Goal: Task Accomplishment & Management: Use online tool/utility

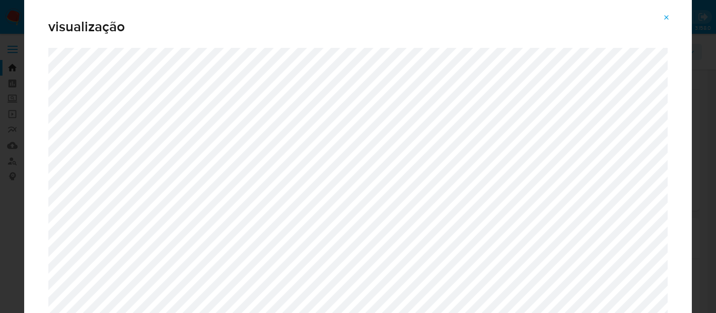
select select "10"
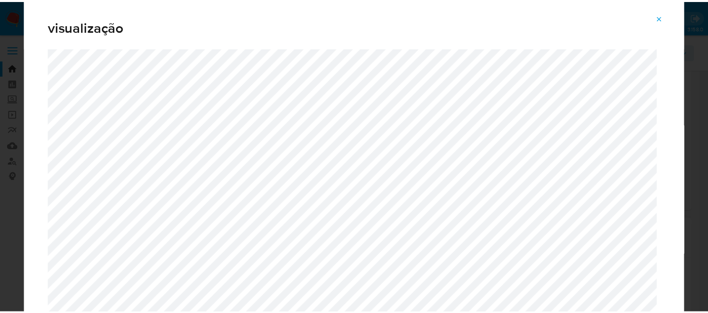
scroll to position [168, 0]
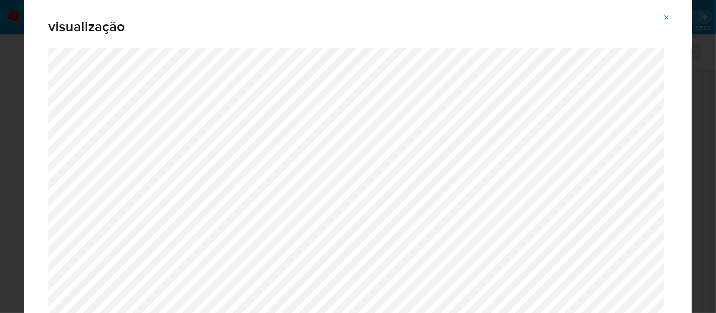
click at [670, 16] on icon "Attachment preview" at bounding box center [667, 18] width 8 height 8
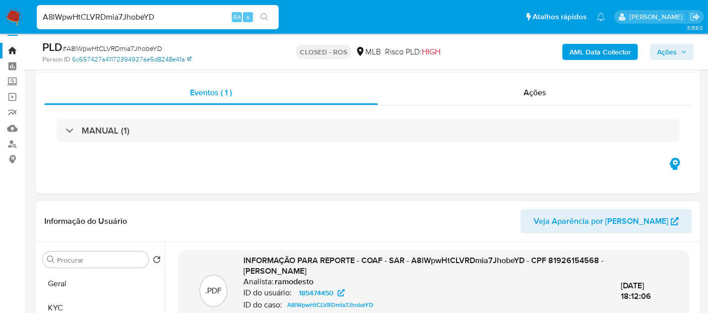
scroll to position [0, 0]
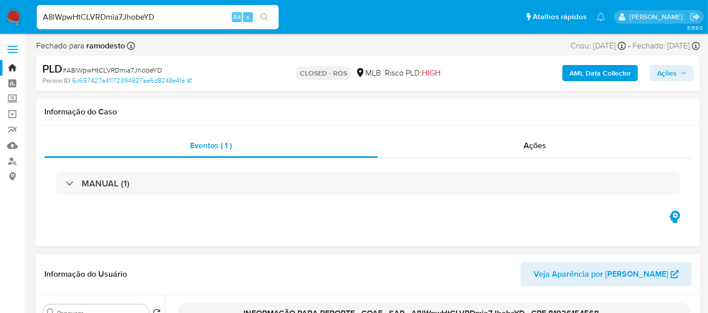
click at [13, 19] on img at bounding box center [13, 17] width 17 height 17
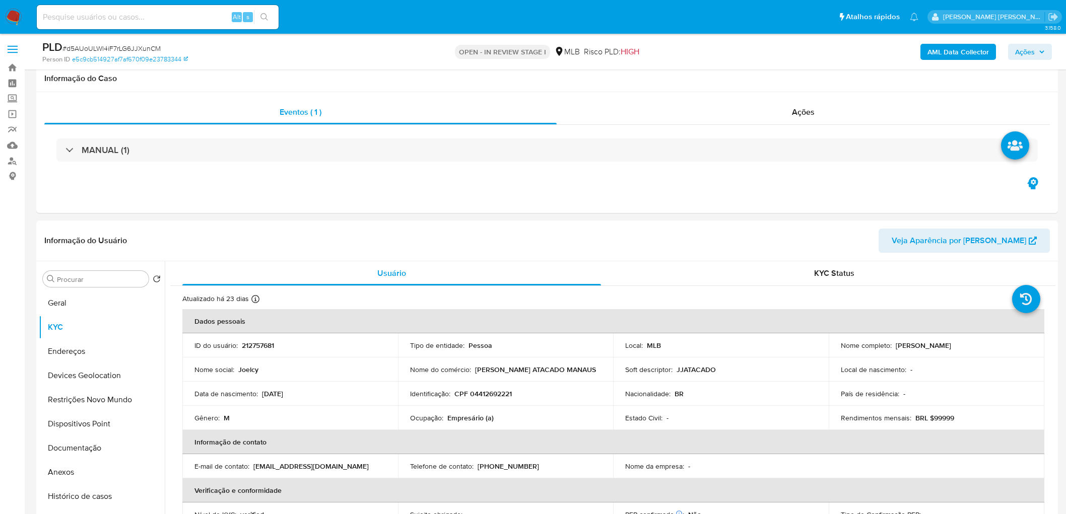
scroll to position [839, 0]
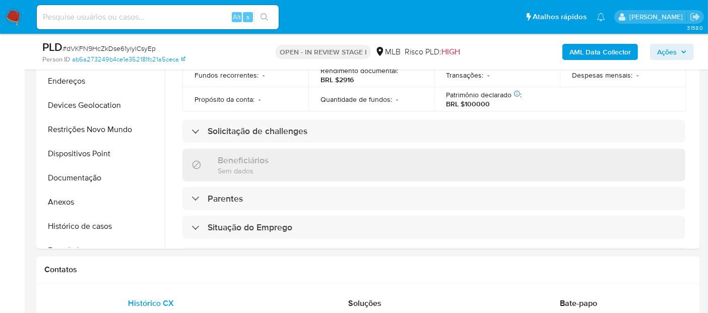
scroll to position [189, 0]
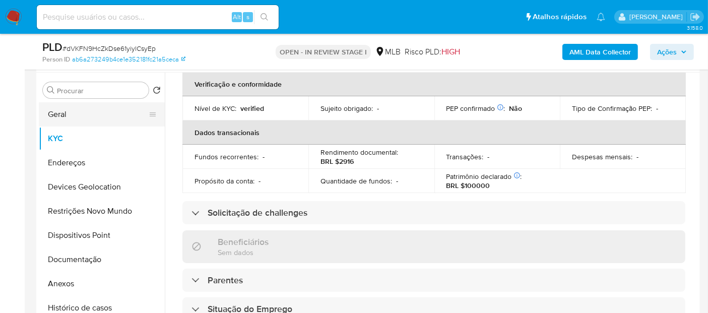
click at [69, 115] on button "Geral" at bounding box center [98, 114] width 118 height 24
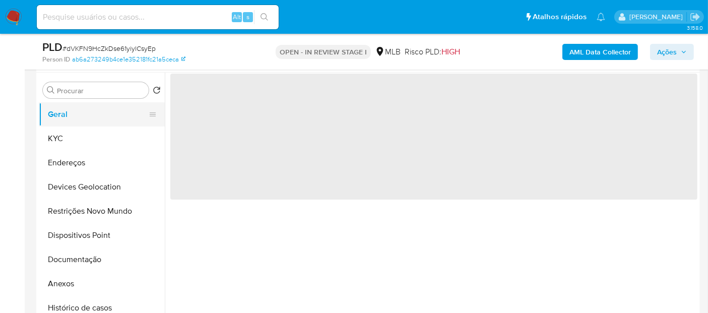
scroll to position [0, 0]
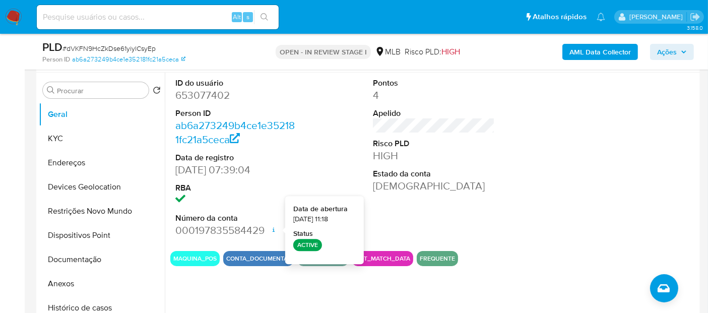
click at [499, 211] on div "ID do usuário 653077402 Person ID ab6a273249b4ce1e352181fc21a5ceca Data de regi…" at bounding box center [433, 158] width 527 height 170
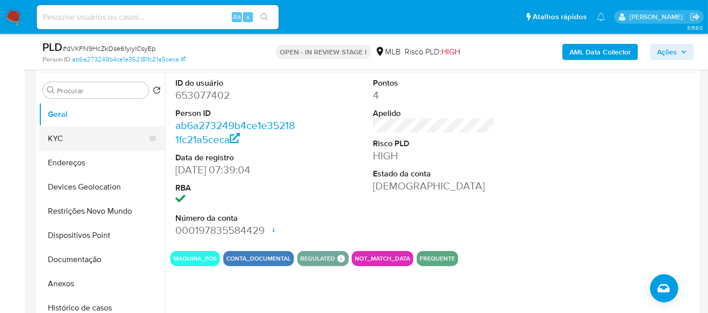
click at [111, 146] on button "KYC" at bounding box center [98, 138] width 118 height 24
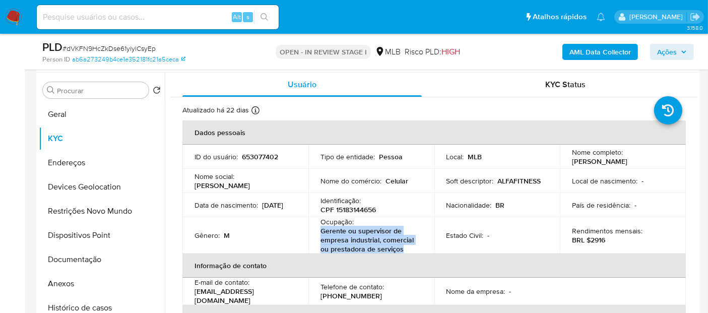
drag, startPoint x: 409, startPoint y: 250, endPoint x: 315, endPoint y: 231, distance: 95.7
click at [315, 231] on td "Ocupação : Gerente ou supervisor de empresa industrial, comercial ou prestadora…" at bounding box center [371, 235] width 126 height 36
copy p "Gerente ou supervisor de empresa industrial, comercial ou prestadora de serviços"
click at [95, 263] on button "Documentação" at bounding box center [98, 259] width 118 height 24
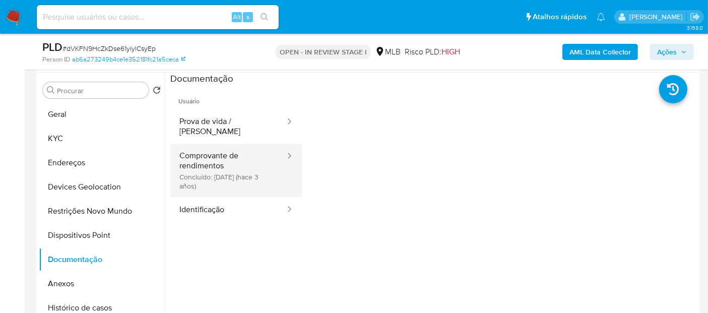
click at [218, 160] on button "Comprovante de rendimentos Concluído: 28/07/2022 (hace 3 años)" at bounding box center [228, 170] width 116 height 53
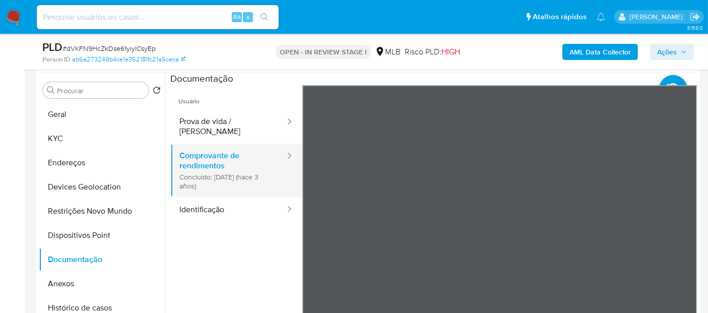
click at [228, 166] on button "Comprovante de rendimentos Concluído: 28/07/2022 (hace 3 años)" at bounding box center [228, 170] width 116 height 53
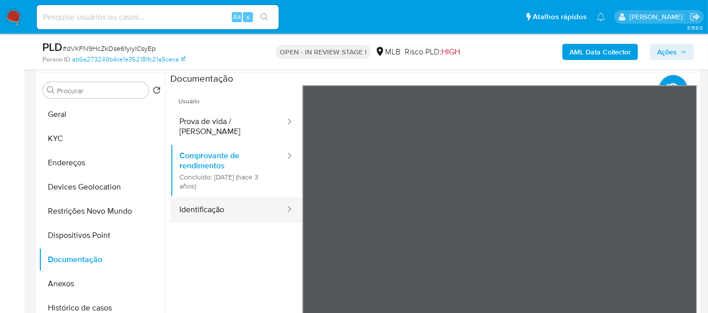
click at [224, 201] on button "Identificação" at bounding box center [228, 210] width 116 height 26
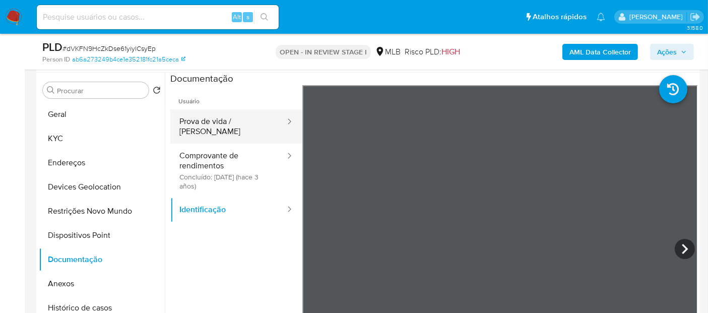
click at [236, 121] on button "Prova de vida / [PERSON_NAME]" at bounding box center [228, 126] width 116 height 34
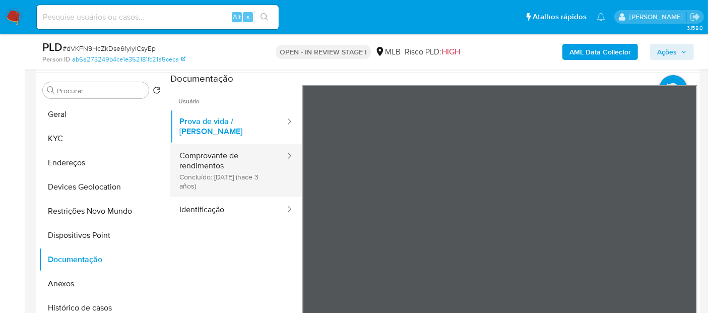
click at [224, 157] on button "Comprovante de rendimentos Concluído: 28/07/2022 (hace 3 años)" at bounding box center [228, 170] width 116 height 53
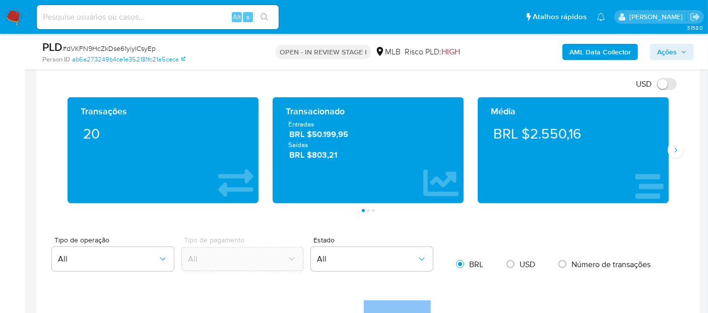
scroll to position [605, 0]
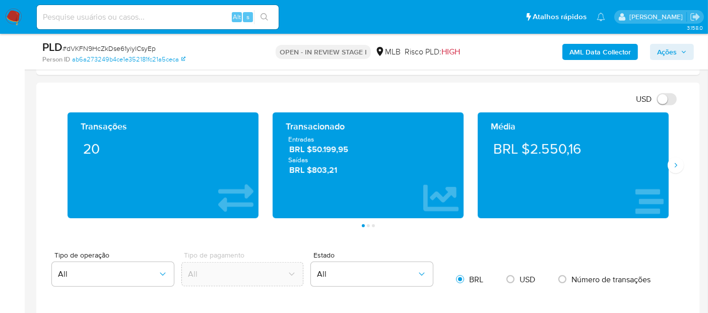
click at [679, 172] on div "Transações 20 Transacionado Entradas BRL $50.199,95 Saídas BRL $803,21 Média BR…" at bounding box center [367, 169] width 647 height 115
click at [675, 168] on button "Siguiente" at bounding box center [675, 165] width 16 height 16
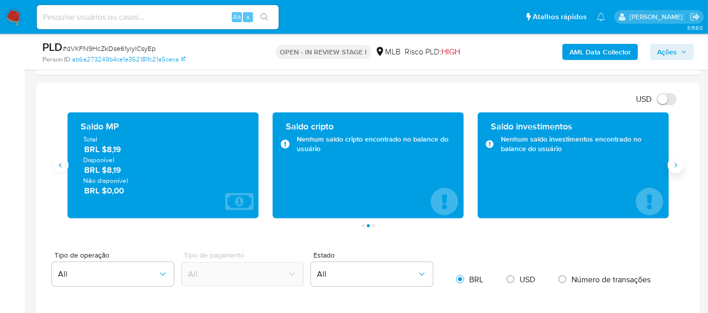
click at [676, 166] on icon "Siguiente" at bounding box center [676, 165] width 8 height 8
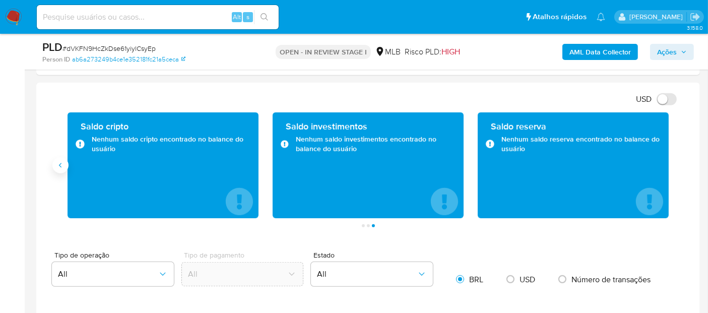
click at [64, 170] on button "Anterior" at bounding box center [60, 165] width 16 height 16
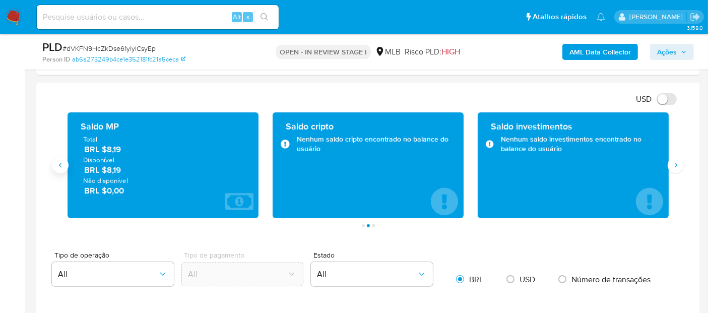
click at [64, 170] on button "Anterior" at bounding box center [60, 165] width 16 height 16
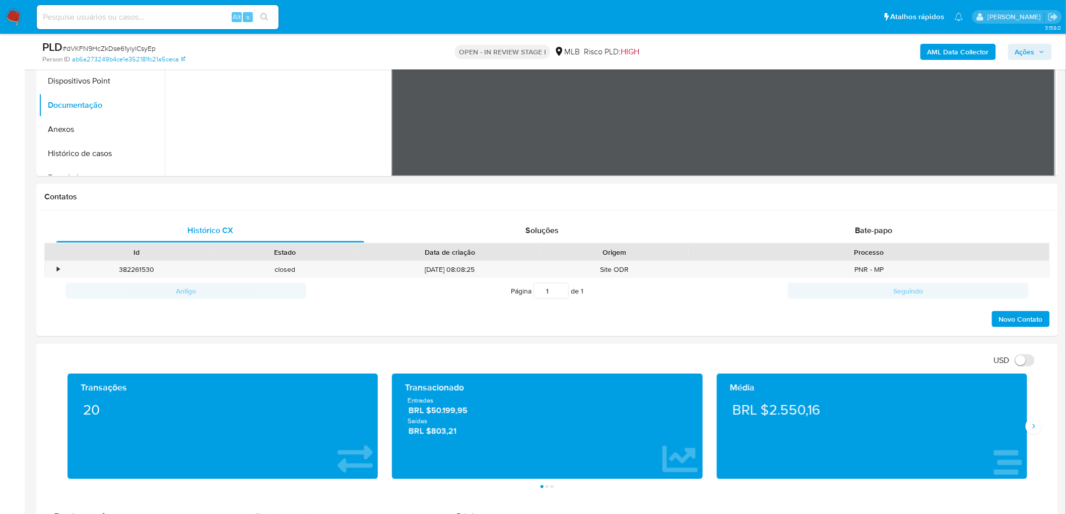
scroll to position [0, 0]
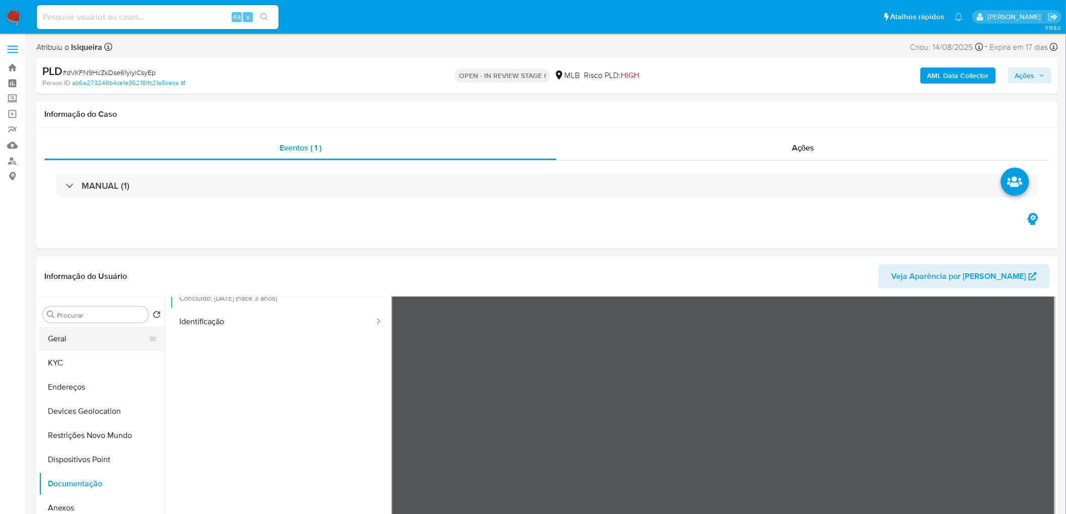
click at [66, 342] on button "Geral" at bounding box center [98, 339] width 118 height 24
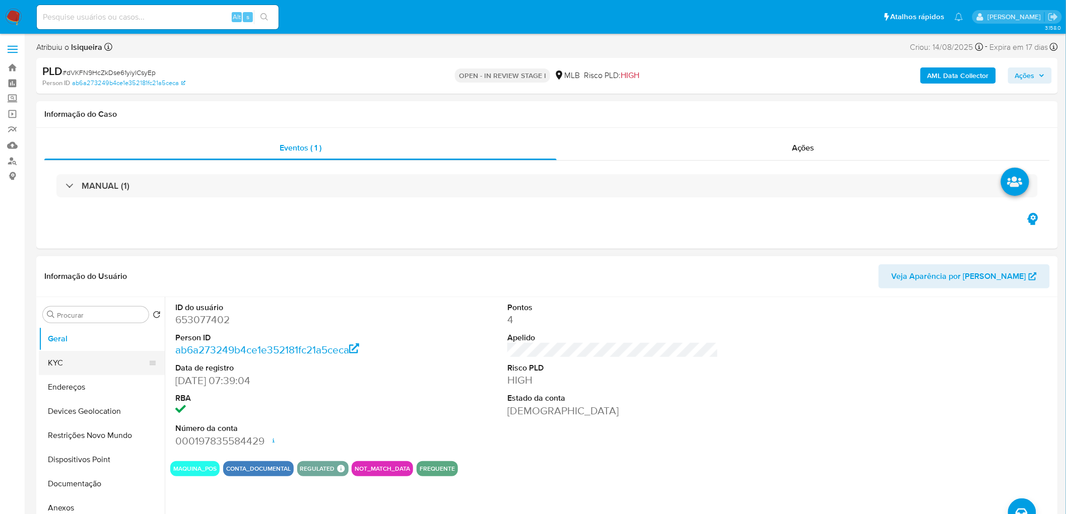
click at [79, 355] on button "KYC" at bounding box center [98, 363] width 118 height 24
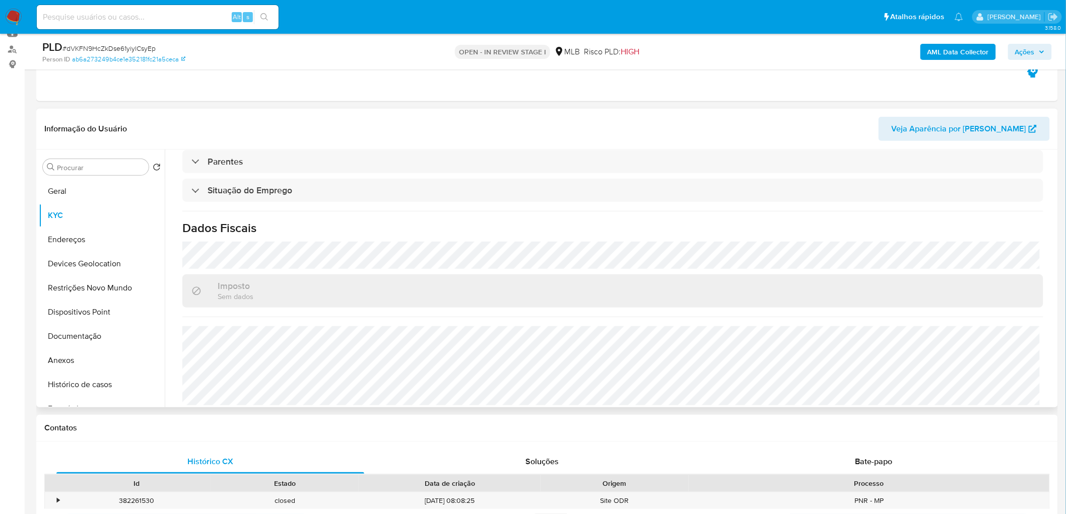
scroll to position [422, 0]
drag, startPoint x: 83, startPoint y: 238, endPoint x: 1, endPoint y: 240, distance: 81.6
click at [83, 238] on button "Endereços" at bounding box center [102, 240] width 126 height 24
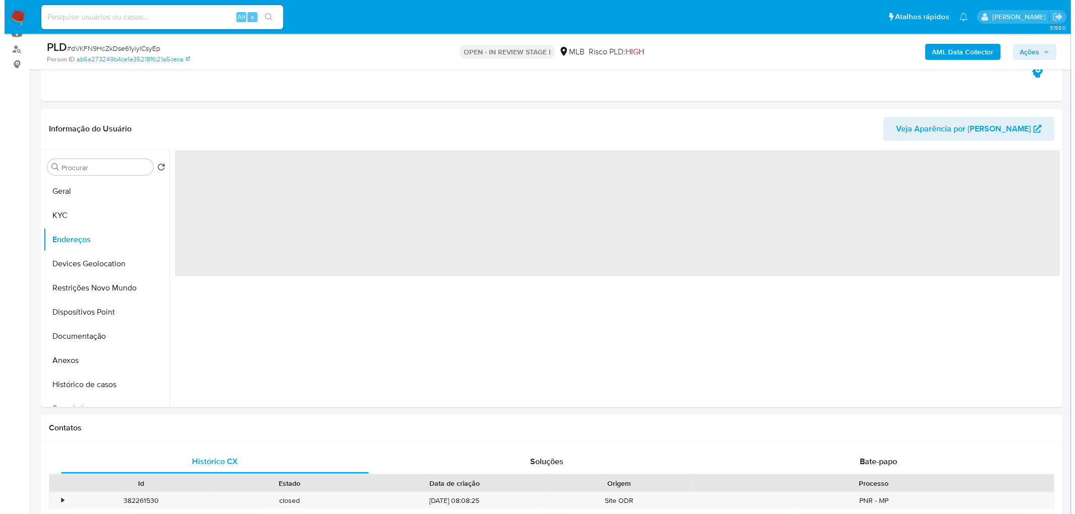
scroll to position [0, 0]
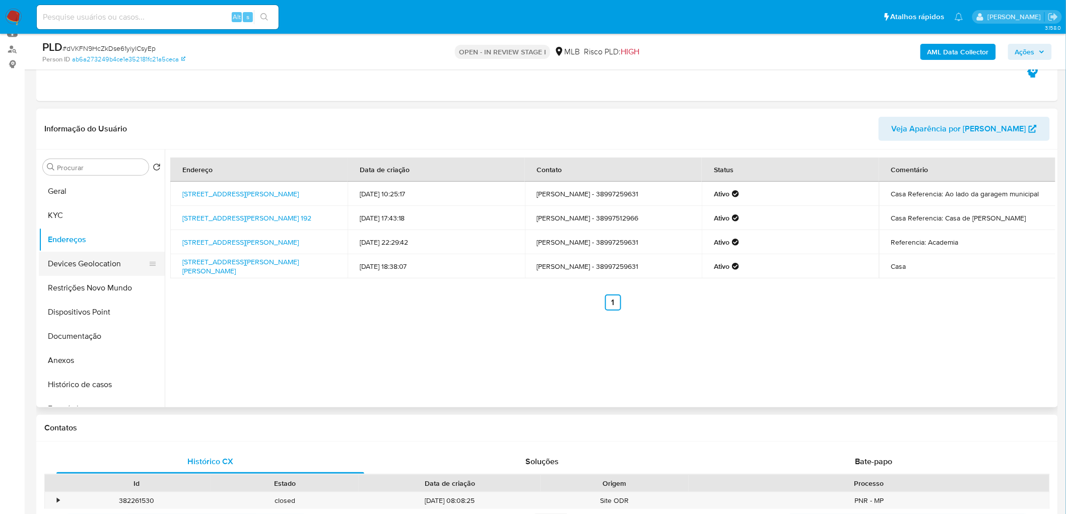
click at [77, 267] on button "Devices Geolocation" at bounding box center [98, 264] width 118 height 24
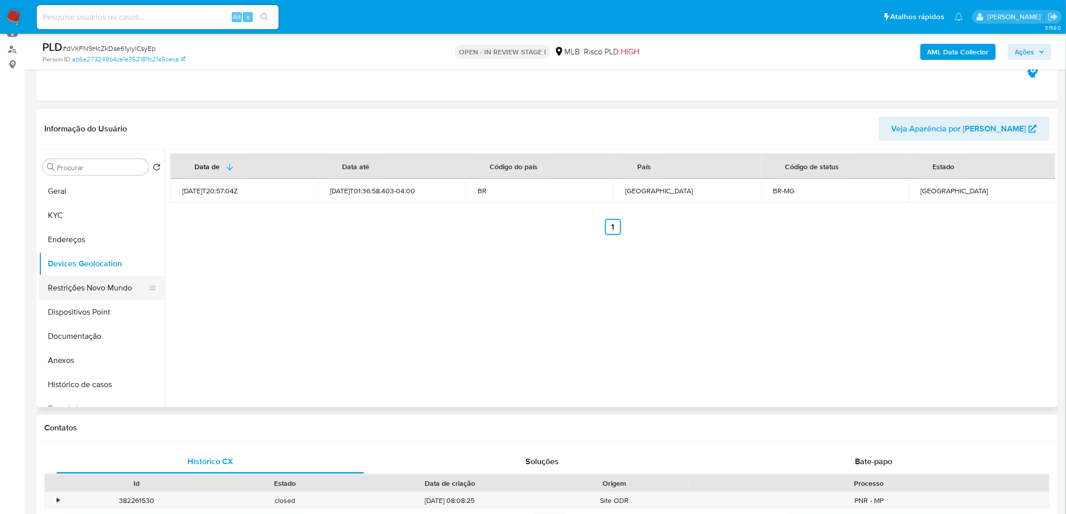
click at [104, 287] on button "Restrições Novo Mundo" at bounding box center [98, 288] width 118 height 24
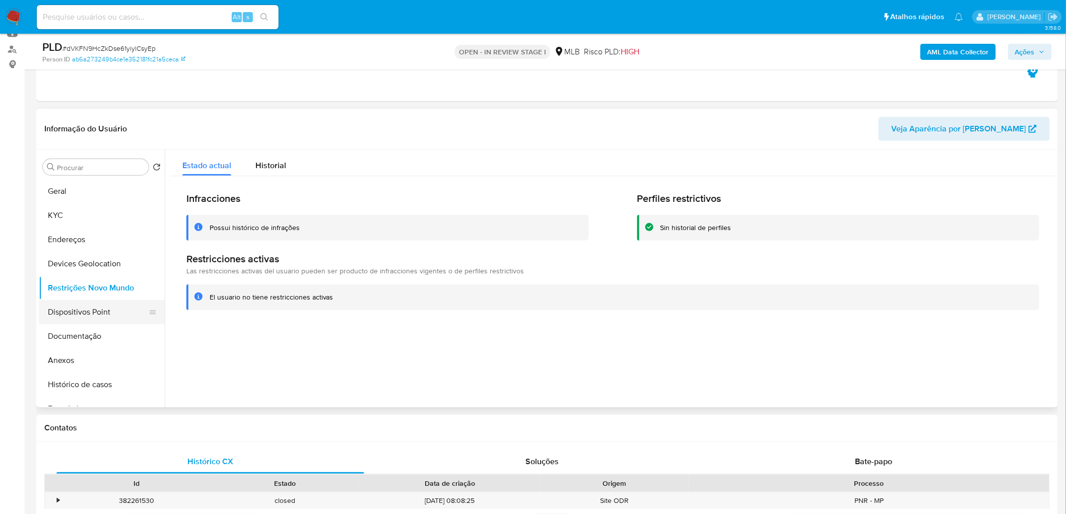
click at [53, 313] on button "Dispositivos Point" at bounding box center [98, 312] width 118 height 24
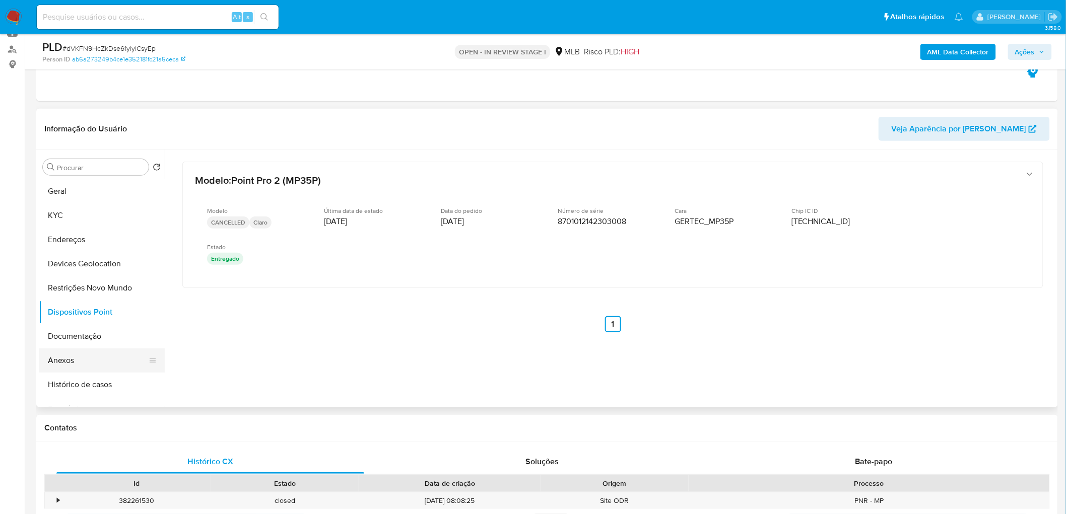
drag, startPoint x: 91, startPoint y: 378, endPoint x: 91, endPoint y: 371, distance: 7.1
click at [91, 378] on button "Histórico de casos" at bounding box center [102, 385] width 126 height 24
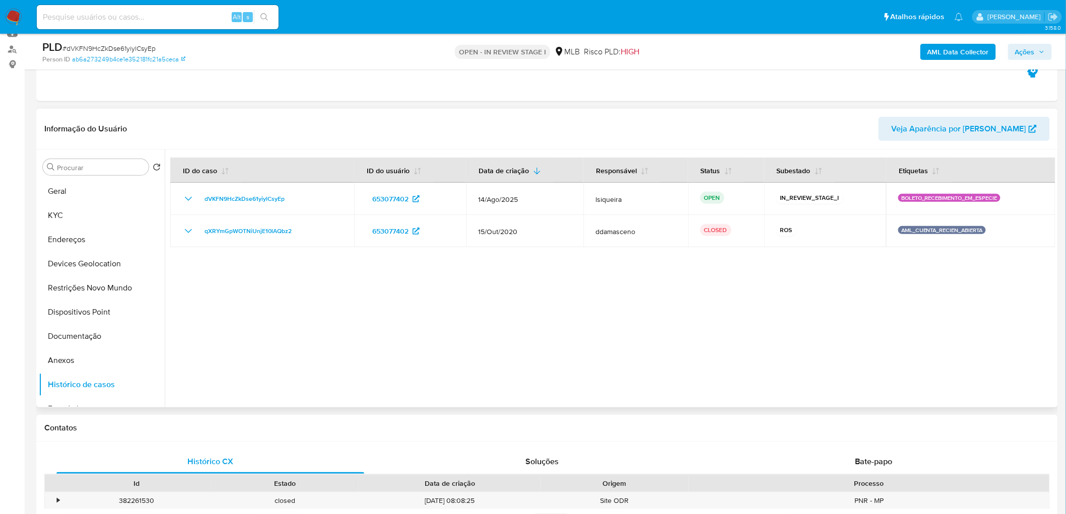
click at [825, 300] on div at bounding box center [610, 279] width 891 height 258
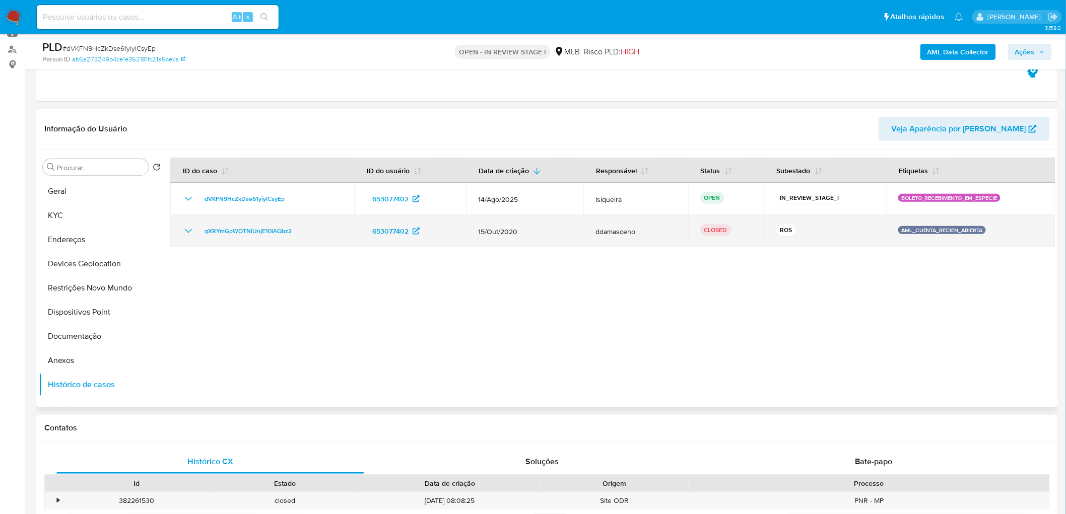
click at [184, 228] on icon "Mostrar/Ocultar" at bounding box center [188, 231] width 12 height 12
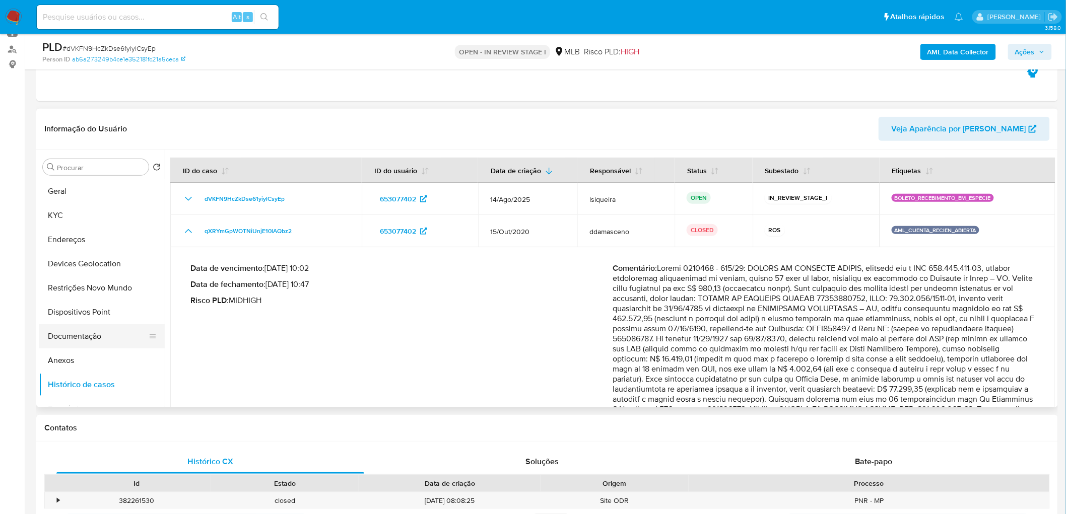
drag, startPoint x: 76, startPoint y: 358, endPoint x: 132, endPoint y: 344, distance: 57.7
click at [77, 358] on button "Anexos" at bounding box center [102, 361] width 126 height 24
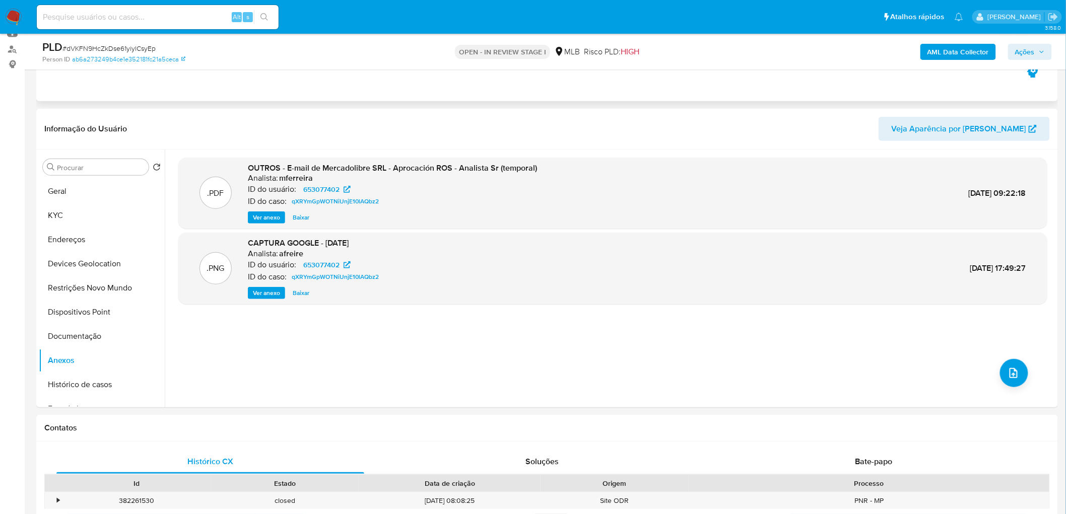
click at [1019, 97] on div "Eventos ( 1 ) Ações MANUAL (1)" at bounding box center [547, 40] width 1022 height 121
click at [968, 49] on b "AML Data Collector" at bounding box center [957, 52] width 61 height 16
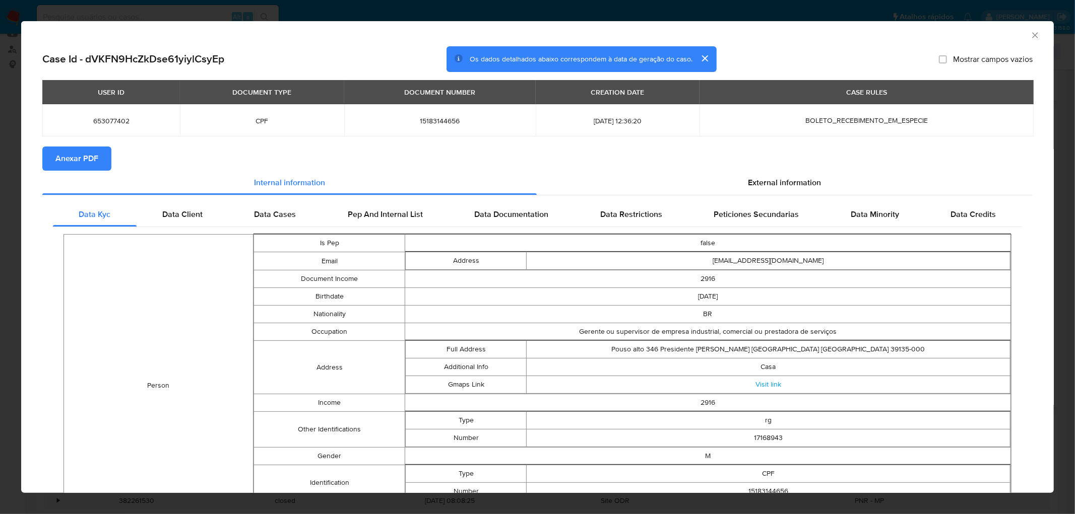
click at [92, 162] on span "Anexar PDF" at bounding box center [76, 159] width 43 height 22
click at [1030, 31] on icon "Fechar a janela" at bounding box center [1035, 35] width 10 height 10
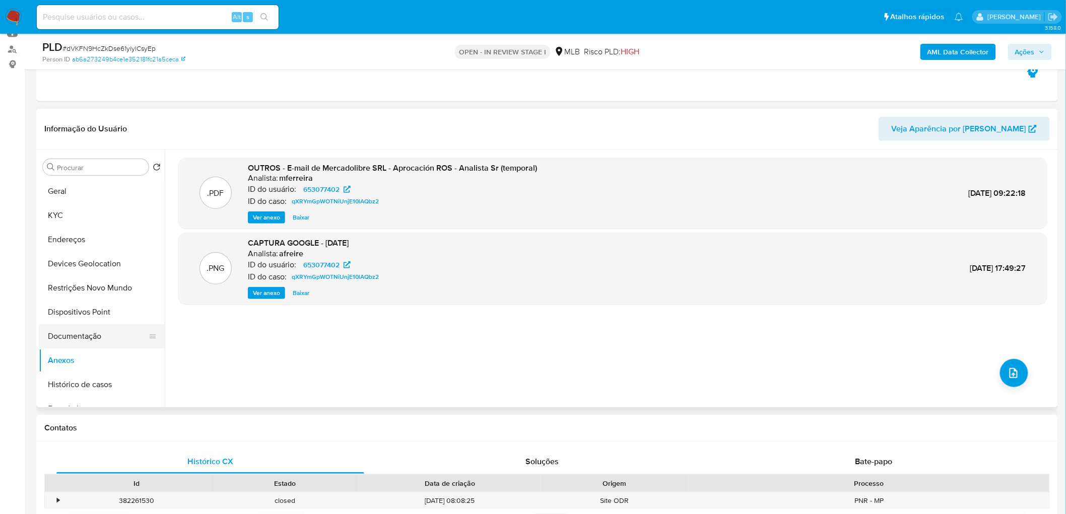
click at [96, 330] on button "Documentação" at bounding box center [98, 336] width 118 height 24
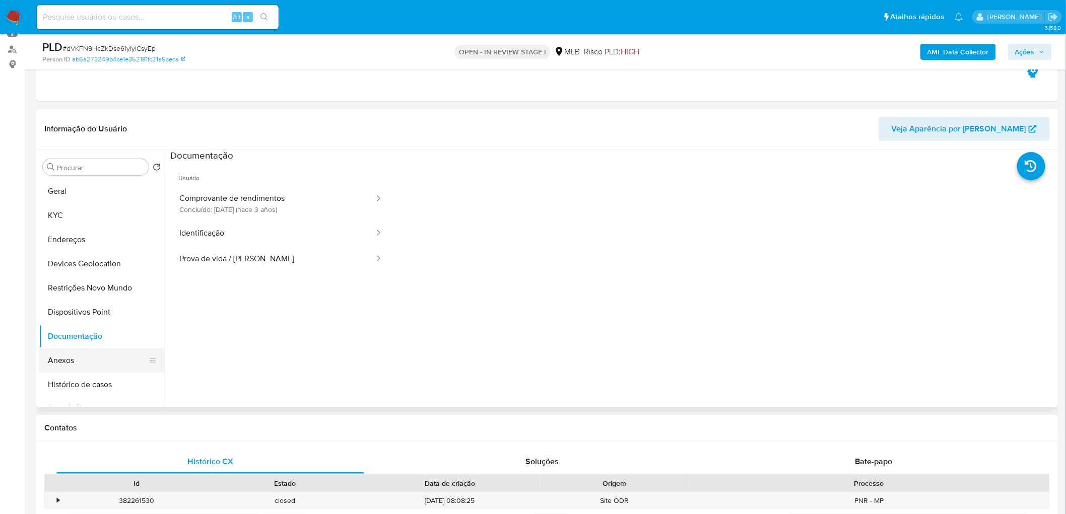
click at [84, 364] on button "Anexos" at bounding box center [98, 361] width 118 height 24
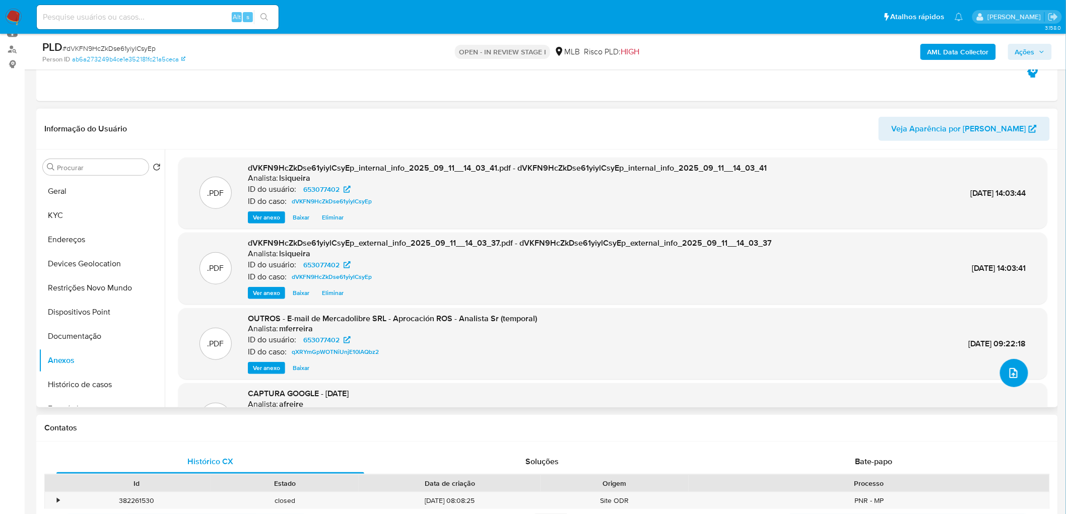
click at [1008, 372] on icon "upload-file" at bounding box center [1014, 373] width 12 height 12
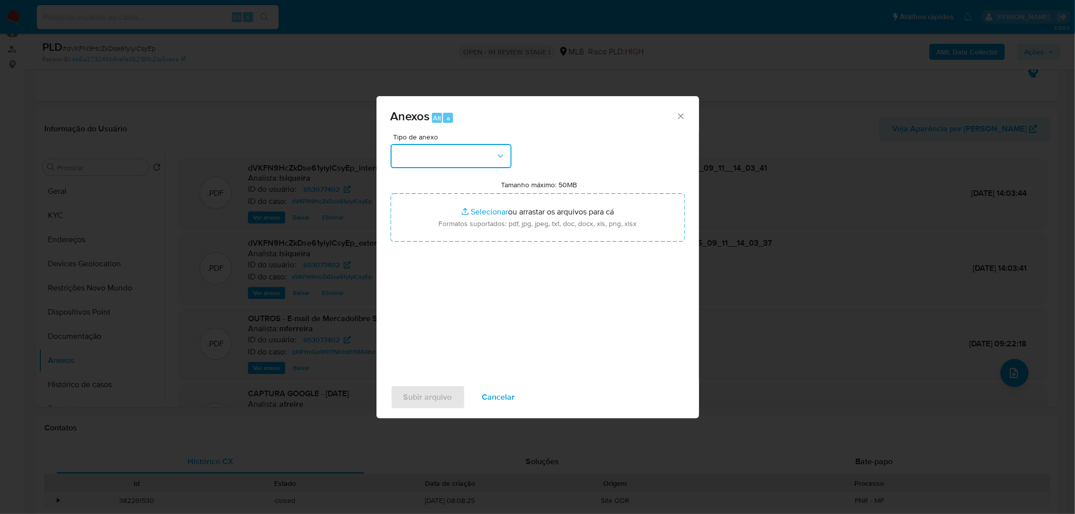
click at [429, 158] on button "button" at bounding box center [450, 156] width 121 height 24
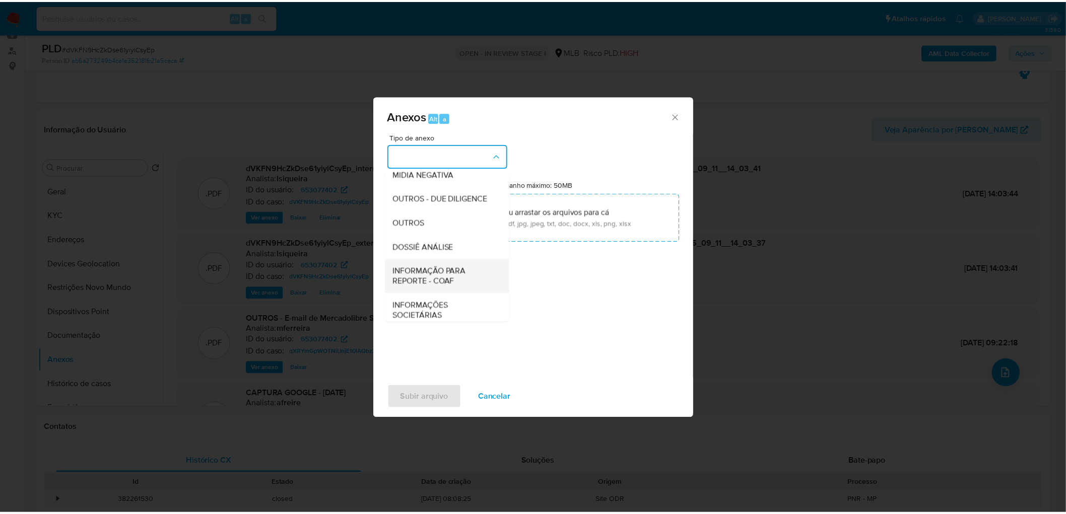
scroll to position [155, 0]
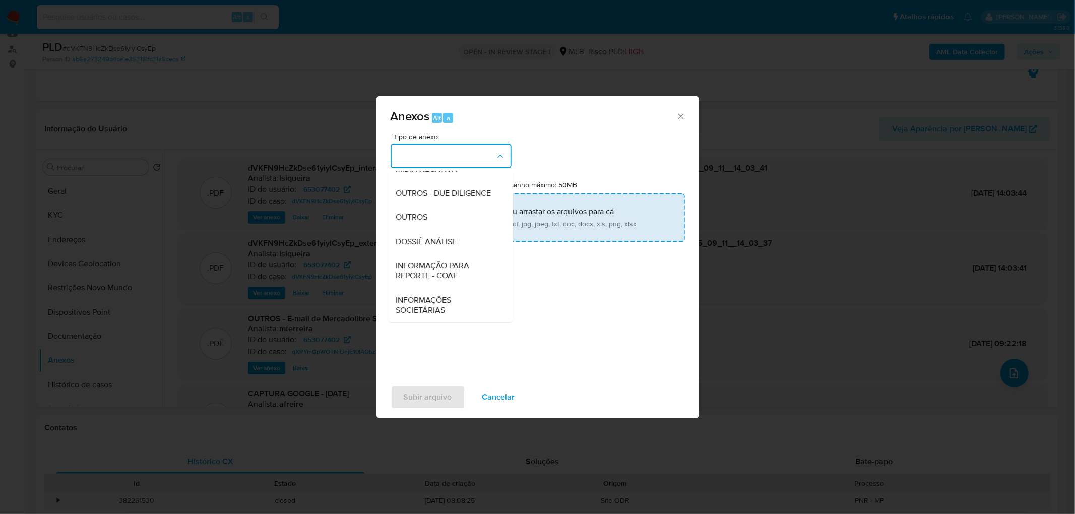
drag, startPoint x: 424, startPoint y: 212, endPoint x: 429, endPoint y: 212, distance: 5.1
click at [424, 213] on span "OUTROS" at bounding box center [412, 218] width 32 height 10
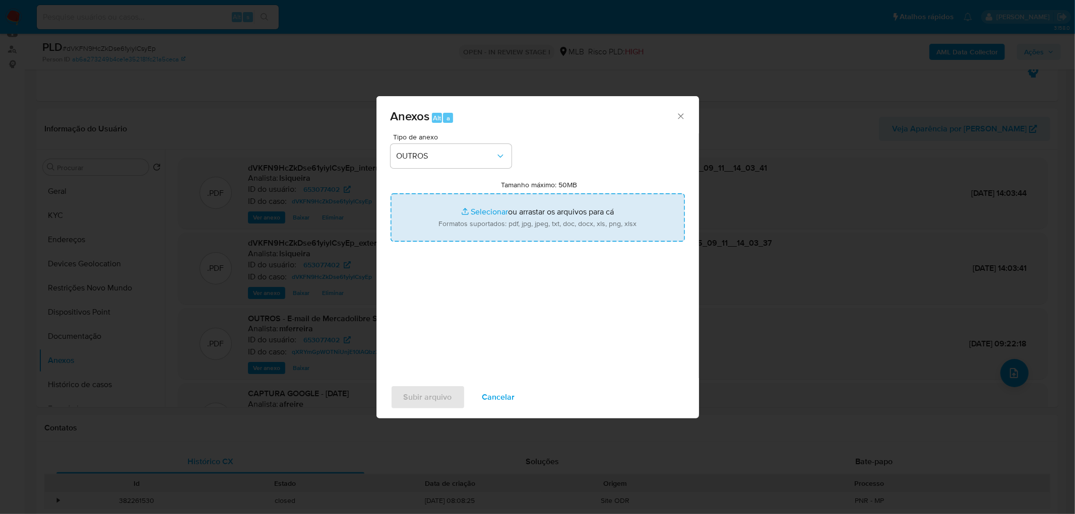
click at [523, 209] on input "Tamanho máximo: 50MB Selecionar arquivos" at bounding box center [537, 217] width 294 height 48
type input "C:\fakepath\Mulan 653077402_2025_09_11_09_02_13.xlsx"
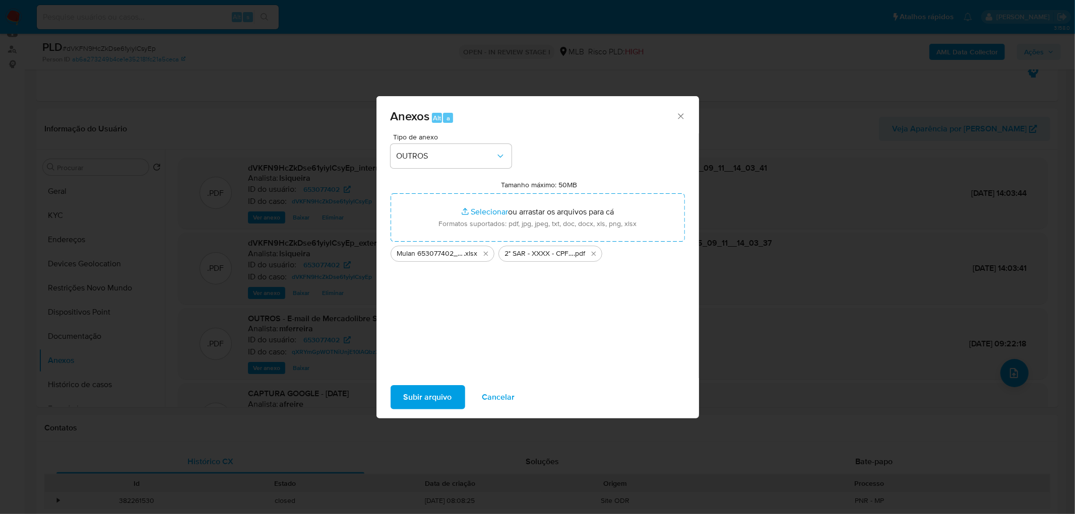
click at [435, 392] on span "Subir arquivo" at bounding box center [428, 397] width 48 height 22
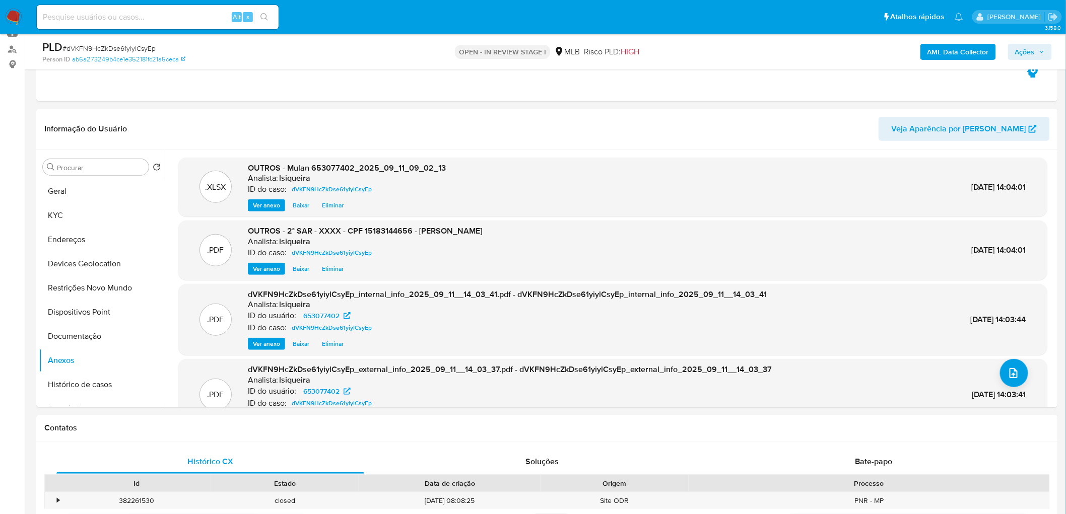
click at [1045, 49] on icon "button" at bounding box center [1042, 52] width 6 height 6
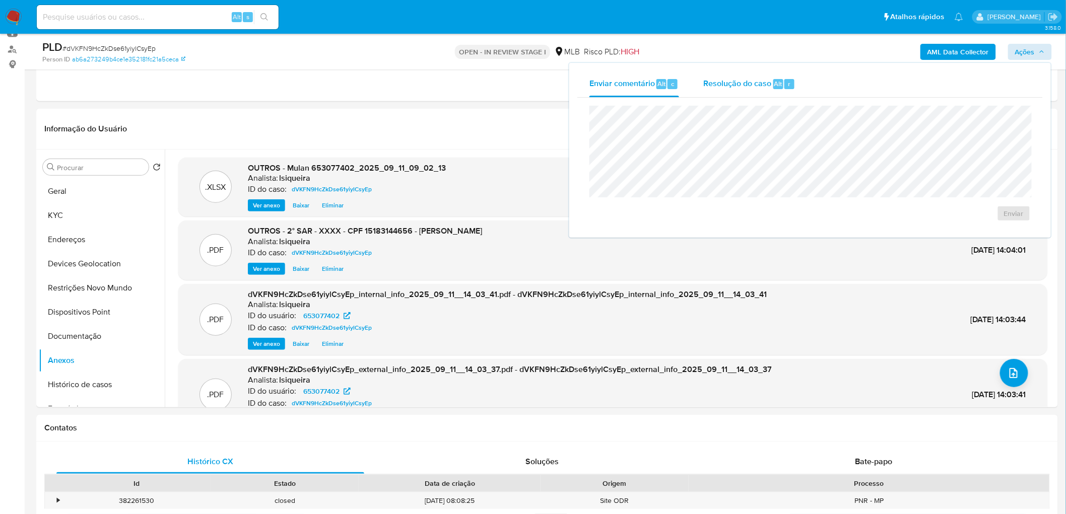
click at [742, 88] on span "Resolução do caso" at bounding box center [737, 84] width 68 height 12
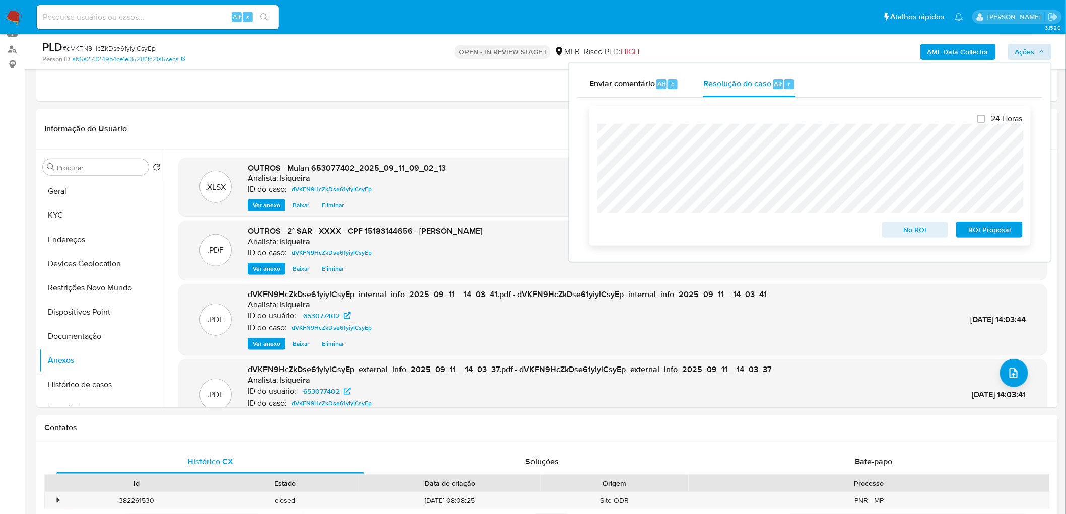
click at [990, 227] on span "ROI Proposal" at bounding box center [989, 230] width 52 height 14
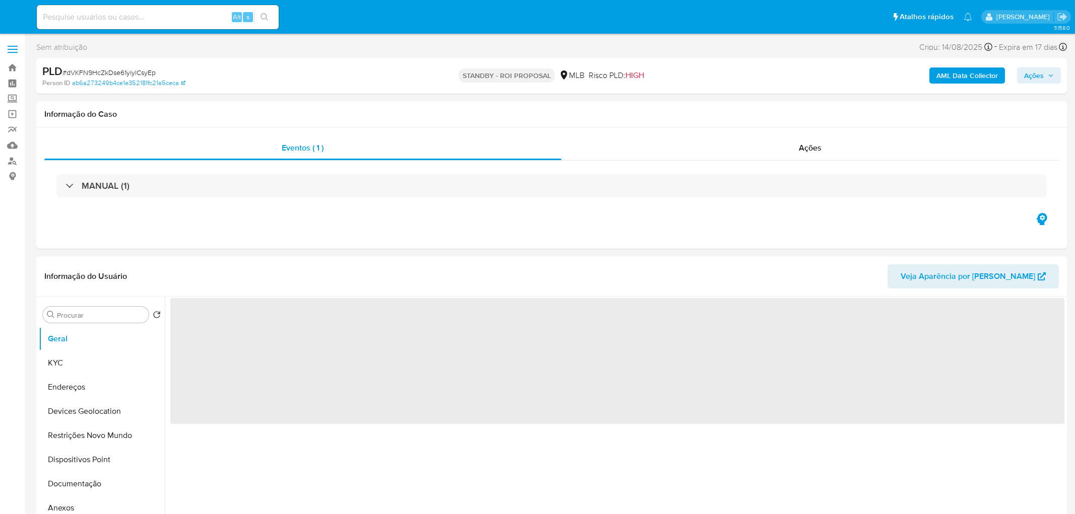
select select "10"
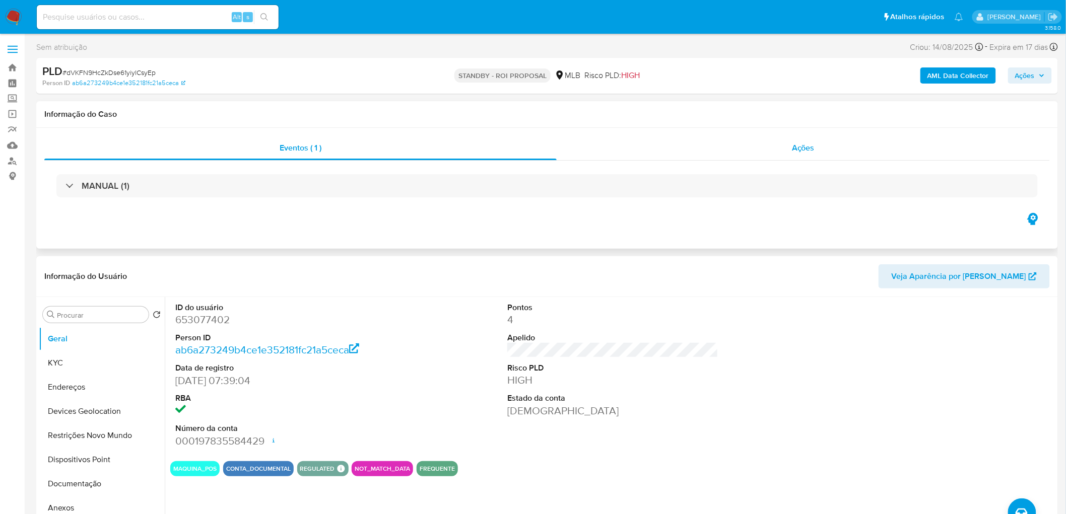
click at [742, 148] on div "Ações" at bounding box center [803, 148] width 493 height 24
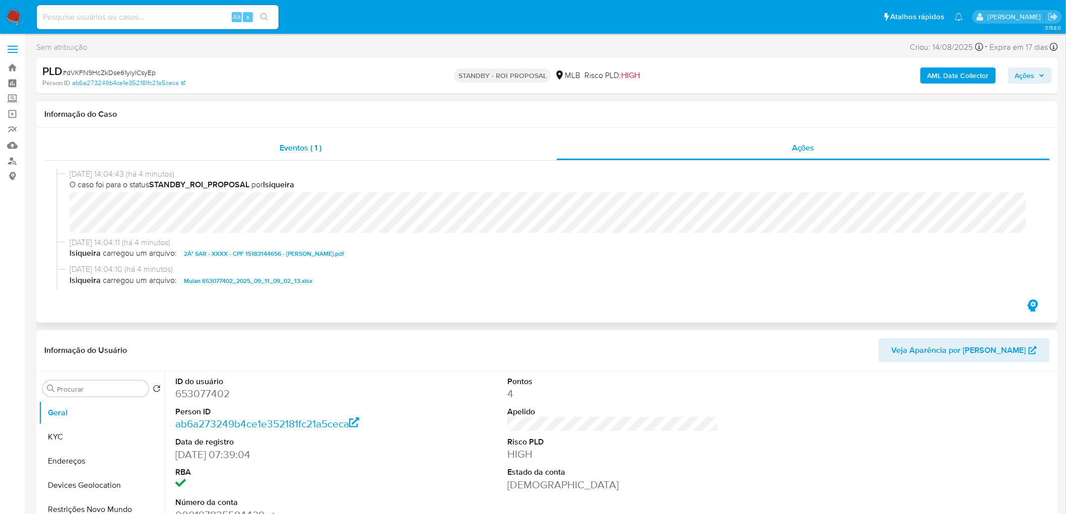
click at [395, 152] on div "Eventos ( 1 )" at bounding box center [300, 148] width 512 height 24
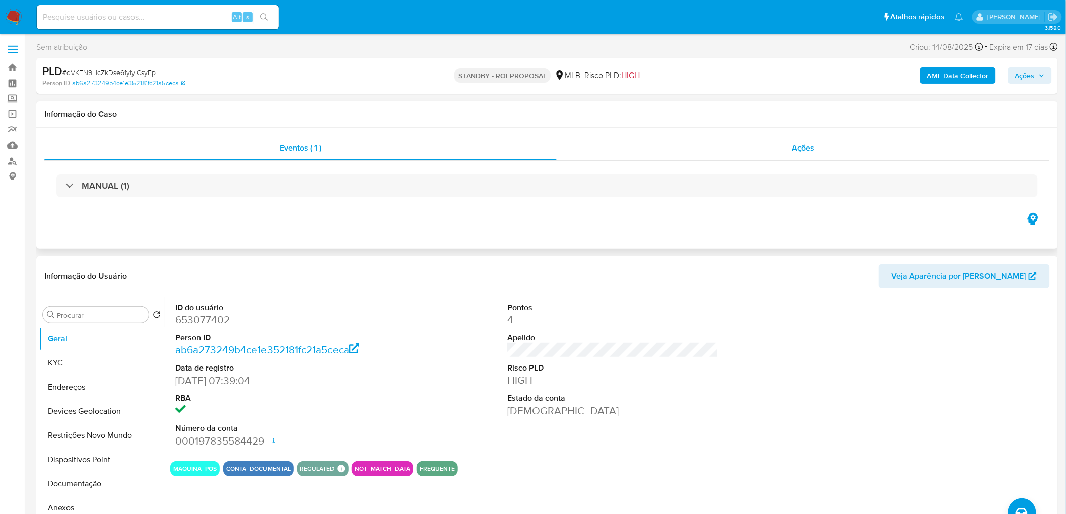
click at [725, 150] on div "Ações" at bounding box center [803, 148] width 493 height 24
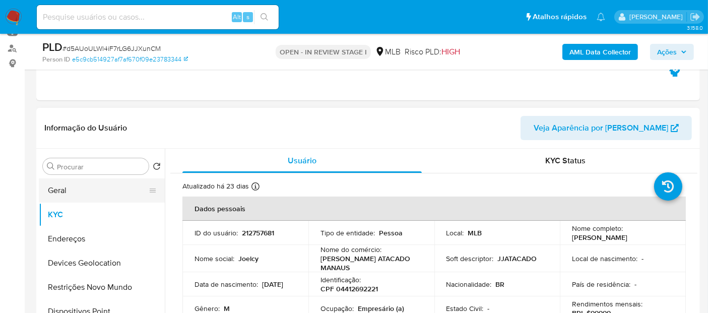
scroll to position [112, 0]
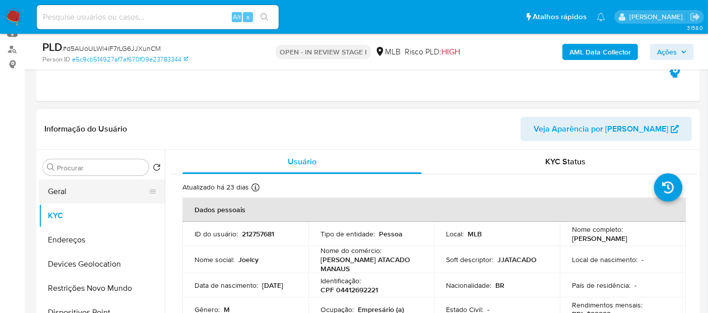
click at [71, 195] on button "Geral" at bounding box center [98, 191] width 118 height 24
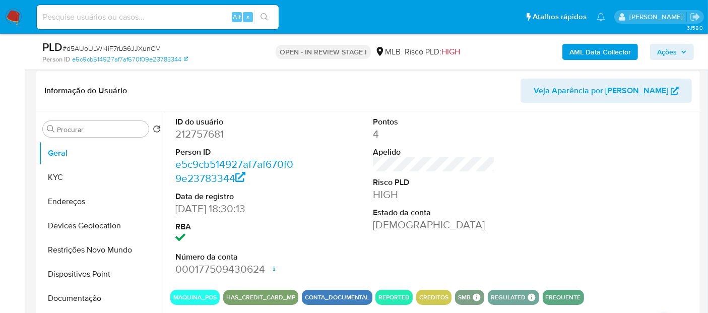
scroll to position [168, 0]
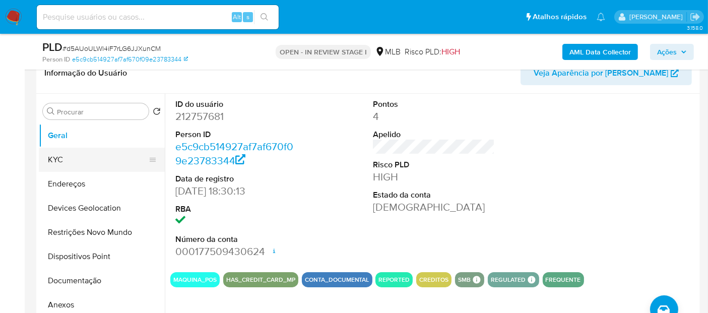
click at [78, 154] on button "KYC" at bounding box center [98, 160] width 118 height 24
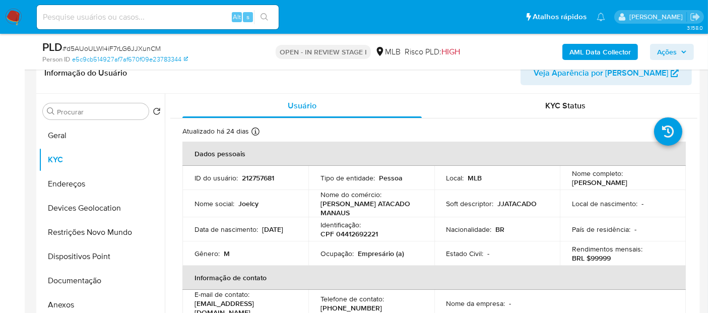
click at [378, 249] on p "Empresário (a)" at bounding box center [381, 253] width 46 height 9
click at [378, 250] on p "Empresário (a)" at bounding box center [381, 253] width 46 height 9
copy p "Empresário"
click at [84, 280] on button "Documentação" at bounding box center [98, 281] width 118 height 24
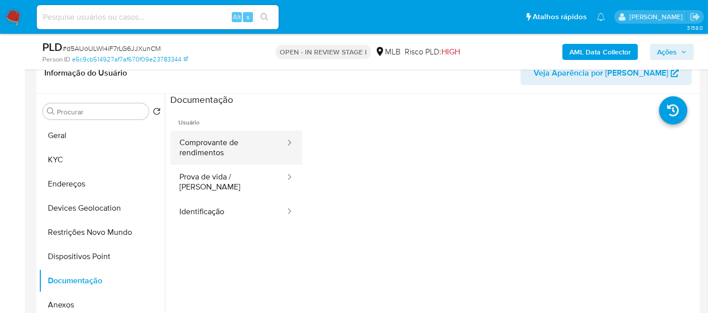
click at [192, 150] on button "Comprovante de rendimentos" at bounding box center [228, 147] width 116 height 34
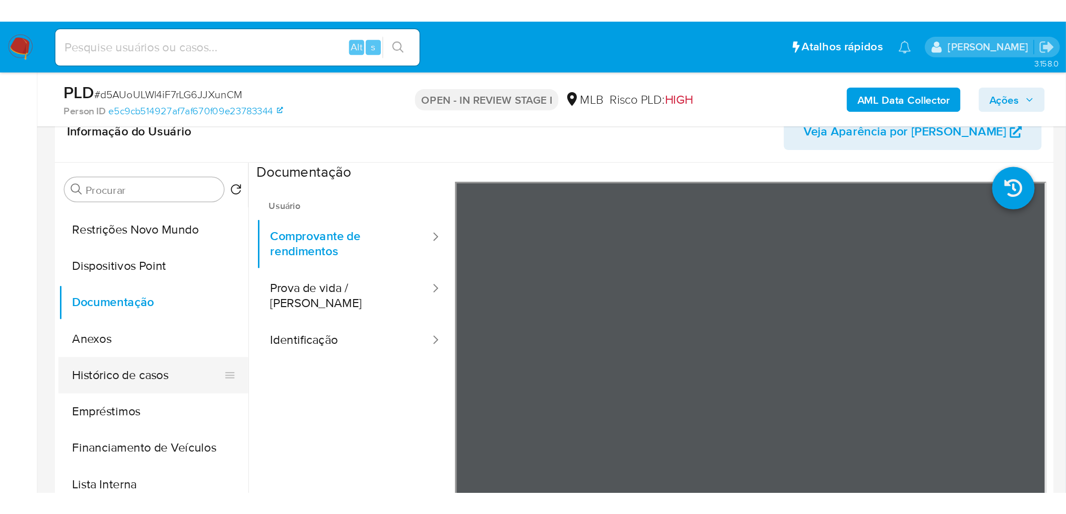
scroll to position [112, 0]
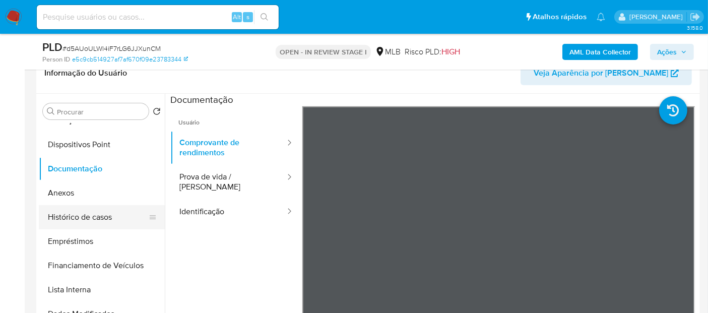
click at [92, 222] on button "Histórico de casos" at bounding box center [98, 217] width 118 height 24
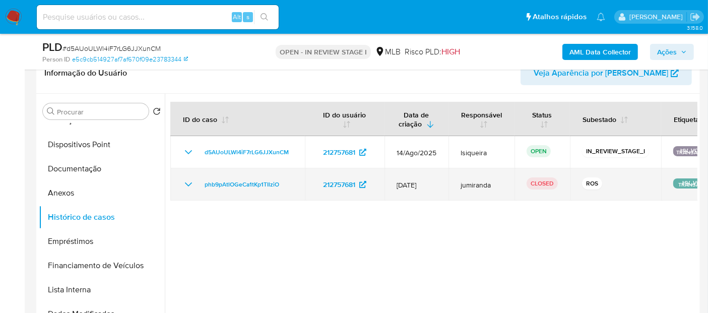
click at [185, 191] on td "phb9pAtlOGeCa1tKp1TIlziO" at bounding box center [237, 184] width 135 height 32
click at [185, 182] on icon "Mostrar/Ocultar" at bounding box center [188, 184] width 7 height 4
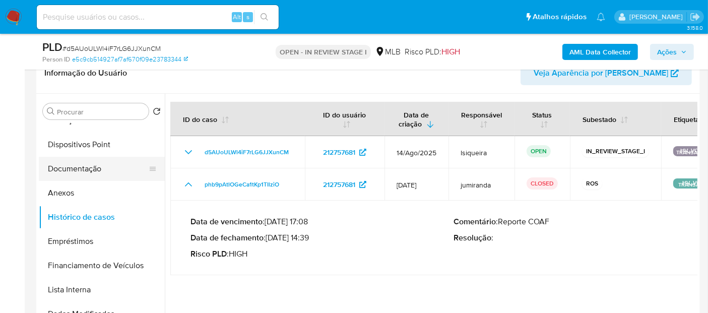
click at [99, 175] on button "Documentação" at bounding box center [98, 169] width 118 height 24
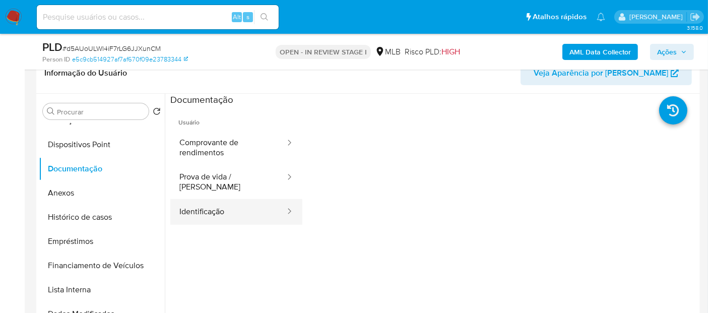
click at [221, 199] on button "Identificação" at bounding box center [228, 212] width 116 height 26
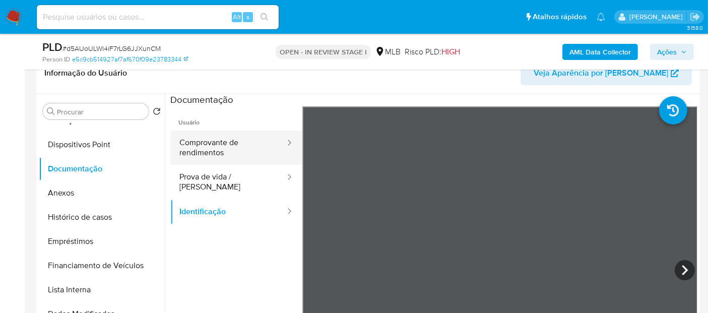
click at [238, 146] on button "Comprovante de rendimentos" at bounding box center [228, 147] width 116 height 34
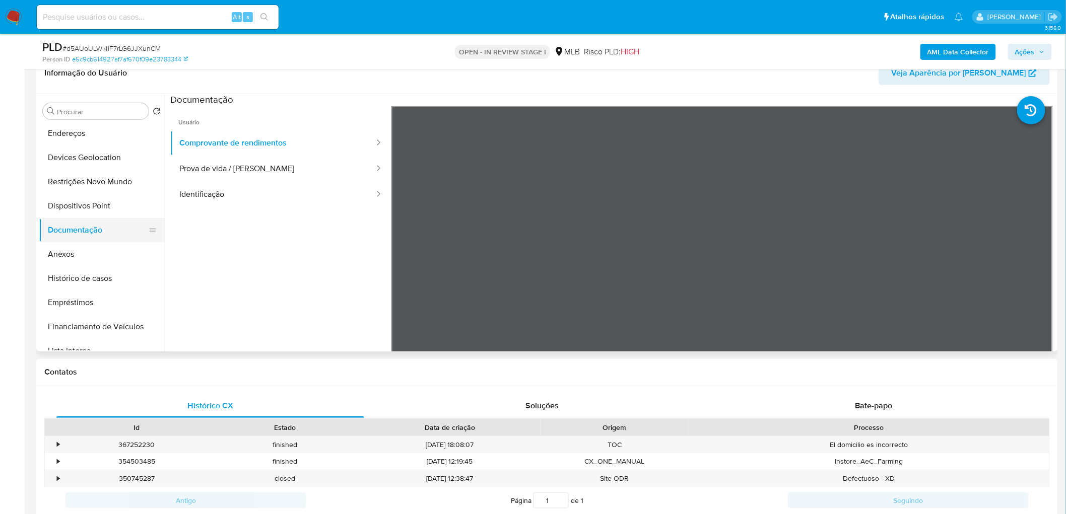
scroll to position [0, 0]
click at [92, 138] on button "Geral" at bounding box center [98, 135] width 118 height 24
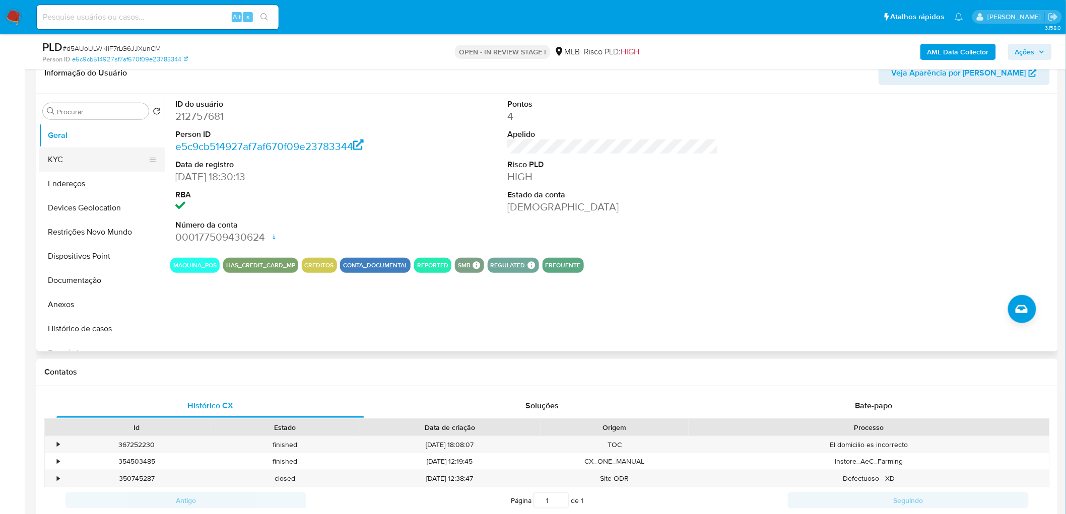
click at [99, 157] on button "KYC" at bounding box center [98, 160] width 118 height 24
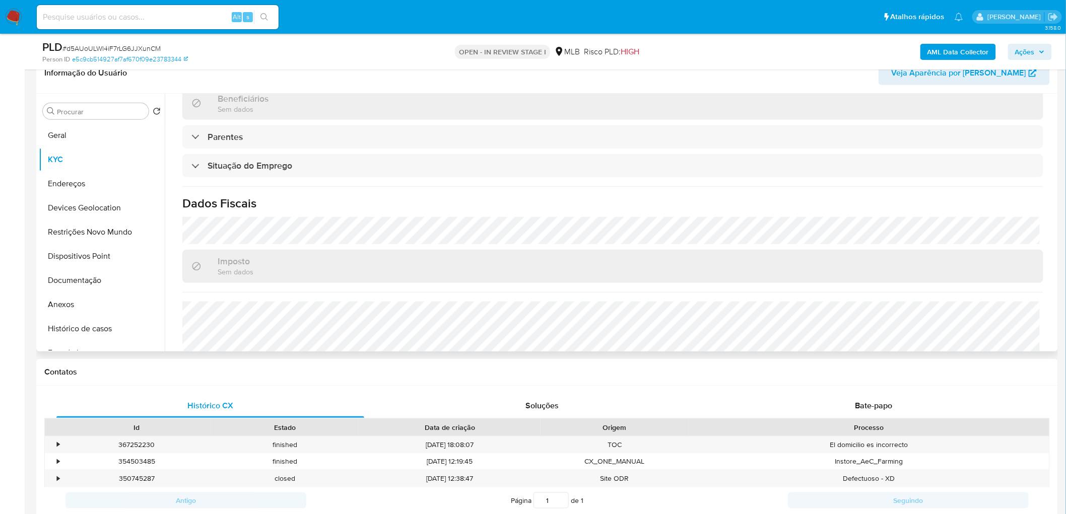
scroll to position [391, 0]
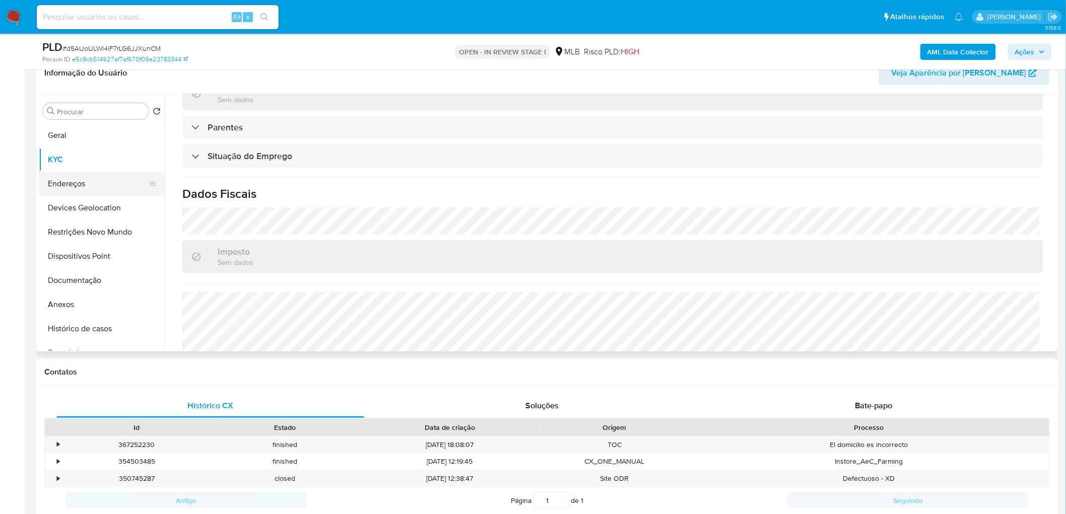
click at [84, 174] on button "Endereços" at bounding box center [98, 184] width 118 height 24
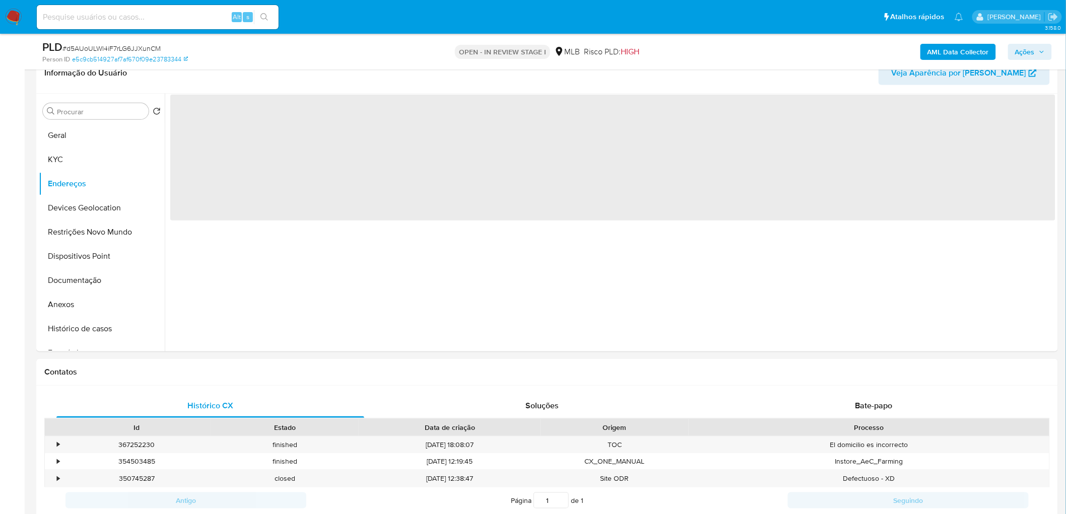
scroll to position [0, 0]
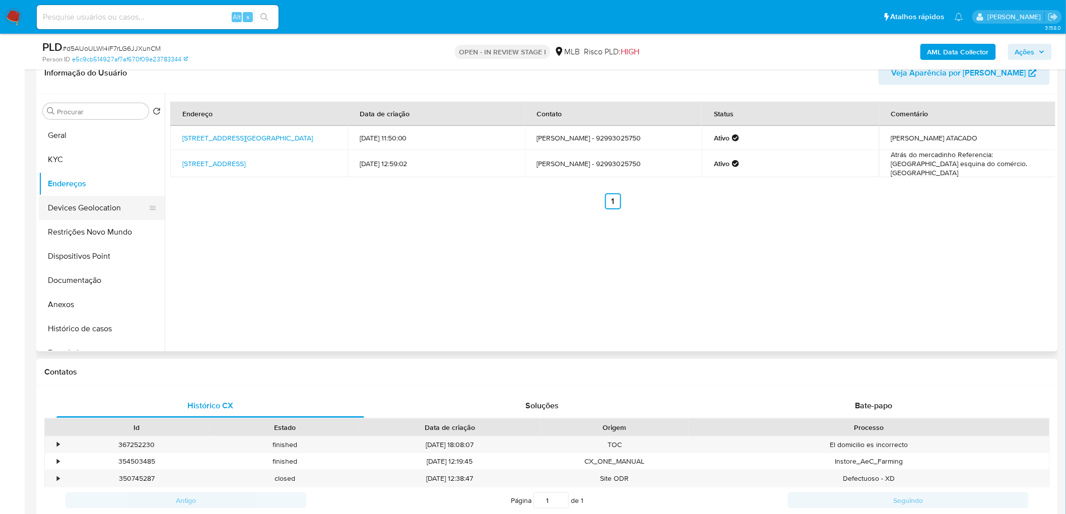
click at [101, 205] on button "Devices Geolocation" at bounding box center [98, 208] width 118 height 24
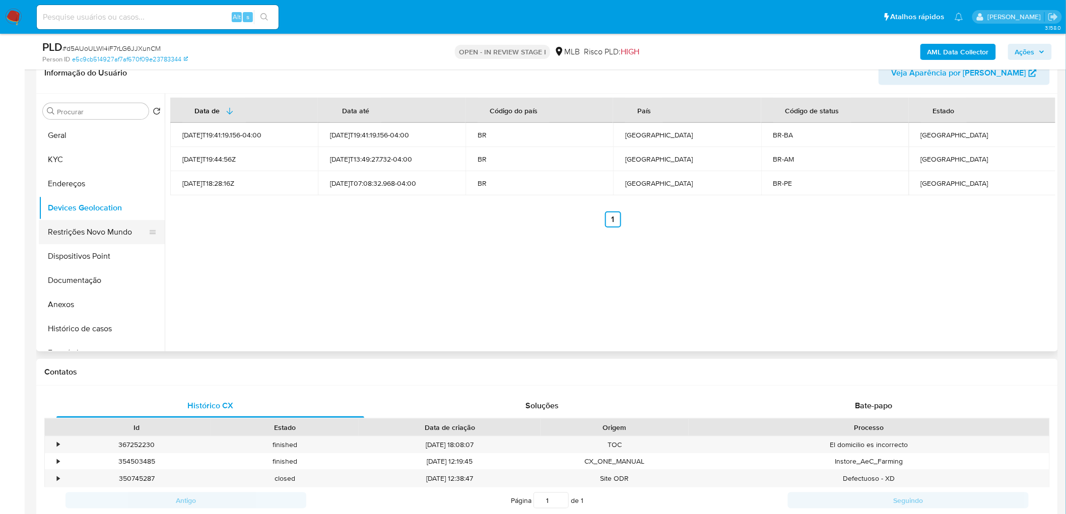
click at [83, 234] on button "Restrições Novo Mundo" at bounding box center [98, 232] width 118 height 24
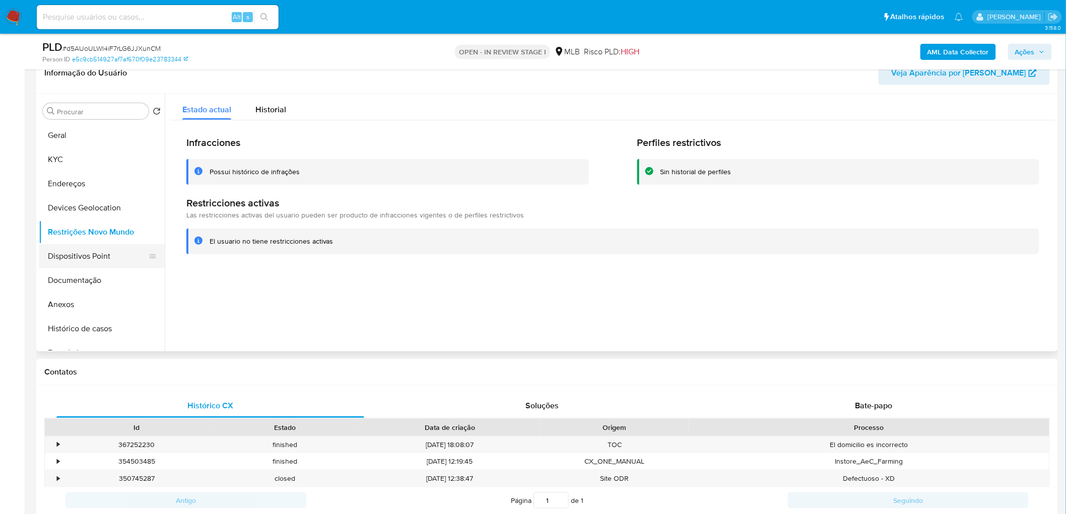
click at [79, 244] on button "Dispositivos Point" at bounding box center [98, 256] width 118 height 24
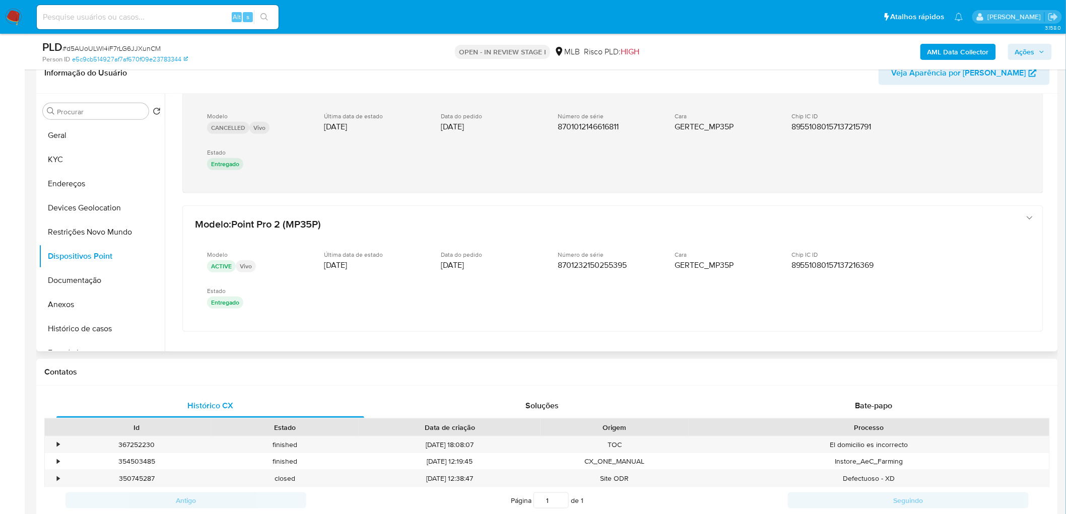
scroll to position [299, 0]
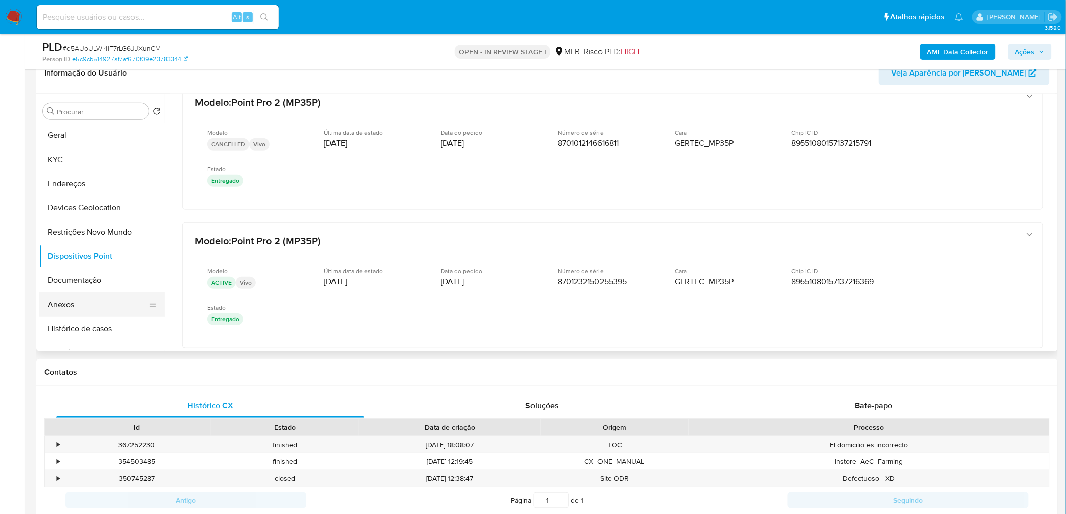
click at [76, 308] on button "Anexos" at bounding box center [98, 305] width 118 height 24
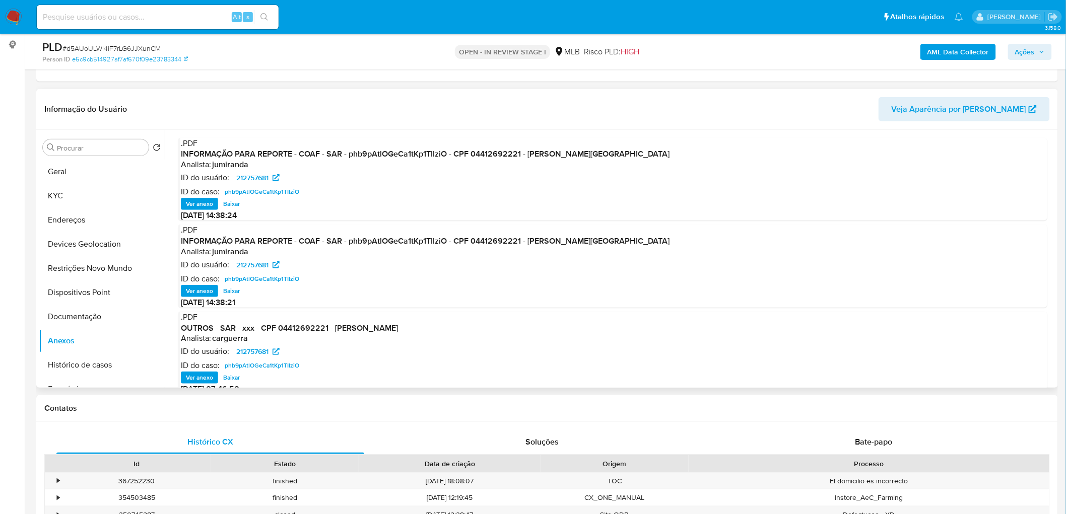
scroll to position [112, 0]
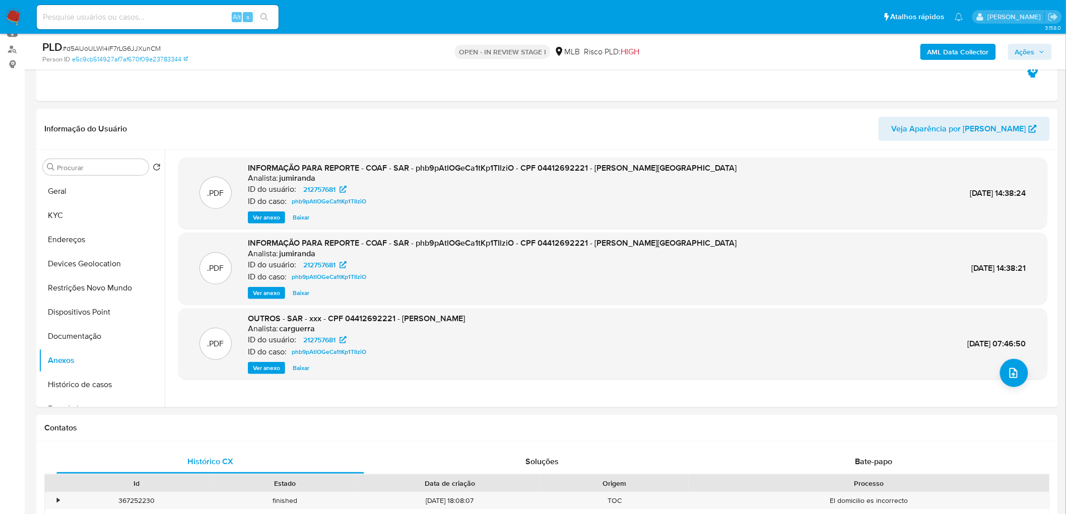
click at [707, 48] on b "AML Data Collector" at bounding box center [957, 52] width 61 height 16
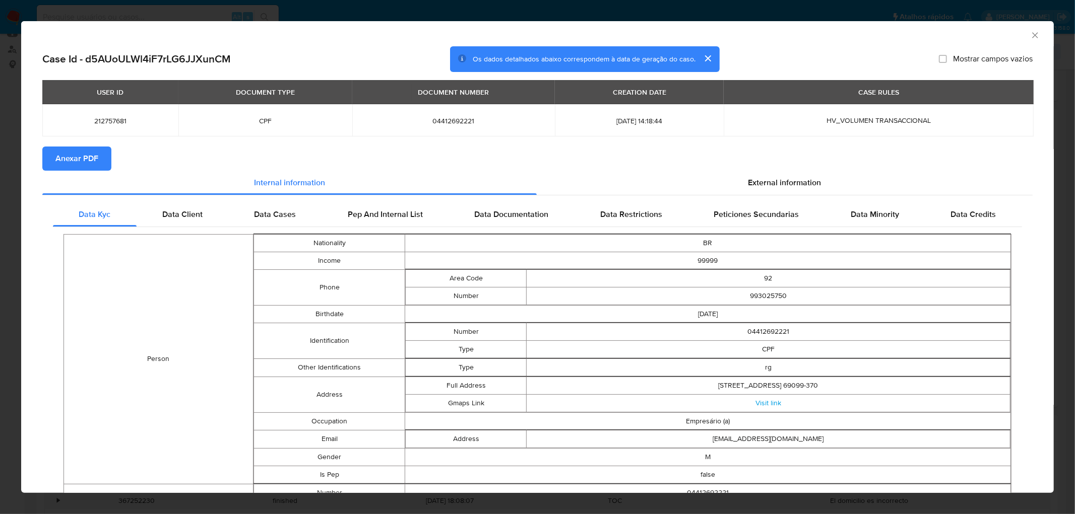
click at [66, 161] on span "Anexar PDF" at bounding box center [76, 159] width 43 height 22
click at [707, 33] on icon "Fechar a janela" at bounding box center [1035, 35] width 10 height 10
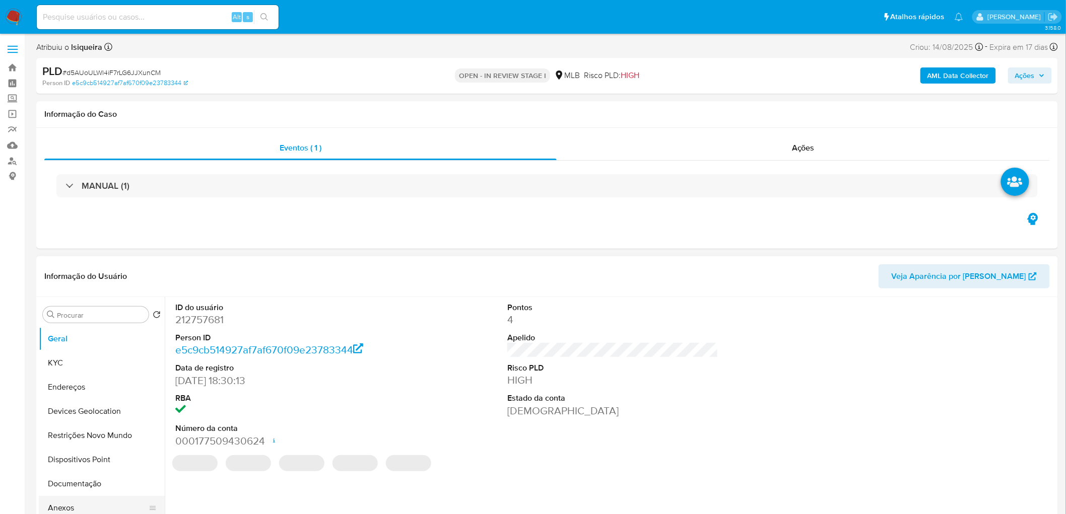
select select "10"
click at [82, 506] on button "Anexos" at bounding box center [98, 508] width 118 height 24
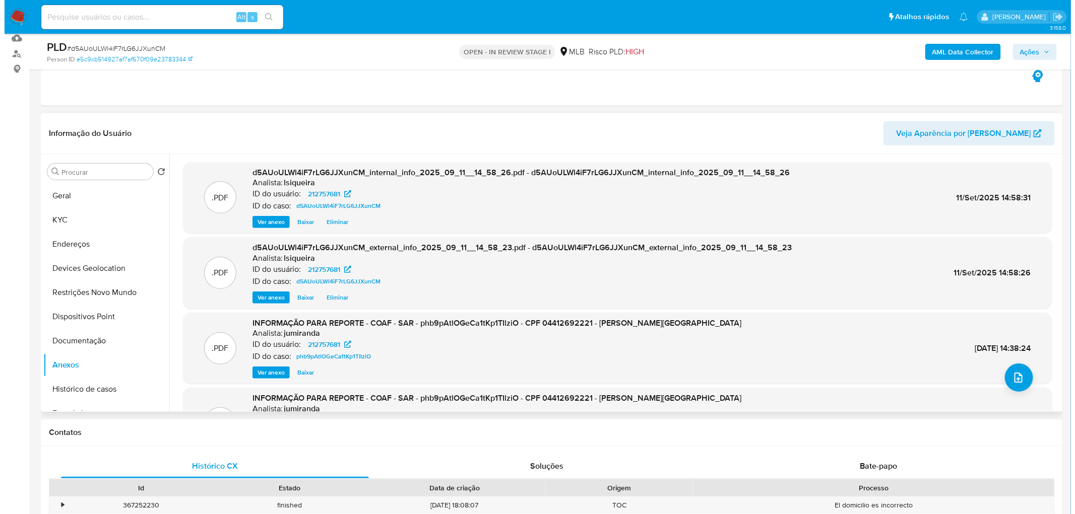
scroll to position [112, 0]
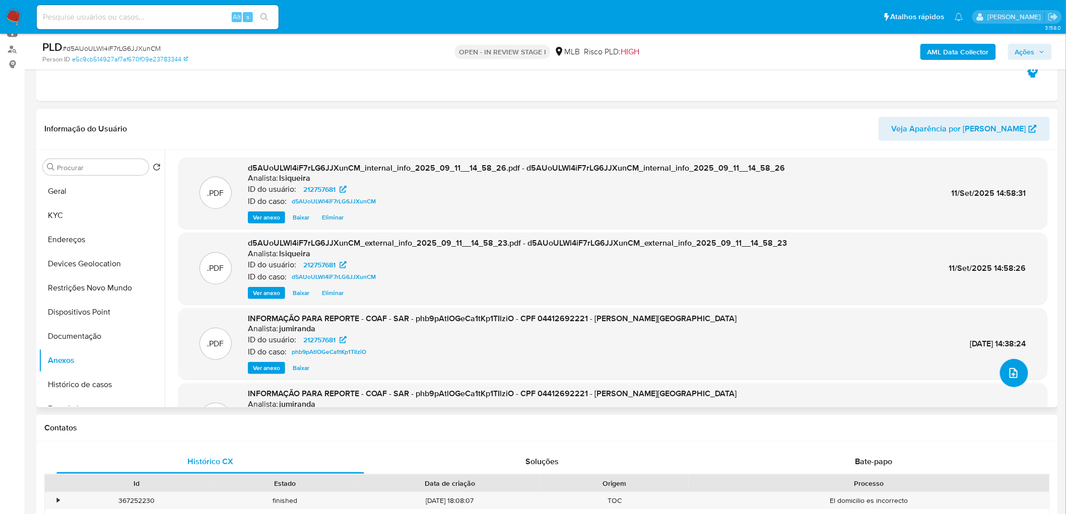
click at [1019, 378] on button "upload-file" at bounding box center [1014, 373] width 28 height 28
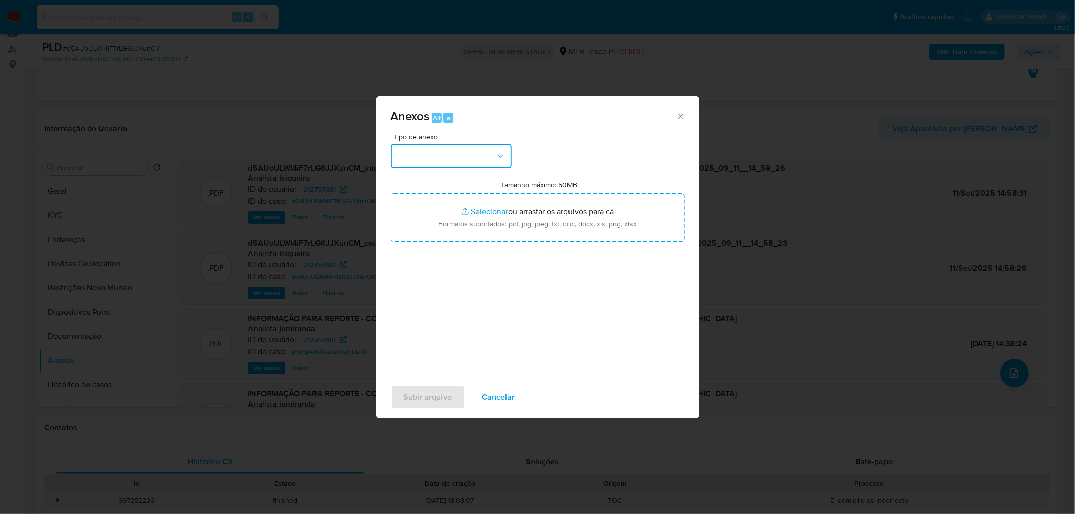
click at [472, 150] on button "button" at bounding box center [450, 156] width 121 height 24
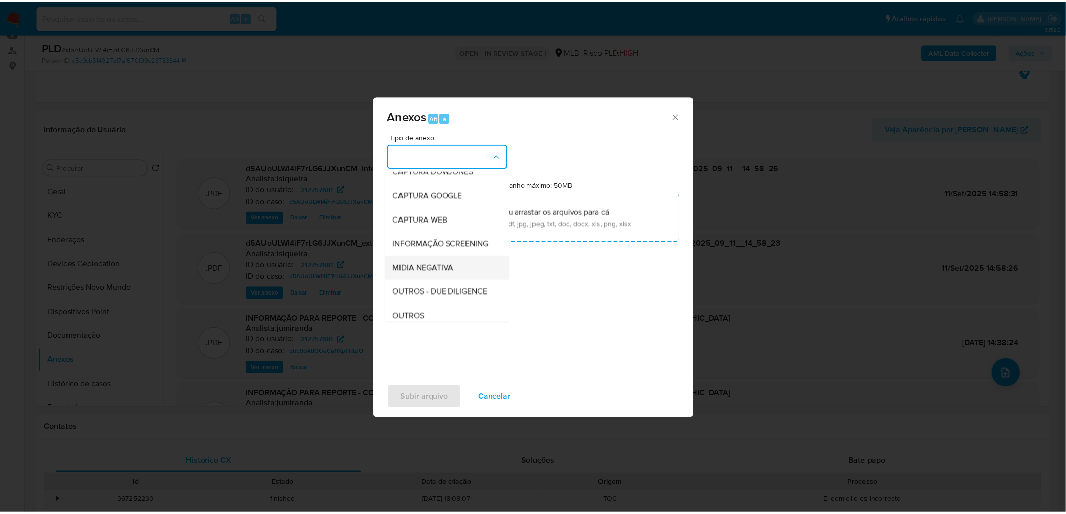
scroll to position [56, 0]
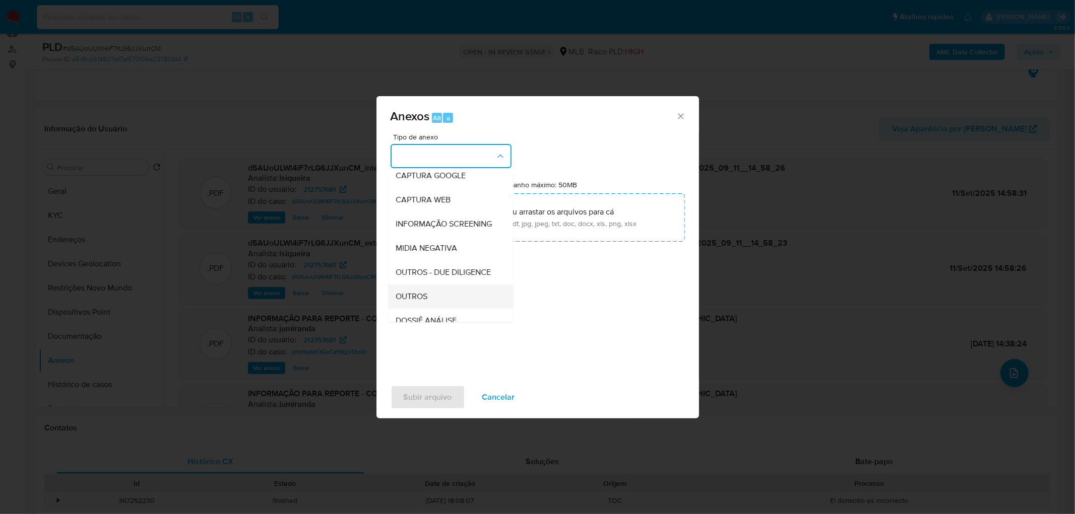
click at [396, 302] on span "OUTROS" at bounding box center [412, 297] width 32 height 10
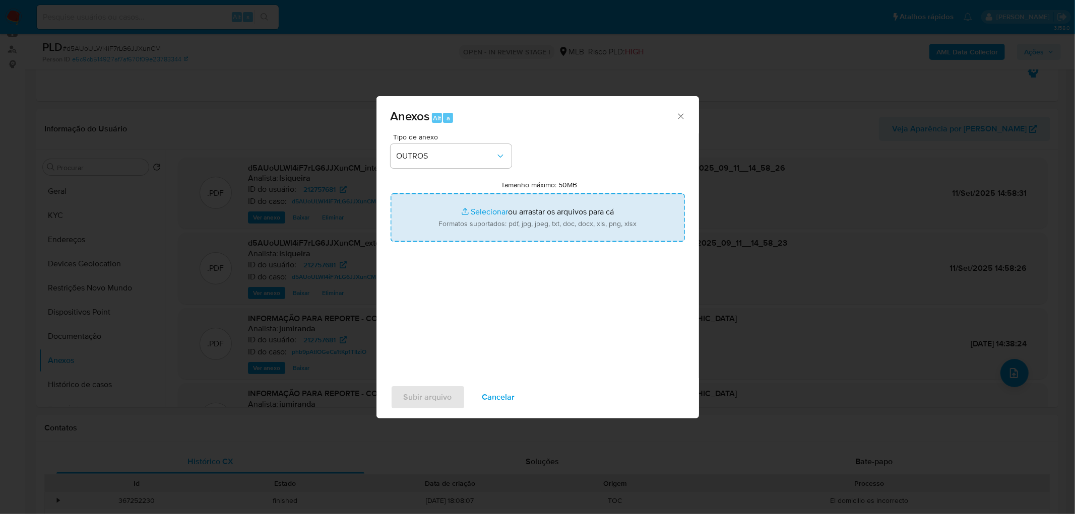
click at [477, 208] on input "Tamanho máximo: 50MB Selecionar arquivos" at bounding box center [537, 217] width 294 height 48
type input "C:\fakepath\Mulan 212757681_2025_09_11_08_59_32.xlsx"
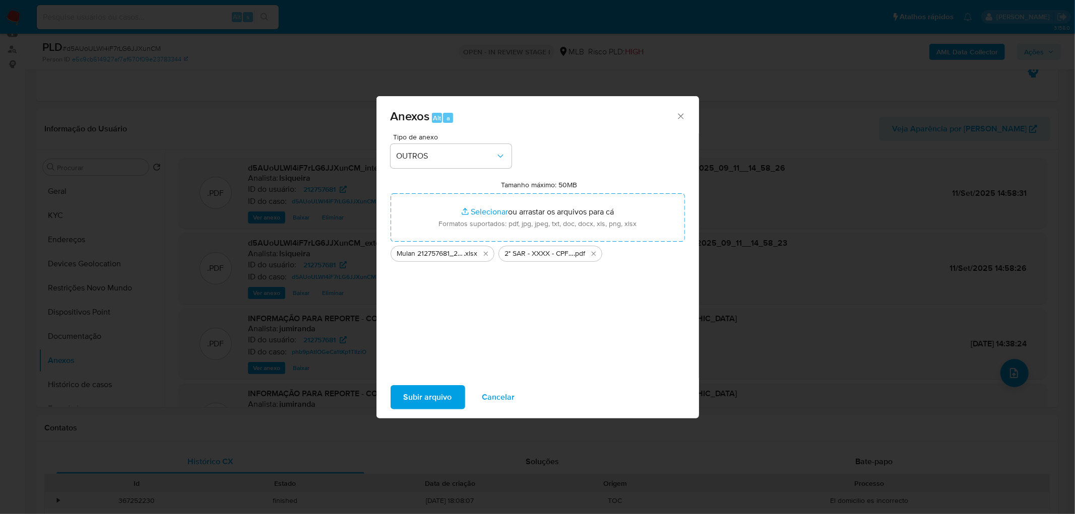
click at [427, 399] on span "Subir arquivo" at bounding box center [428, 397] width 48 height 22
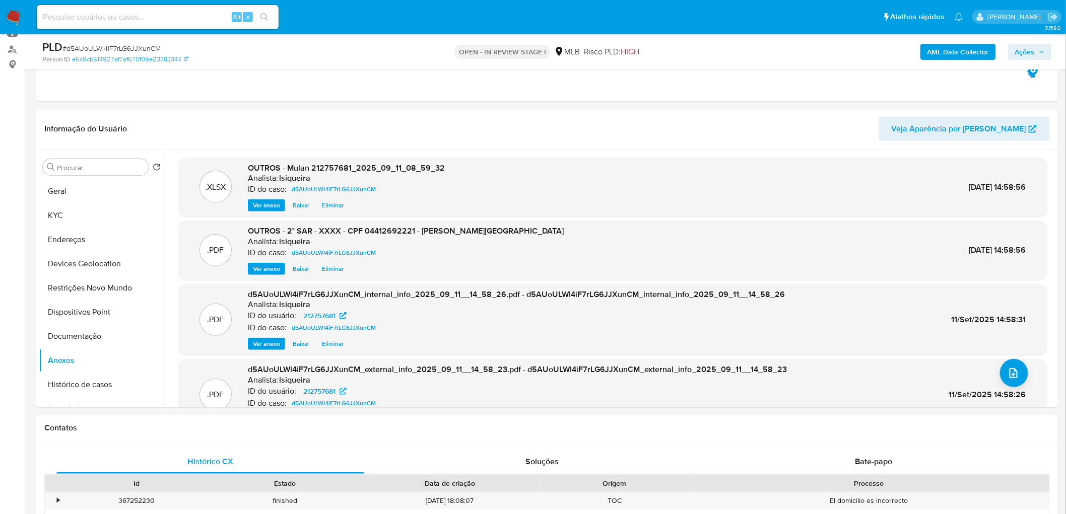
click at [1041, 56] on span "Ações" at bounding box center [1030, 52] width 30 height 14
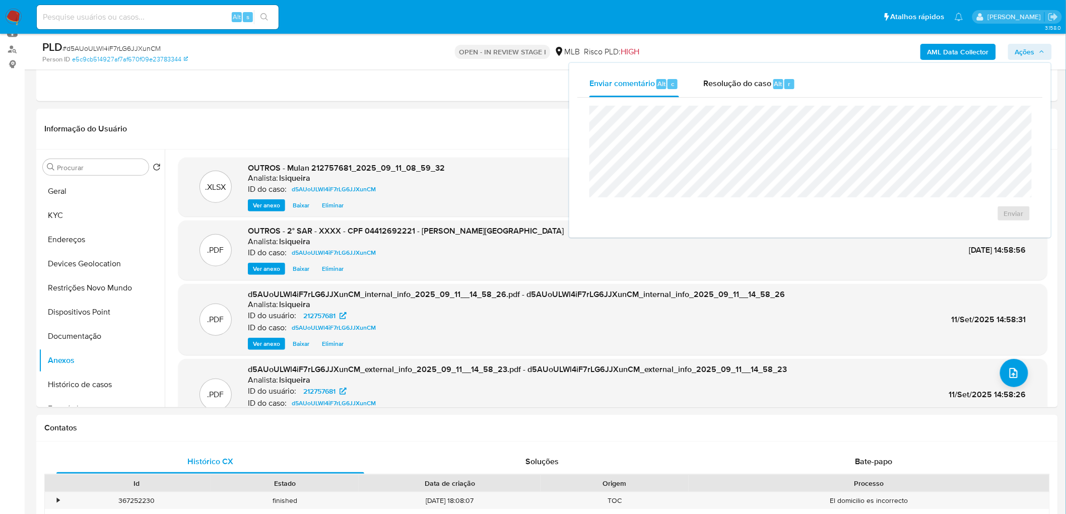
drag, startPoint x: 756, startPoint y: 83, endPoint x: 743, endPoint y: 101, distance: 22.5
click at [756, 83] on span "Resolução do caso" at bounding box center [737, 84] width 68 height 12
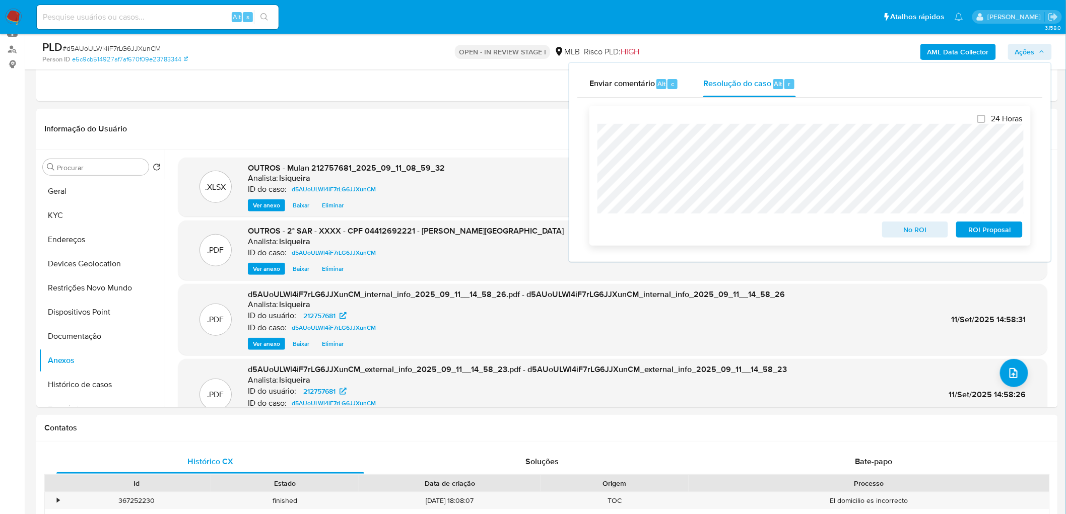
click at [994, 229] on span "ROI Proposal" at bounding box center [989, 230] width 52 height 14
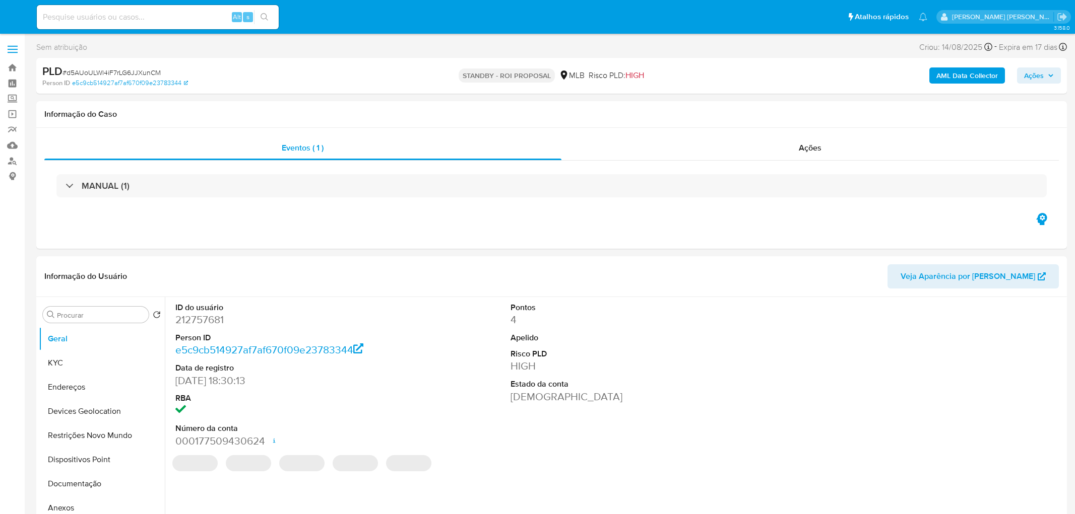
select select "10"
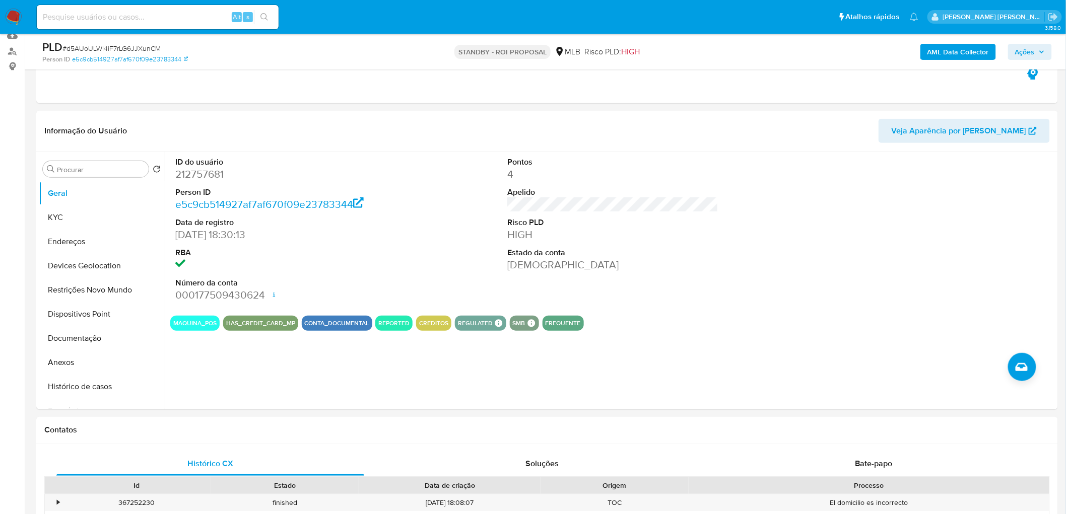
scroll to position [112, 0]
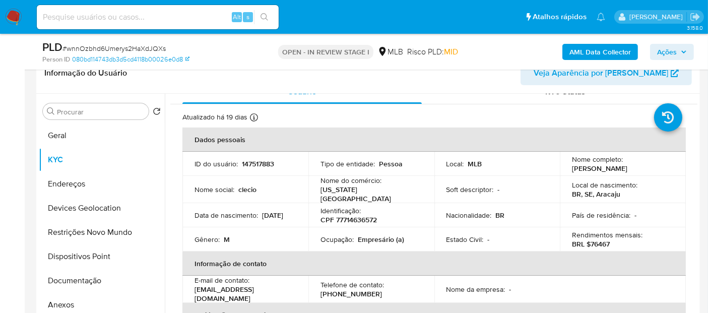
scroll to position [56, 0]
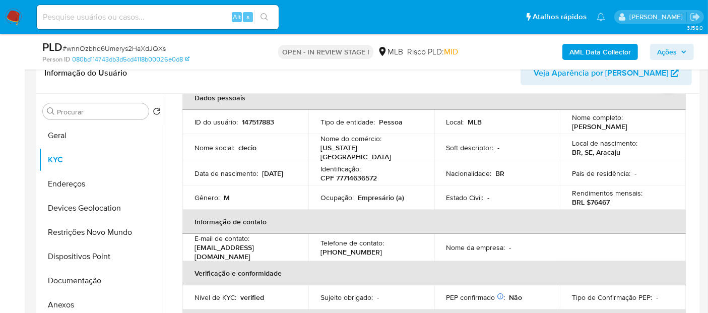
click at [374, 196] on p "Empresário (a)" at bounding box center [381, 197] width 46 height 9
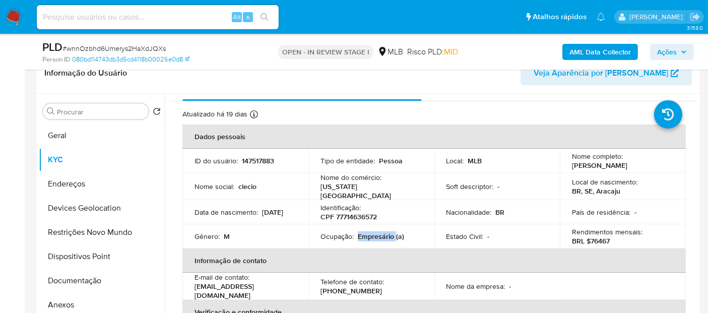
scroll to position [0, 0]
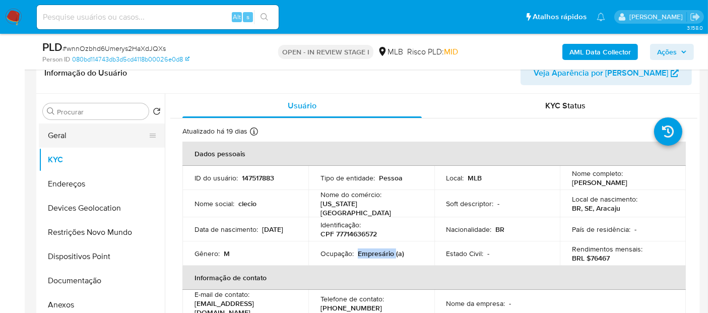
click at [78, 135] on button "Geral" at bounding box center [98, 135] width 118 height 24
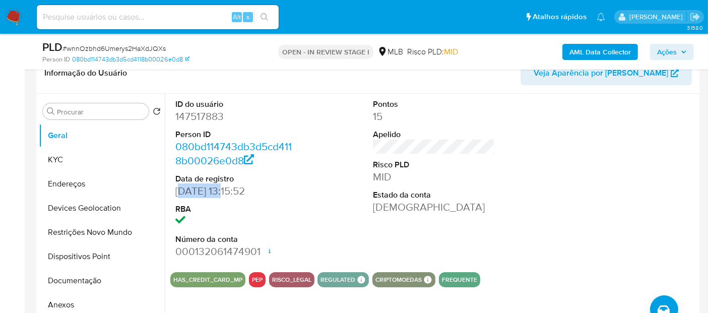
drag, startPoint x: 180, startPoint y: 190, endPoint x: 224, endPoint y: 193, distance: 44.4
click at [224, 193] on dd "[DATE] 13:15:52" at bounding box center [236, 191] width 122 height 14
click at [168, 196] on div "ID do usuário 147517883 Person ID 080bd114743db3d5cd4118b00026e0d8 Data de regi…" at bounding box center [431, 223] width 532 height 258
drag, startPoint x: 175, startPoint y: 186, endPoint x: 224, endPoint y: 186, distance: 48.9
click at [224, 186] on dd "[DATE] 13:15:52" at bounding box center [236, 191] width 122 height 14
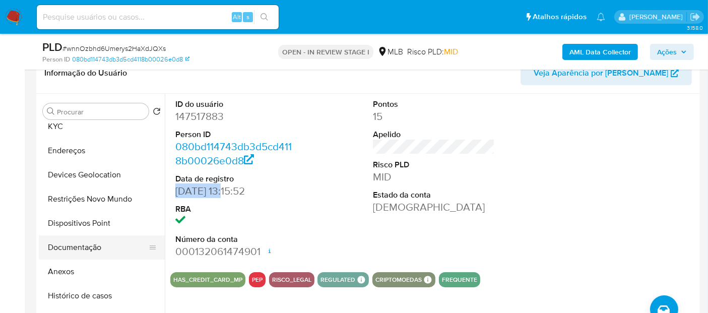
scroll to position [56, 0]
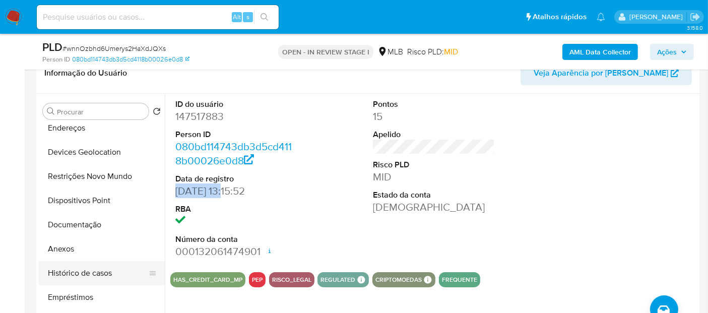
click at [87, 276] on button "Histórico de casos" at bounding box center [98, 273] width 118 height 24
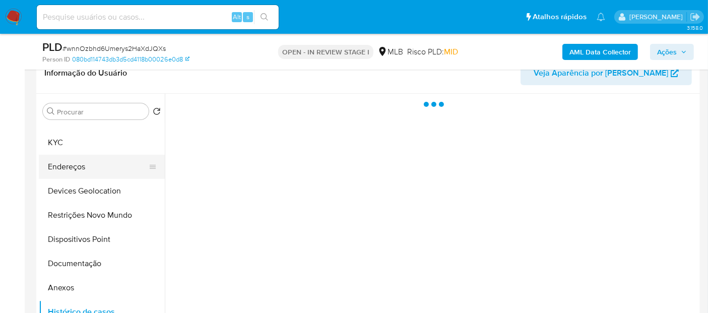
scroll to position [0, 0]
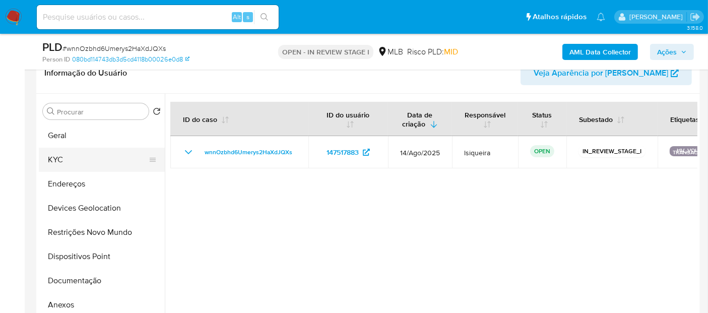
click at [92, 156] on button "KYC" at bounding box center [98, 160] width 118 height 24
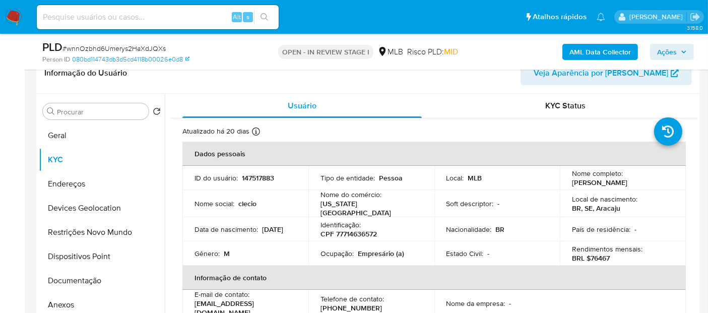
click at [384, 251] on p "Empresário (a)" at bounding box center [381, 253] width 46 height 9
copy p "Empresário"
click at [70, 276] on button "Documentação" at bounding box center [98, 281] width 118 height 24
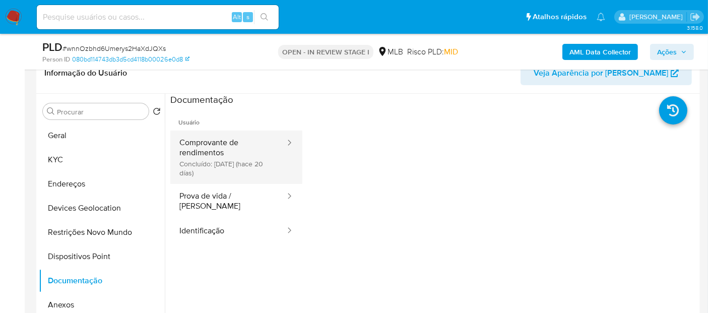
click at [216, 141] on button "Comprovante de rendimentos Concluído: 22/08/2025 (hace 20 días)" at bounding box center [228, 156] width 116 height 53
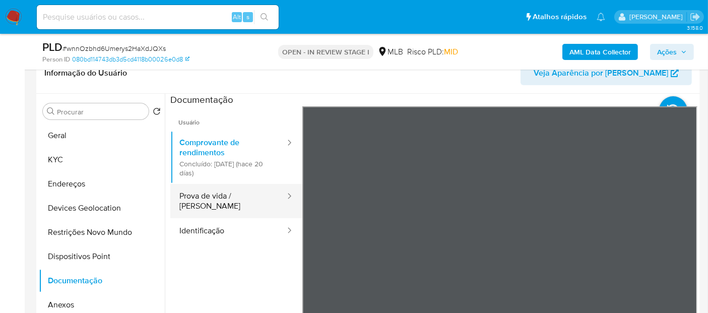
click at [216, 190] on button "Prova de vida / Selfie" at bounding box center [228, 201] width 116 height 34
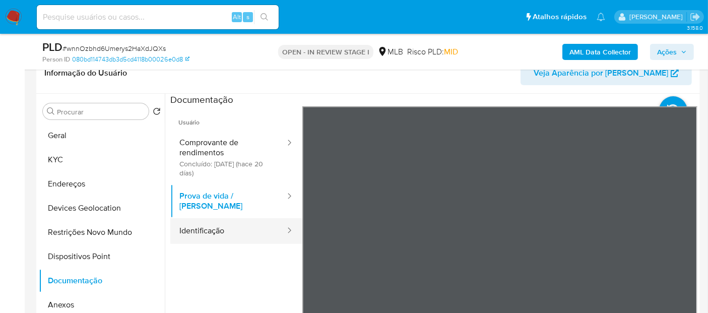
click at [256, 225] on button "Identificação" at bounding box center [228, 231] width 116 height 26
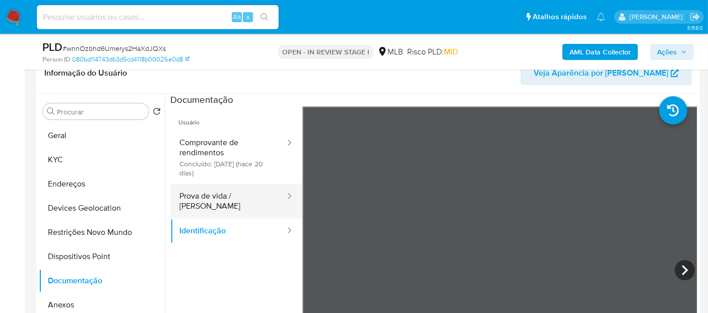
click at [240, 199] on button "Prova de vida / Selfie" at bounding box center [228, 201] width 116 height 34
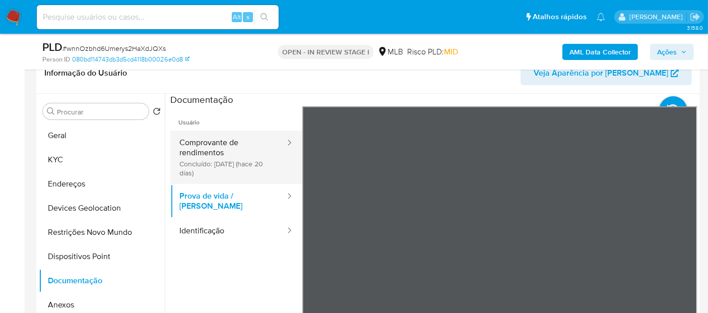
click at [226, 147] on button "Comprovante de rendimentos Concluído: 22/08/2025 (hace 20 días)" at bounding box center [228, 156] width 116 height 53
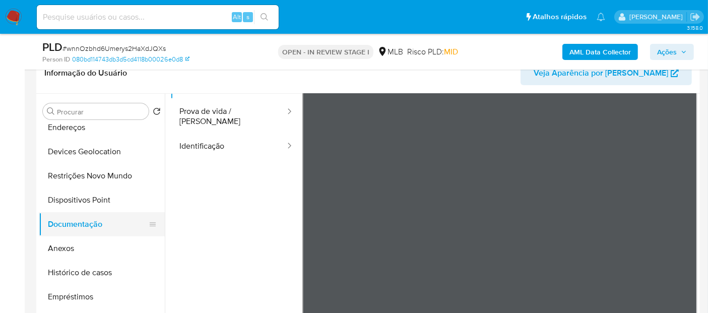
scroll to position [112, 0]
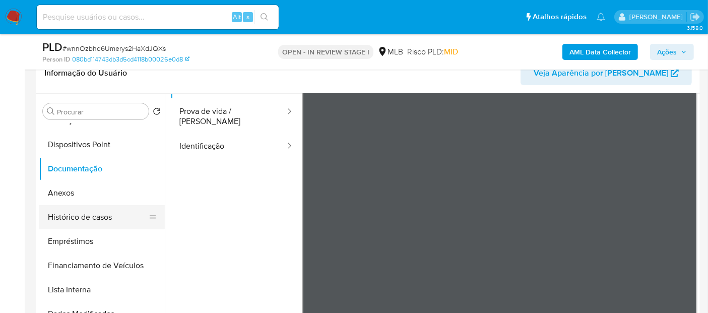
click at [84, 219] on button "Histórico de casos" at bounding box center [98, 217] width 118 height 24
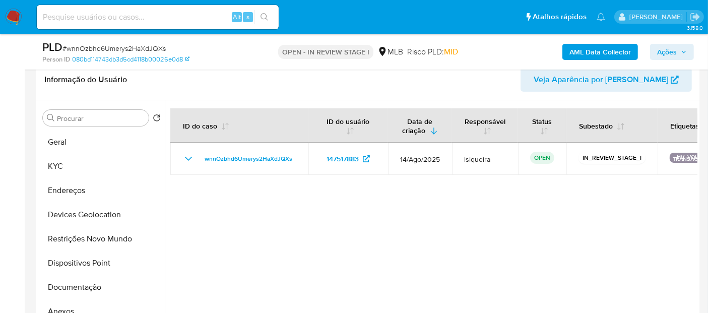
scroll to position [168, 0]
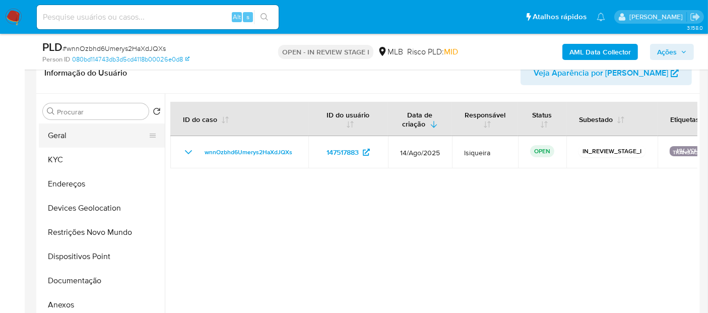
click at [91, 137] on button "Geral" at bounding box center [98, 135] width 118 height 24
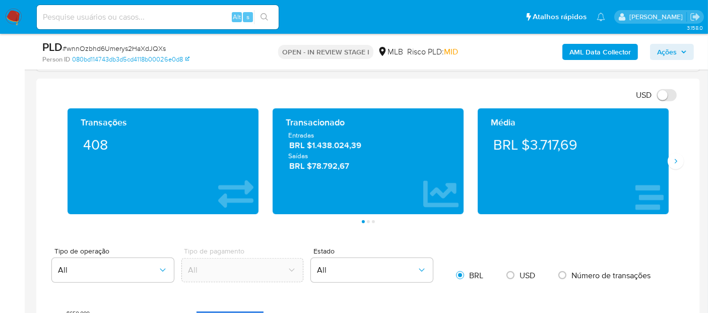
scroll to position [593, 0]
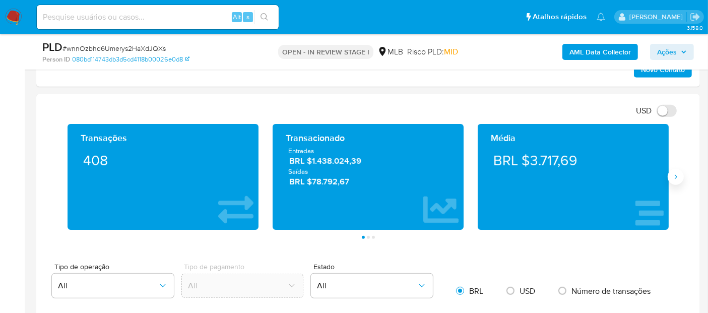
click at [674, 173] on icon "Siguiente" at bounding box center [676, 177] width 8 height 8
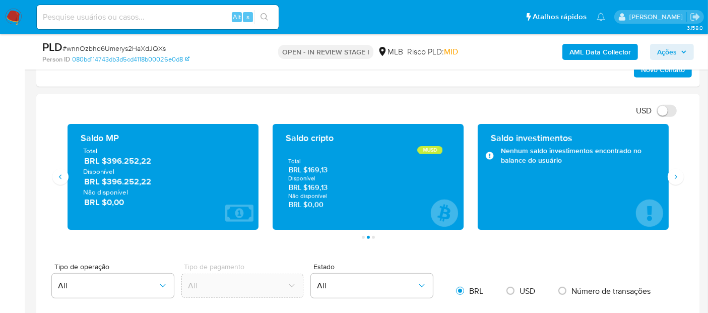
drag, startPoint x: 165, startPoint y: 183, endPoint x: 108, endPoint y: 181, distance: 57.5
click at [107, 181] on span "BRL $396.252,22" at bounding box center [163, 182] width 159 height 12
click at [676, 181] on button "Siguiente" at bounding box center [675, 177] width 16 height 16
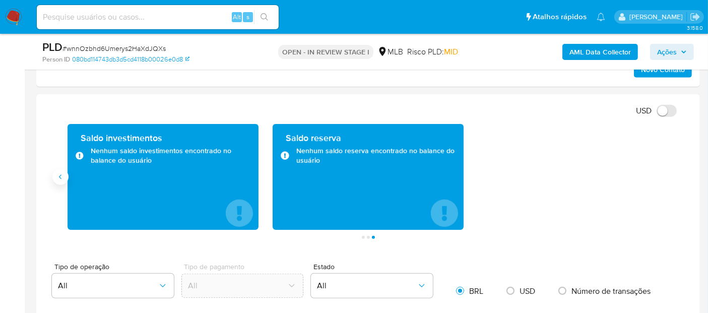
click at [62, 173] on icon "Anterior" at bounding box center [60, 177] width 8 height 8
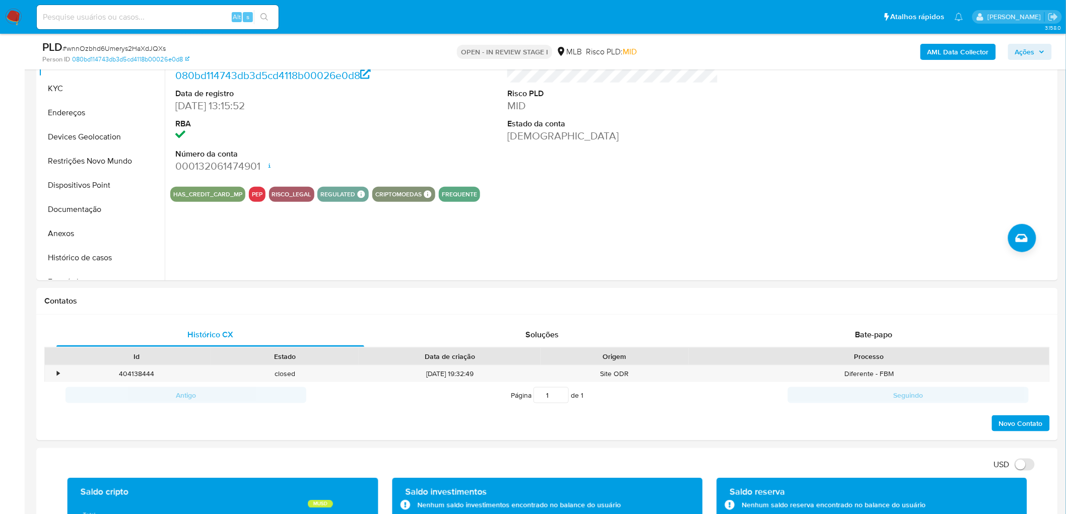
scroll to position [0, 0]
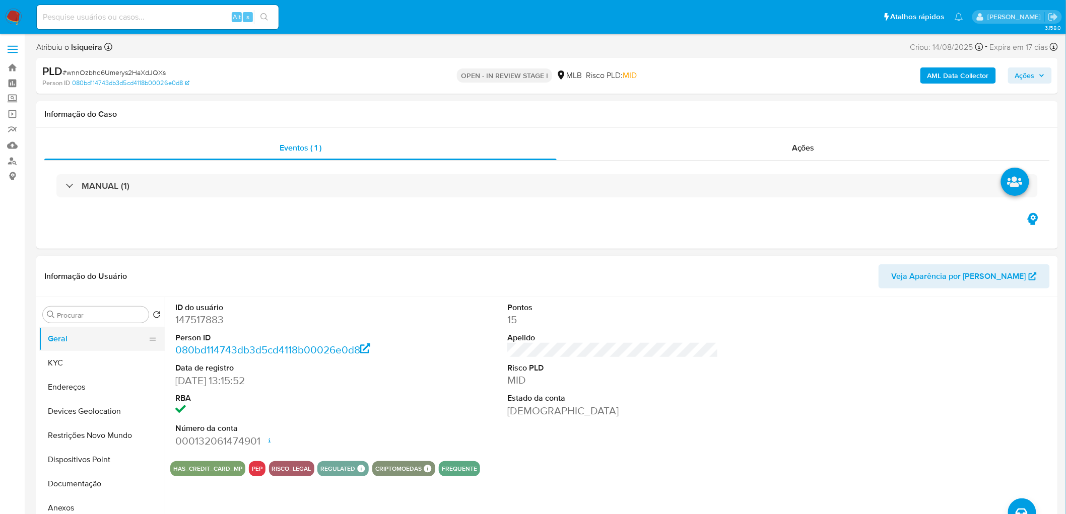
click at [78, 312] on button "Geral" at bounding box center [98, 339] width 118 height 24
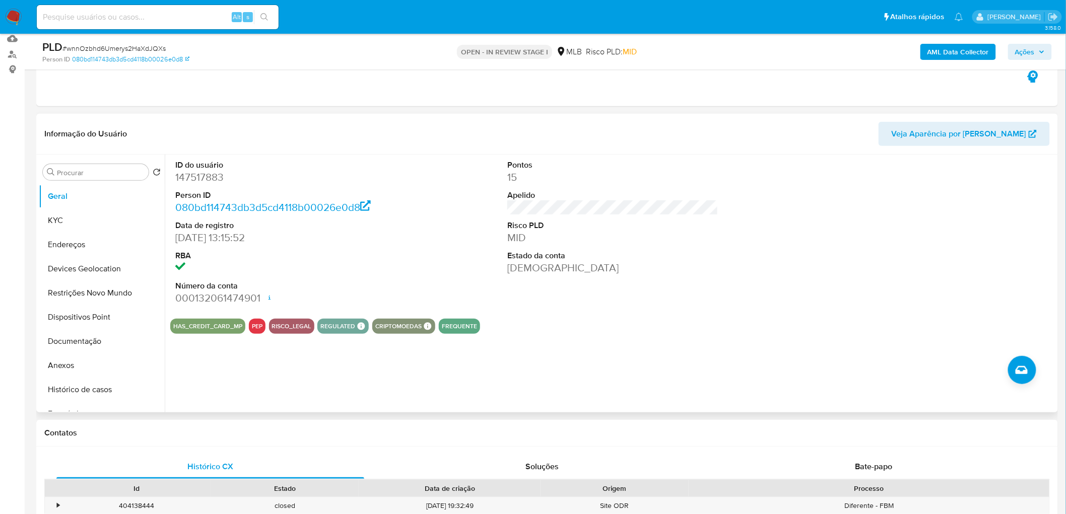
scroll to position [112, 0]
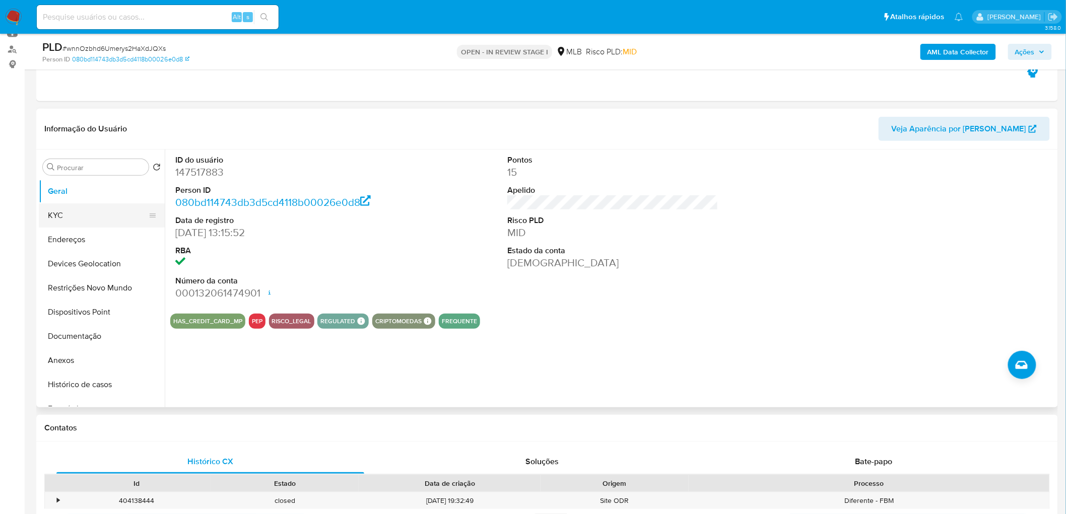
click at [73, 223] on button "KYC" at bounding box center [98, 216] width 118 height 24
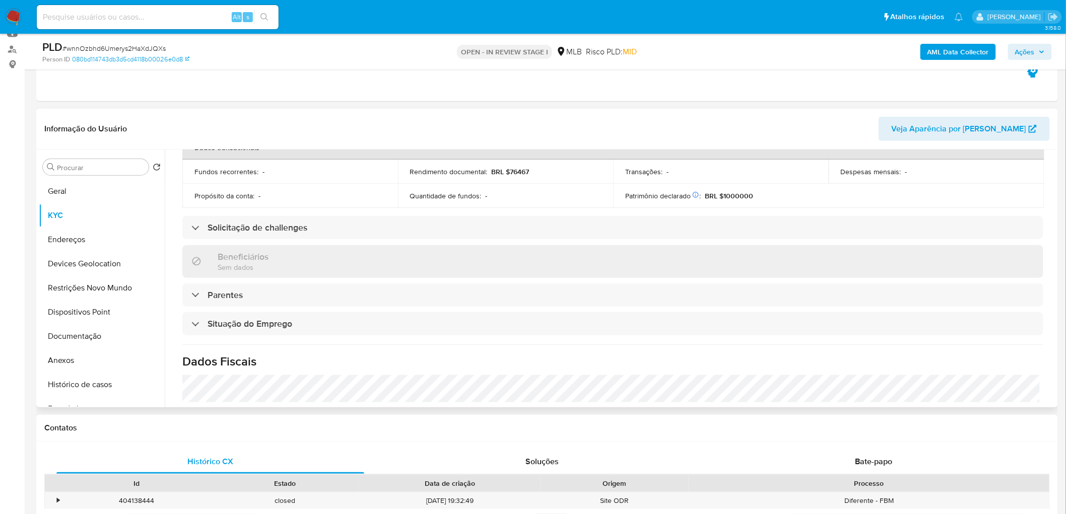
scroll to position [419, 0]
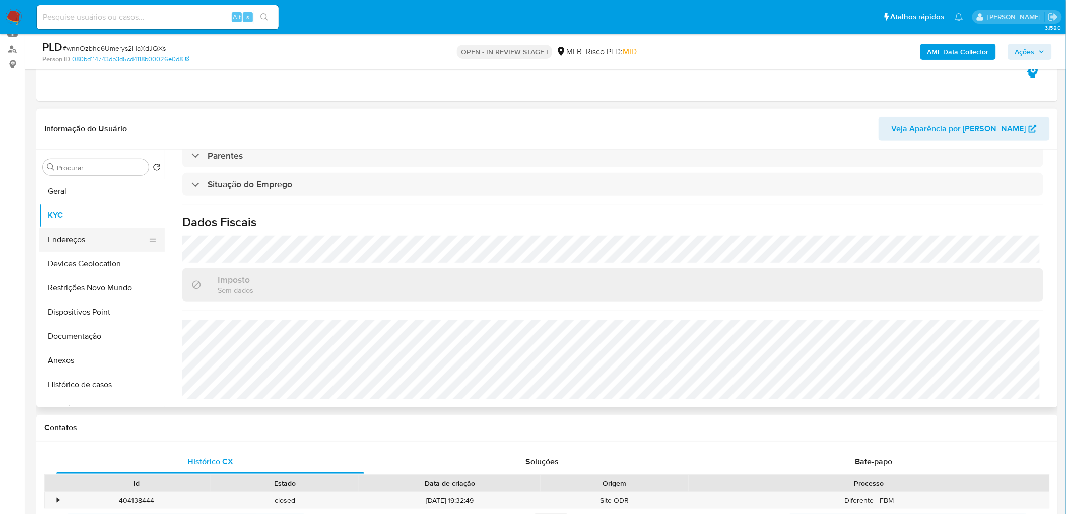
click at [80, 232] on button "Endereços" at bounding box center [98, 240] width 118 height 24
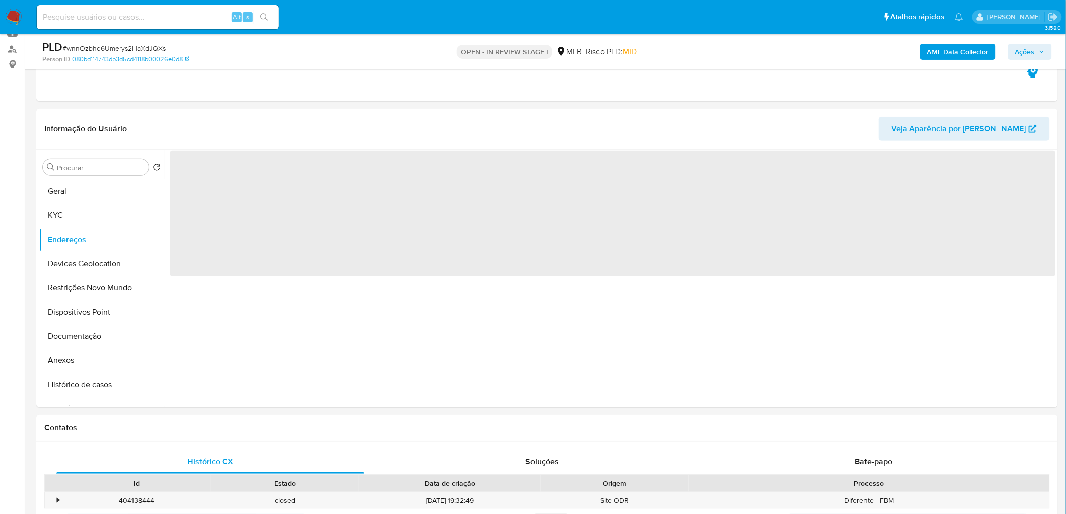
scroll to position [0, 0]
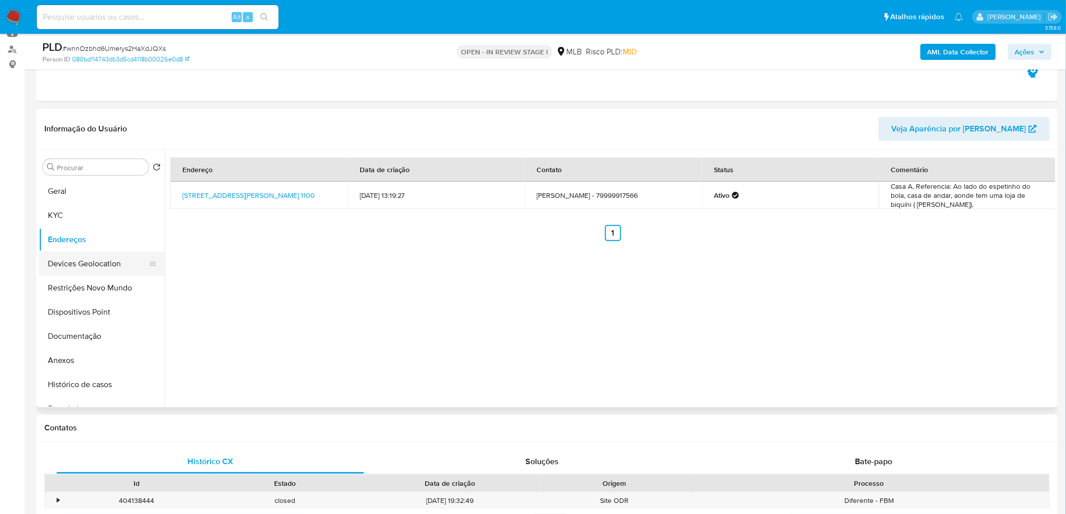
click at [63, 258] on button "Devices Geolocation" at bounding box center [98, 264] width 118 height 24
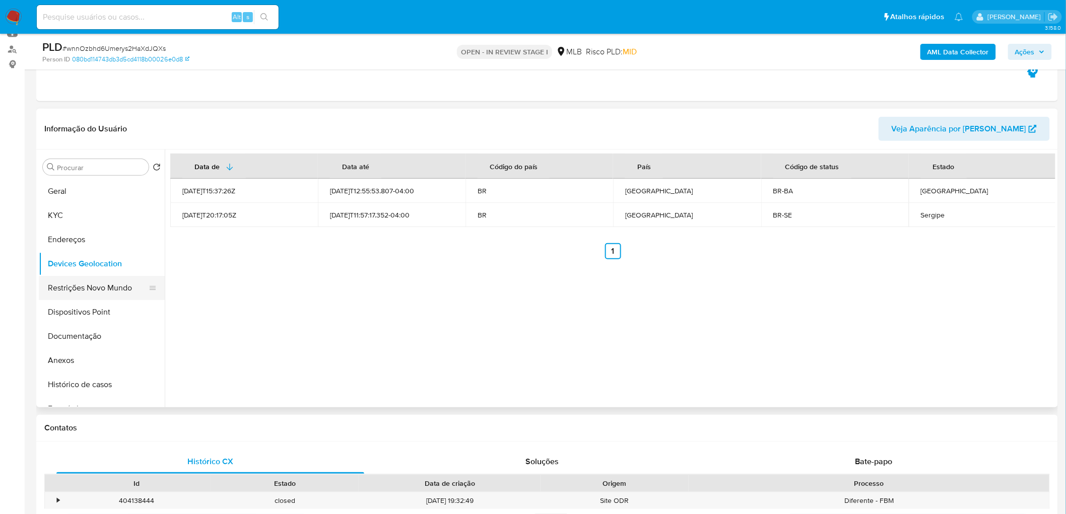
click at [63, 279] on button "Restrições Novo Mundo" at bounding box center [98, 288] width 118 height 24
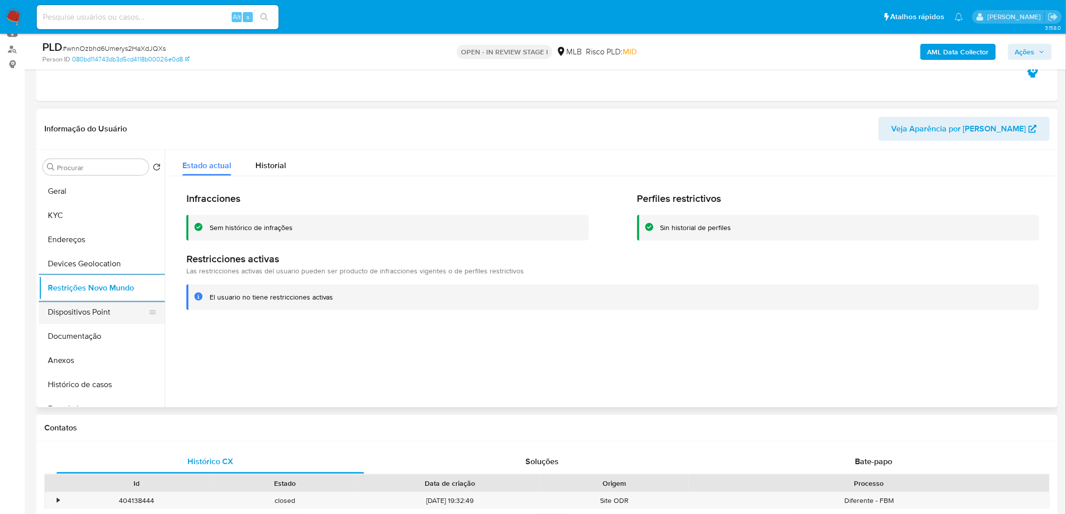
drag, startPoint x: 520, startPoint y: 310, endPoint x: 72, endPoint y: 310, distance: 447.8
click at [78, 310] on button "Dispositivos Point" at bounding box center [98, 312] width 118 height 24
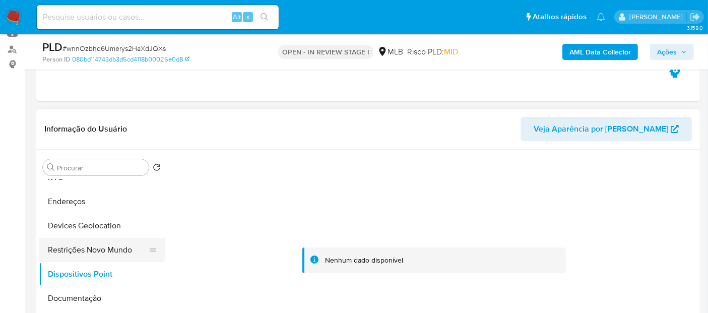
scroll to position [56, 0]
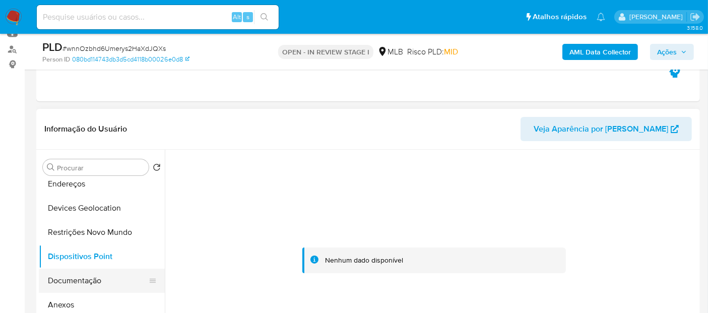
click at [108, 277] on button "Documentação" at bounding box center [98, 281] width 118 height 24
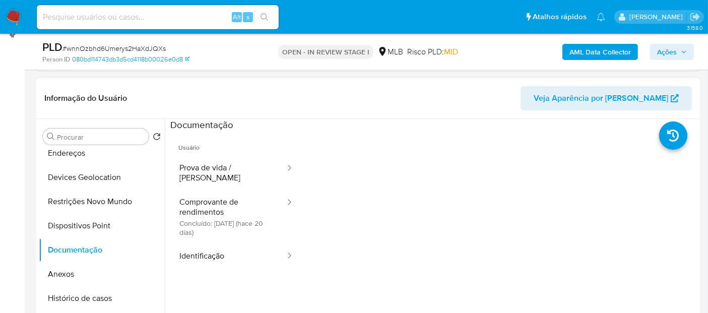
scroll to position [168, 0]
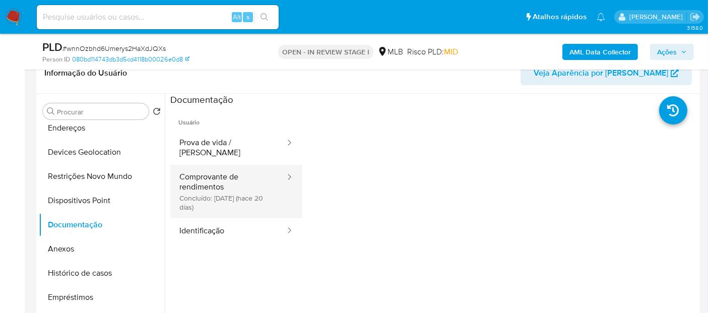
click at [223, 177] on button "Comprovante de rendimentos Concluído: 22/08/2025 (hace 20 días)" at bounding box center [228, 191] width 116 height 53
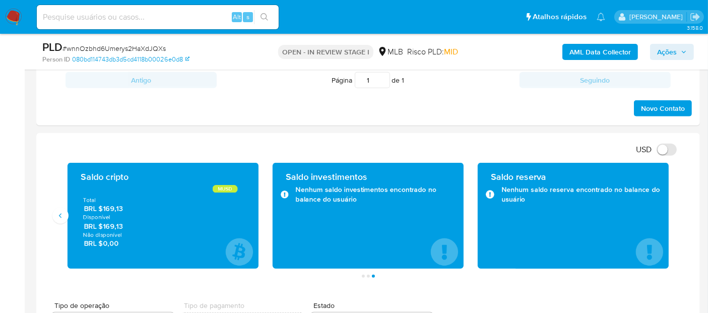
scroll to position [616, 0]
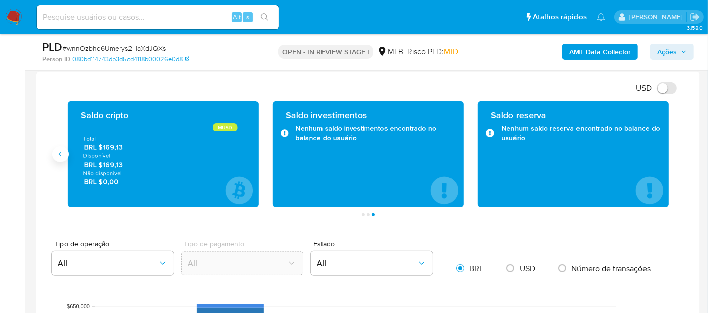
click at [61, 150] on icon "Anterior" at bounding box center [60, 154] width 8 height 8
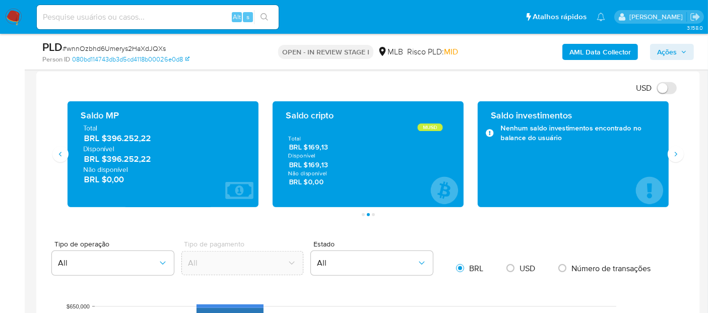
click at [141, 213] on ul "Página 1 Página 2 Página 3" at bounding box center [367, 214] width 615 height 3
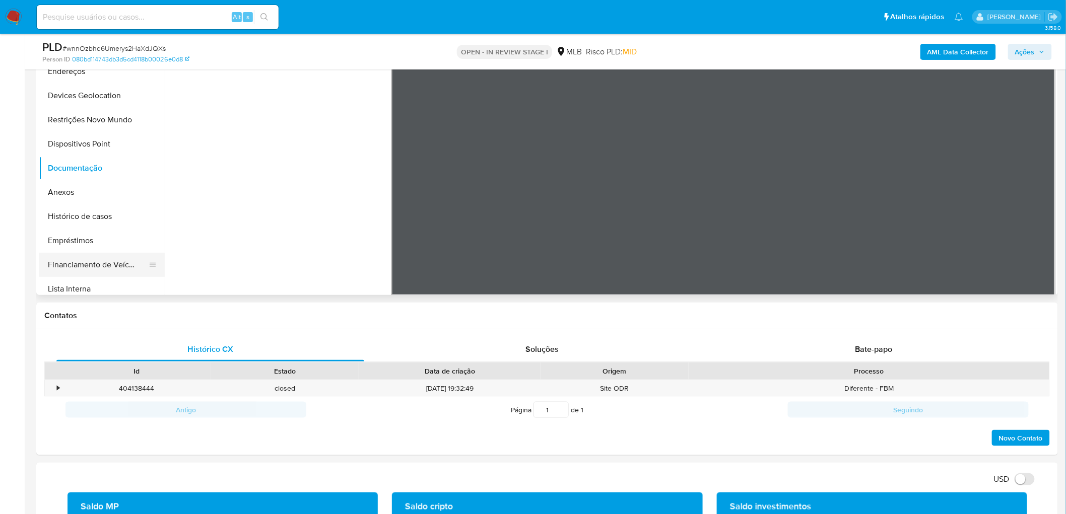
scroll to position [231, 0]
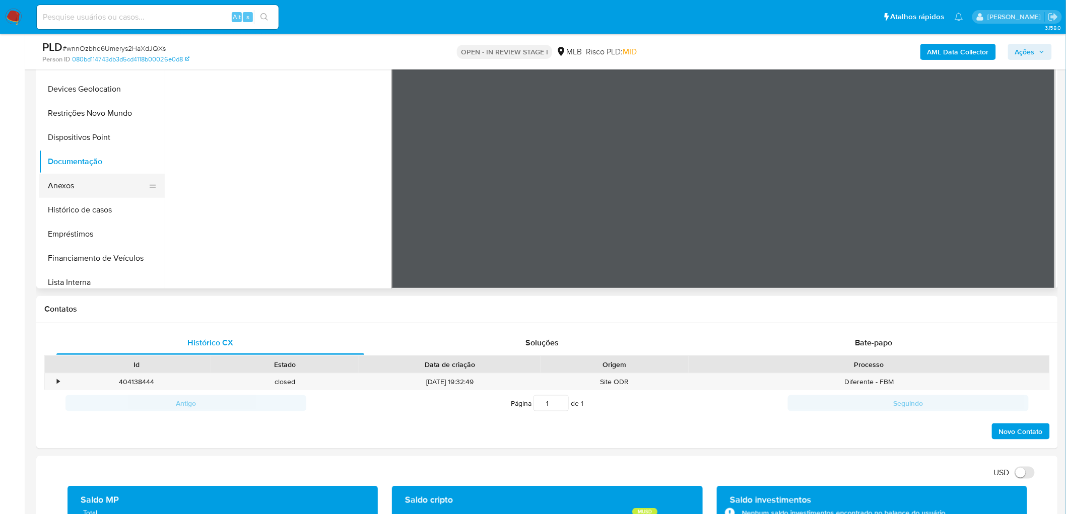
click at [65, 187] on button "Anexos" at bounding box center [98, 186] width 118 height 24
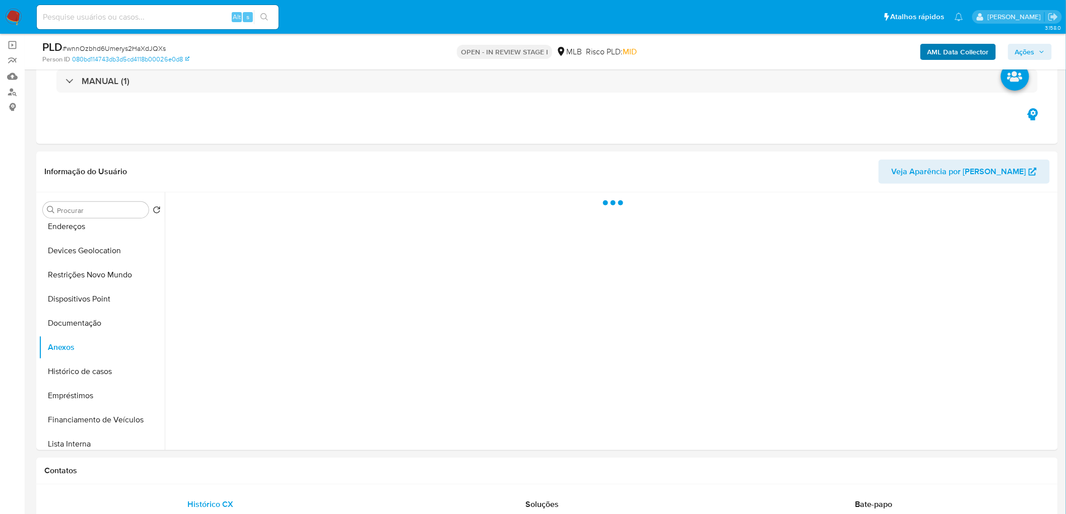
scroll to position [0, 0]
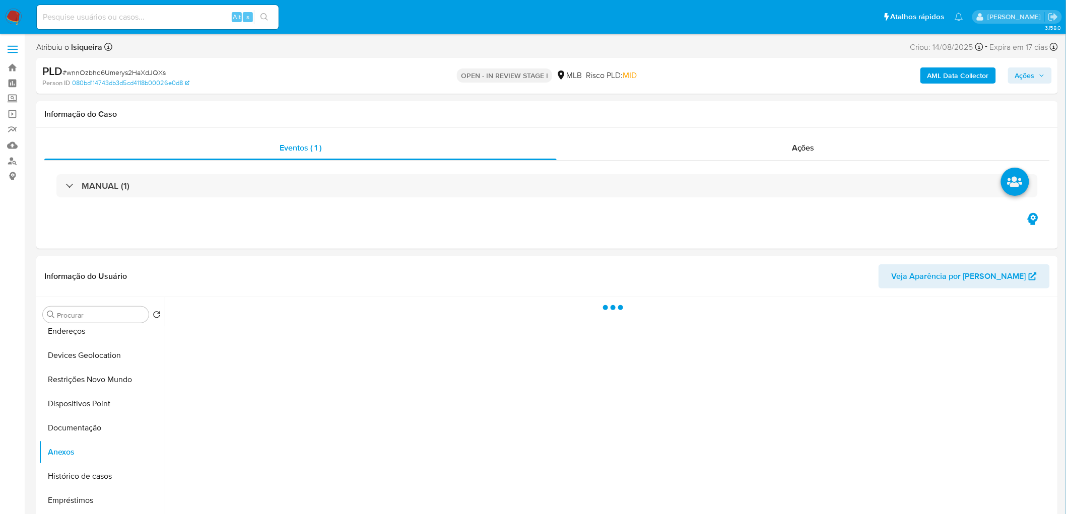
click at [707, 55] on div "Atribuiu o lsiqueira Asignado el: 14/08/2025 11:18:34 Criou: 14/08/2025 Criou: …" at bounding box center [547, 49] width 1022 height 18
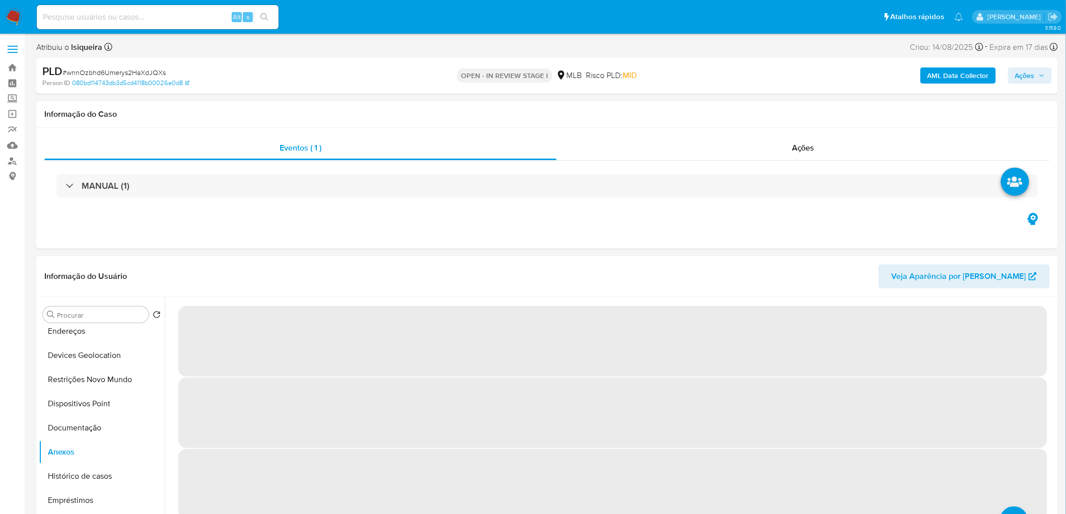
click at [707, 72] on b "AML Data Collector" at bounding box center [957, 76] width 61 height 16
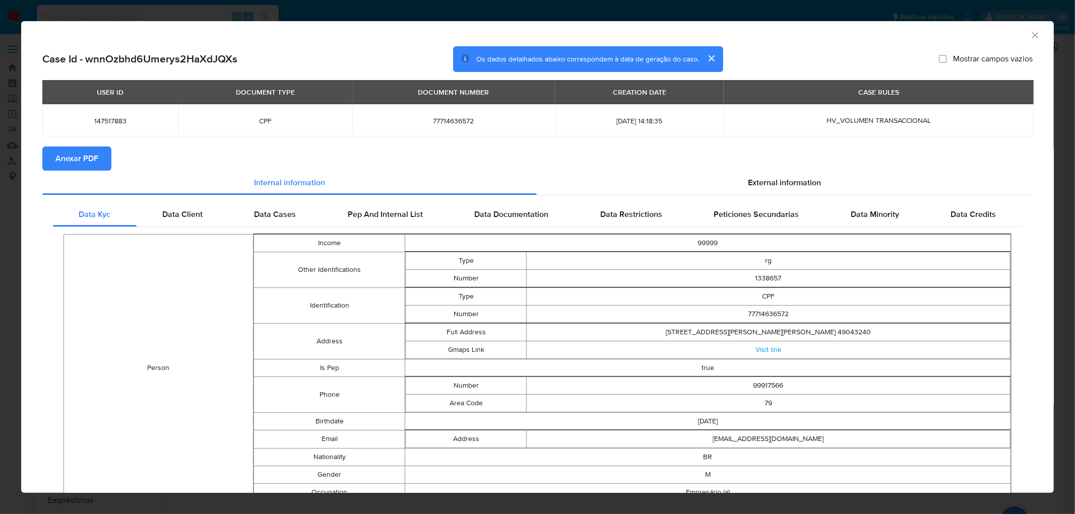
click at [69, 163] on span "Anexar PDF" at bounding box center [76, 159] width 43 height 22
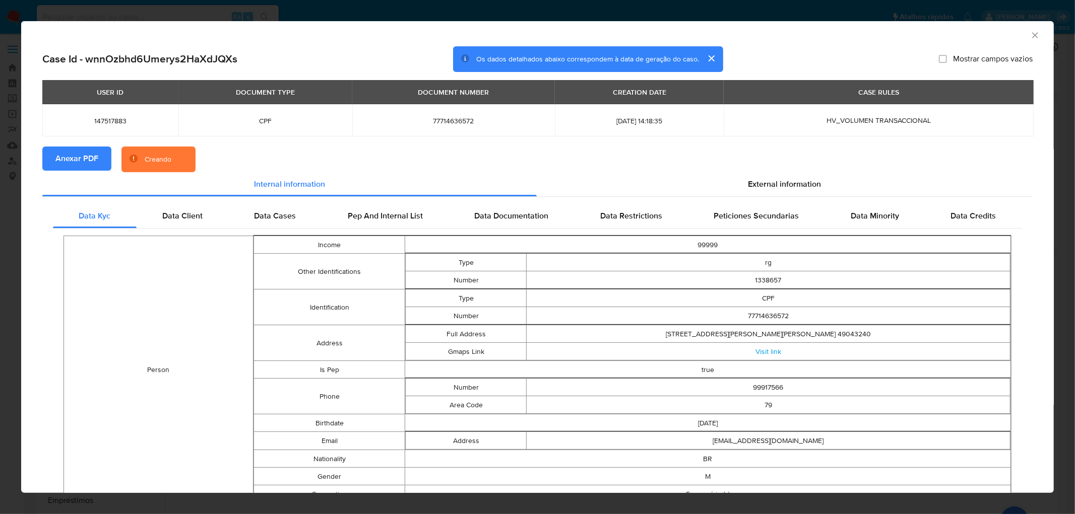
click at [707, 33] on icon "Fechar a janela" at bounding box center [1035, 35] width 10 height 10
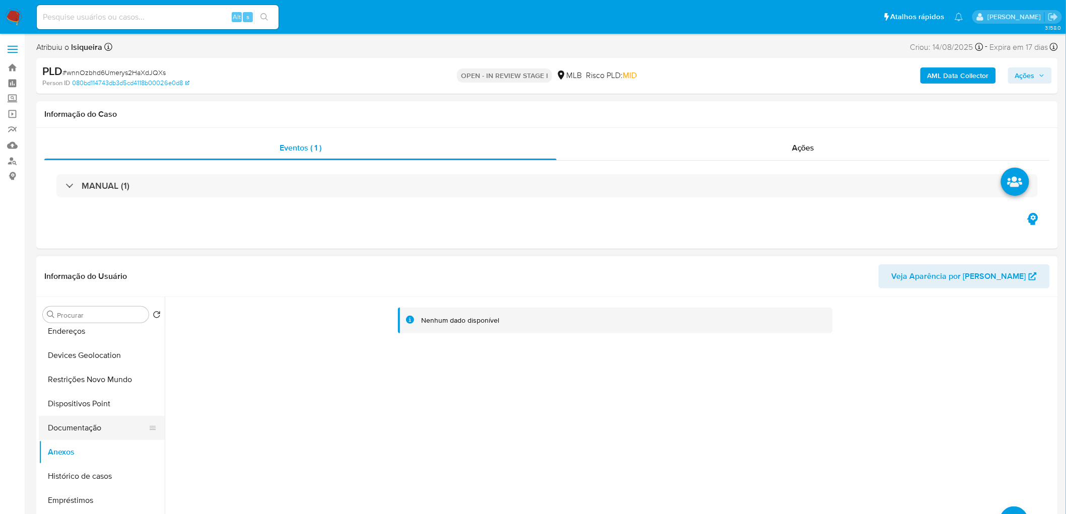
click at [96, 312] on button "Documentação" at bounding box center [98, 428] width 118 height 24
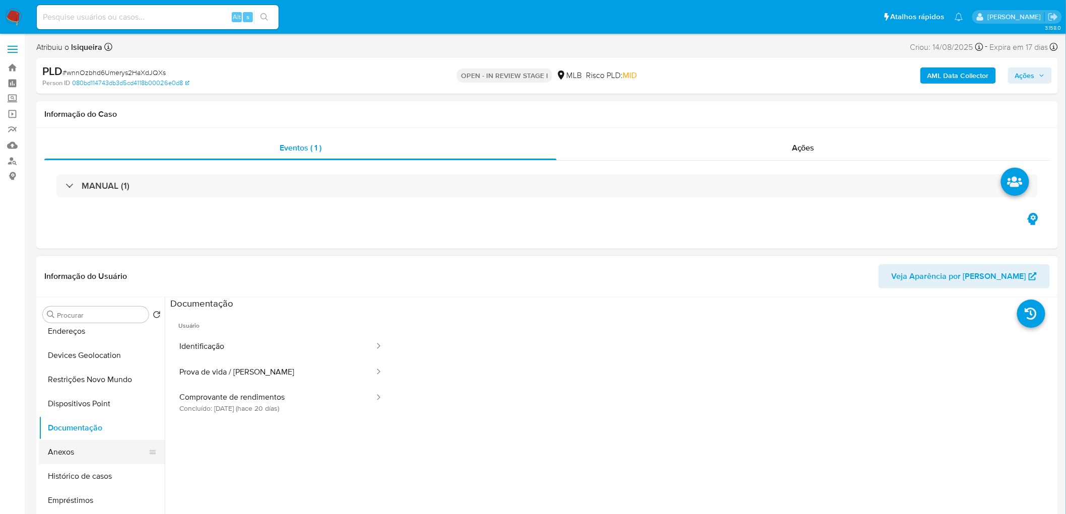
click at [77, 312] on button "Anexos" at bounding box center [98, 452] width 118 height 24
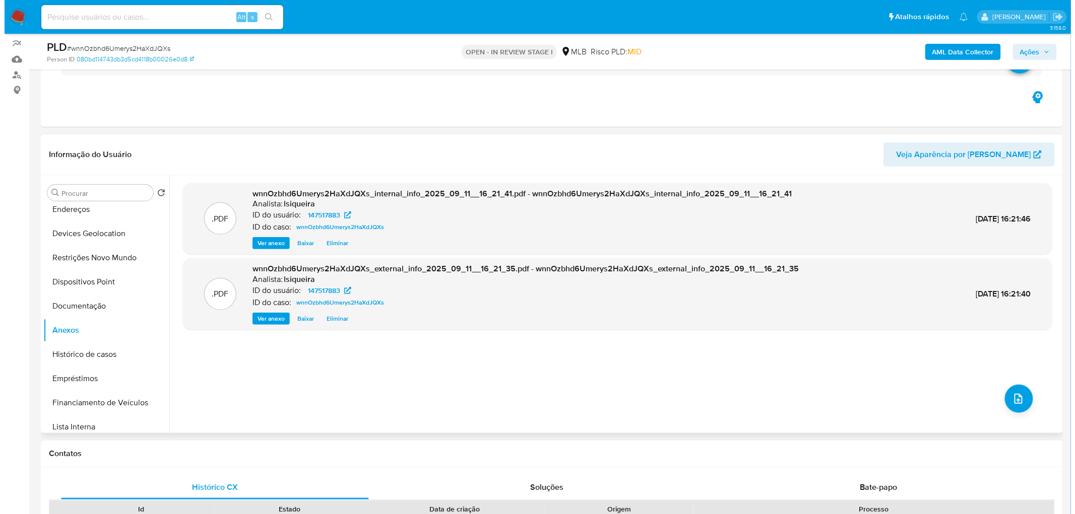
scroll to position [112, 0]
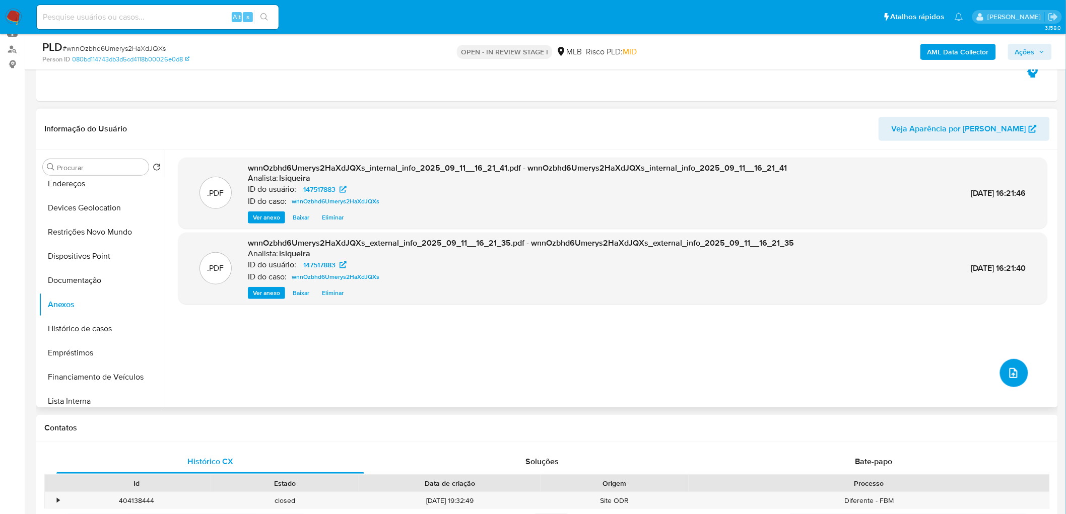
click at [707, 312] on icon "upload-file" at bounding box center [1014, 373] width 12 height 12
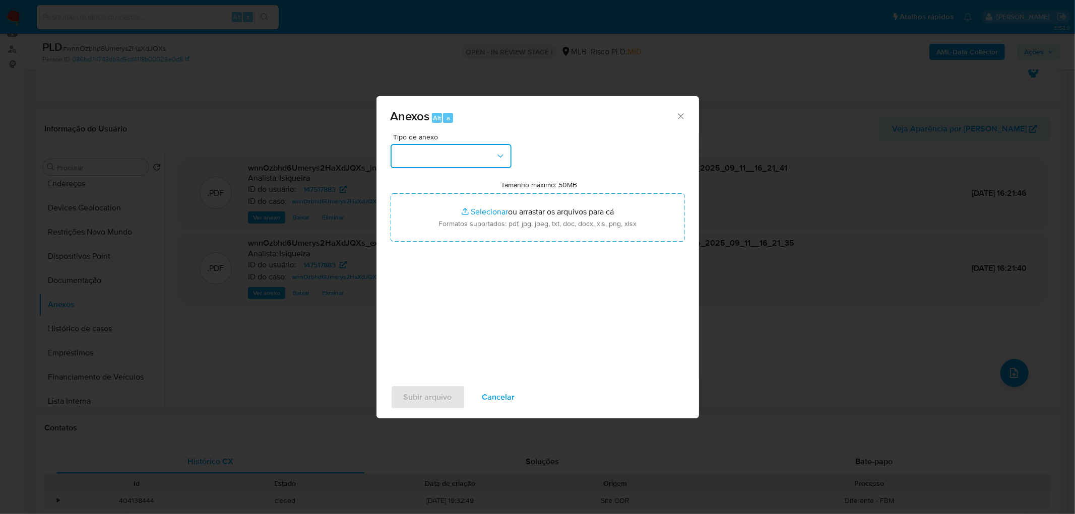
click at [446, 162] on button "button" at bounding box center [450, 156] width 121 height 24
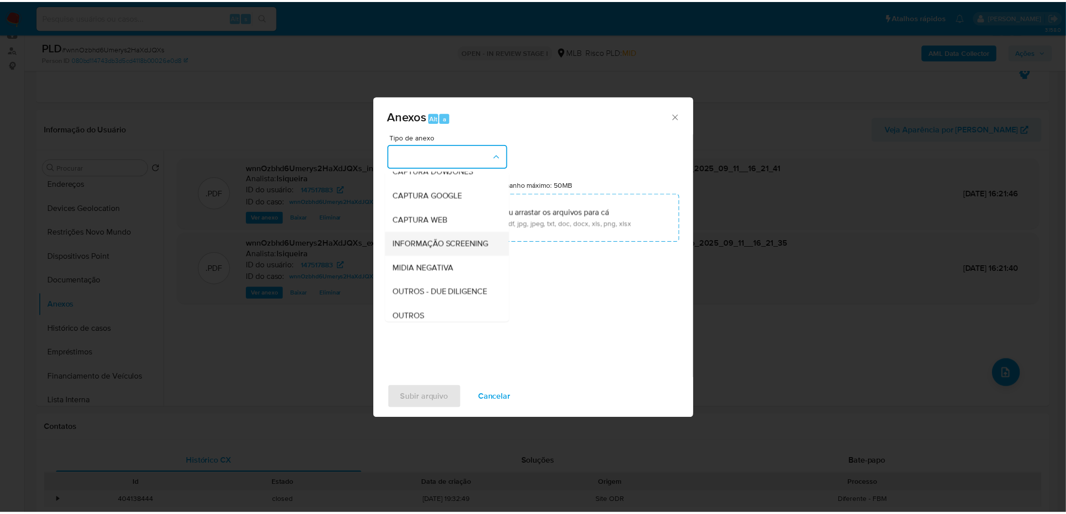
scroll to position [56, 0]
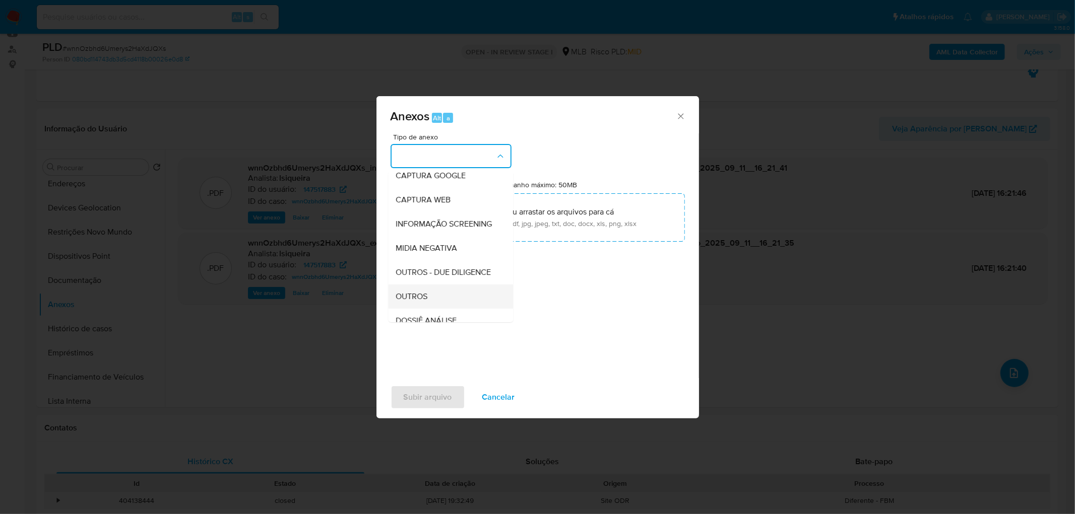
click at [438, 308] on div "OUTROS" at bounding box center [447, 297] width 103 height 24
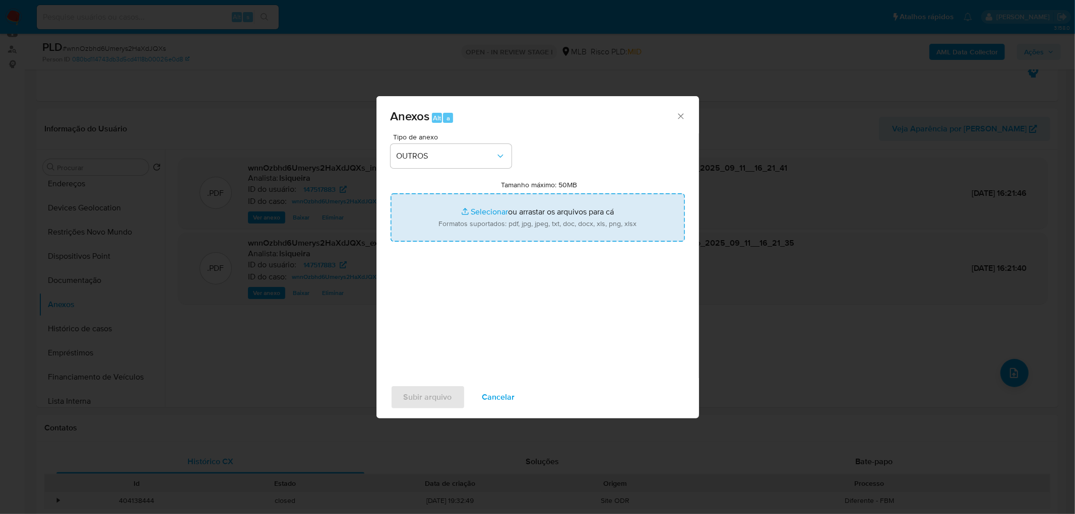
click at [481, 226] on input "Tamanho máximo: 50MB Selecionar arquivos" at bounding box center [537, 217] width 294 height 48
type input "C:\fakepath\ID- 147517883- CPF 77714636572 - CLECIO MORAIS DE SOUZA.pdf"
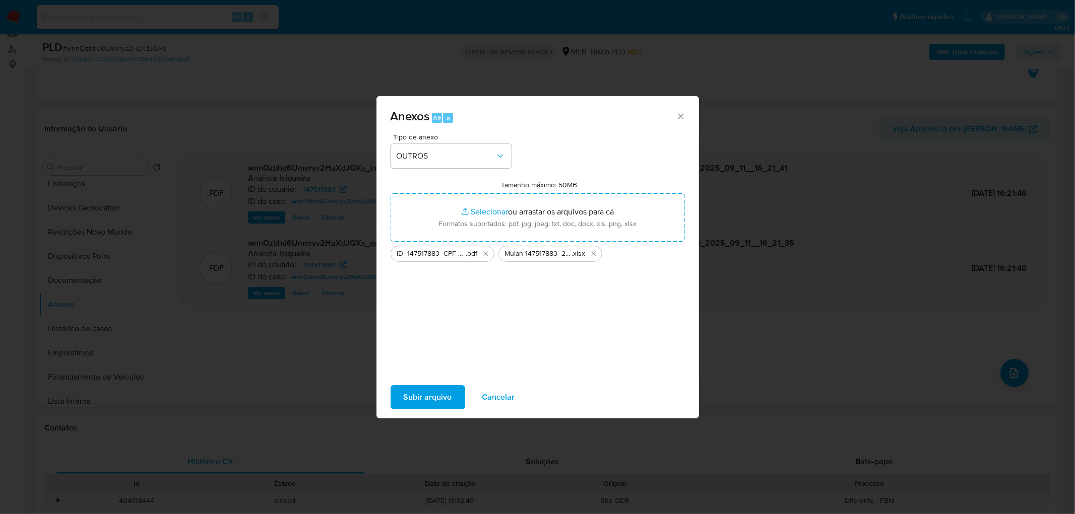
click at [431, 312] on span "Subir arquivo" at bounding box center [428, 397] width 48 height 22
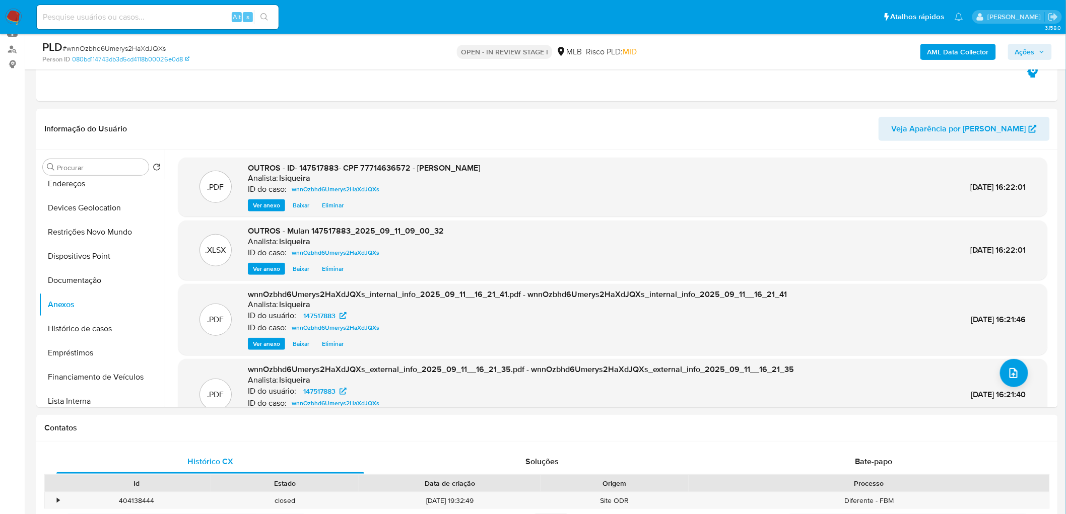
click at [707, 52] on span "Ações" at bounding box center [1025, 52] width 20 height 16
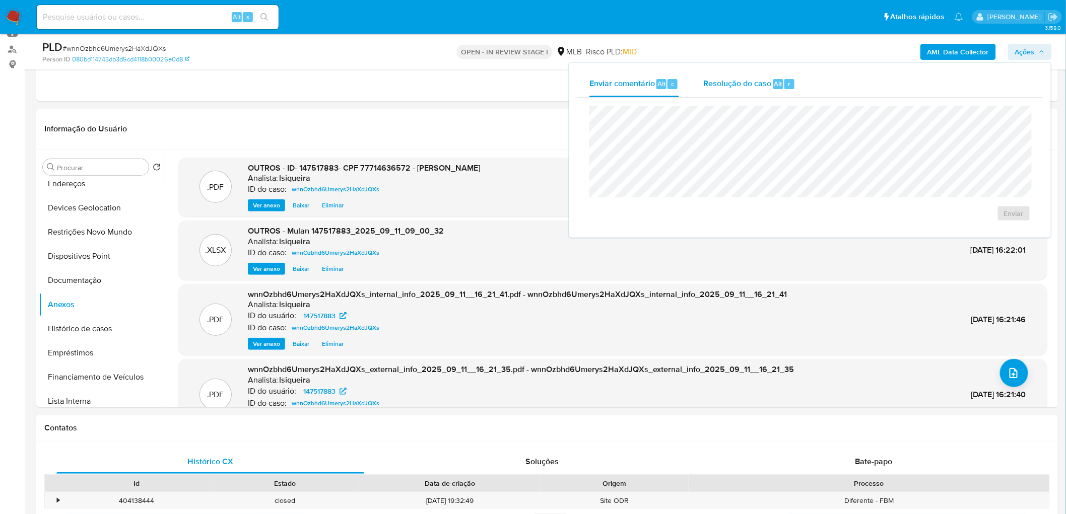
click at [707, 80] on span "Resolução do caso" at bounding box center [737, 84] width 68 height 12
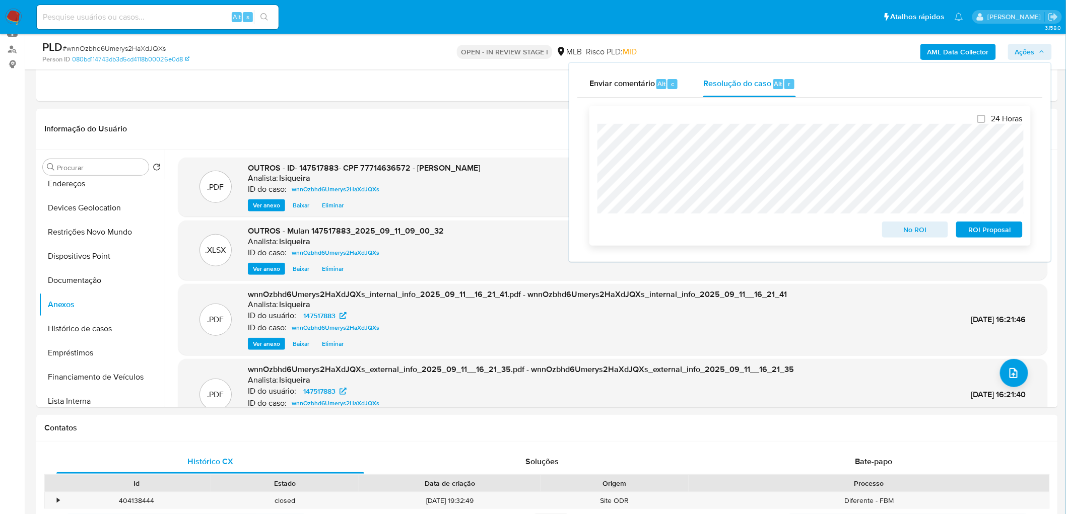
click at [707, 232] on span "No ROI" at bounding box center [915, 230] width 52 height 14
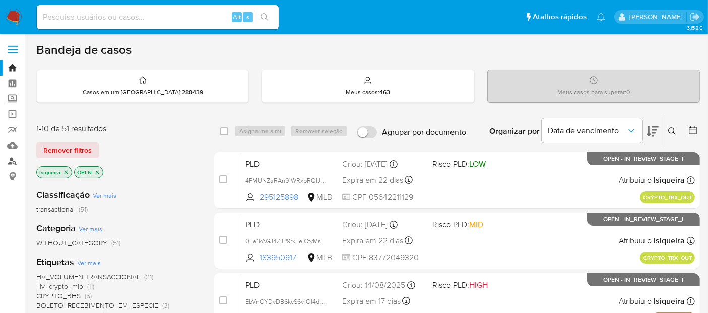
click at [12, 162] on link "Localizador de pessoas" at bounding box center [60, 161] width 120 height 16
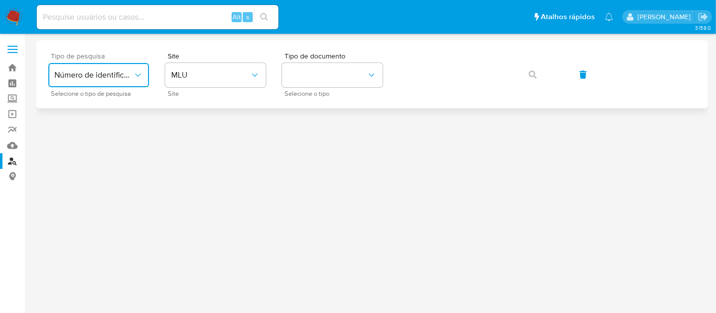
click at [143, 68] on button "Número de identificação" at bounding box center [98, 75] width 101 height 24
click at [206, 79] on span "MLU" at bounding box center [210, 75] width 79 height 10
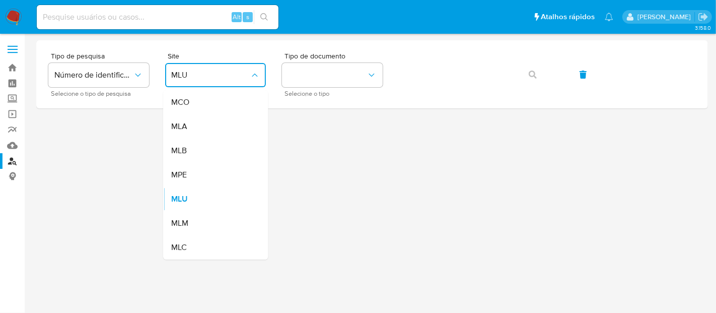
drag, startPoint x: 217, startPoint y: 152, endPoint x: 252, endPoint y: 117, distance: 49.2
click at [217, 152] on div "MLB" at bounding box center [212, 151] width 83 height 24
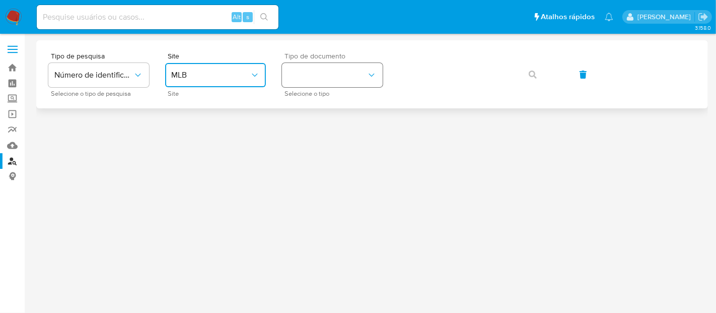
click at [330, 77] on button "identificationType" at bounding box center [332, 75] width 101 height 24
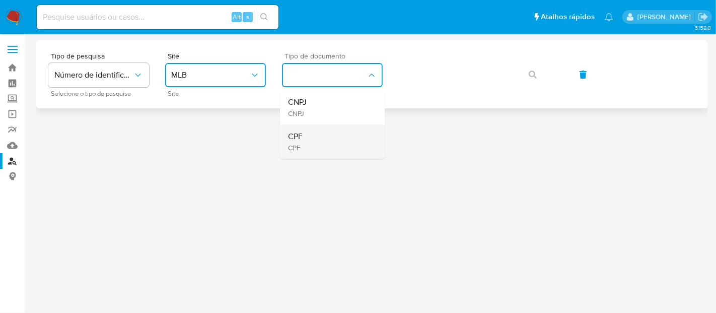
click at [321, 140] on div "CPF CPF" at bounding box center [329, 141] width 83 height 34
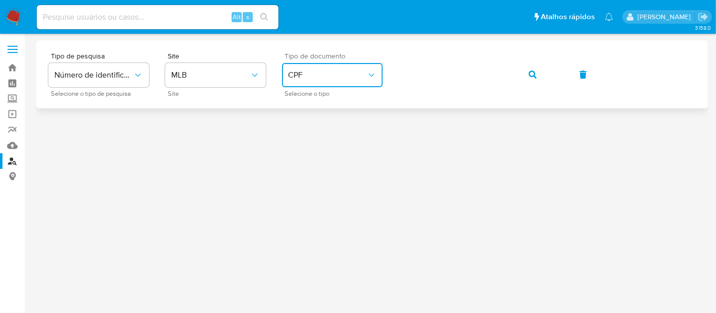
click at [374, 74] on icon "identificationType" at bounding box center [372, 75] width 10 height 10
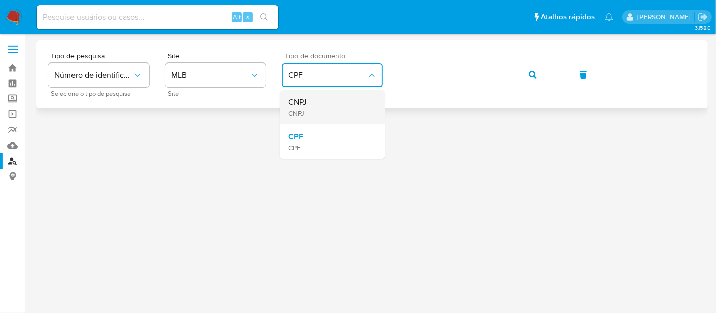
click at [358, 111] on div "CNPJ CNPJ" at bounding box center [329, 107] width 83 height 34
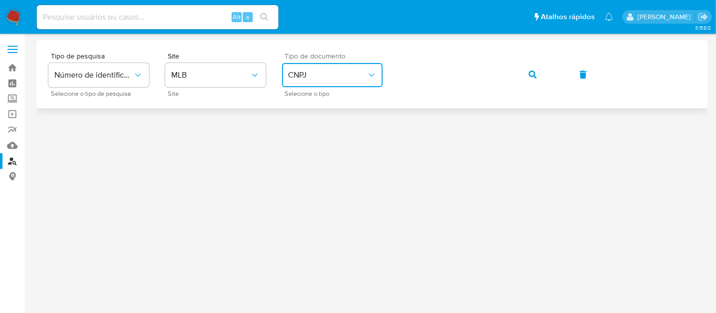
drag, startPoint x: 531, startPoint y: 77, endPoint x: 511, endPoint y: 87, distance: 22.3
click at [531, 77] on icon "button" at bounding box center [533, 75] width 8 height 8
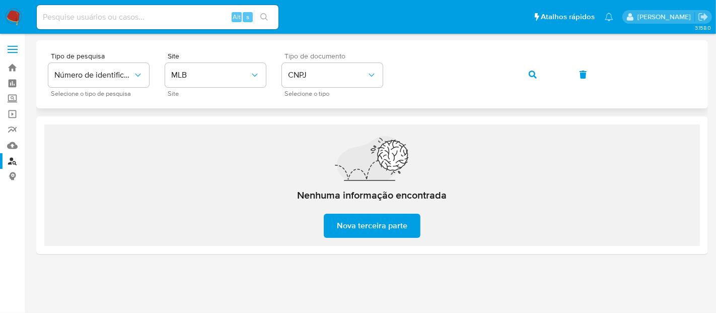
click at [533, 73] on icon "button" at bounding box center [533, 75] width 8 height 8
click at [17, 65] on link "Bandeja" at bounding box center [60, 68] width 120 height 16
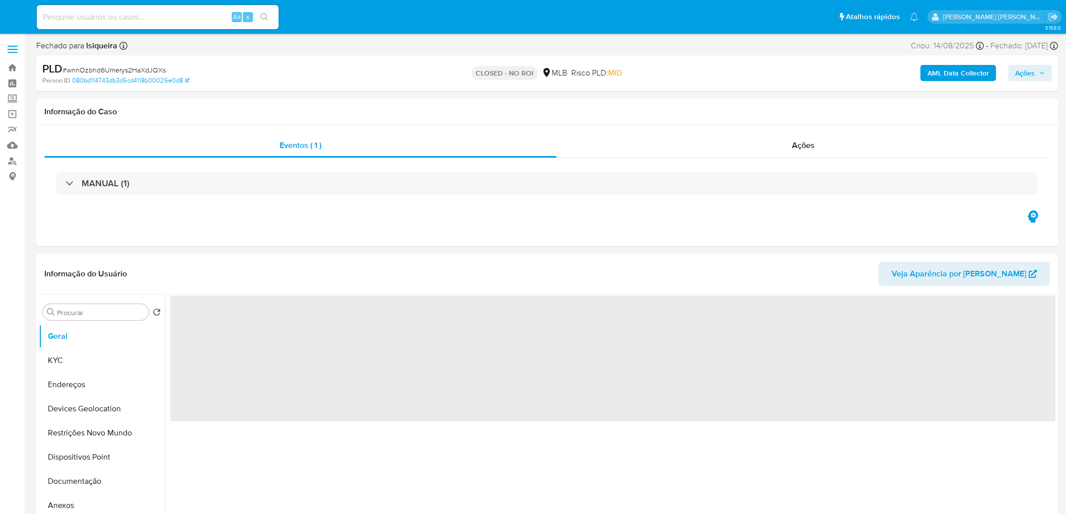
select select "10"
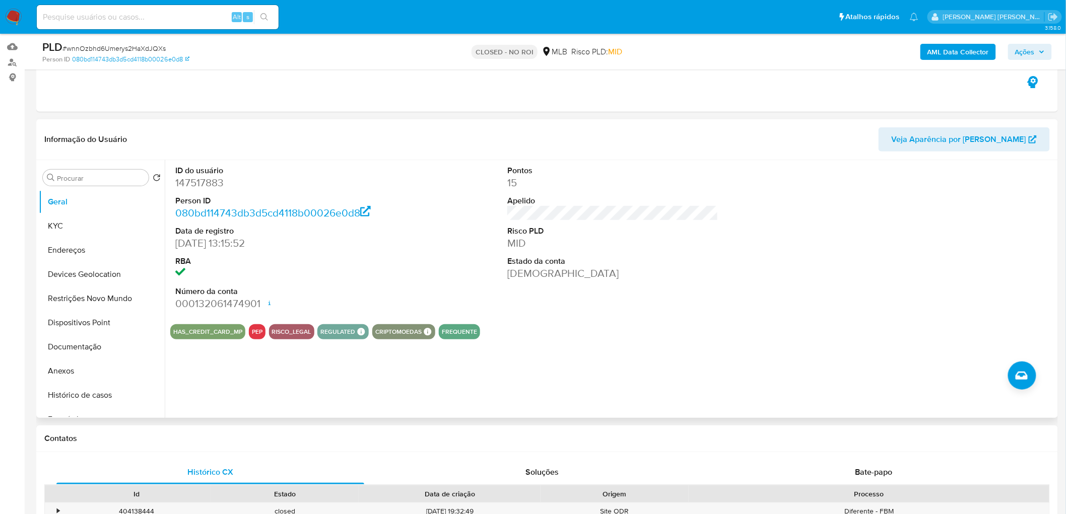
scroll to position [112, 0]
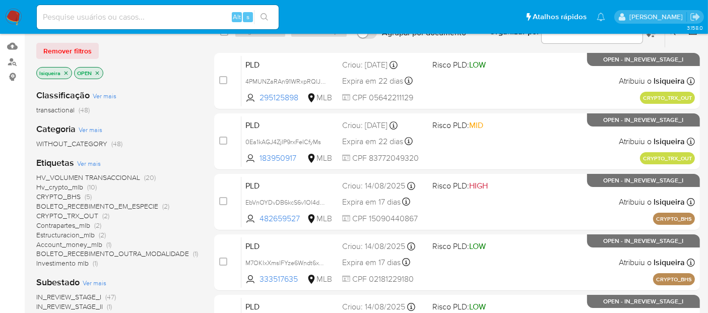
scroll to position [112, 0]
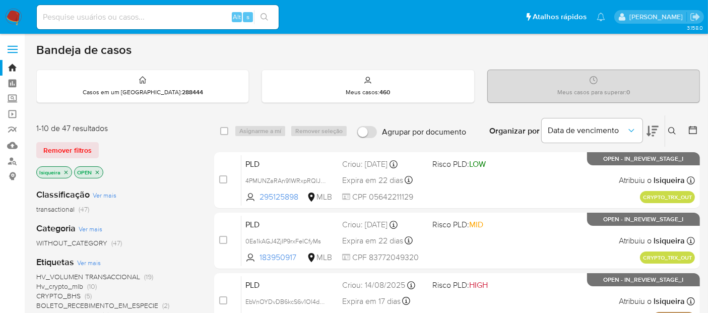
click at [657, 128] on icon at bounding box center [652, 131] width 12 height 12
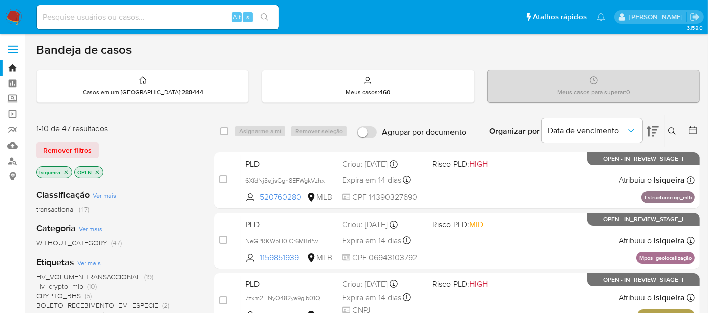
click at [690, 135] on button at bounding box center [694, 131] width 12 height 12
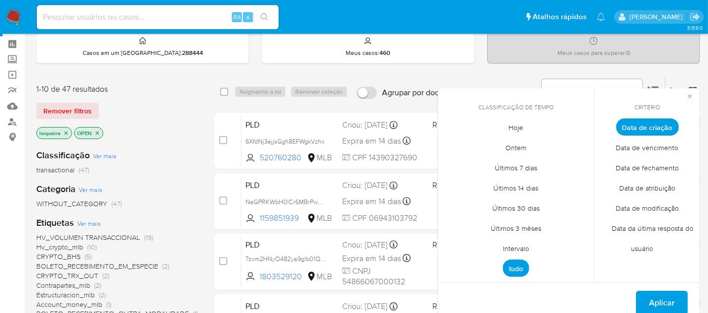
scroll to position [56, 0]
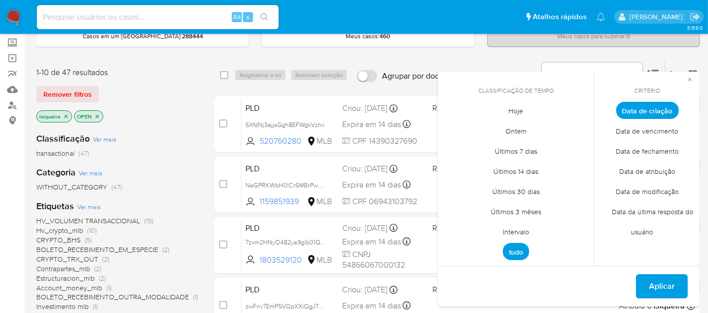
click at [525, 229] on span "Intervalo" at bounding box center [515, 232] width 47 height 21
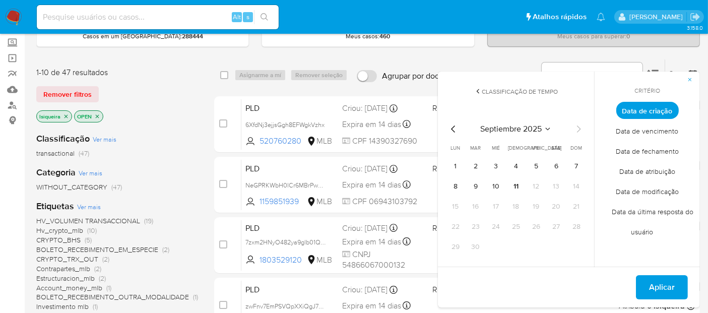
click at [454, 123] on icon "Mes anterior" at bounding box center [453, 129] width 12 height 12
click at [454, 124] on icon "Mes anterior" at bounding box center [453, 129] width 12 height 12
click at [477, 165] on button "1" at bounding box center [475, 166] width 16 height 16
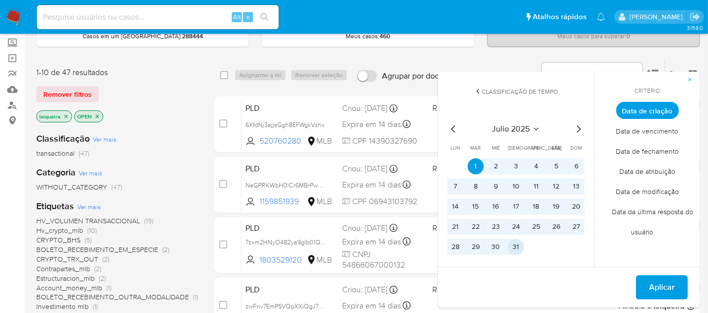
click at [518, 249] on button "31" at bounding box center [516, 247] width 16 height 16
click at [646, 282] on button "Aplicar" at bounding box center [662, 287] width 52 height 24
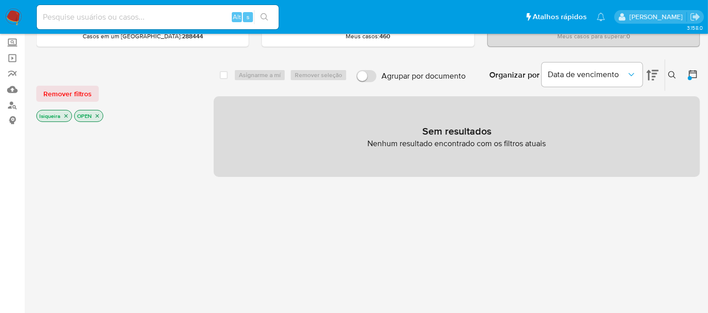
click at [691, 73] on icon at bounding box center [693, 74] width 10 height 10
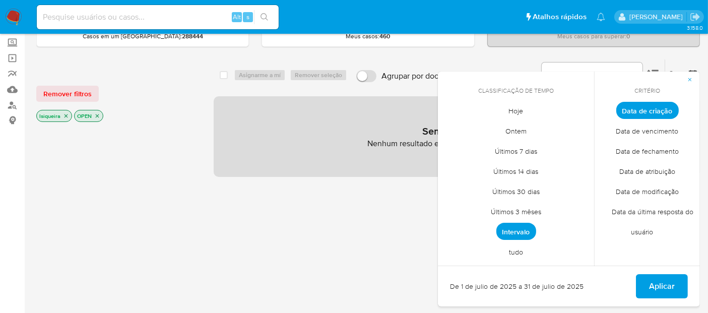
click at [512, 232] on span "Intervalo" at bounding box center [516, 231] width 40 height 17
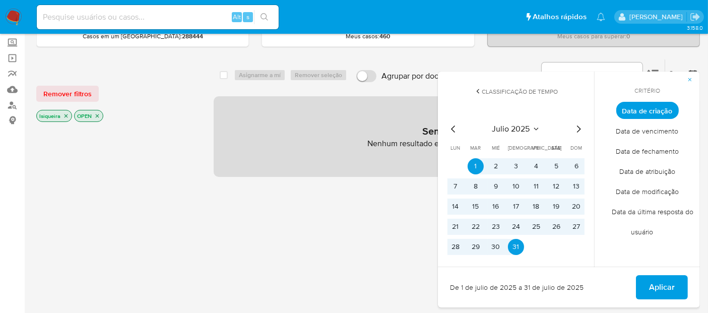
click at [577, 131] on icon "Mes siguiente" at bounding box center [579, 128] width 4 height 7
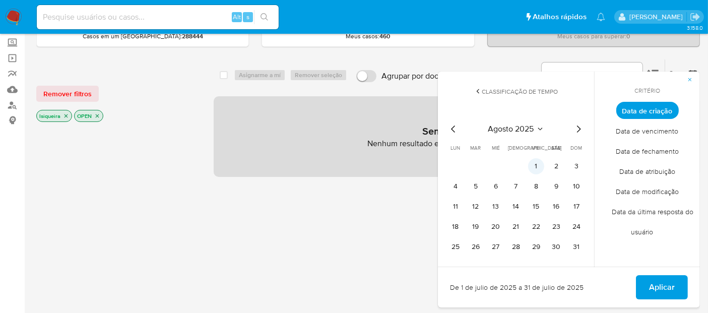
click at [539, 167] on button "1" at bounding box center [536, 166] width 16 height 16
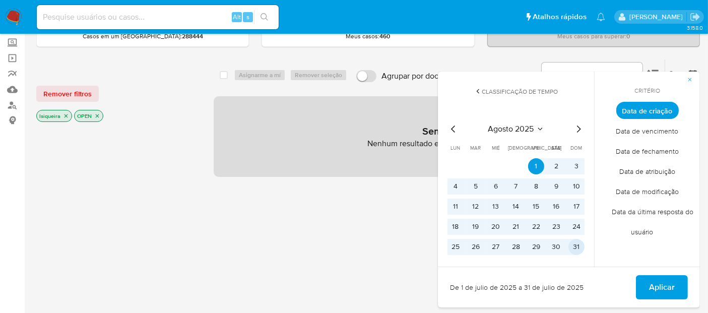
click at [579, 248] on button "31" at bounding box center [576, 247] width 16 height 16
click at [666, 280] on span "Aplicar" at bounding box center [662, 287] width 26 height 22
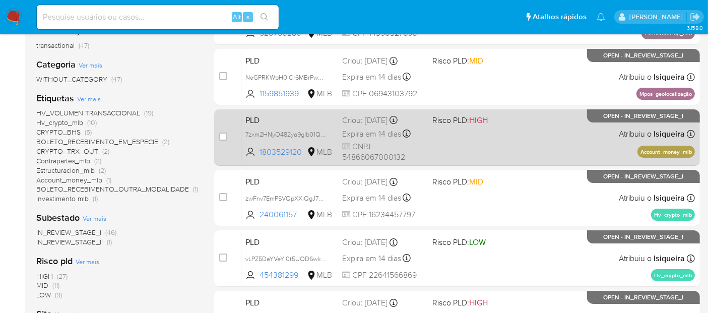
scroll to position [112, 0]
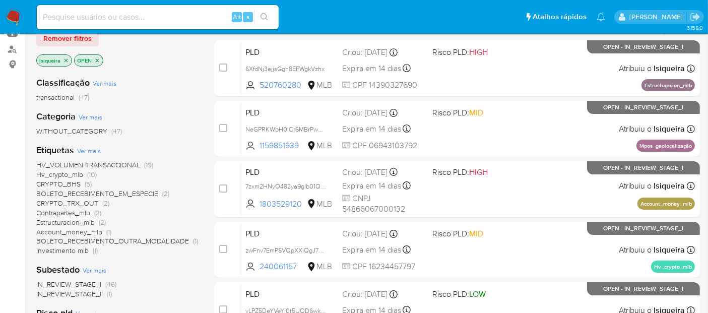
click at [66, 183] on span "CRYPTO_BHS" at bounding box center [58, 184] width 44 height 10
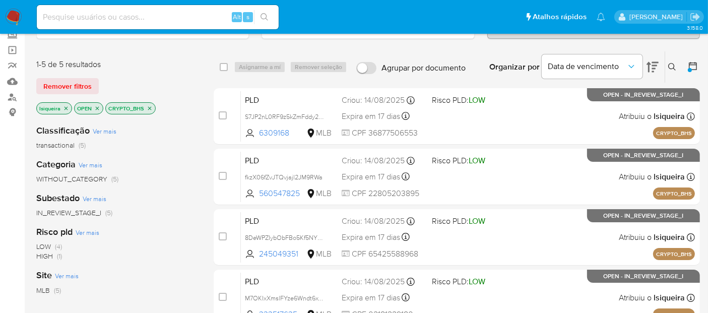
scroll to position [56, 0]
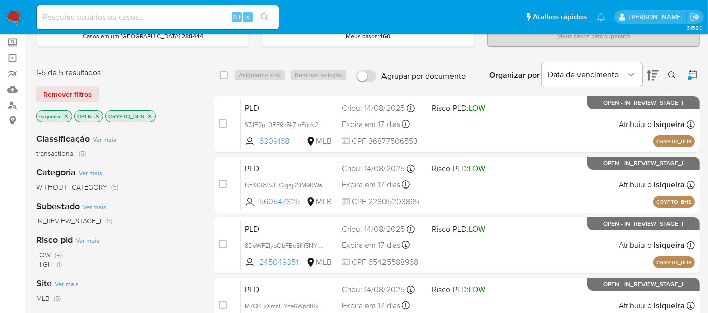
click at [148, 114] on icon "close-filter" at bounding box center [150, 116] width 4 height 4
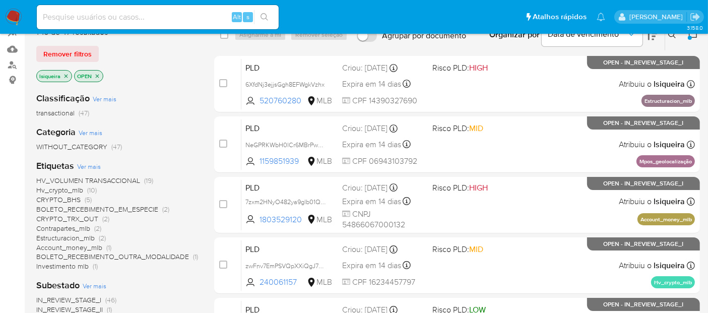
scroll to position [112, 0]
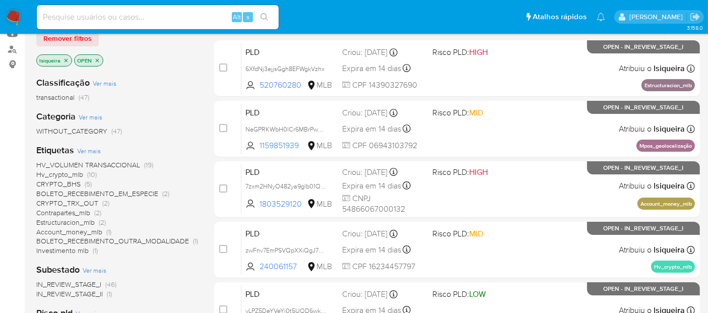
click at [121, 190] on span "BOLETO_RECEBIMENTO_EM_ESPECIE" at bounding box center [97, 193] width 122 height 10
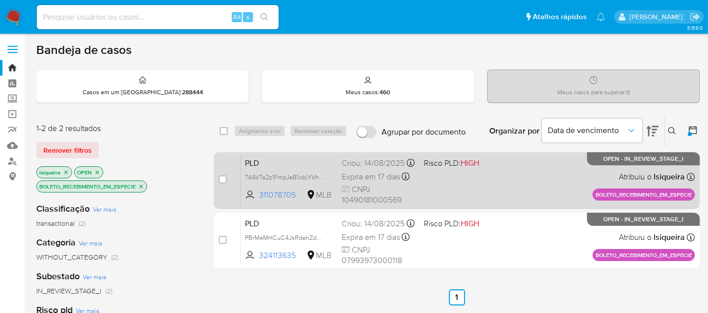
click at [493, 184] on div "PLD 74AVTa2z1FmpJeB1obiYVhcQ 311078705 MLB Risco PLD: HIGH Criou: 14/08/2025 Cr…" at bounding box center [468, 180] width 454 height 51
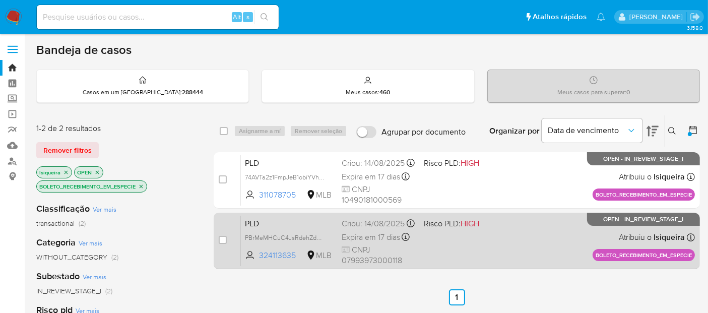
drag, startPoint x: 512, startPoint y: 236, endPoint x: 496, endPoint y: 222, distance: 21.4
click at [513, 237] on div "PLD PBrMeMHCuC4JsRdehZdGWzUH 324113635 MLB Risco PLD: HIGH Criou: 14/08/2025 Cr…" at bounding box center [468, 240] width 454 height 51
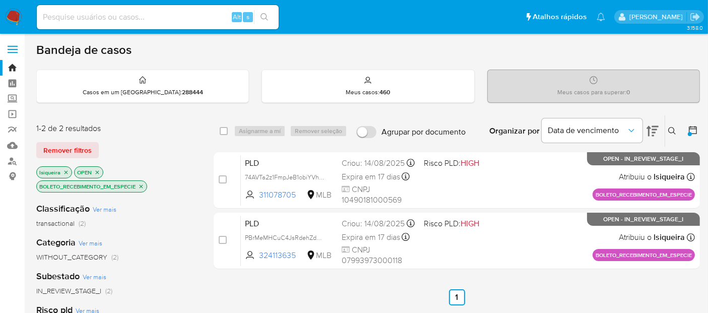
click at [142, 186] on icon "close-filter" at bounding box center [141, 186] width 6 height 6
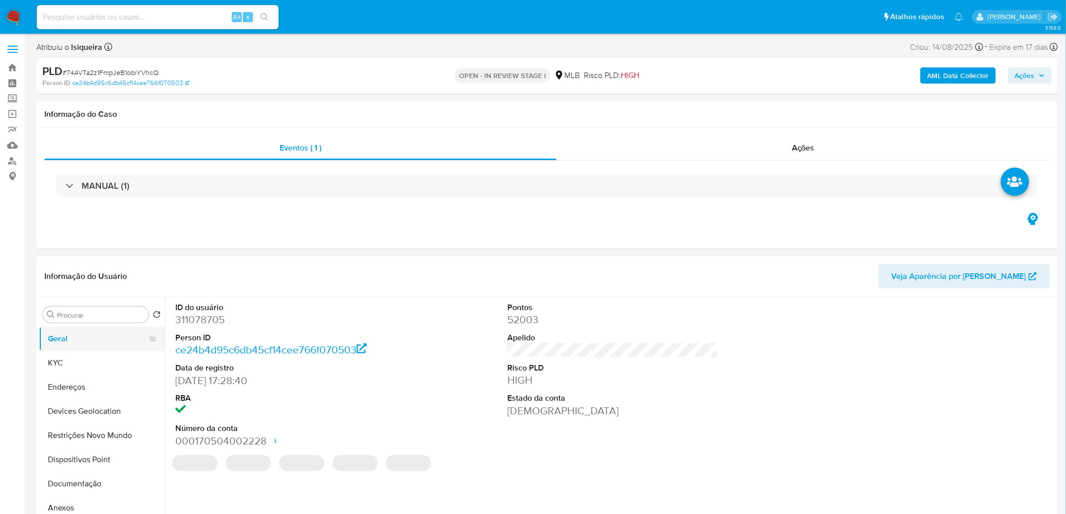
select select "10"
click at [84, 312] on button "KYC" at bounding box center [98, 363] width 118 height 24
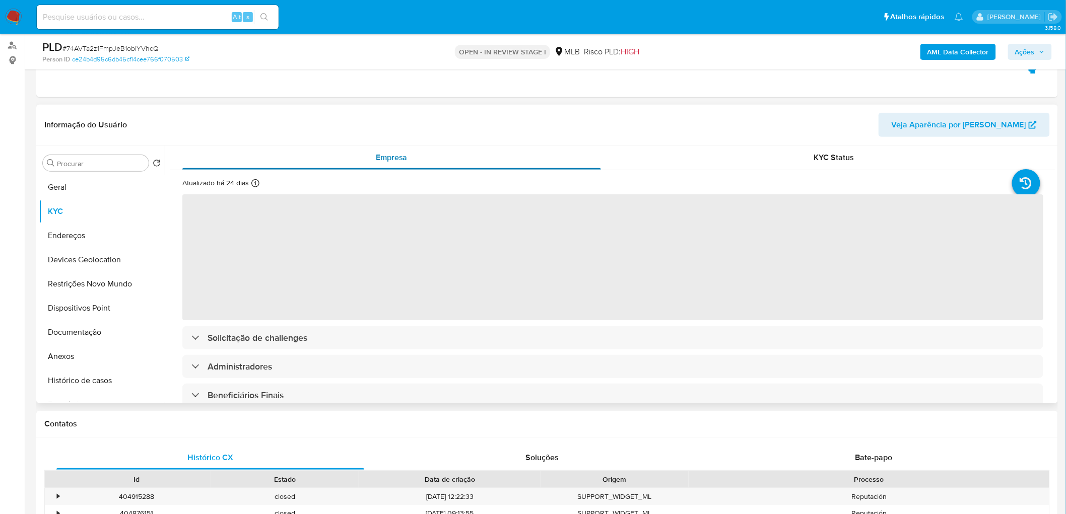
scroll to position [168, 0]
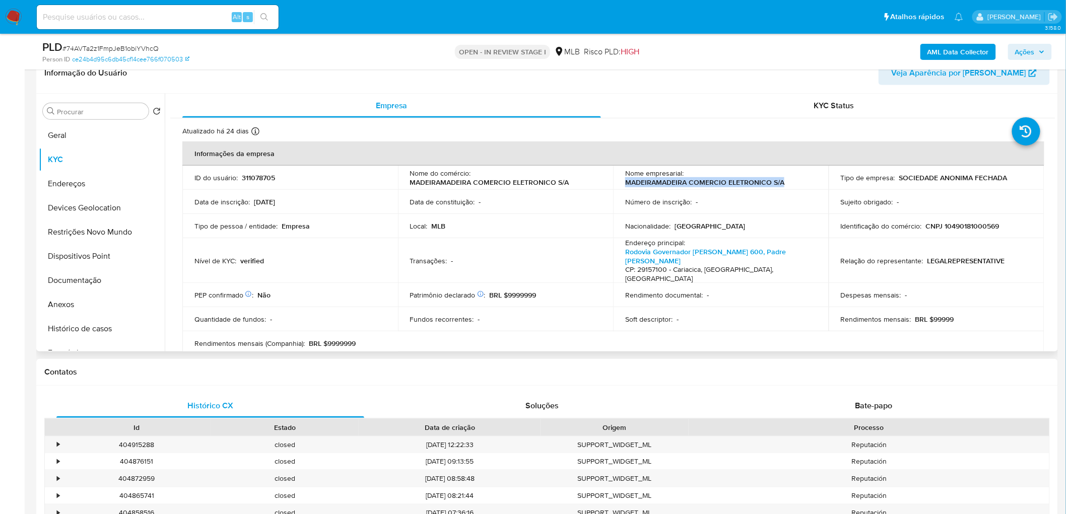
drag, startPoint x: 791, startPoint y: 182, endPoint x: 620, endPoint y: 187, distance: 171.3
click at [620, 187] on td "Nome empresarial : MADEIRAMADEIRA COMERCIO ELETRONICO S/A" at bounding box center [721, 178] width 216 height 24
copy p "MADEIRAMADEIRA COMERCIO ELETRONICO S/A"
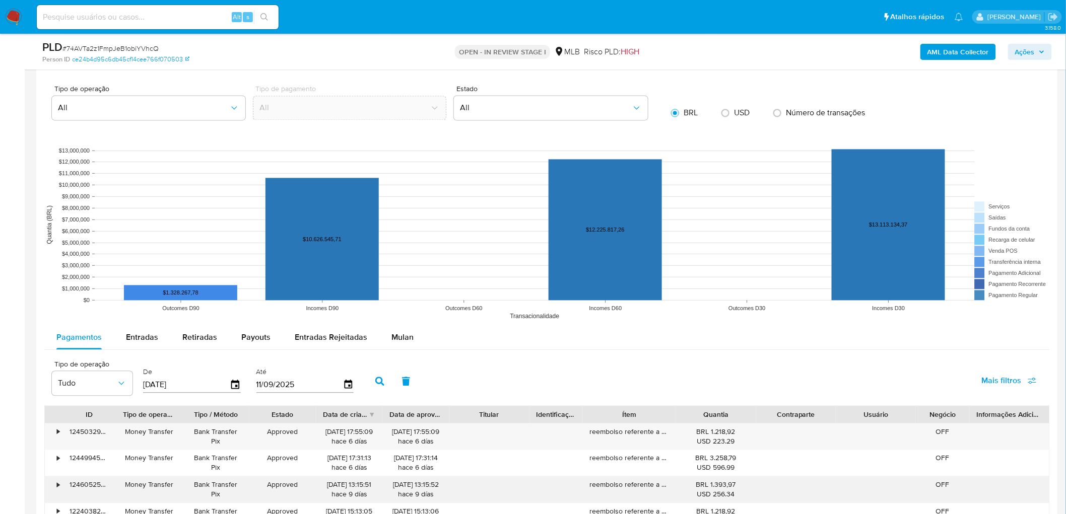
scroll to position [1063, 0]
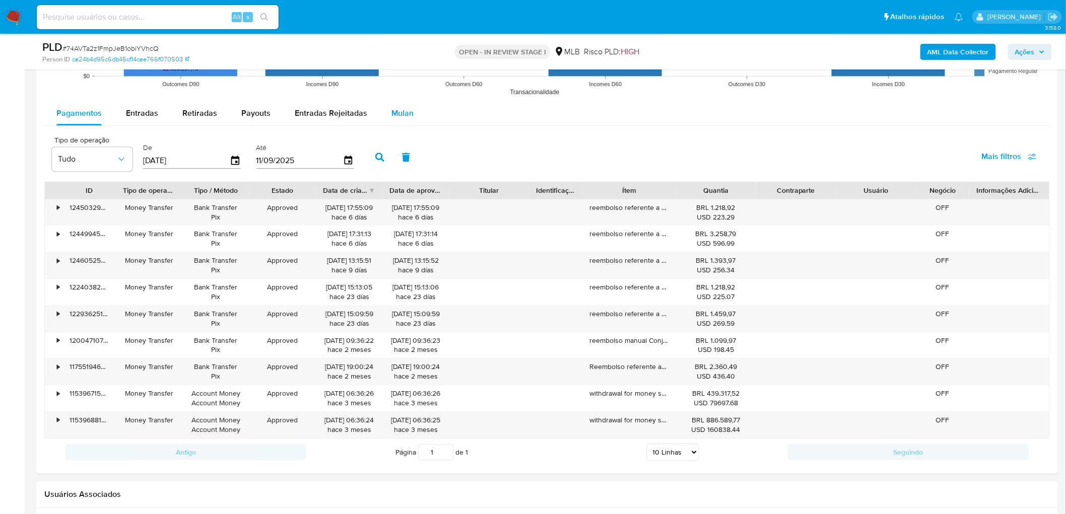
click at [393, 114] on span "Mulan" at bounding box center [402, 113] width 22 height 12
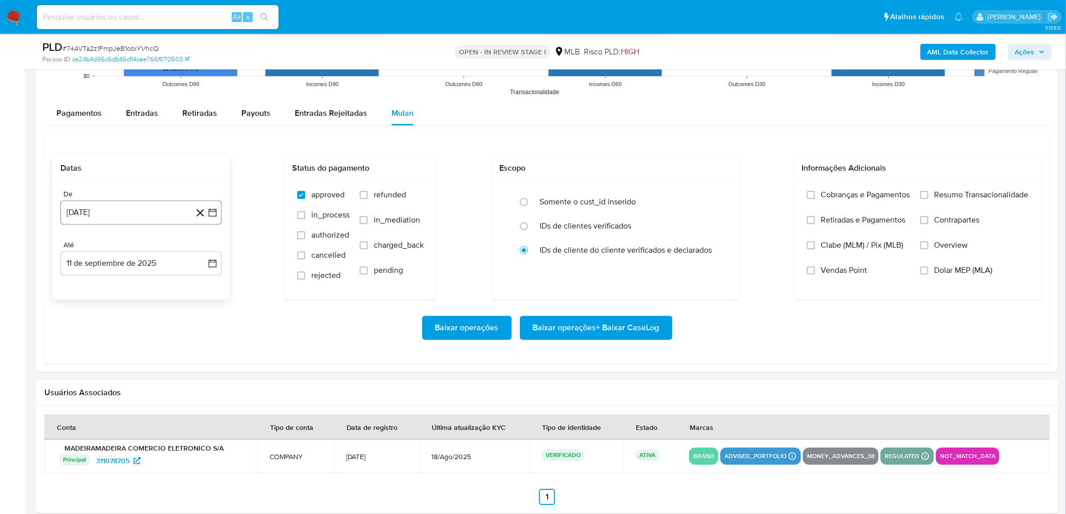
click at [119, 215] on button "[DATE]" at bounding box center [140, 212] width 161 height 24
click at [154, 248] on span "agosto 2024" at bounding box center [136, 249] width 46 height 10
click at [204, 249] on icon "Año siguiente" at bounding box center [201, 249] width 12 height 12
click at [98, 312] on span "[DATE]" at bounding box center [97, 342] width 22 height 8
click at [102, 283] on button "1" at bounding box center [101, 286] width 16 height 16
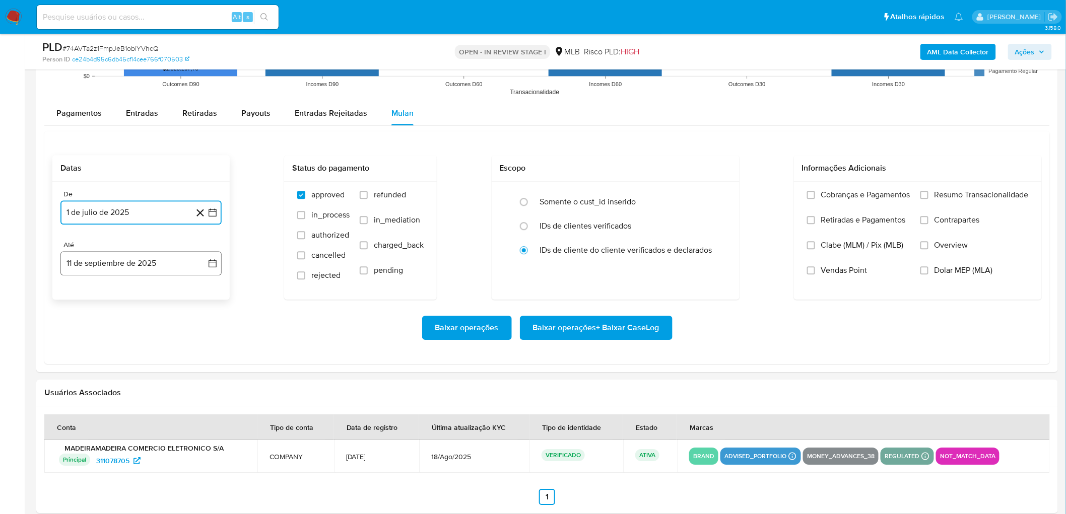
click at [169, 267] on button "11 de septiembre de 2025" at bounding box center [140, 263] width 161 height 24
click at [100, 312] on button "9" at bounding box center [101, 357] width 16 height 16
click at [716, 195] on span "Resumo Transacionalidade" at bounding box center [981, 195] width 94 height 10
click at [716, 195] on input "Resumo Transacionalidade" at bounding box center [924, 195] width 8 height 8
click at [716, 270] on span "Vendas Point" at bounding box center [844, 270] width 46 height 10
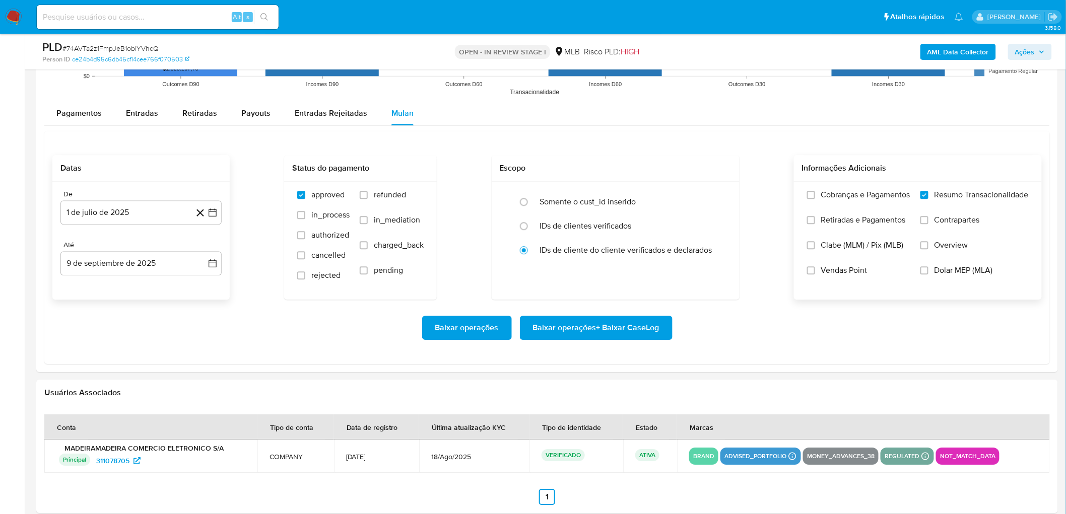
click at [716, 270] on input "Vendas Point" at bounding box center [811, 270] width 8 height 8
click at [610, 312] on span "Baixar operações + Baixar CaseLog" at bounding box center [596, 328] width 126 height 22
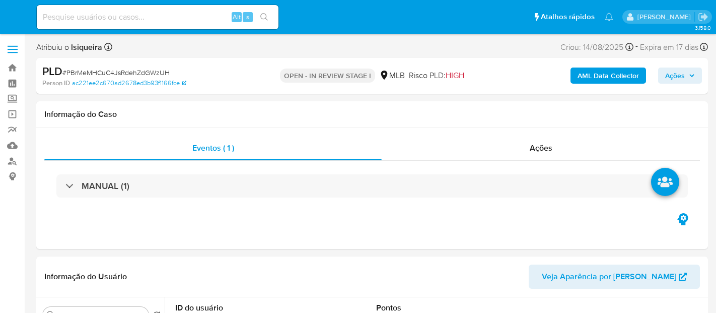
select select "10"
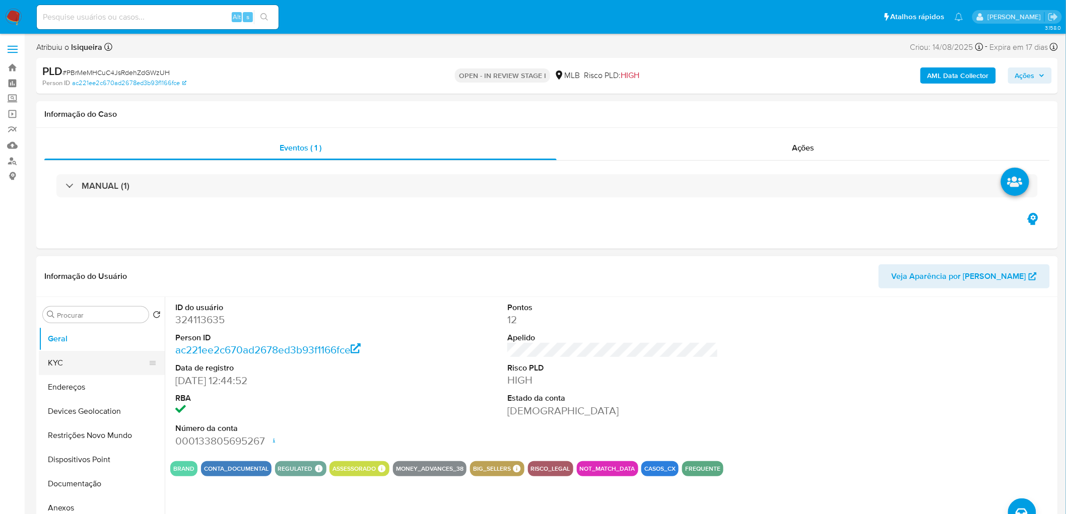
click at [87, 312] on button "KYC" at bounding box center [98, 363] width 118 height 24
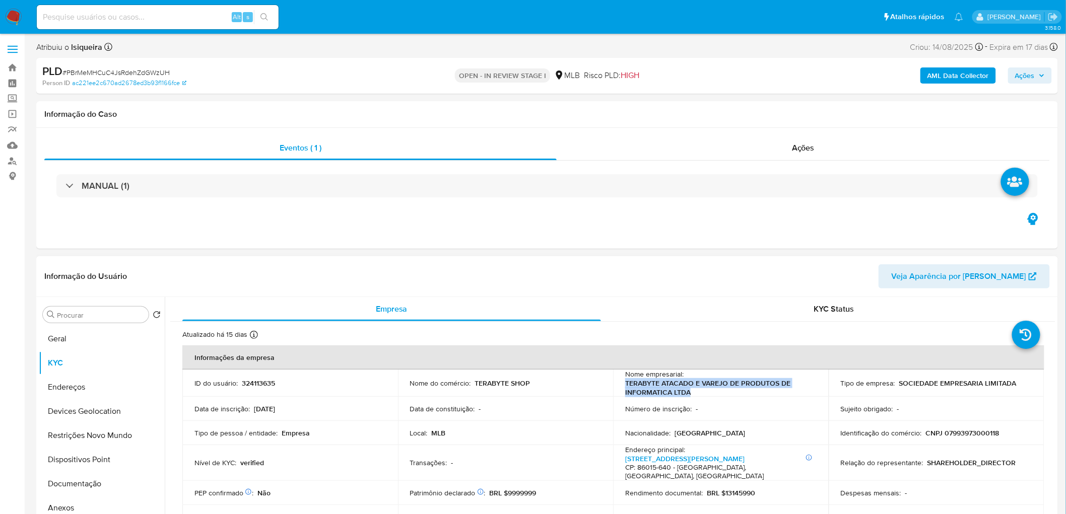
drag, startPoint x: 707, startPoint y: 393, endPoint x: 620, endPoint y: 379, distance: 87.8
click at [620, 312] on td "Nome empresarial : TERABYTE ATACADO E VAREJO DE PRODUTOS DE INFORMATICA LTDA" at bounding box center [721, 383] width 216 height 27
copy p "TERABYTE ATACADO E VAREJO DE PRODUTOS DE INFORMATICA LTDA"
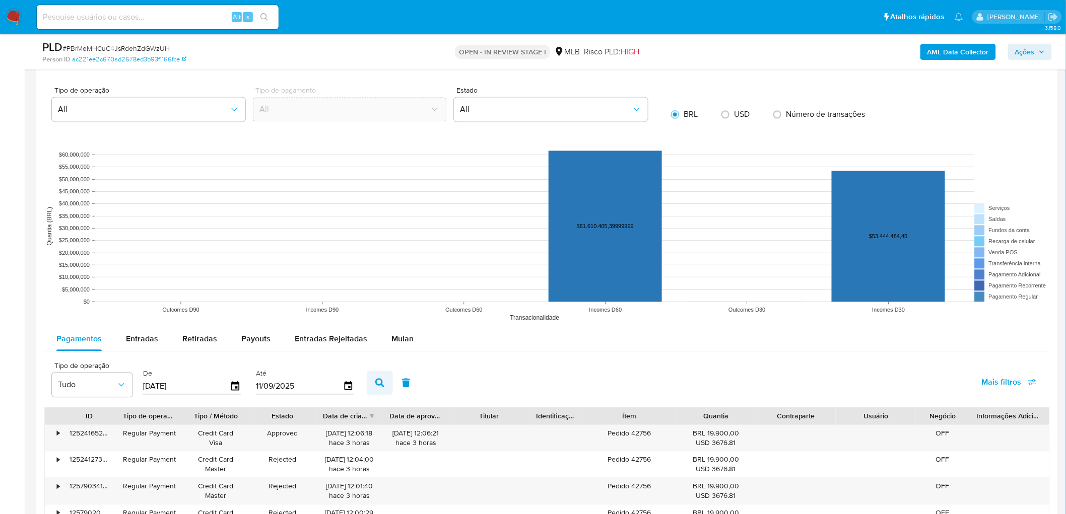
scroll to position [839, 0]
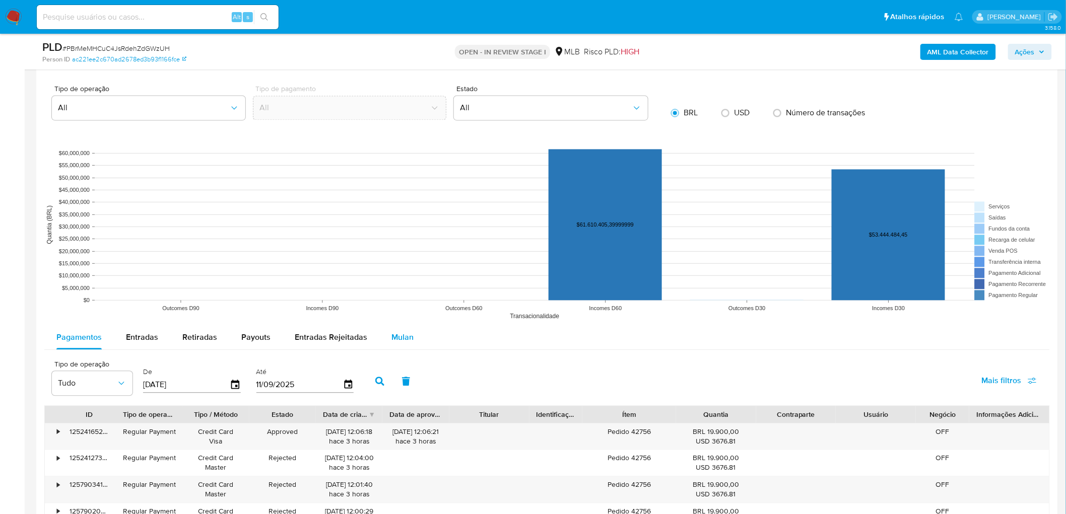
click at [396, 312] on div "Mulan" at bounding box center [402, 337] width 22 height 24
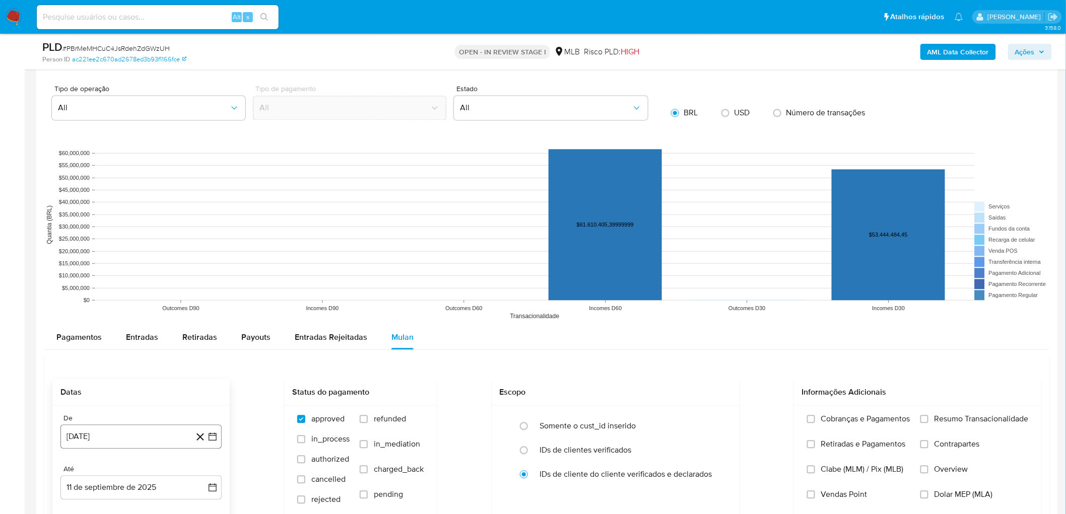
click at [113, 312] on button "[DATE]" at bounding box center [140, 437] width 161 height 24
click at [123, 280] on span "agosto 2024" at bounding box center [136, 283] width 46 height 10
click at [198, 269] on icon "Año siguiente" at bounding box center [201, 271] width 12 height 12
click at [89, 312] on button "[DATE]" at bounding box center [97, 365] width 28 height 16
click at [104, 312] on button "1" at bounding box center [101, 320] width 16 height 16
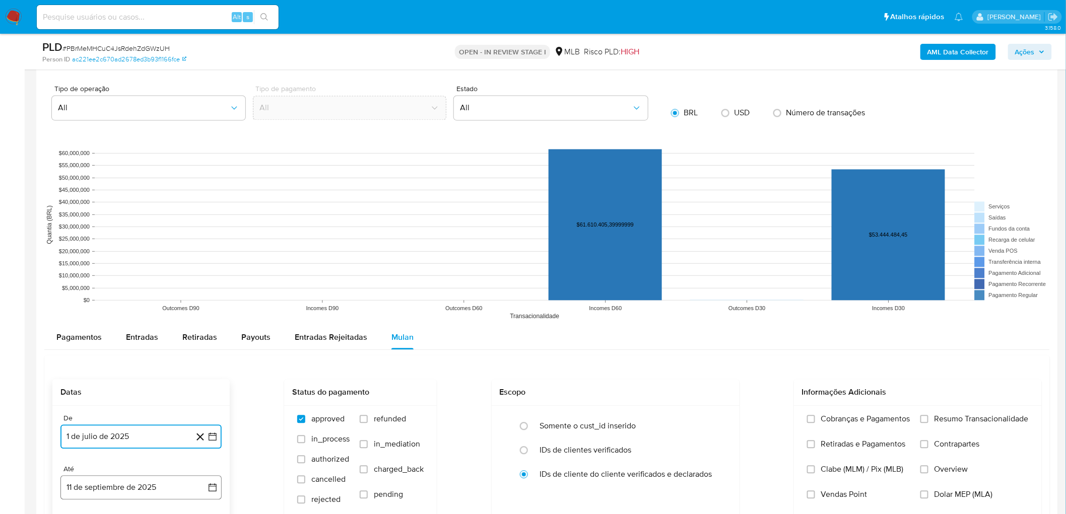
click at [108, 312] on button "11 de septiembre de 2025" at bounding box center [140, 488] width 161 height 24
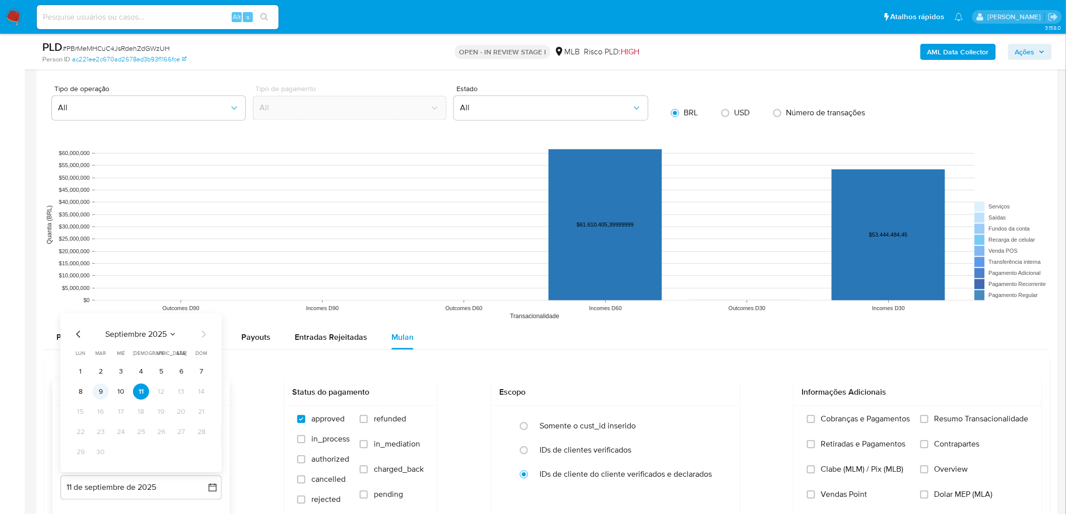
click at [97, 312] on button "9" at bounding box center [101, 391] width 16 height 16
click at [716, 312] on span "Resumo Transacionalidade" at bounding box center [981, 419] width 94 height 10
click at [716, 312] on input "Resumo Transacionalidade" at bounding box center [924, 419] width 8 height 8
click at [716, 312] on span "Vendas Point" at bounding box center [844, 495] width 46 height 10
click at [716, 312] on input "Vendas Point" at bounding box center [811, 495] width 8 height 8
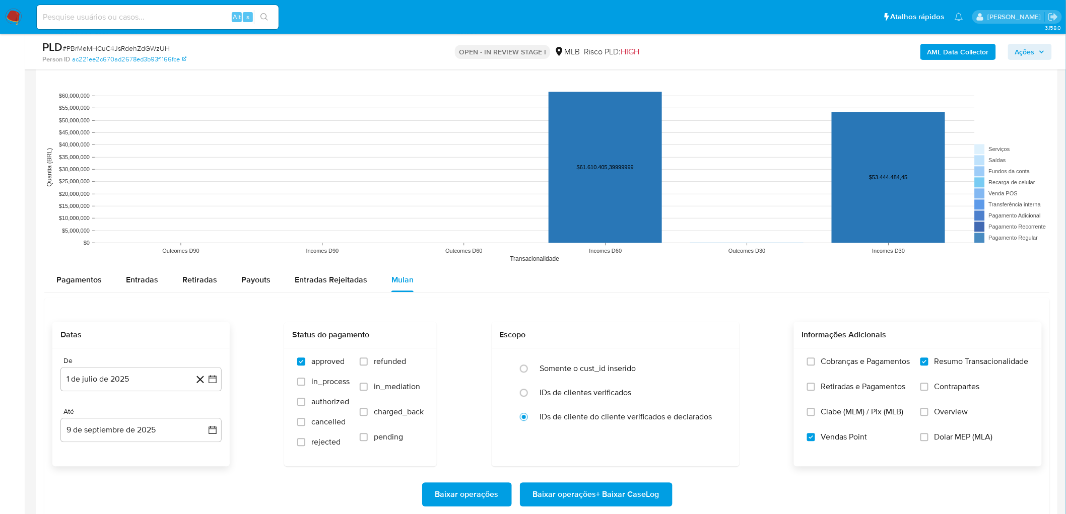
scroll to position [1119, 0]
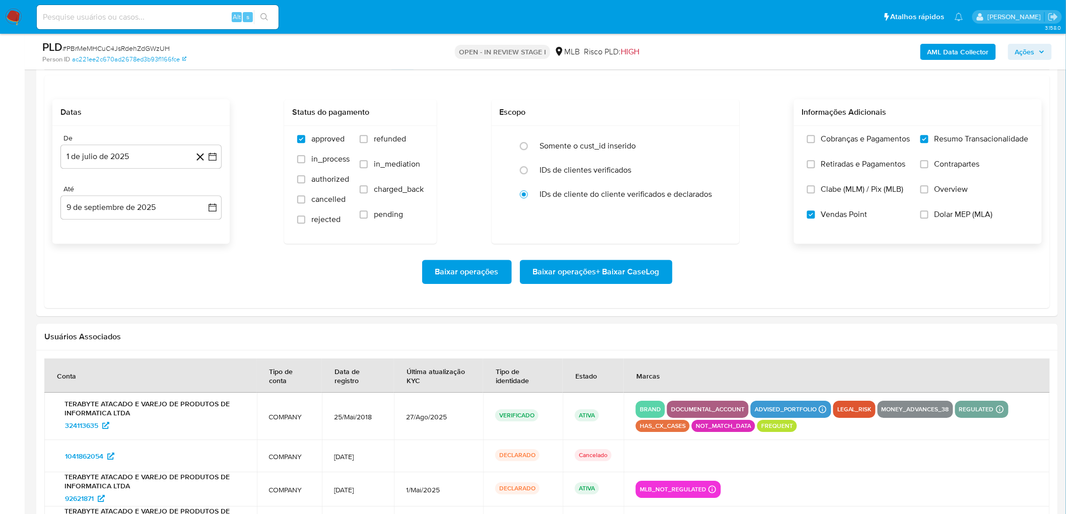
click at [630, 271] on span "Baixar operações + Baixar CaseLog" at bounding box center [596, 272] width 126 height 22
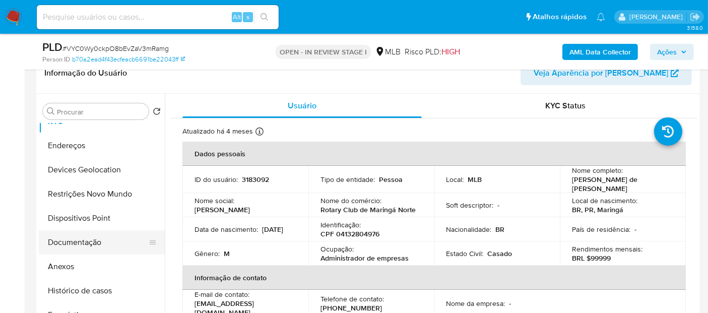
scroll to position [56, 0]
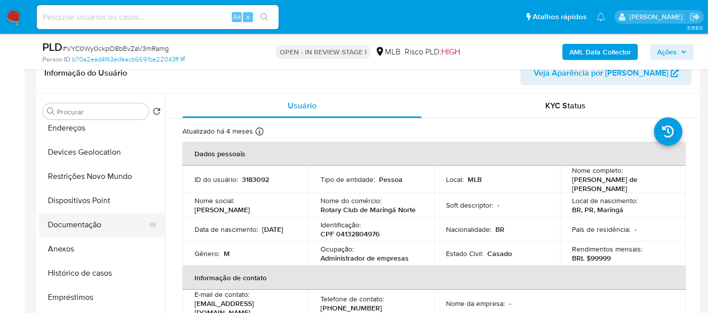
click at [81, 280] on button "Histórico de casos" at bounding box center [102, 273] width 126 height 24
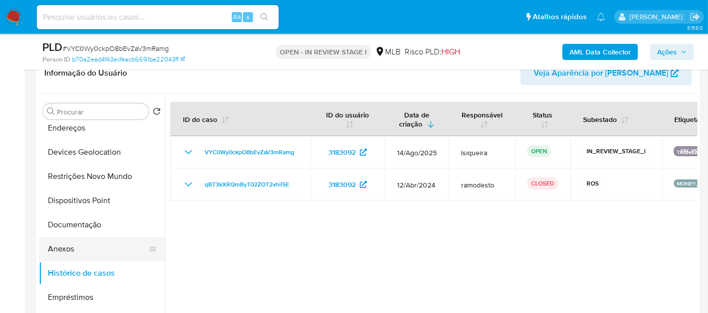
click at [79, 244] on button "Anexos" at bounding box center [98, 249] width 118 height 24
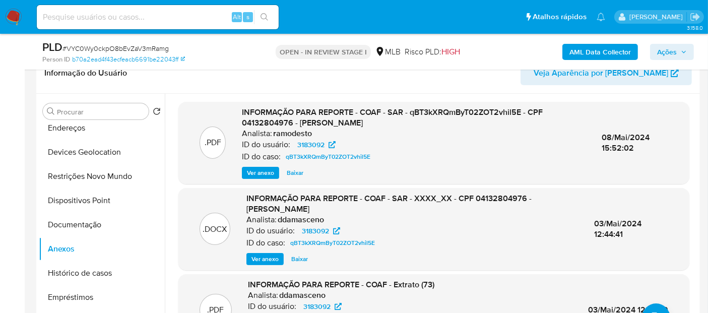
click at [260, 172] on span "Ver anexo" at bounding box center [260, 173] width 27 height 10
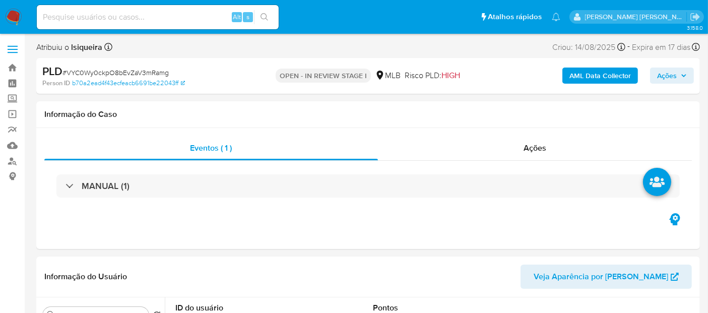
select select "10"
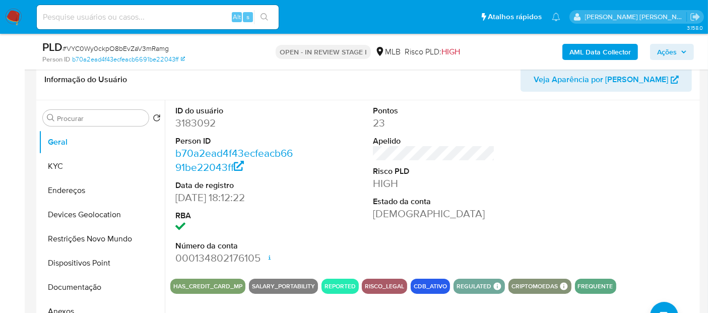
scroll to position [224, 0]
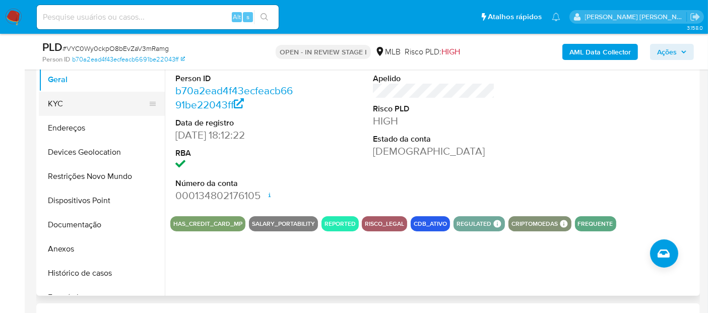
click at [82, 106] on button "KYC" at bounding box center [98, 104] width 118 height 24
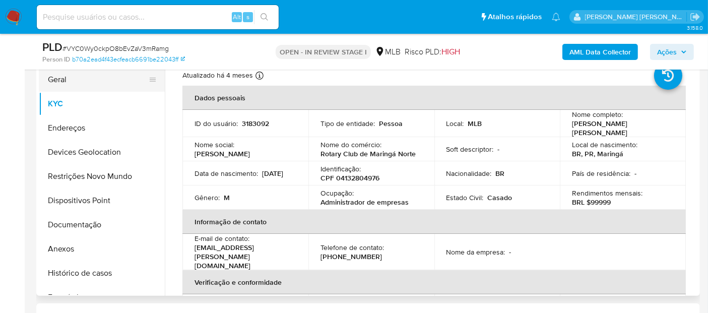
click at [106, 76] on button "Geral" at bounding box center [98, 80] width 118 height 24
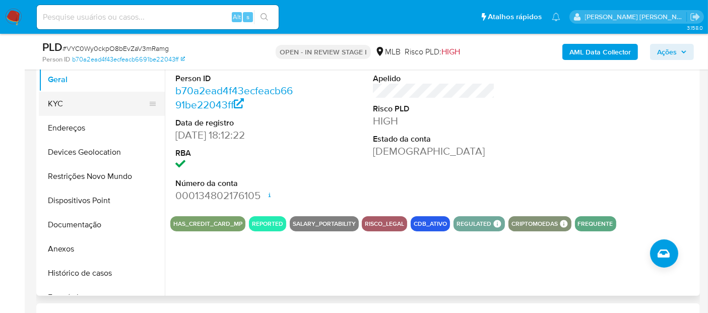
click at [108, 98] on button "KYC" at bounding box center [98, 104] width 118 height 24
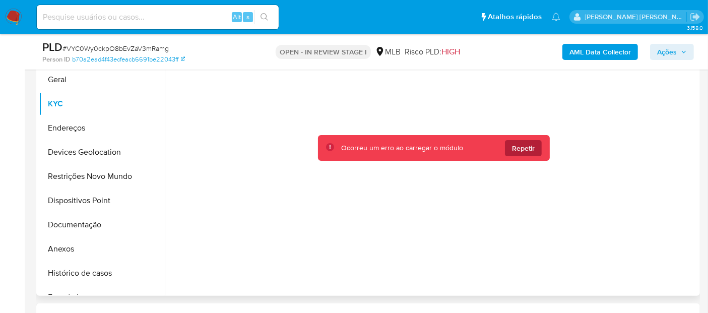
click at [533, 145] on button "Repetir" at bounding box center [523, 148] width 37 height 16
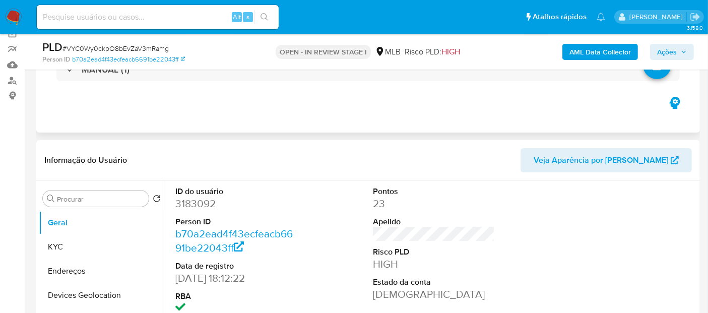
select select "10"
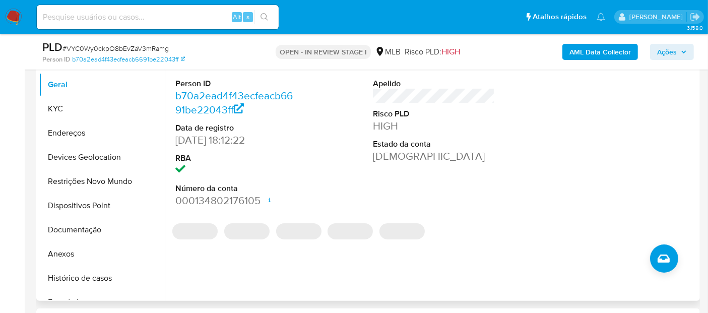
scroll to position [224, 0]
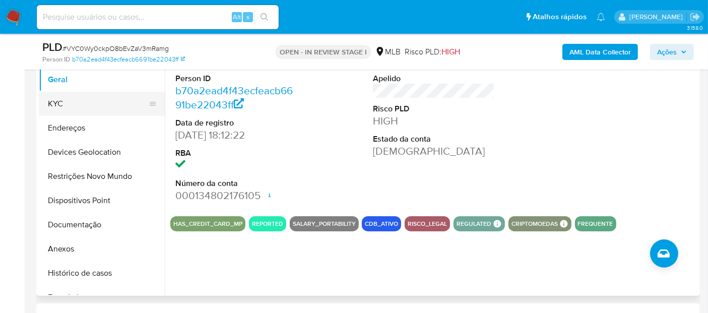
click at [86, 101] on button "KYC" at bounding box center [98, 104] width 118 height 24
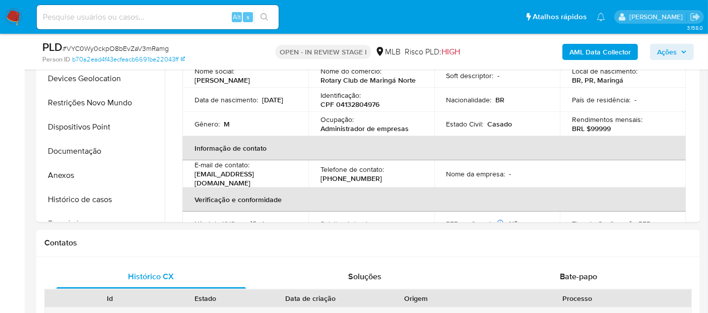
scroll to position [280, 0]
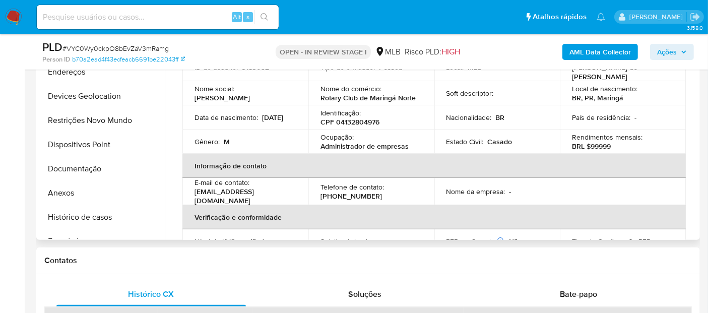
click at [355, 143] on p "Administrador de empresas" at bounding box center [364, 146] width 88 height 9
click at [397, 142] on p "Administrador de empresas" at bounding box center [364, 146] width 88 height 9
click at [414, 142] on div "Ocupação : Administrador de empresas" at bounding box center [371, 141] width 102 height 18
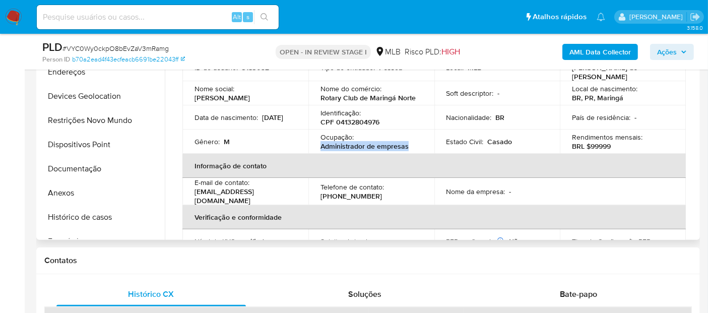
drag, startPoint x: 409, startPoint y: 143, endPoint x: 319, endPoint y: 145, distance: 89.7
click at [320, 145] on div "Ocupação : Administrador de empresas" at bounding box center [371, 141] width 102 height 18
copy p "Administrador de empresas"
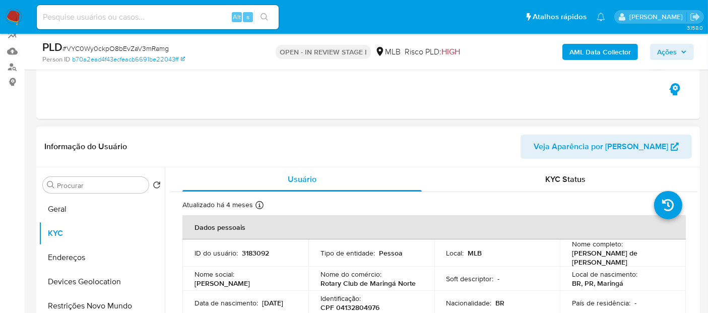
scroll to position [112, 0]
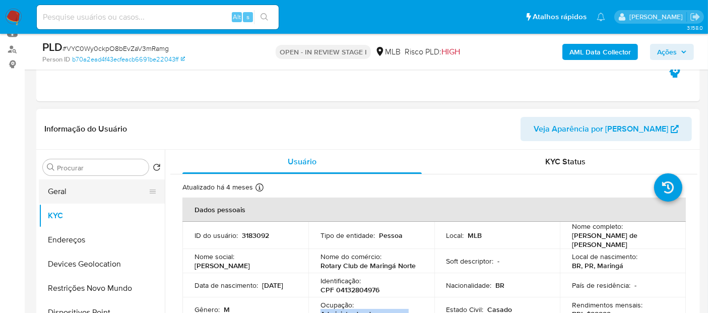
click at [86, 196] on button "Geral" at bounding box center [98, 191] width 118 height 24
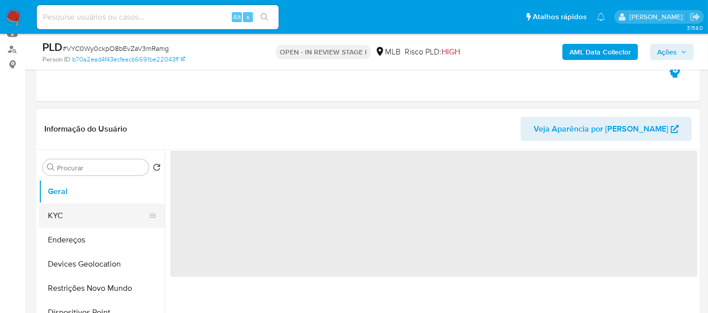
click at [89, 207] on button "KYC" at bounding box center [98, 216] width 118 height 24
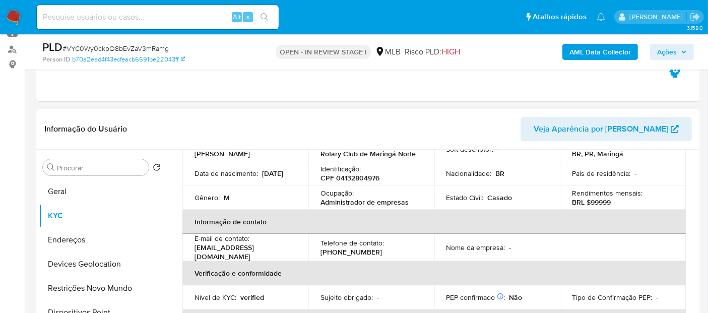
scroll to position [56, 0]
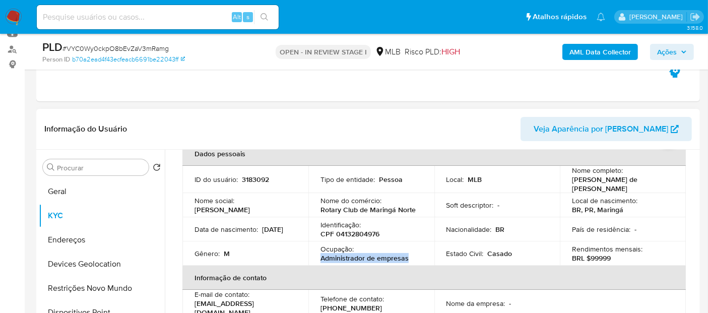
drag, startPoint x: 423, startPoint y: 257, endPoint x: 312, endPoint y: 255, distance: 110.8
click at [312, 255] on td "Ocupação : Administrador de empresas" at bounding box center [371, 253] width 126 height 24
copy p "Administrador de empresas"
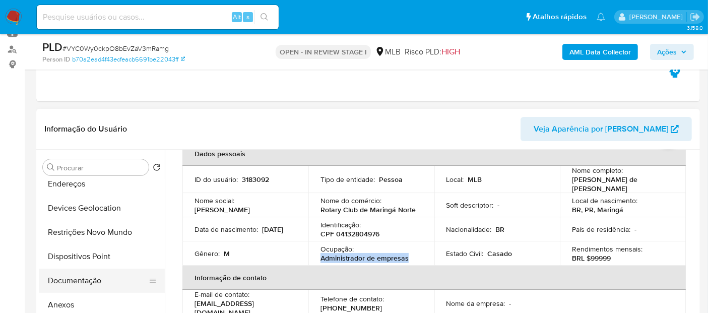
click at [84, 283] on button "Documentação" at bounding box center [98, 281] width 118 height 24
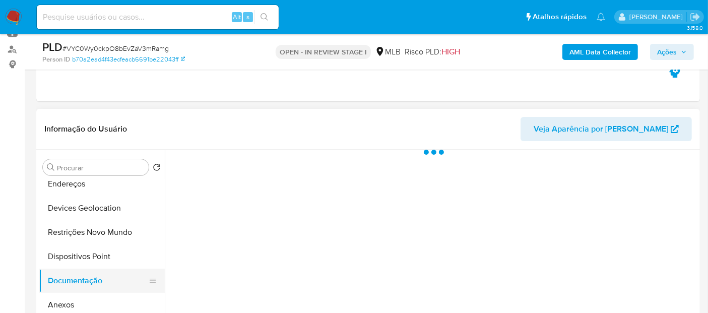
scroll to position [0, 0]
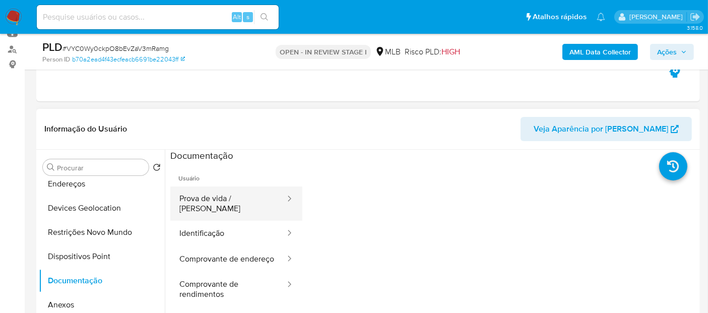
click at [240, 201] on button "Prova de vida / Selfie" at bounding box center [228, 203] width 116 height 34
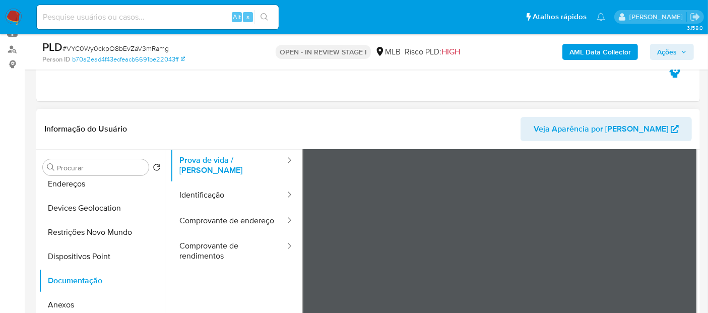
scroll to position [56, 0]
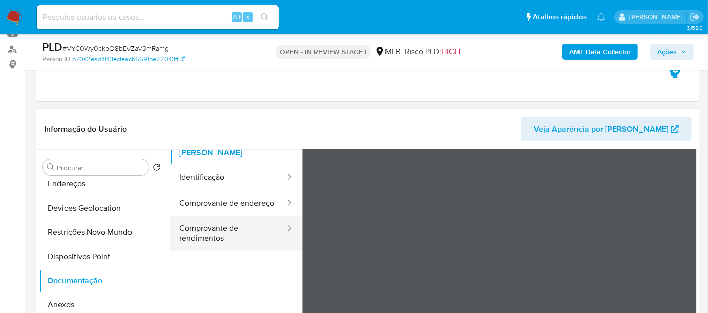
click at [217, 234] on button "Comprovante de rendimentos" at bounding box center [228, 233] width 116 height 34
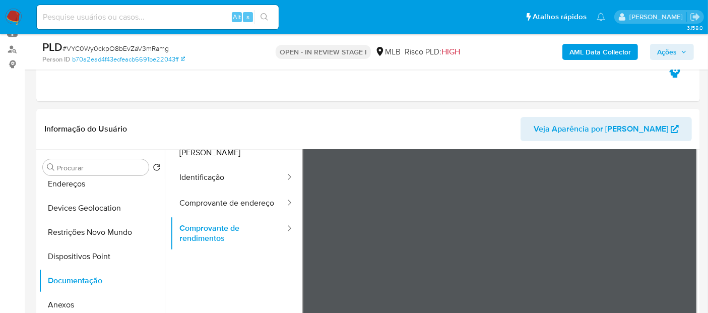
click at [221, 205] on button "Comprovante de endereço" at bounding box center [228, 203] width 116 height 26
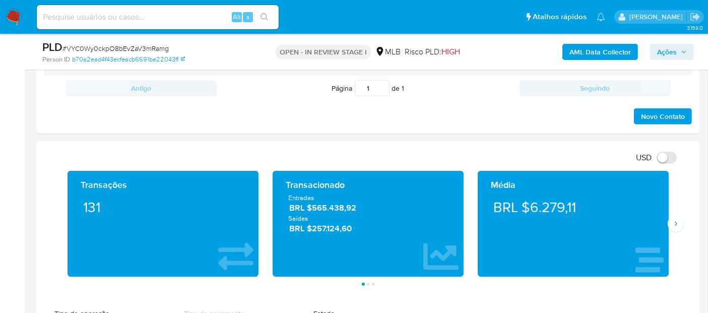
scroll to position [664, 0]
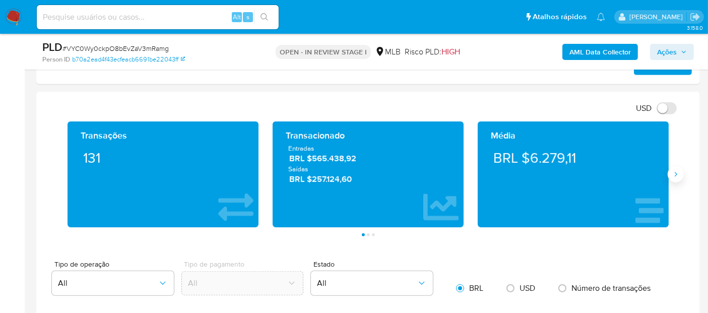
click at [674, 175] on icon "Siguiente" at bounding box center [676, 174] width 8 height 8
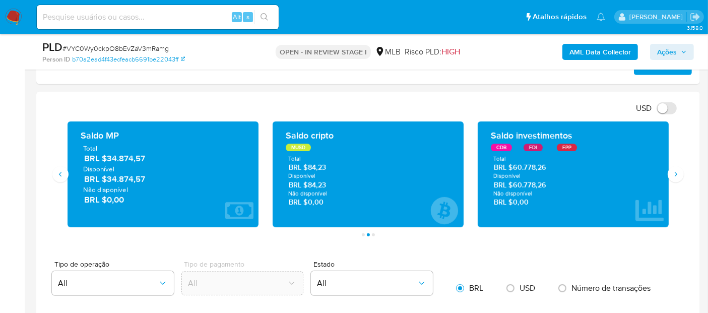
drag, startPoint x: 155, startPoint y: 181, endPoint x: 108, endPoint y: 180, distance: 46.9
click at [108, 180] on span "BRL $34.874,57" at bounding box center [163, 179] width 159 height 12
click at [672, 175] on icon "Siguiente" at bounding box center [676, 174] width 8 height 8
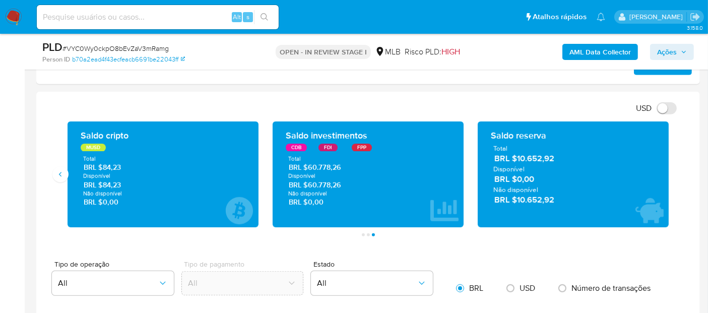
drag, startPoint x: 559, startPoint y: 156, endPoint x: 517, endPoint y: 155, distance: 42.3
click at [517, 155] on span "BRL $10.652,92" at bounding box center [573, 159] width 159 height 12
drag, startPoint x: 346, startPoint y: 185, endPoint x: 306, endPoint y: 184, distance: 39.3
click at [306, 184] on span "BRL $60.778,26" at bounding box center [368, 185] width 159 height 10
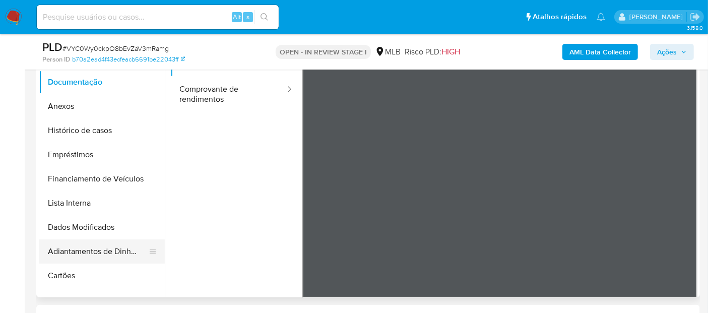
scroll to position [56, 0]
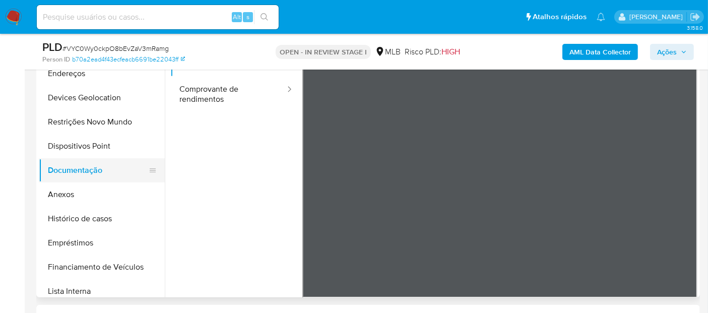
click at [97, 167] on button "Documentação" at bounding box center [98, 170] width 118 height 24
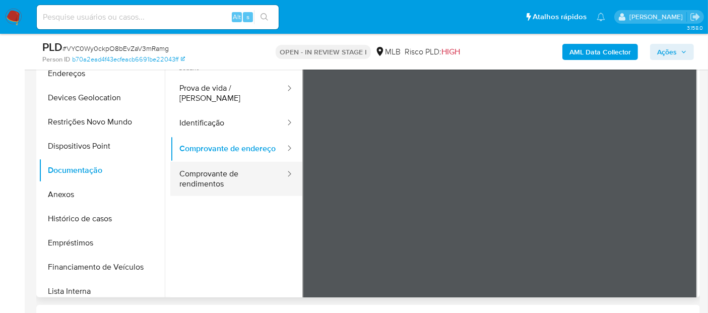
click at [216, 187] on button "Comprovante de rendimentos" at bounding box center [228, 179] width 116 height 34
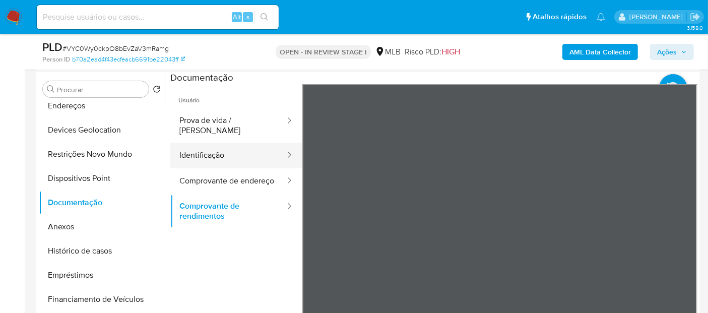
scroll to position [166, 0]
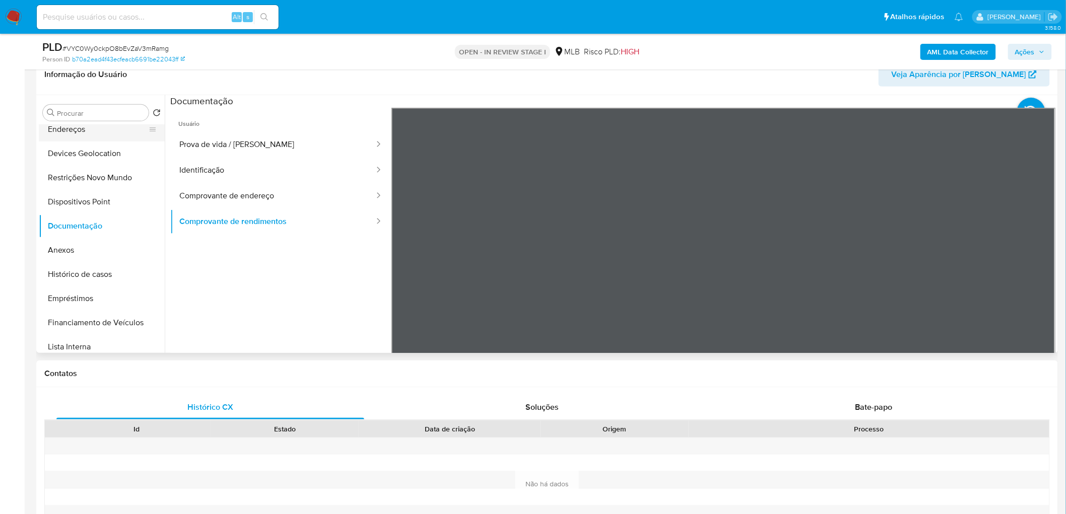
scroll to position [0, 0]
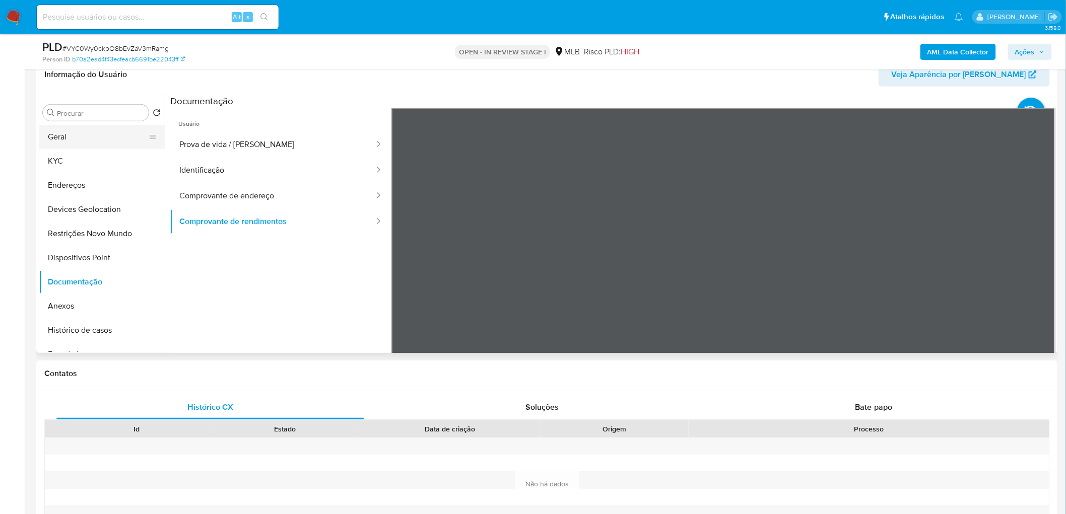
click at [97, 140] on button "Geral" at bounding box center [98, 137] width 118 height 24
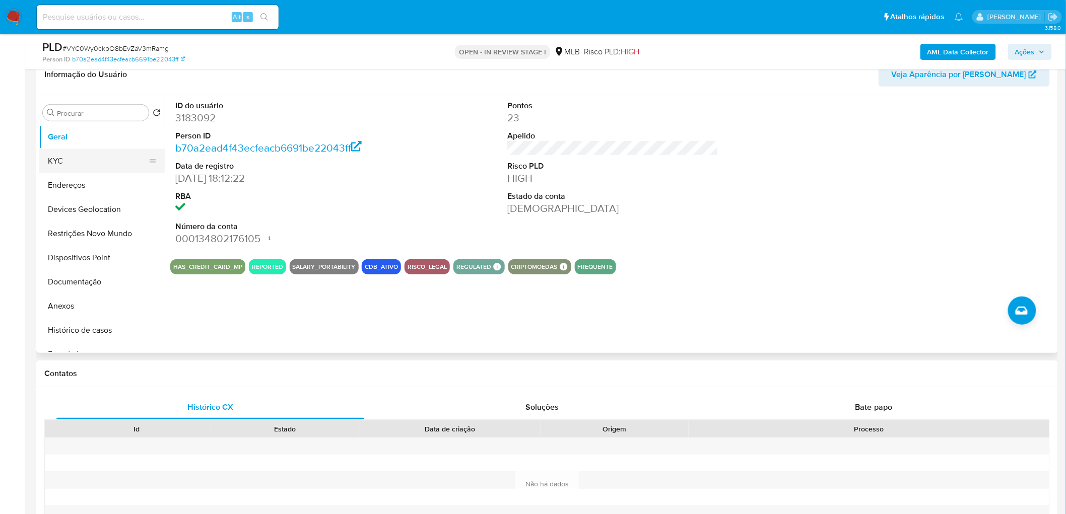
click at [72, 163] on button "KYC" at bounding box center [98, 161] width 118 height 24
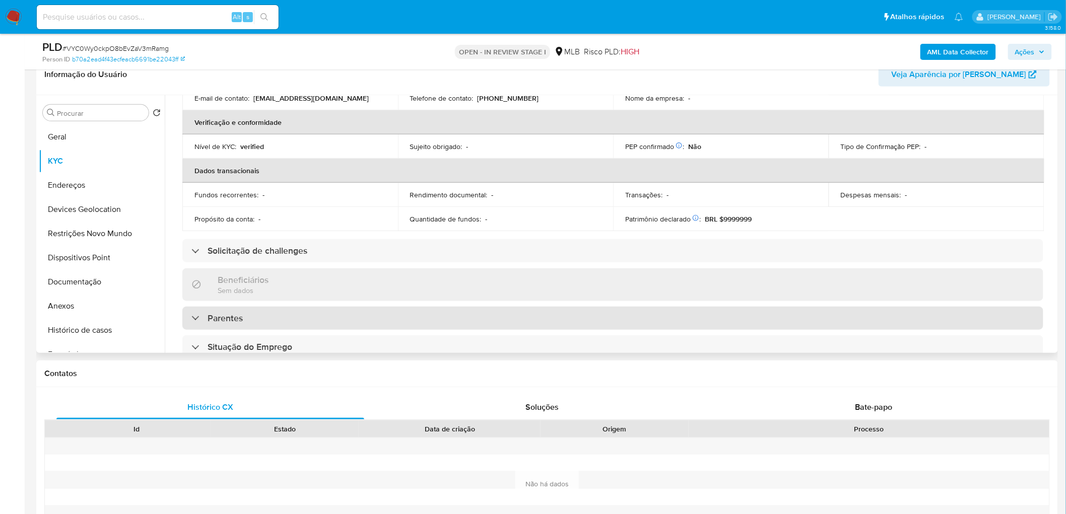
scroll to position [391, 0]
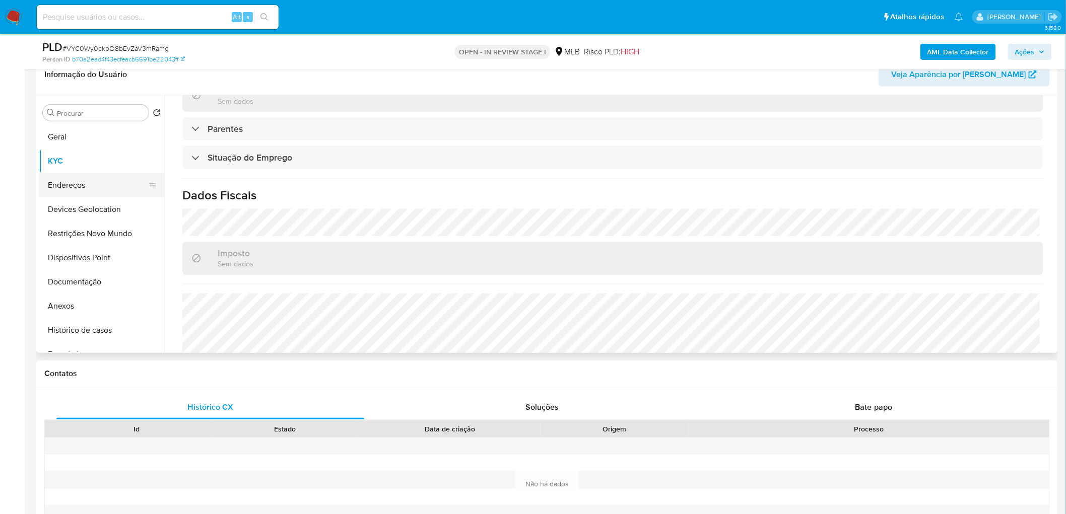
click at [82, 189] on button "Endereços" at bounding box center [98, 185] width 118 height 24
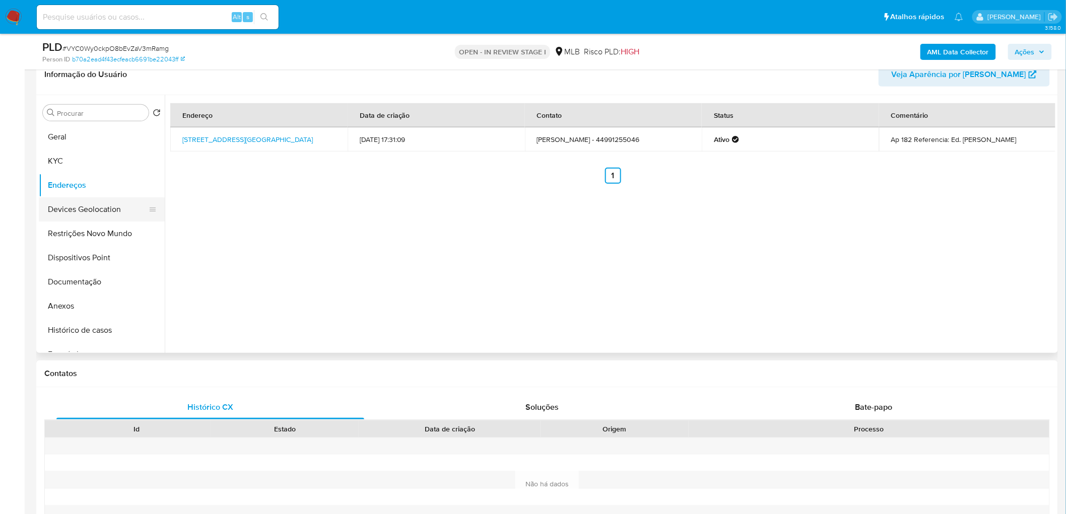
click at [103, 209] on button "Devices Geolocation" at bounding box center [98, 209] width 118 height 24
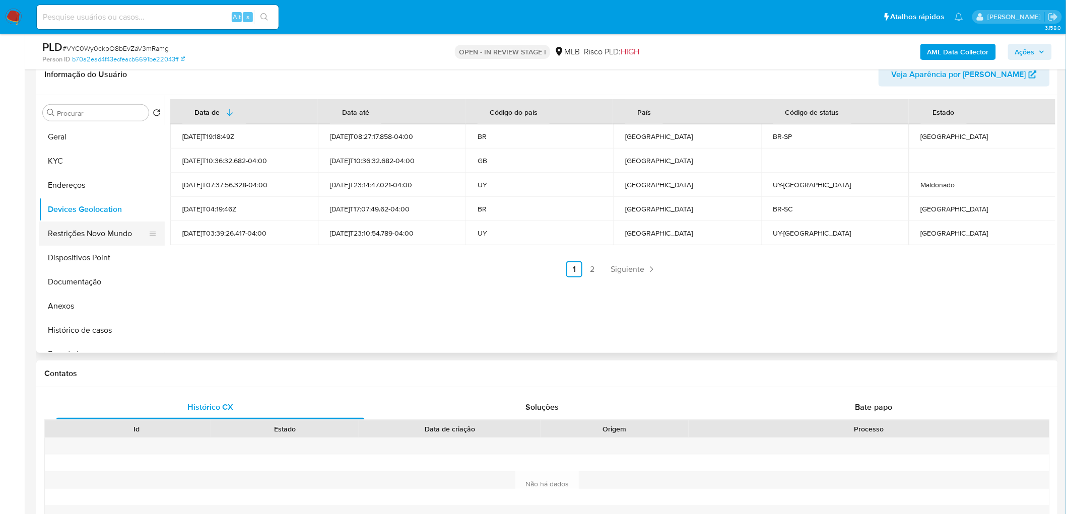
click at [108, 233] on button "Restrições Novo Mundo" at bounding box center [98, 234] width 118 height 24
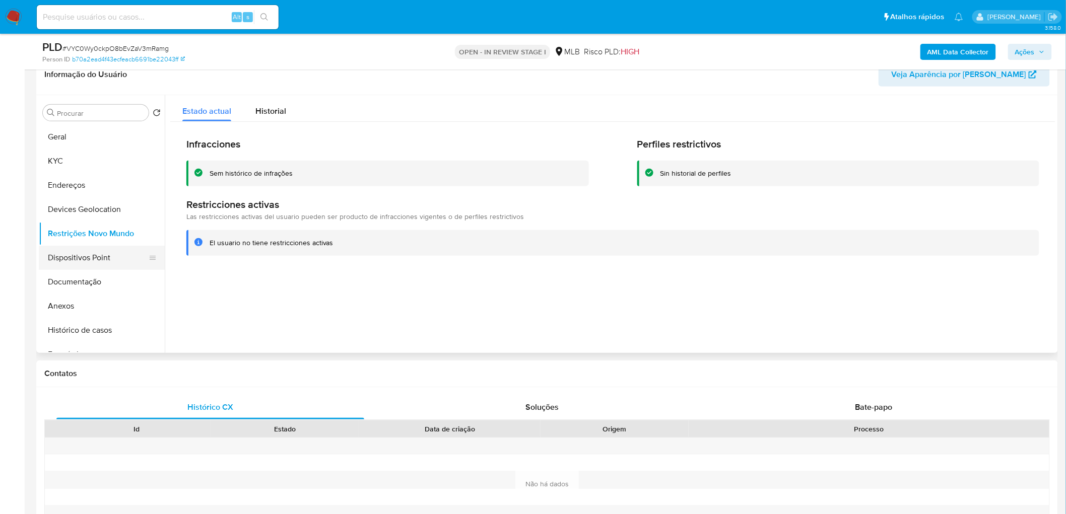
drag, startPoint x: 61, startPoint y: 262, endPoint x: 6, endPoint y: 274, distance: 57.0
click at [60, 262] on button "Dispositivos Point" at bounding box center [102, 258] width 126 height 24
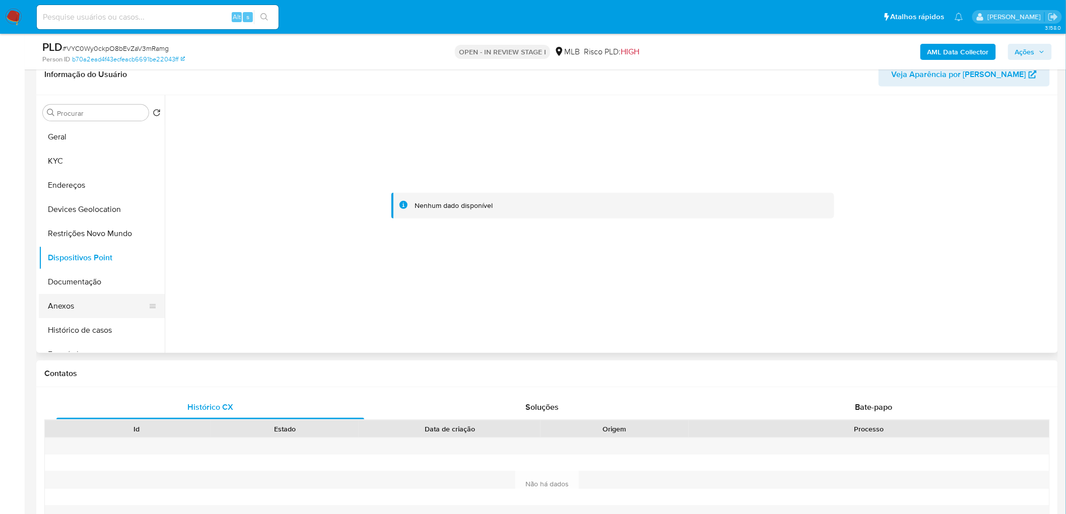
click at [111, 305] on button "Anexos" at bounding box center [98, 306] width 118 height 24
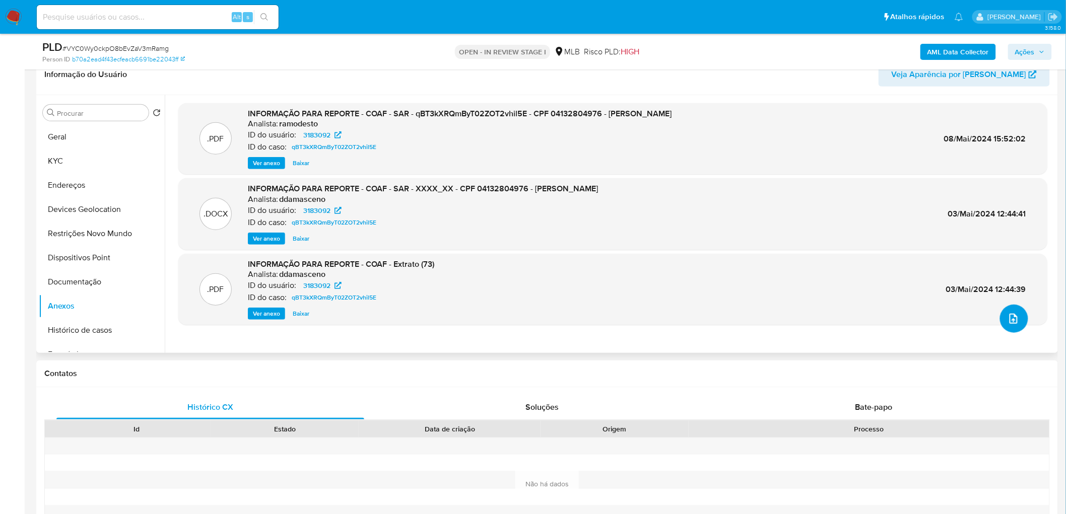
click at [716, 312] on icon "upload-file" at bounding box center [1014, 319] width 12 height 12
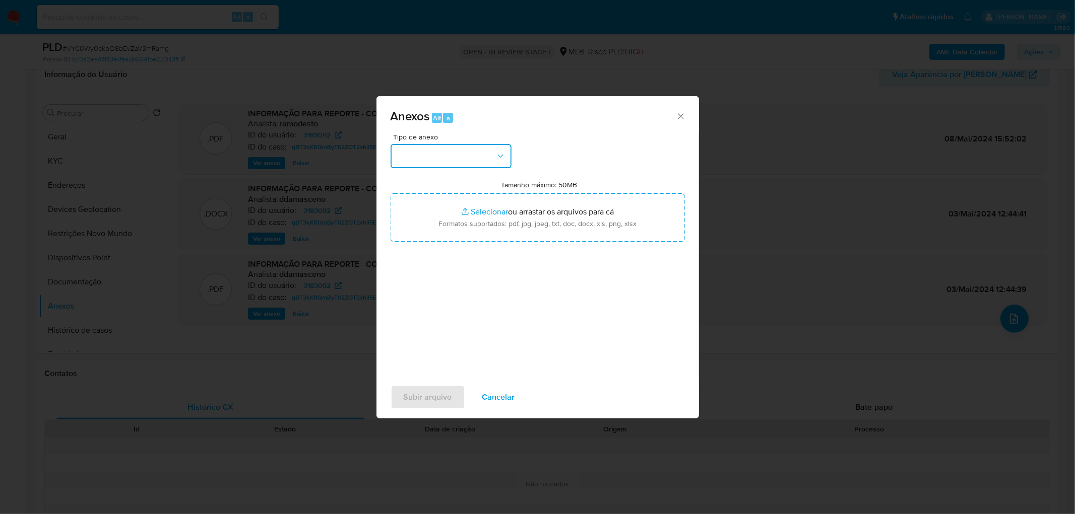
click at [447, 158] on button "button" at bounding box center [450, 156] width 121 height 24
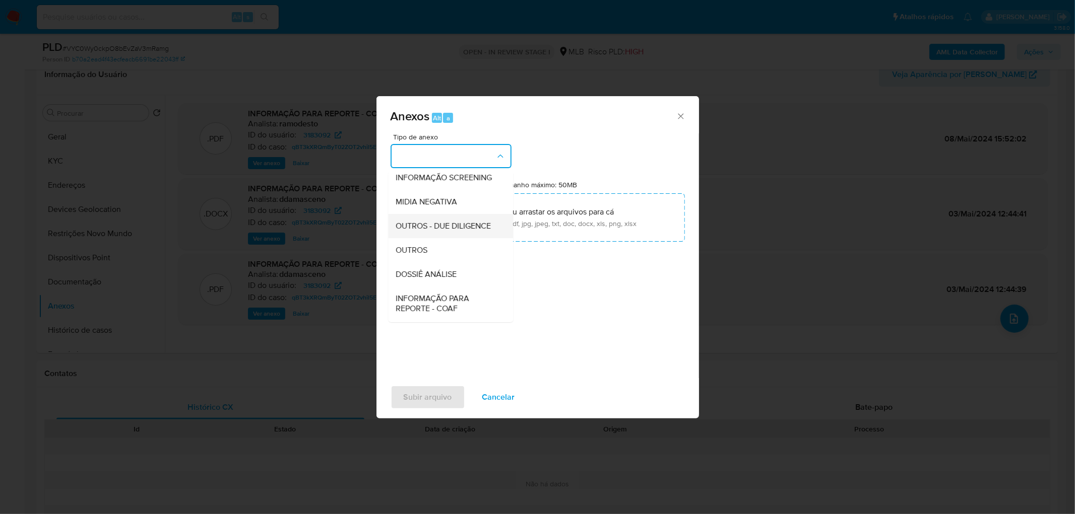
scroll to position [112, 0]
click at [444, 273] on div "DOSSIÊ ANÁLISE" at bounding box center [447, 265] width 103 height 24
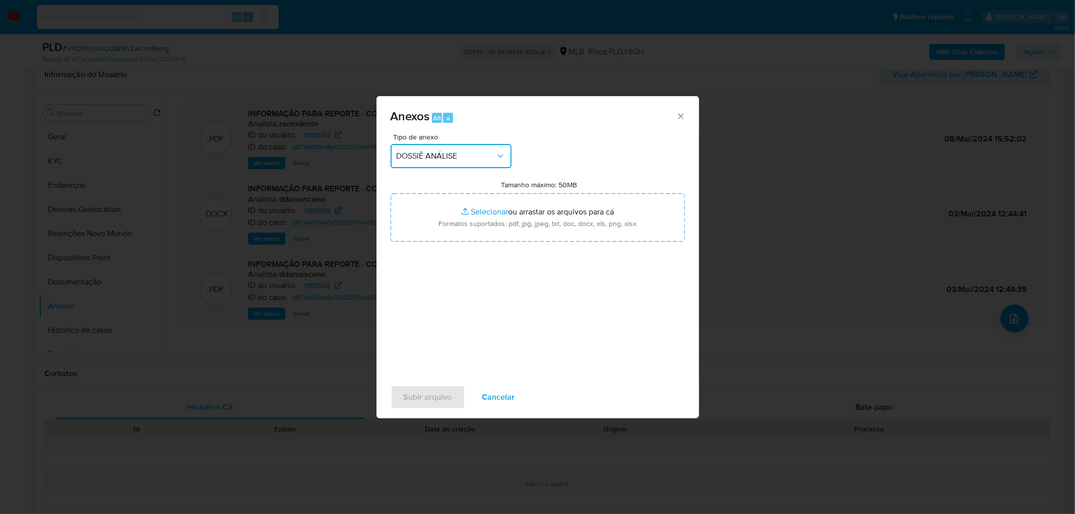
click at [437, 160] on span "DOSSIÊ ANÁLISE" at bounding box center [445, 156] width 99 height 10
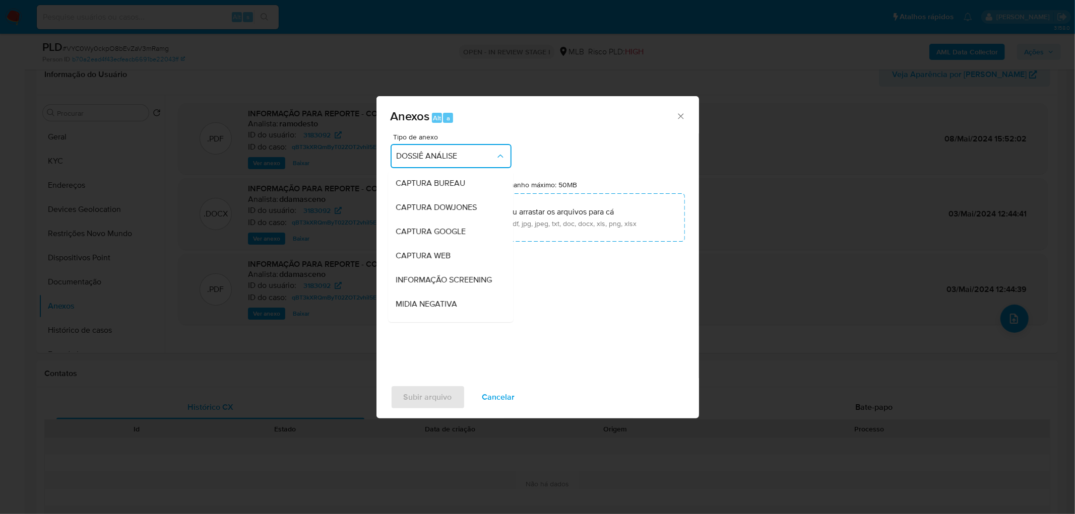
scroll to position [150, 0]
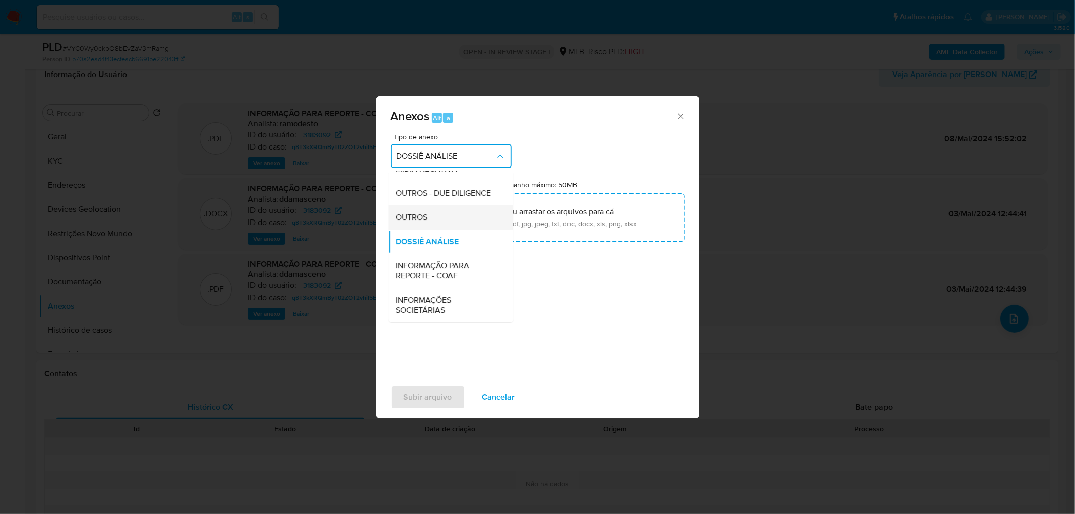
click at [444, 224] on div "OUTROS" at bounding box center [447, 218] width 103 height 24
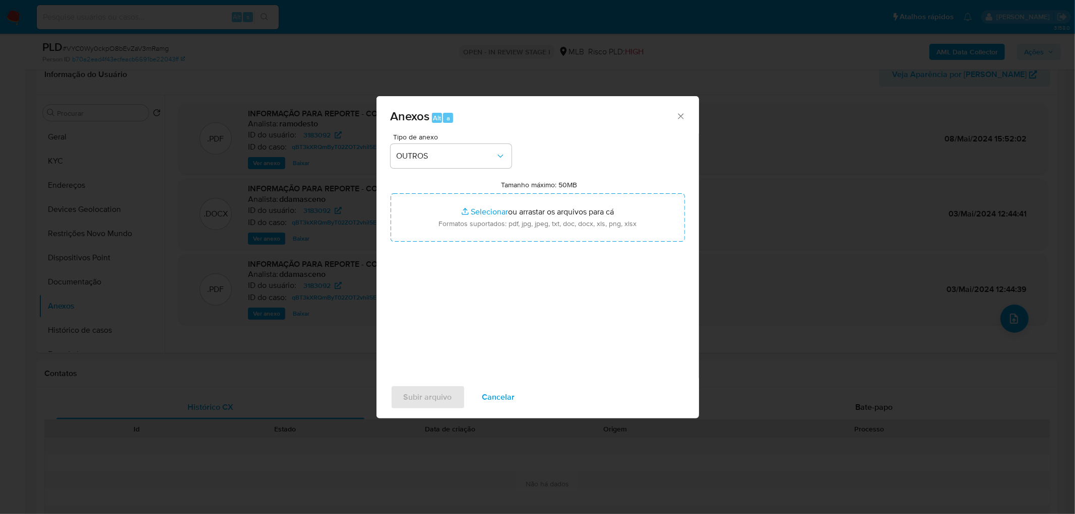
click at [492, 312] on span "Cancelar" at bounding box center [498, 397] width 33 height 22
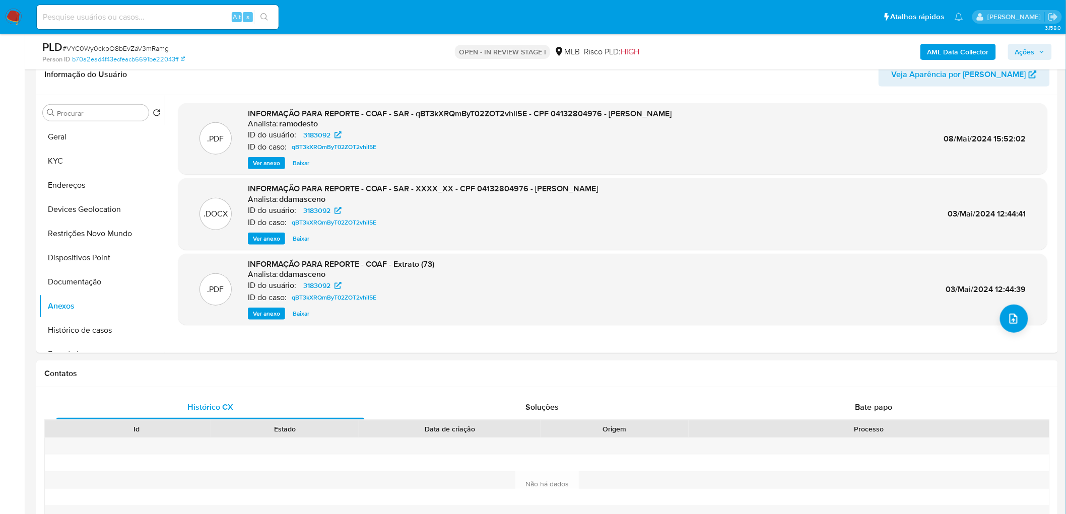
click at [716, 48] on b "AML Data Collector" at bounding box center [957, 52] width 61 height 16
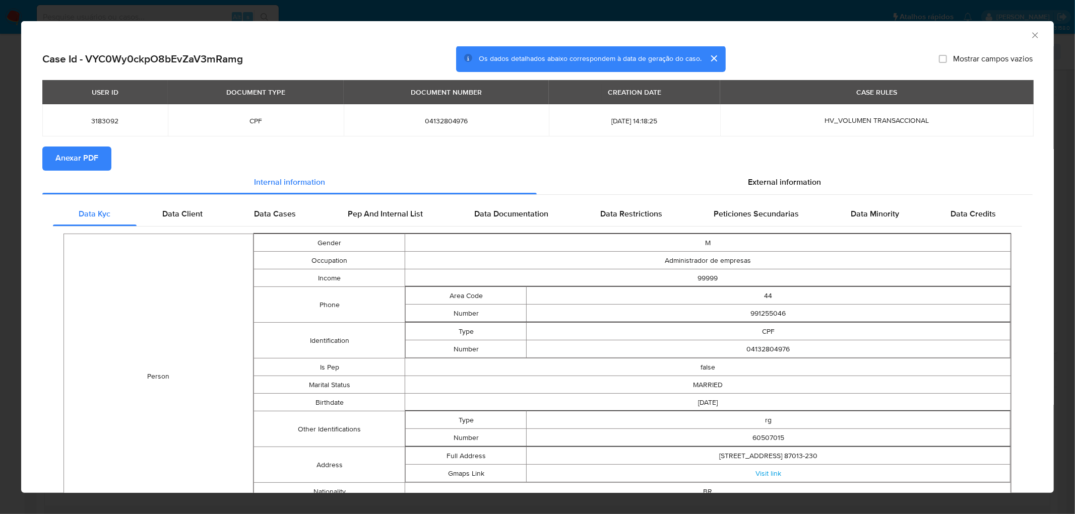
click at [97, 159] on span "Anexar PDF" at bounding box center [76, 159] width 43 height 22
click at [716, 33] on icon "Fechar a janela" at bounding box center [1035, 35] width 6 height 6
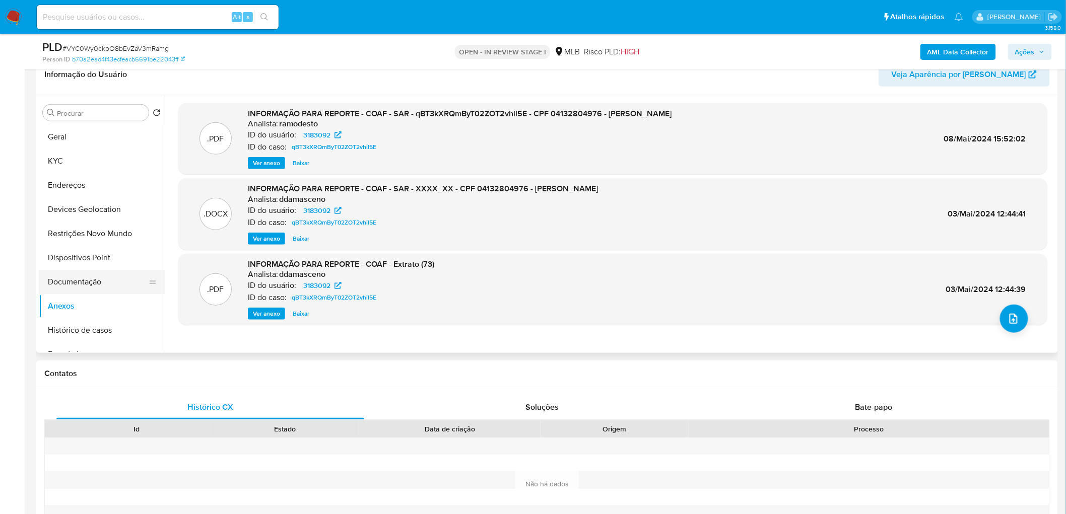
click at [92, 280] on button "Documentação" at bounding box center [98, 282] width 118 height 24
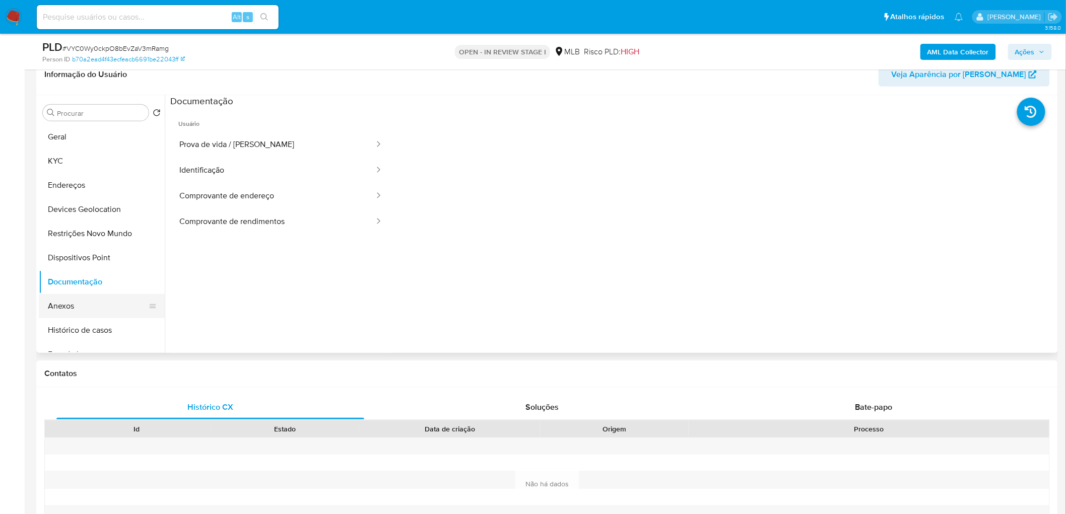
click at [81, 311] on button "Anexos" at bounding box center [98, 306] width 118 height 24
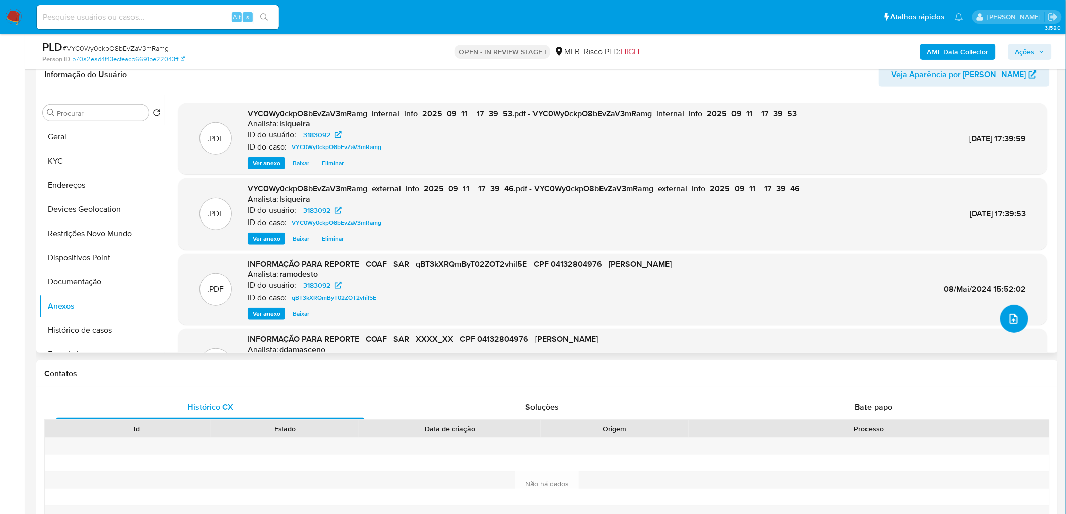
click at [716, 312] on icon "upload-file" at bounding box center [1014, 319] width 12 height 12
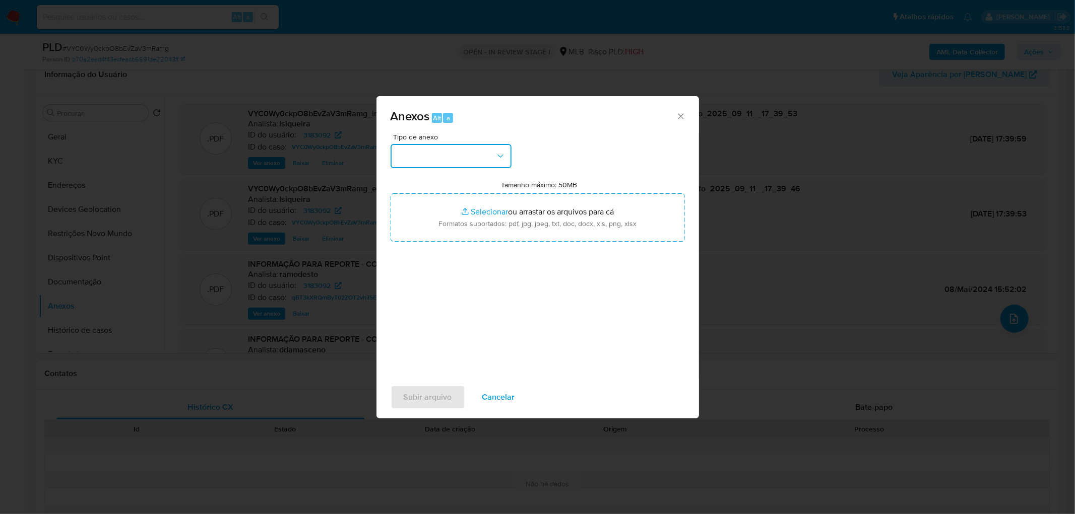
click at [448, 148] on button "button" at bounding box center [450, 156] width 121 height 24
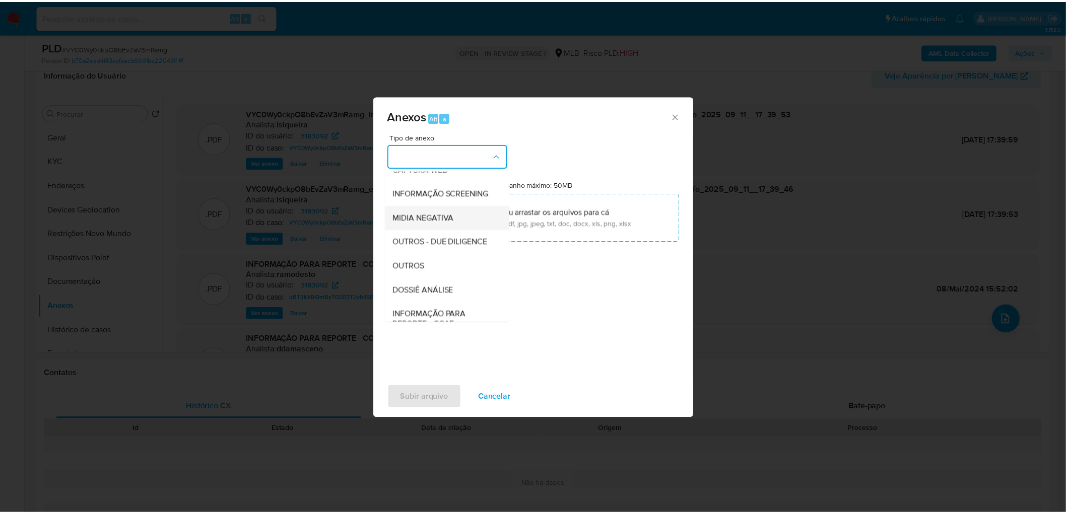
scroll to position [112, 0]
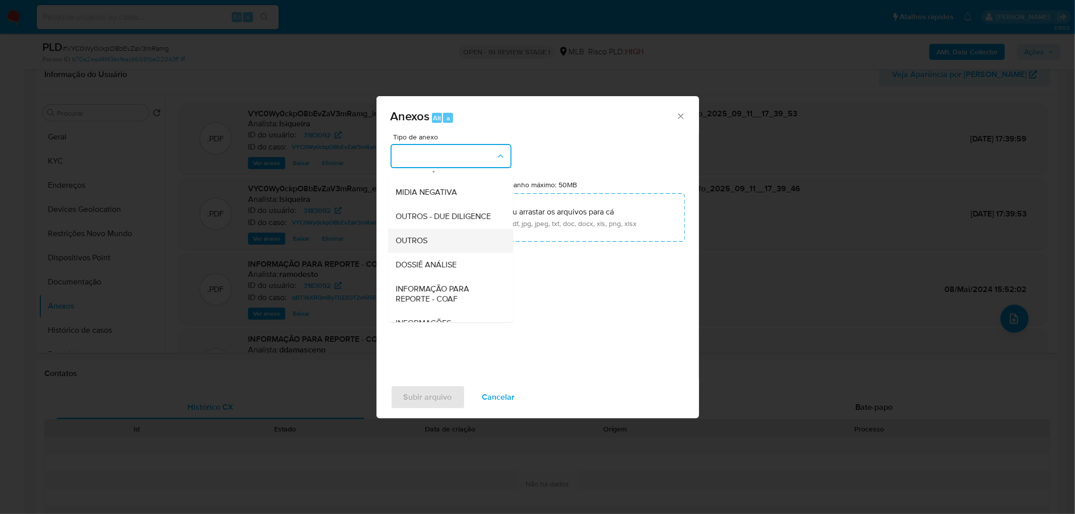
click at [437, 253] on div "OUTROS" at bounding box center [447, 241] width 103 height 24
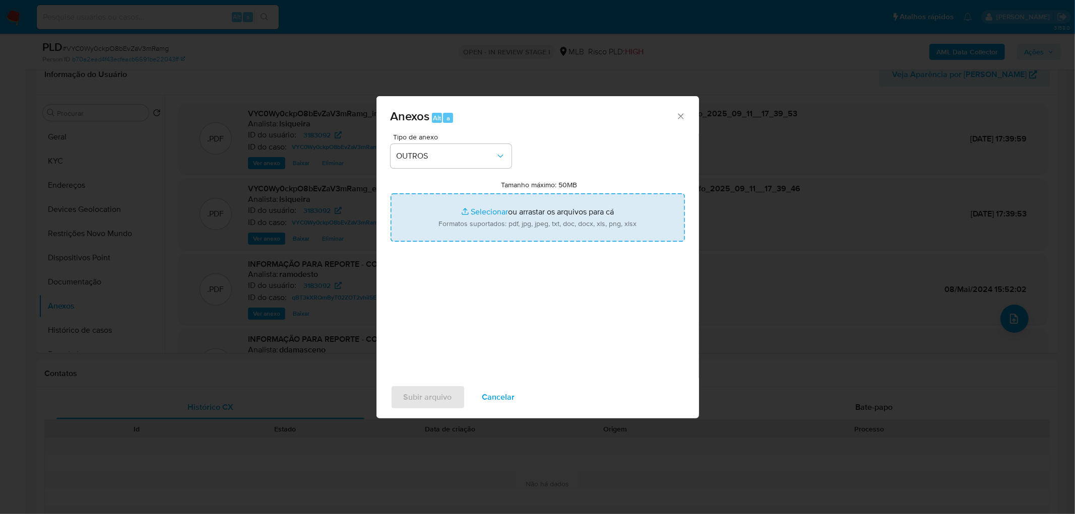
click at [474, 219] on input "Tamanho máximo: 50MB Selecionar arquivos" at bounding box center [537, 217] width 294 height 48
type input "C:\fakepath\Mulan 3183092_2025_09_11_09_00_47.xlsx"
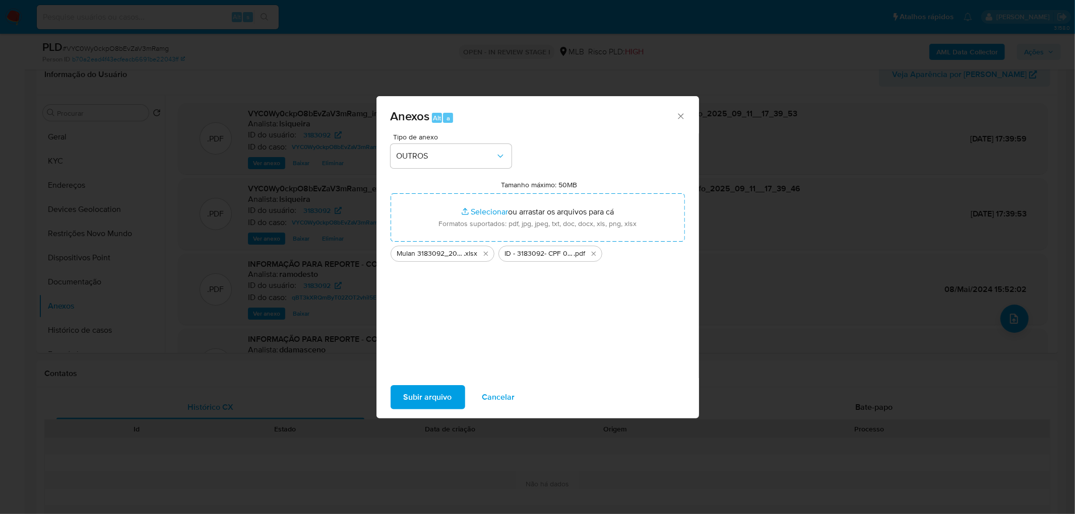
click at [407, 312] on span "Subir arquivo" at bounding box center [428, 397] width 48 height 22
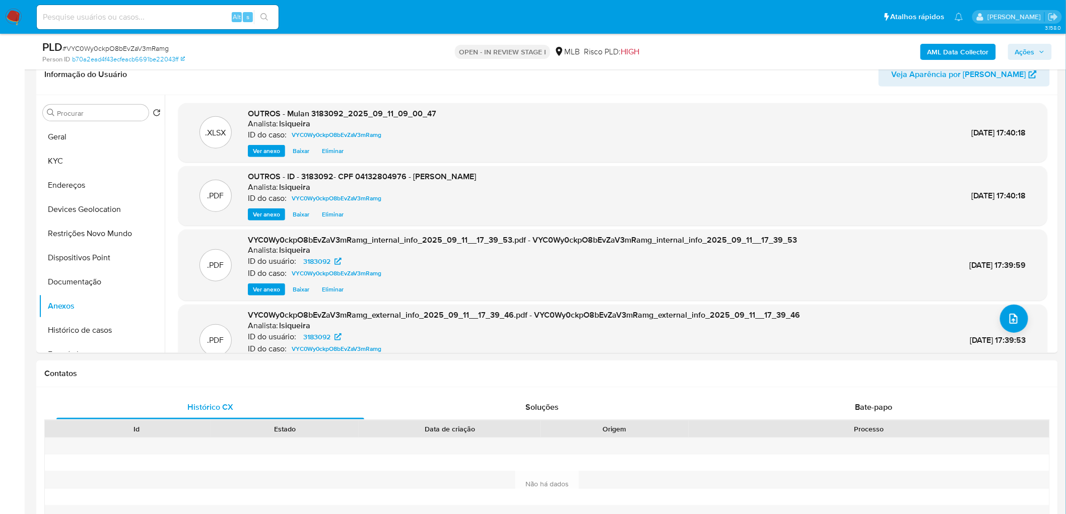
click at [716, 50] on span "Ações" at bounding box center [1025, 52] width 20 height 16
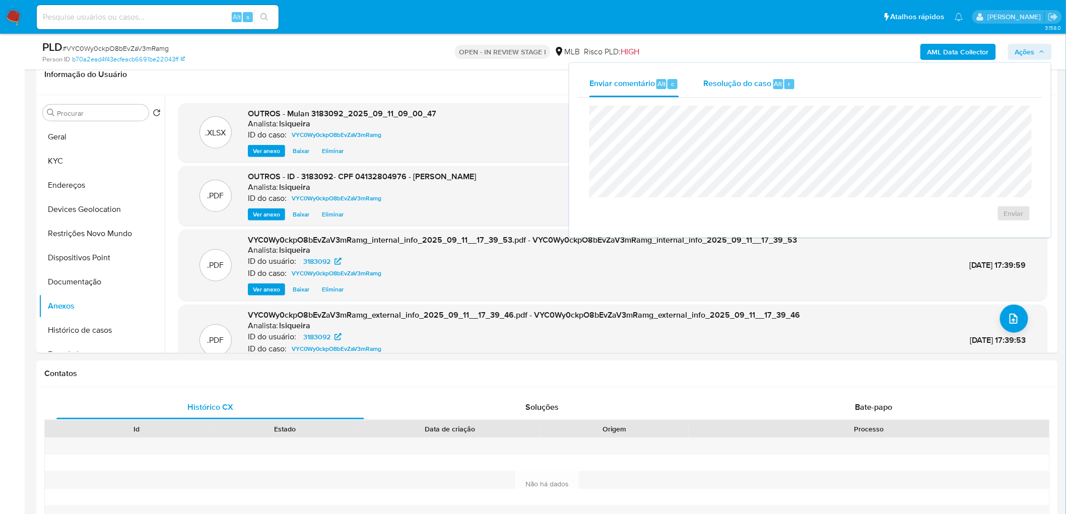
click at [716, 84] on span "Resolução do caso" at bounding box center [737, 84] width 68 height 12
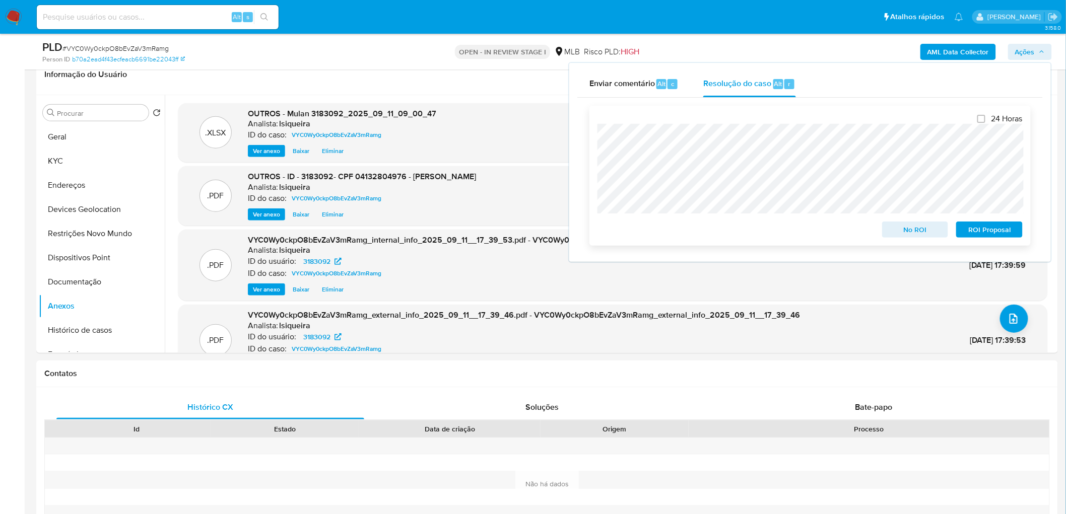
click at [716, 230] on span "No ROI" at bounding box center [915, 230] width 52 height 14
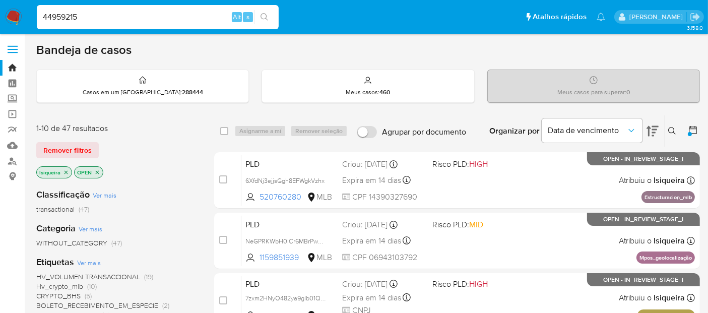
type input "44959215"
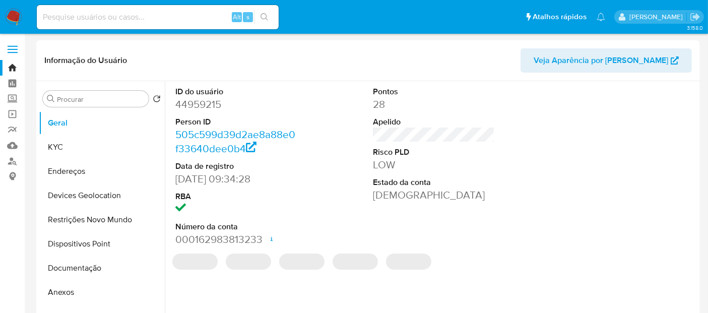
select select "10"
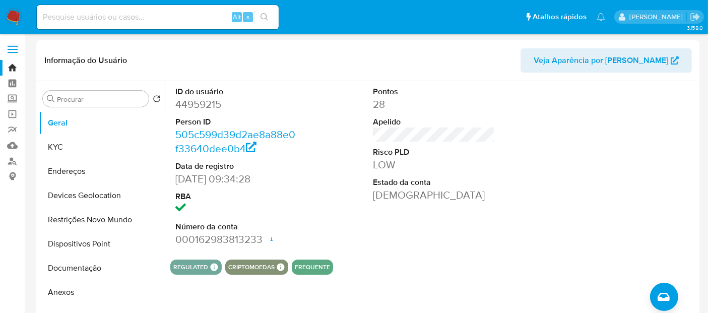
click at [3, 17] on nav "Pausado Ver notificaciones Alt s Atalhos rápidos Presiona las siguientes teclas…" at bounding box center [354, 17] width 708 height 34
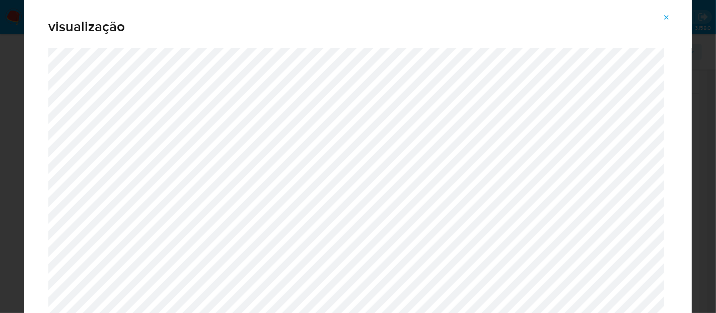
scroll to position [56, 0]
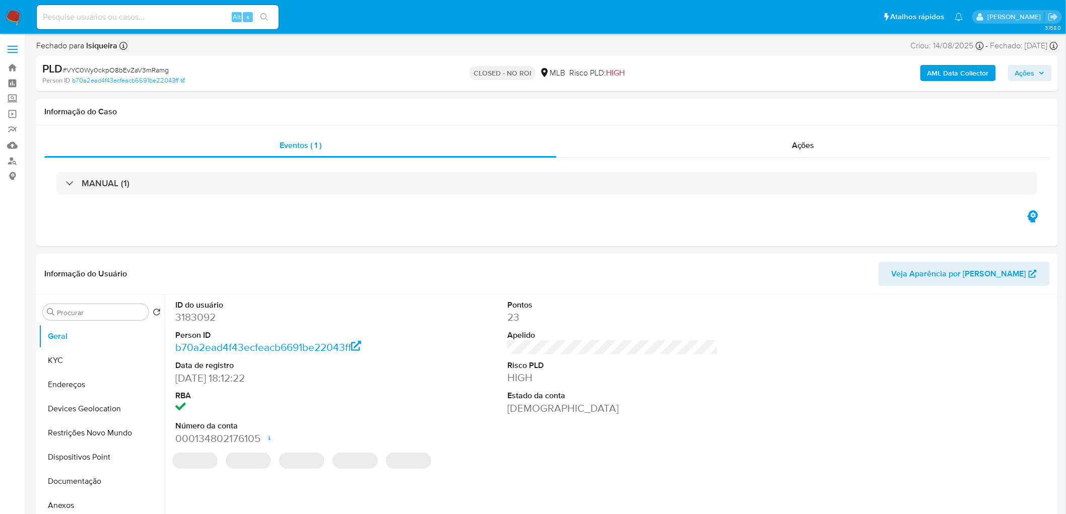
select select "10"
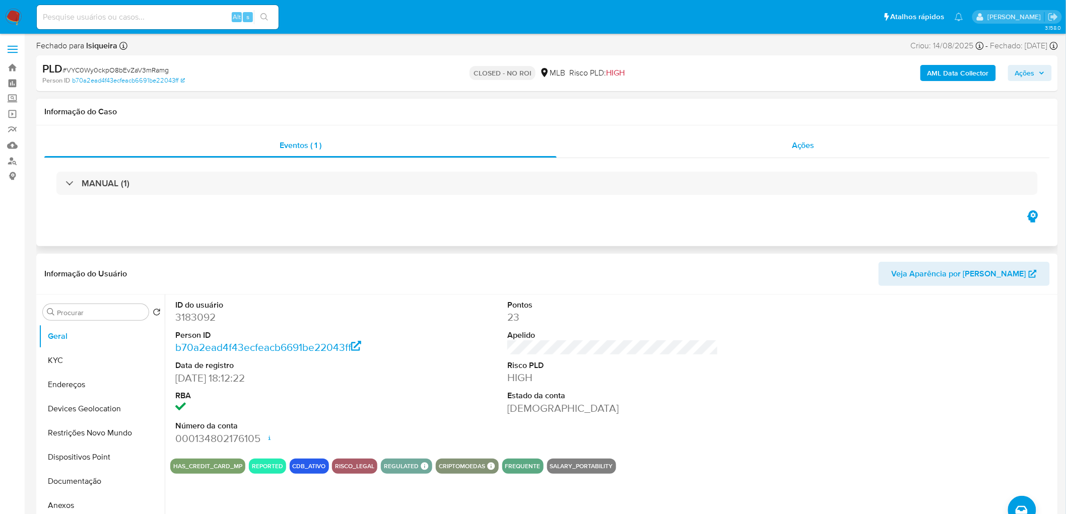
click at [820, 144] on div "Ações" at bounding box center [803, 145] width 493 height 24
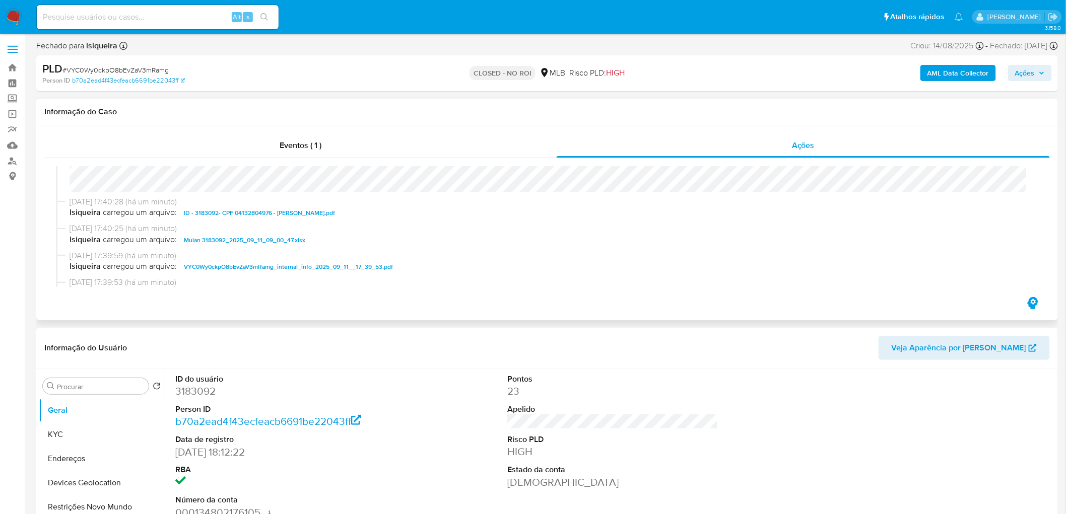
scroll to position [112, 0]
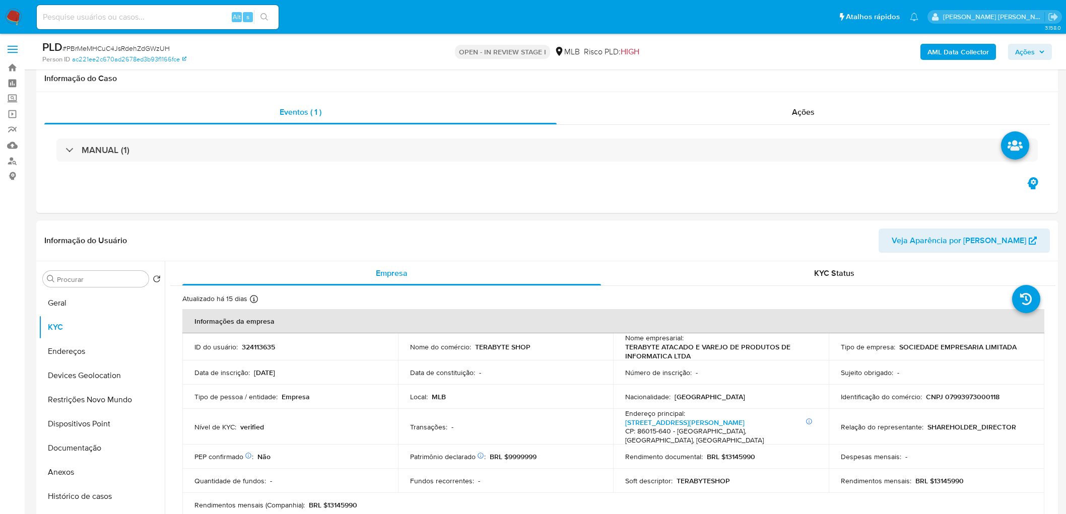
scroll to position [1119, 0]
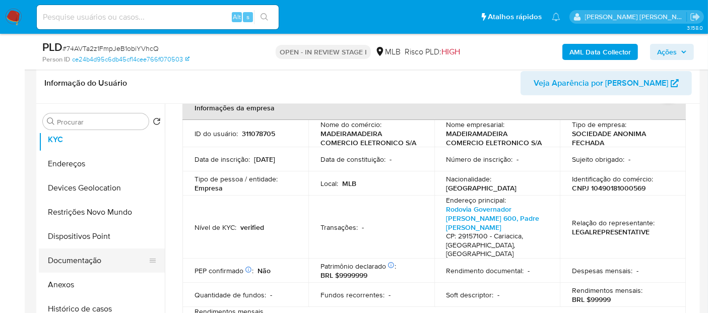
scroll to position [56, 0]
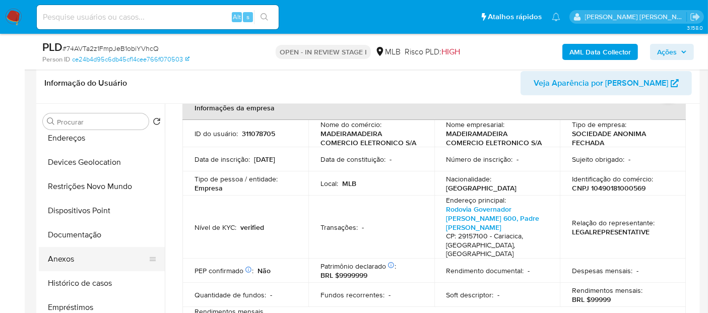
click at [80, 257] on button "Anexos" at bounding box center [98, 259] width 118 height 24
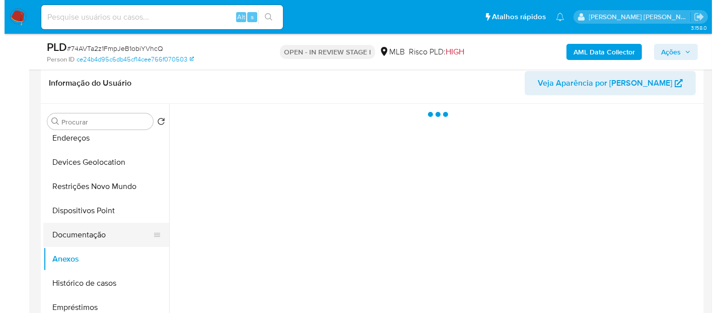
scroll to position [0, 0]
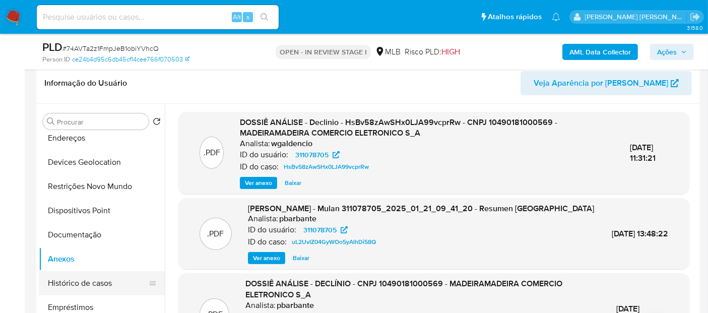
click at [82, 284] on button "Histórico de casos" at bounding box center [98, 283] width 118 height 24
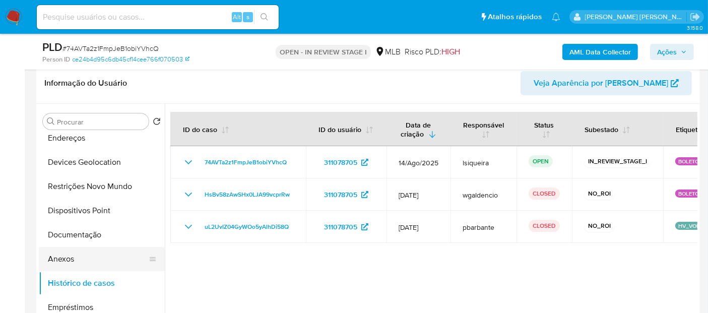
click at [59, 252] on button "Anexos" at bounding box center [98, 259] width 118 height 24
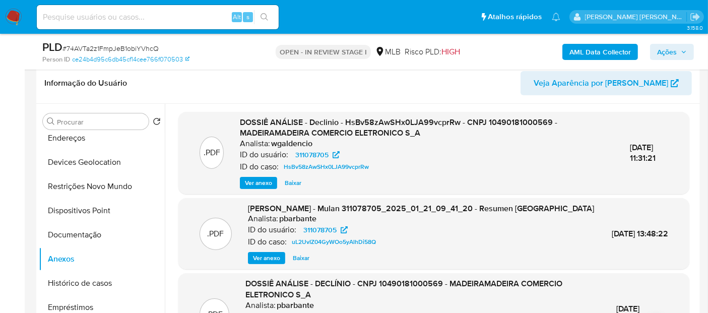
click at [254, 182] on span "Ver anexo" at bounding box center [258, 183] width 27 height 10
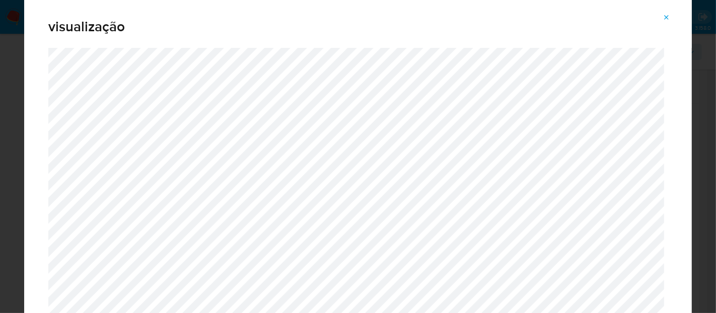
click at [674, 15] on button "Attachment preview" at bounding box center [667, 18] width 22 height 16
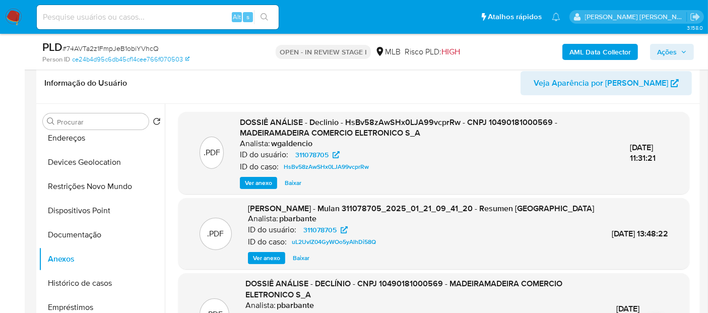
click at [266, 182] on span "Ver anexo" at bounding box center [258, 183] width 27 height 10
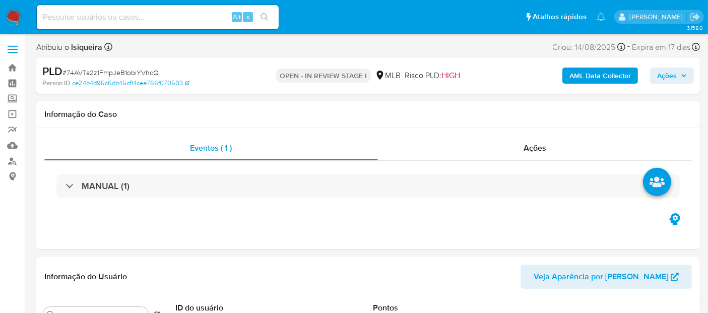
select select "10"
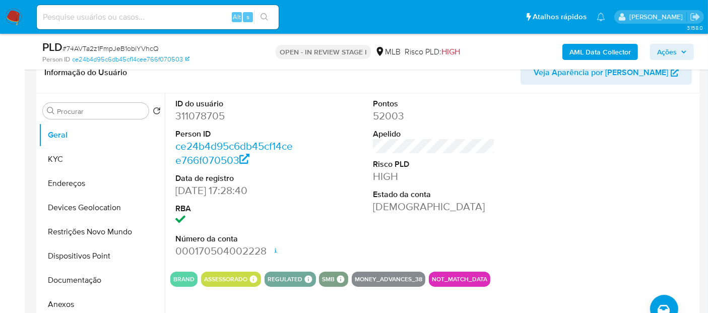
scroll to position [224, 0]
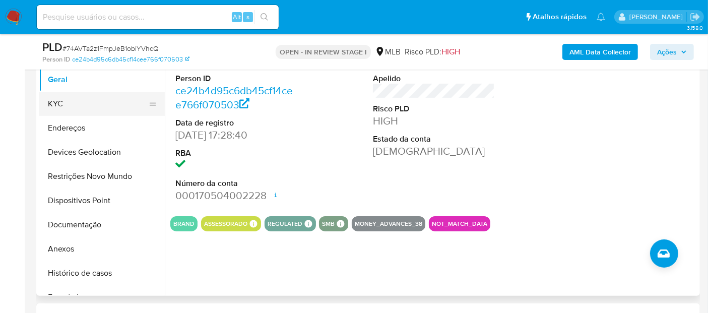
click at [71, 104] on button "KYC" at bounding box center [98, 104] width 118 height 24
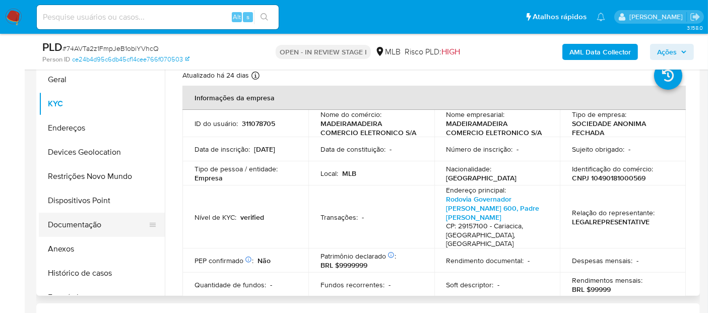
click at [71, 219] on button "Documentação" at bounding box center [98, 225] width 118 height 24
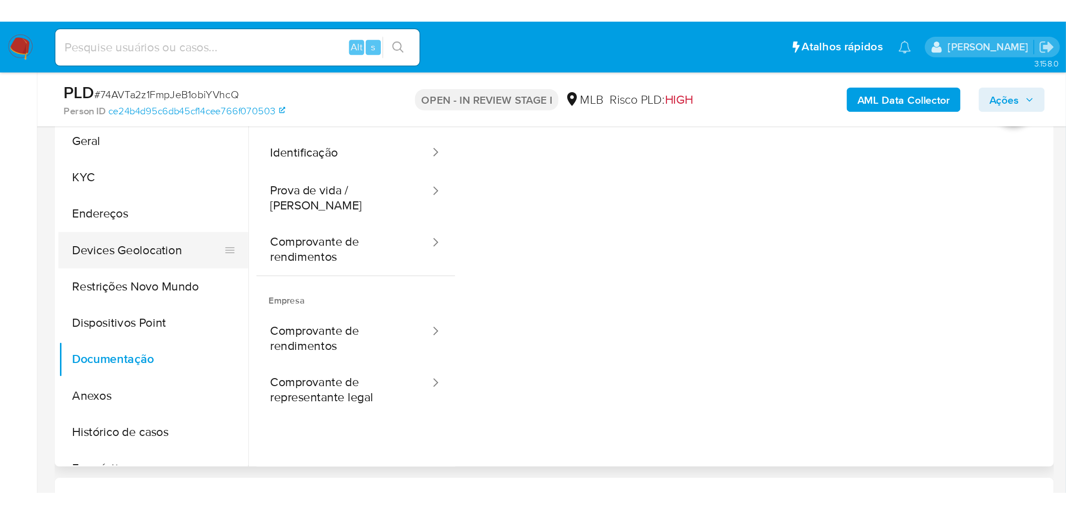
scroll to position [168, 0]
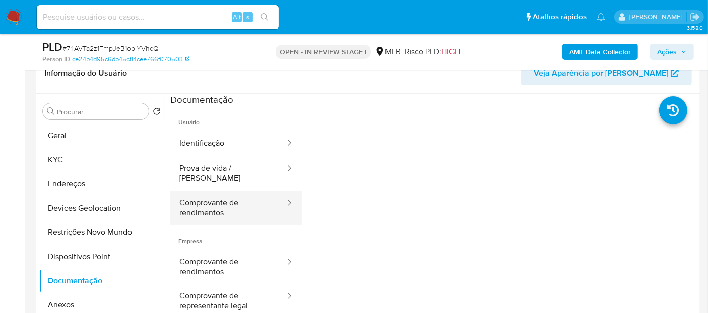
click at [192, 208] on button "Comprovante de rendimentos" at bounding box center [228, 207] width 116 height 34
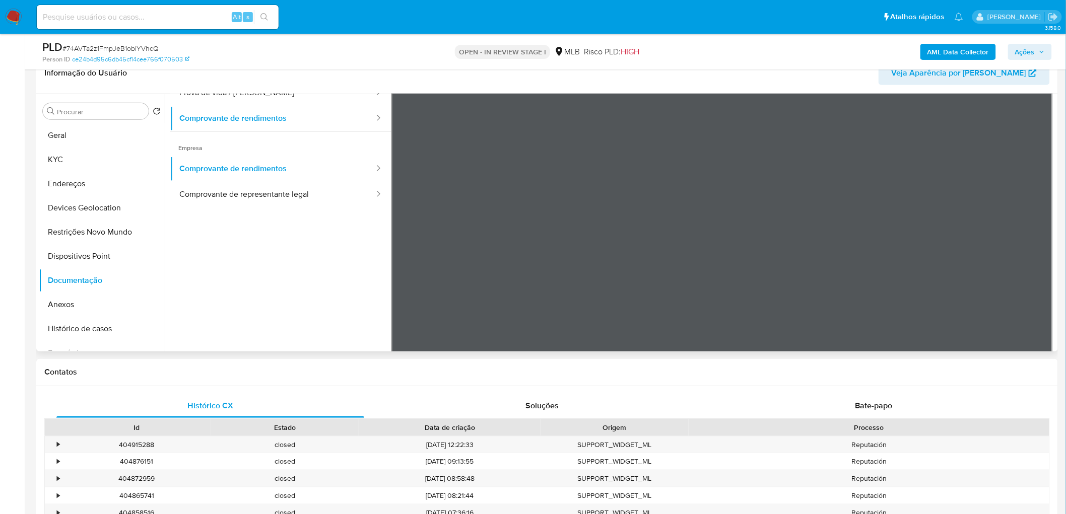
scroll to position [87, 0]
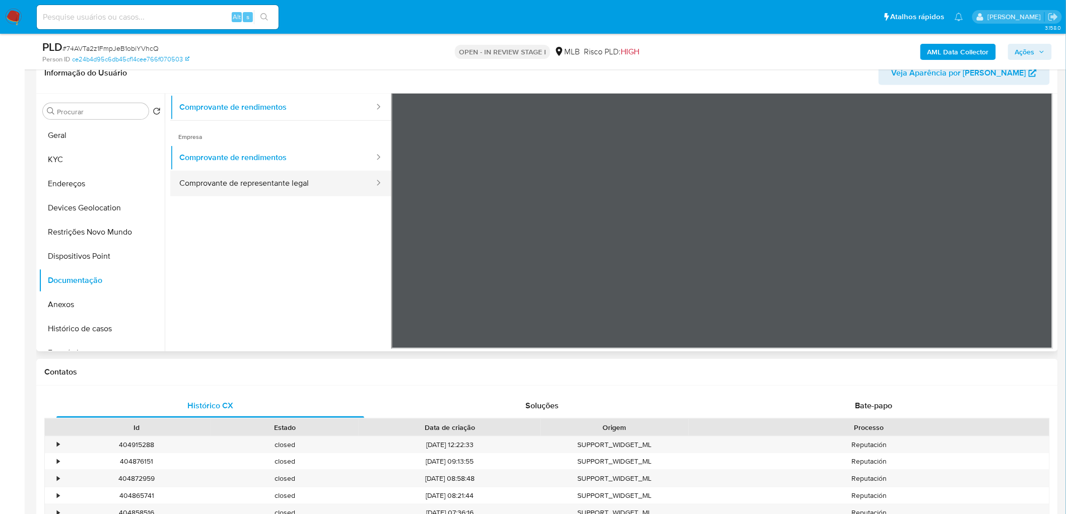
click at [275, 174] on button "Comprovante de representante legal" at bounding box center [272, 184] width 205 height 26
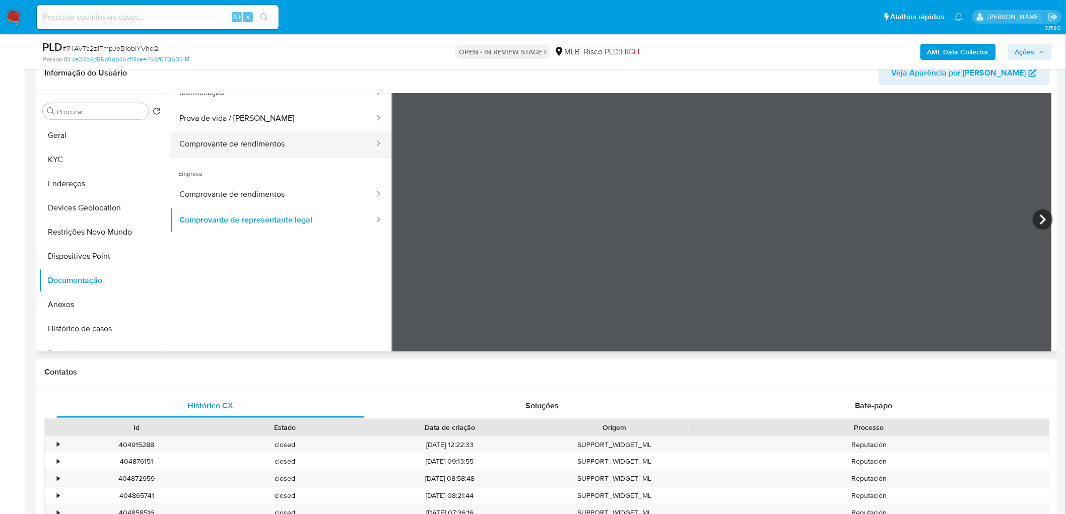
scroll to position [31, 0]
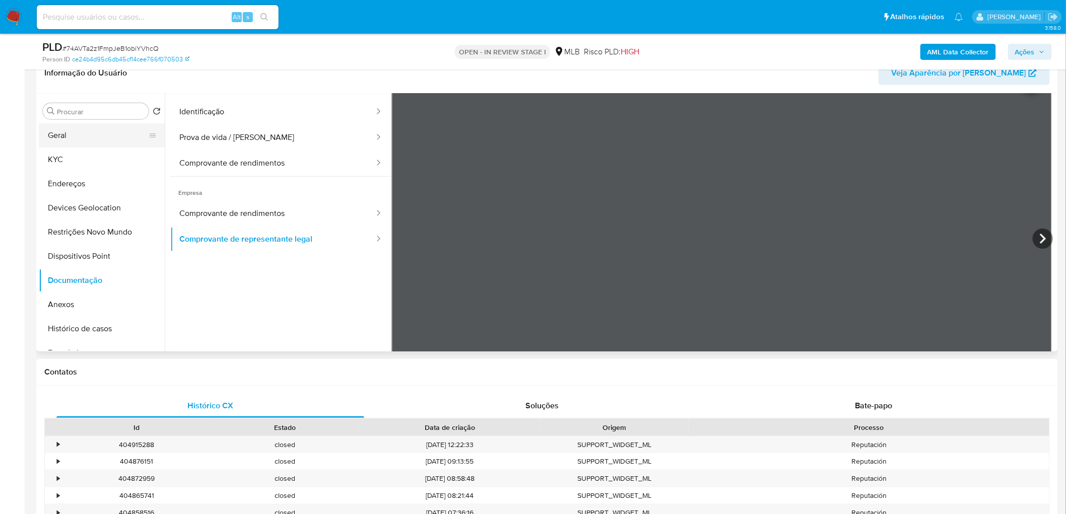
click at [82, 135] on button "Geral" at bounding box center [98, 135] width 118 height 24
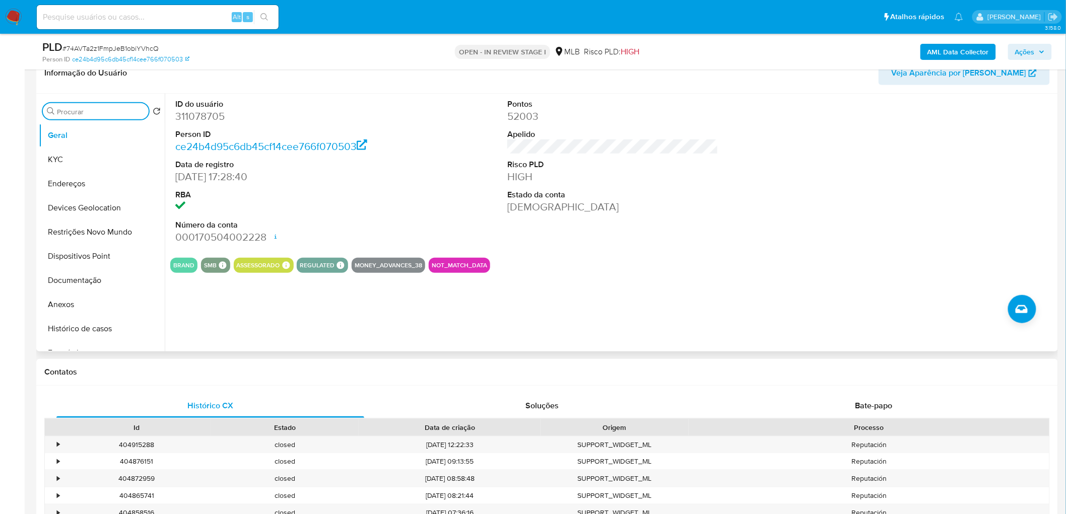
click at [93, 109] on input "Procurar" at bounding box center [101, 111] width 88 height 9
type input "ite"
click at [72, 165] on button "Items" at bounding box center [98, 160] width 118 height 24
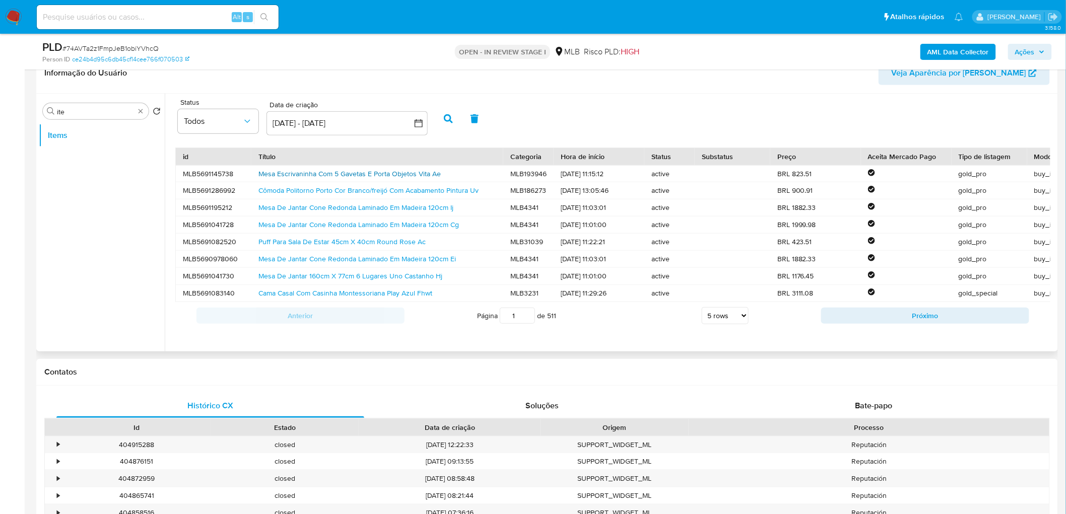
click at [304, 172] on link "Mesa Escrivaninha Com 5 Gavetas E Porta Objetos Vita Ae" at bounding box center [349, 174] width 182 height 10
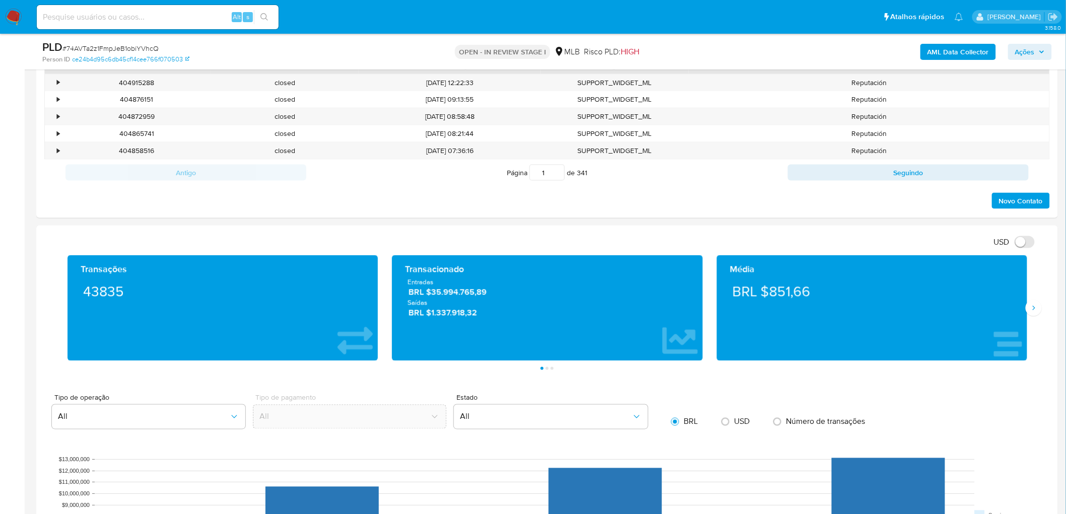
scroll to position [616, 0]
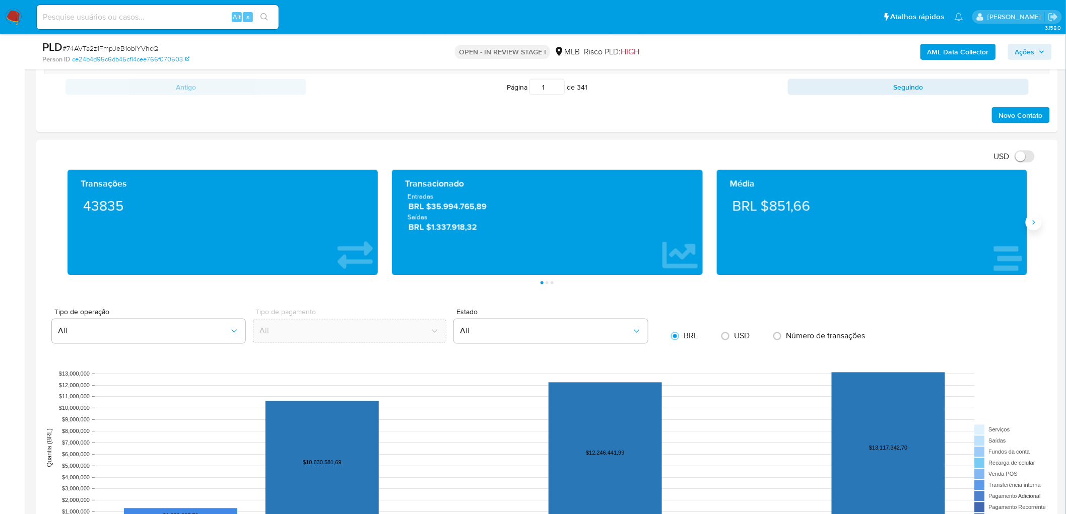
click at [716, 223] on icon "Siguiente" at bounding box center [1034, 223] width 8 height 8
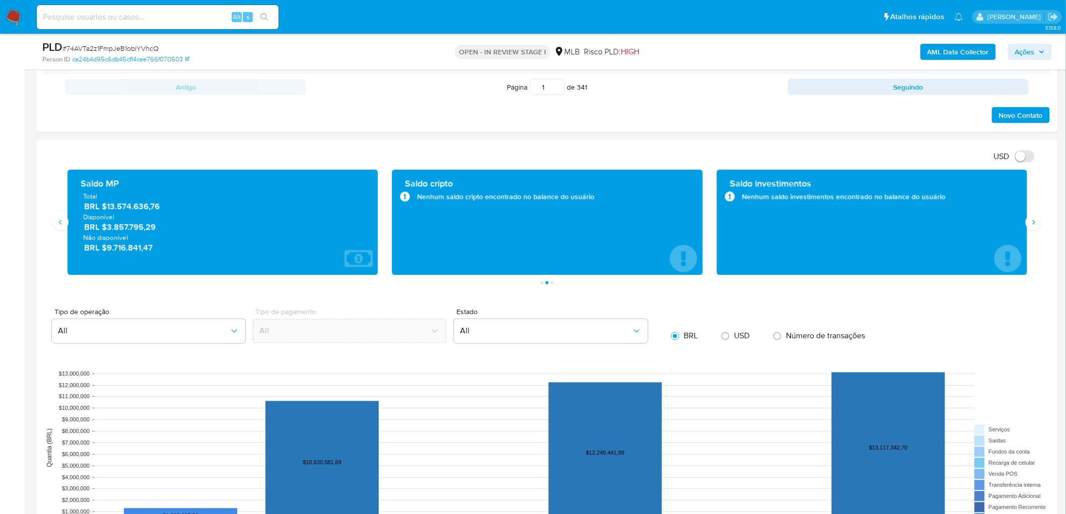
drag, startPoint x: 167, startPoint y: 231, endPoint x: 105, endPoint y: 229, distance: 62.0
click at [105, 229] on span "BRL $3.857.795,29" at bounding box center [223, 228] width 279 height 12
click at [716, 223] on icon "Siguiente" at bounding box center [1034, 223] width 8 height 8
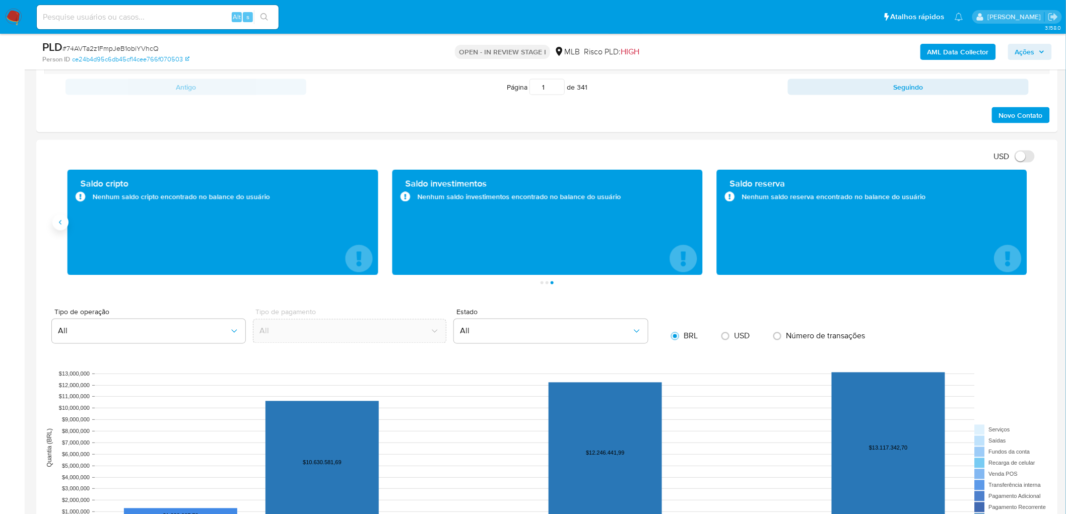
click at [59, 222] on icon "Anterior" at bounding box center [60, 223] width 8 height 8
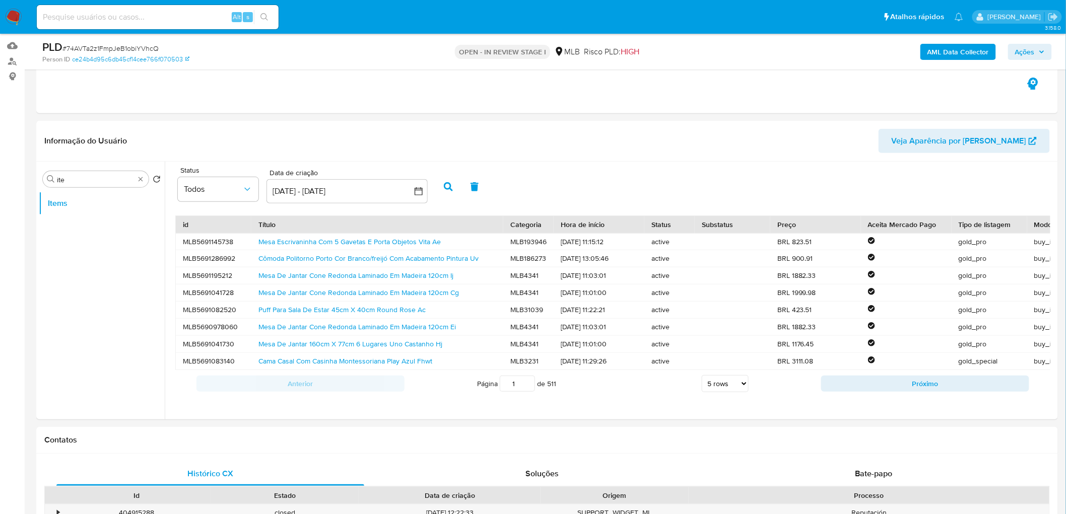
scroll to position [96, 0]
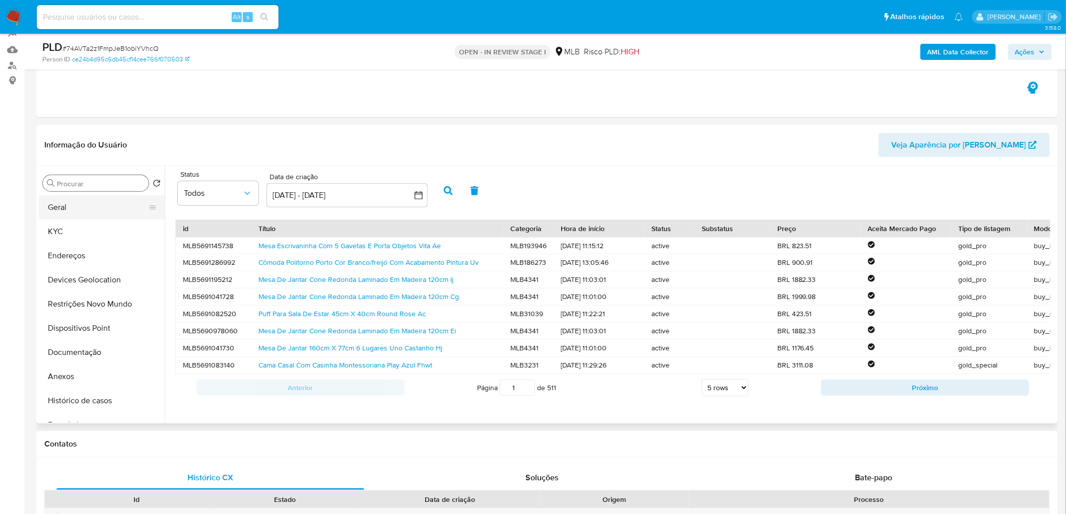
click at [85, 212] on button "Geral" at bounding box center [98, 207] width 118 height 24
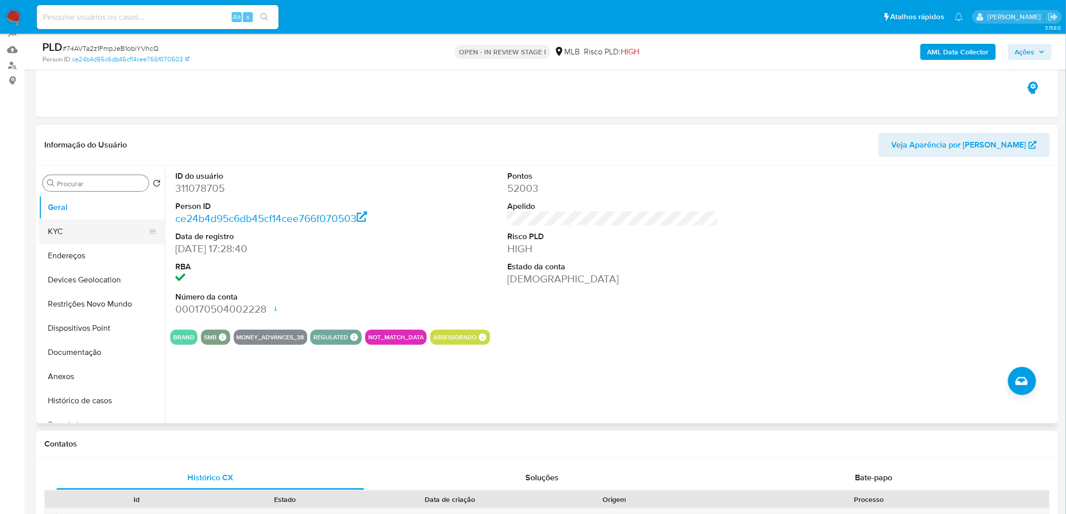
click at [75, 227] on button "KYC" at bounding box center [98, 232] width 118 height 24
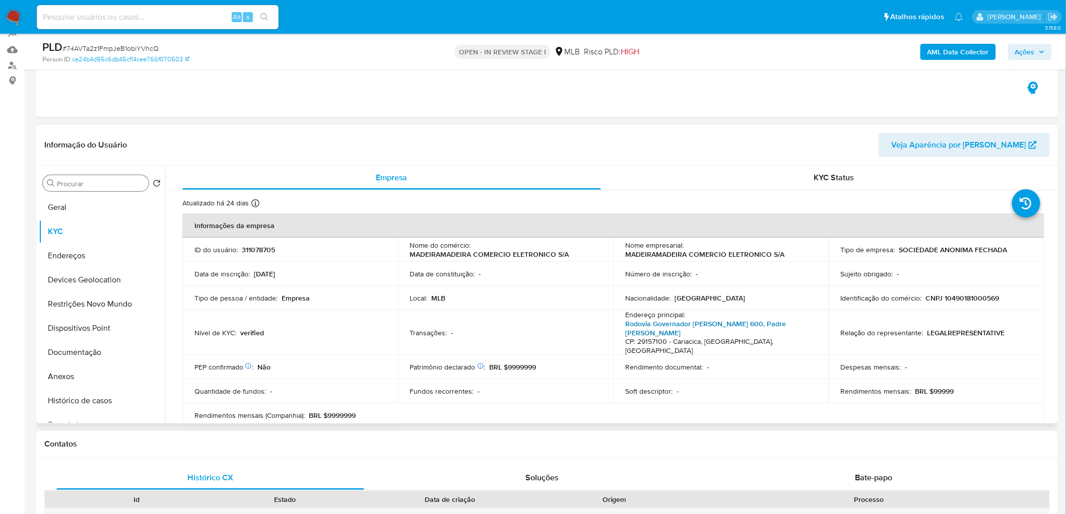
click at [651, 312] on link "Rodovia Governador Mário Covas 600, Padre Mathias" at bounding box center [705, 328] width 161 height 19
click at [73, 253] on button "Endereços" at bounding box center [98, 256] width 118 height 24
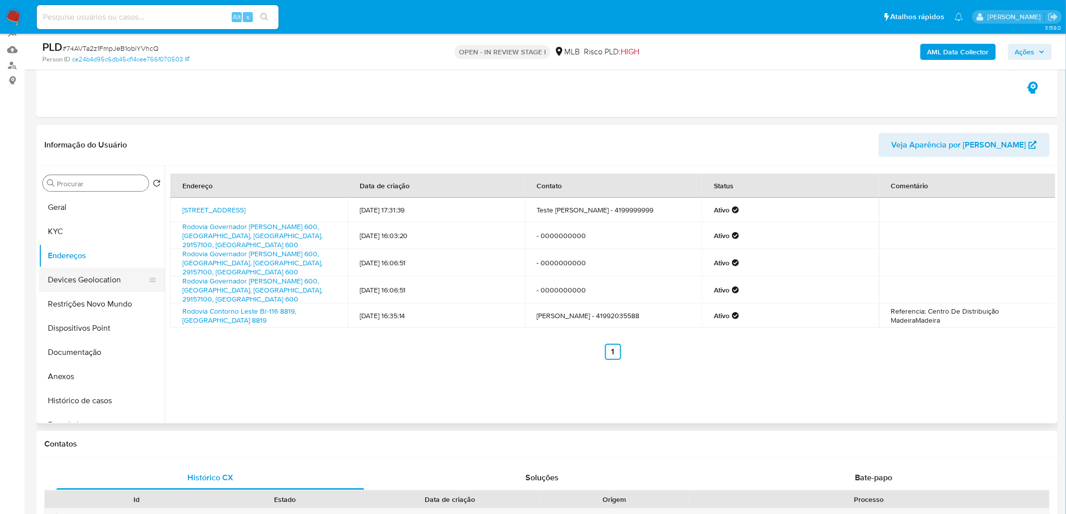
click at [94, 283] on button "Devices Geolocation" at bounding box center [98, 280] width 118 height 24
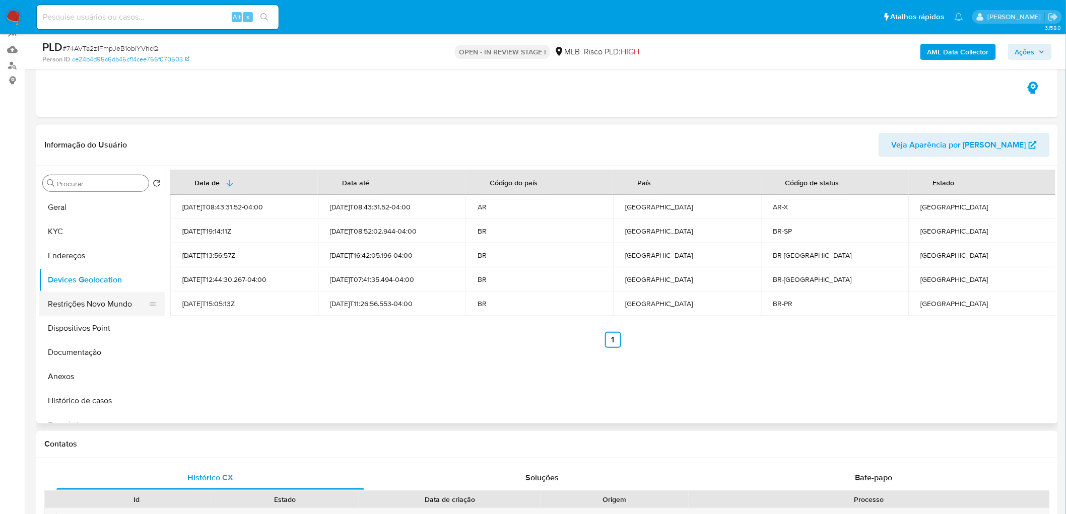
click at [103, 300] on button "Restrições Novo Mundo" at bounding box center [98, 304] width 118 height 24
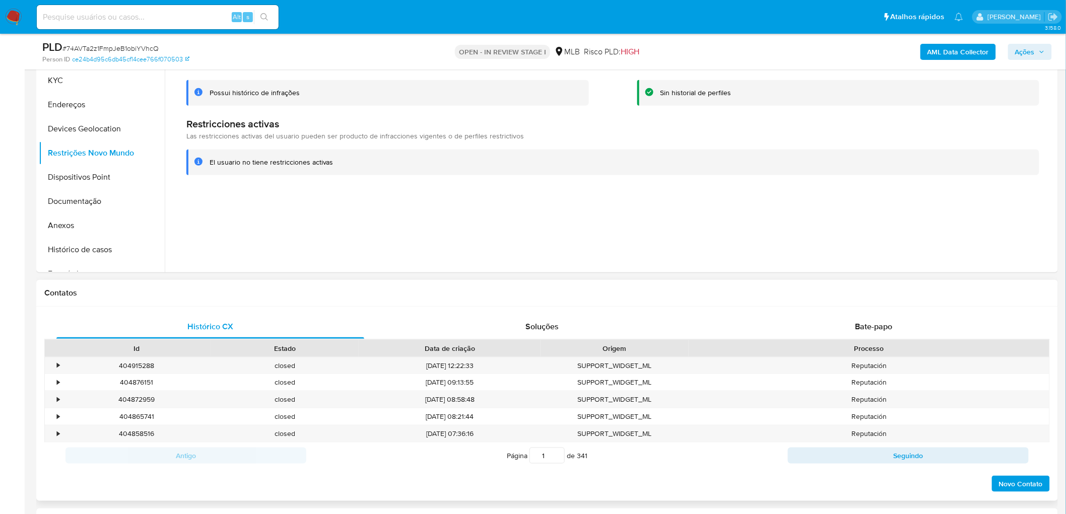
scroll to position [263, 0]
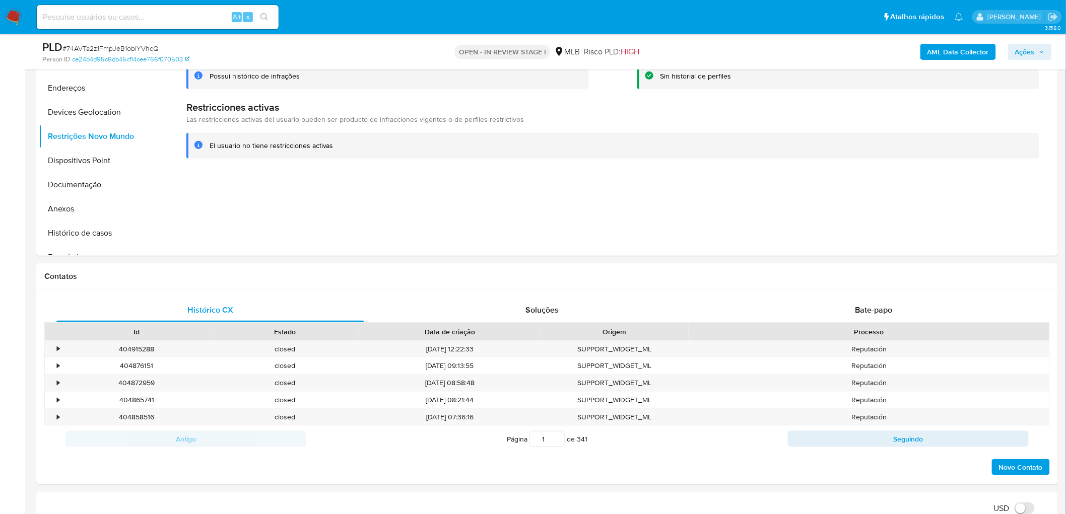
drag, startPoint x: 81, startPoint y: 157, endPoint x: 29, endPoint y: 168, distance: 53.1
click at [77, 157] on button "Dispositivos Point" at bounding box center [102, 161] width 126 height 24
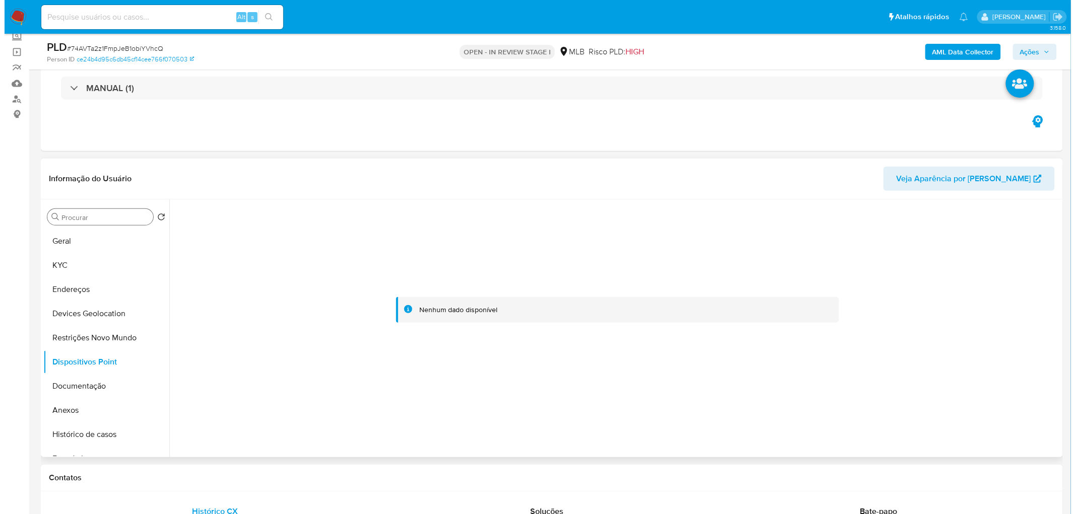
scroll to position [39, 0]
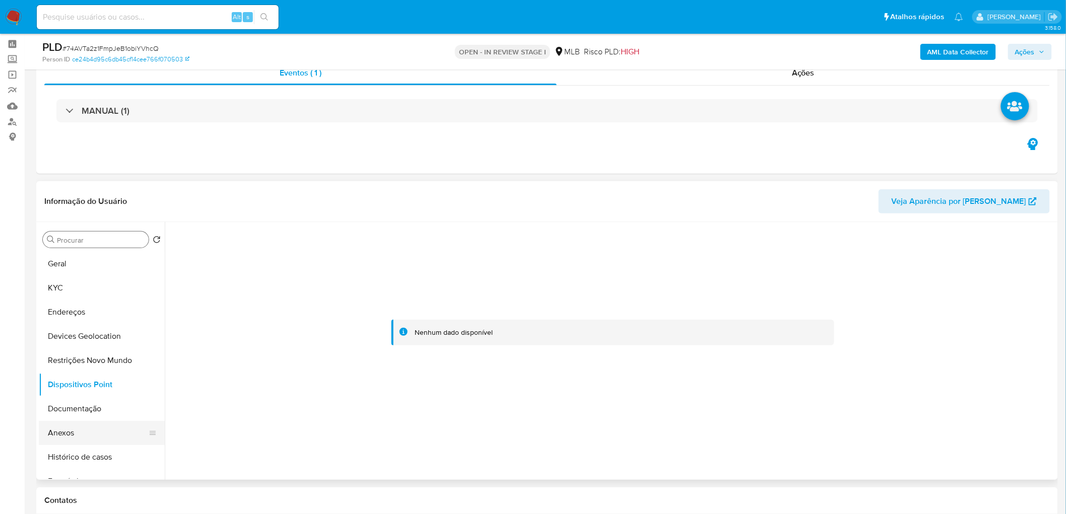
click at [72, 312] on button "Anexos" at bounding box center [98, 433] width 118 height 24
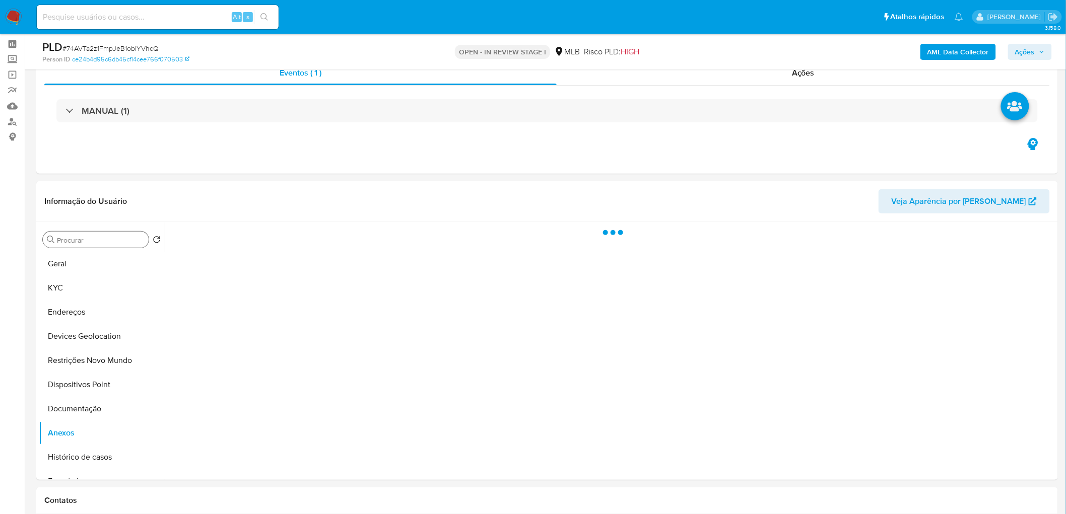
click at [716, 53] on b "AML Data Collector" at bounding box center [957, 52] width 61 height 16
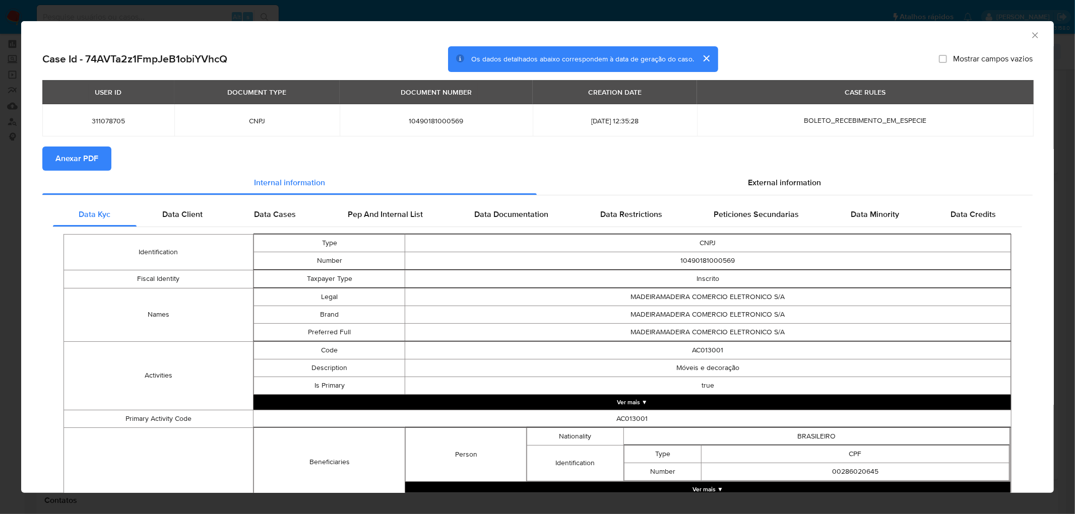
click at [77, 162] on span "Anexar PDF" at bounding box center [76, 159] width 43 height 22
click at [716, 38] on icon "Fechar a janela" at bounding box center [1035, 35] width 10 height 10
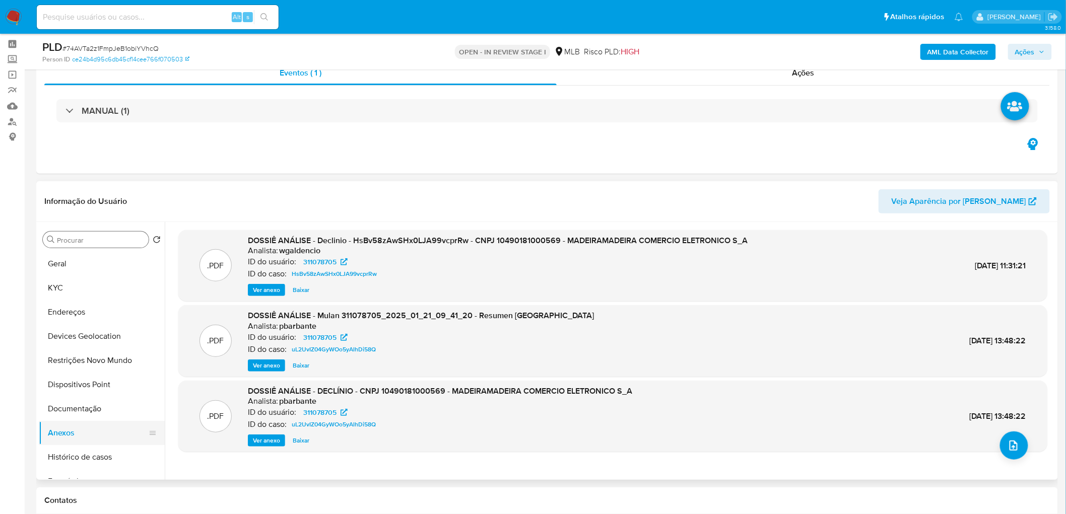
drag, startPoint x: 86, startPoint y: 404, endPoint x: 71, endPoint y: 435, distance: 34.0
click at [86, 312] on button "Documentação" at bounding box center [102, 409] width 126 height 24
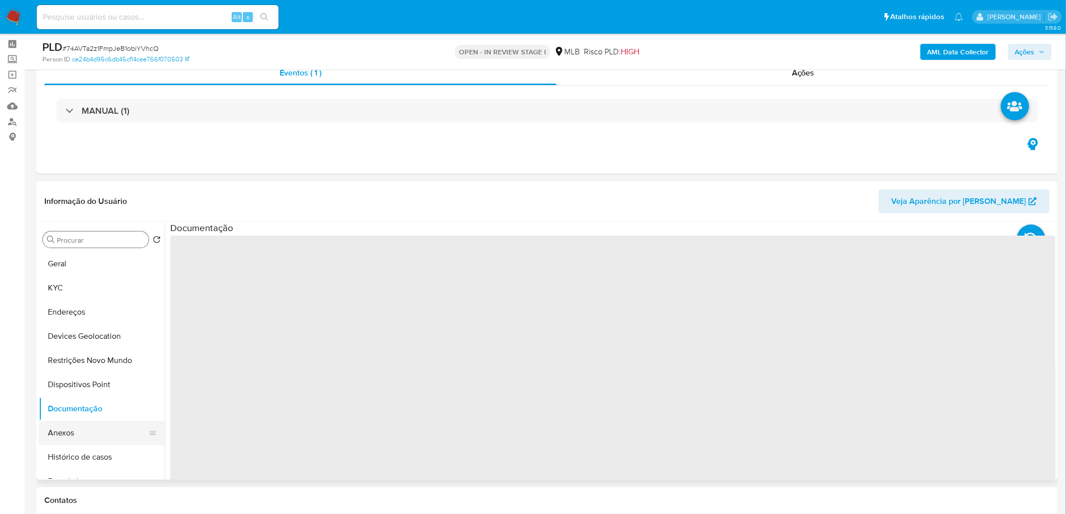
click at [71, 312] on button "Anexos" at bounding box center [98, 433] width 118 height 24
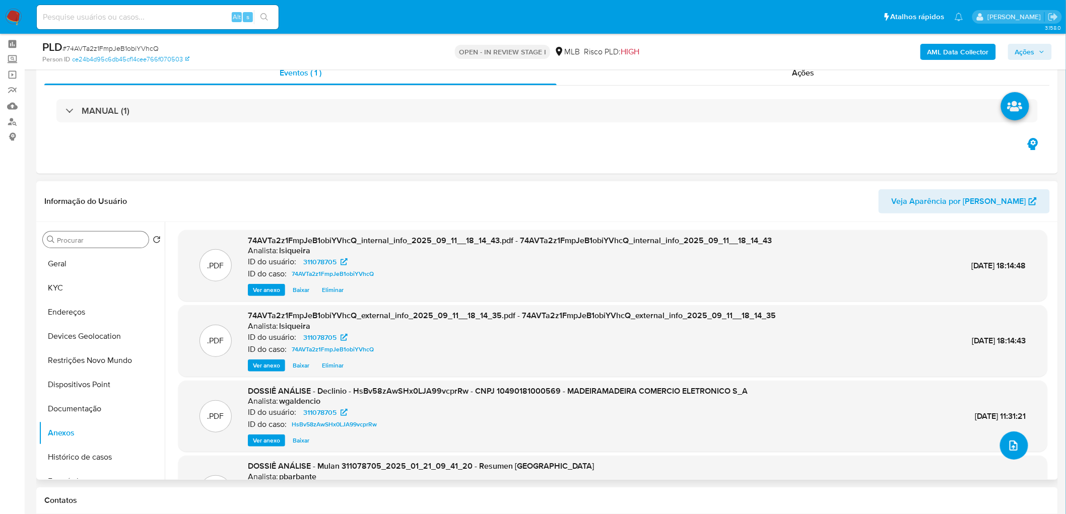
click at [716, 312] on icon "upload-file" at bounding box center [1014, 446] width 12 height 12
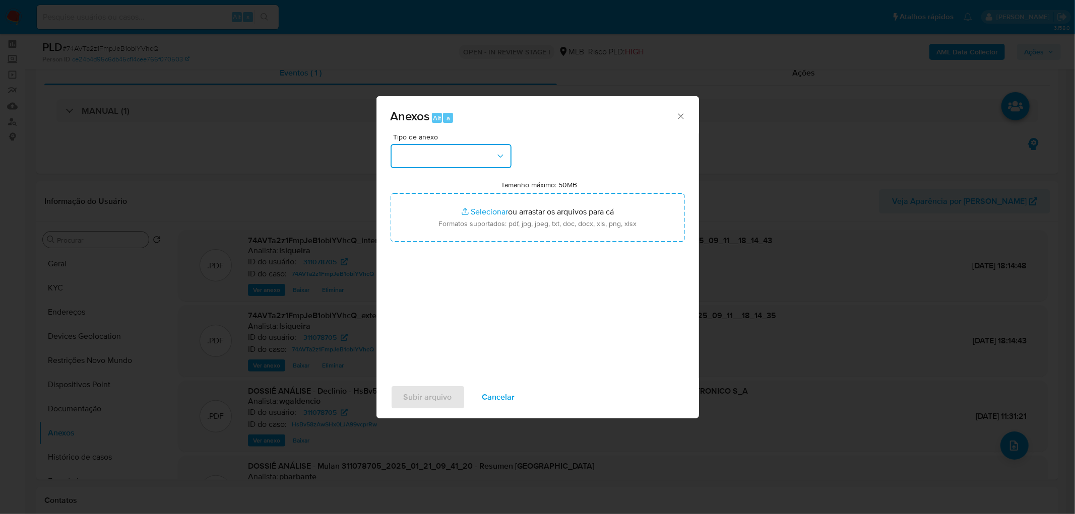
click at [472, 165] on button "button" at bounding box center [450, 156] width 121 height 24
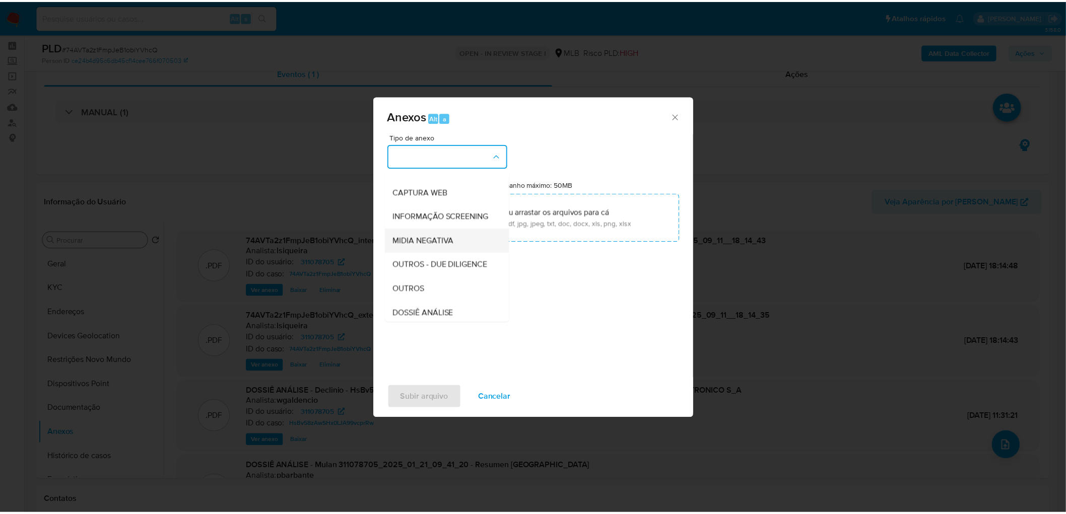
scroll to position [112, 0]
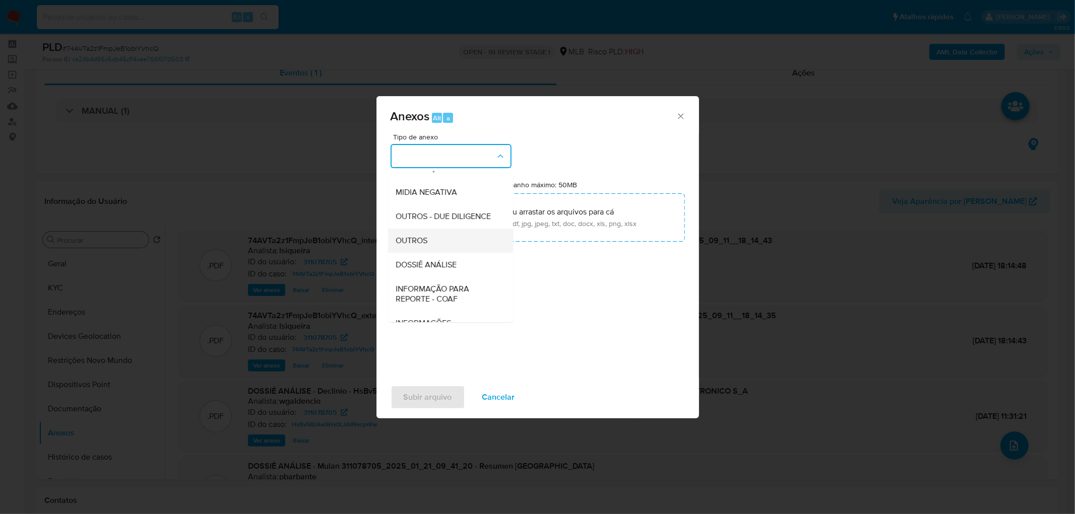
click at [440, 253] on div "OUTROS" at bounding box center [447, 241] width 103 height 24
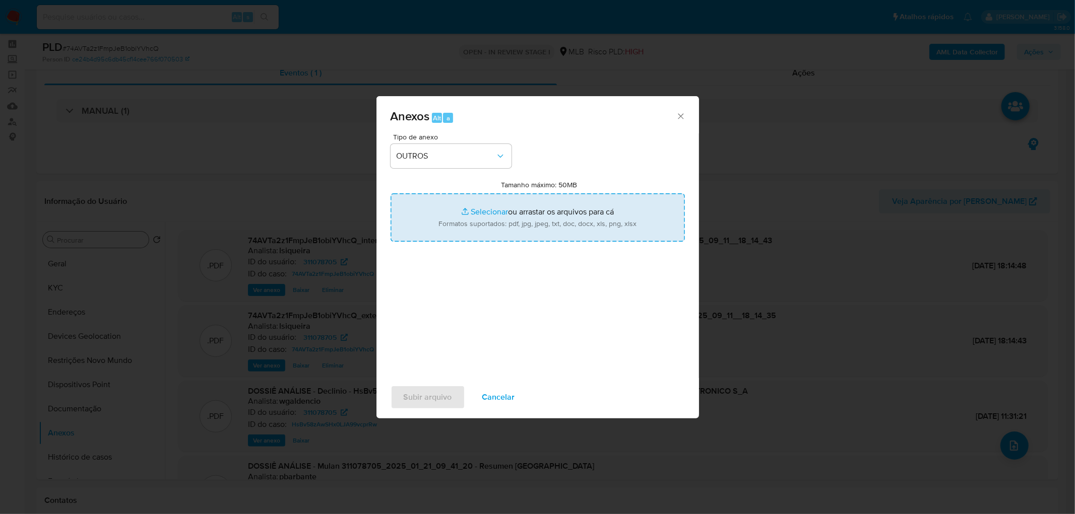
click at [468, 232] on input "Tamanho máximo: 50MB Selecionar arquivos" at bounding box center [537, 217] width 294 height 48
type input "C:\fakepath\Mulan 311078705_2025_09_11_15_35_50.xlsx"
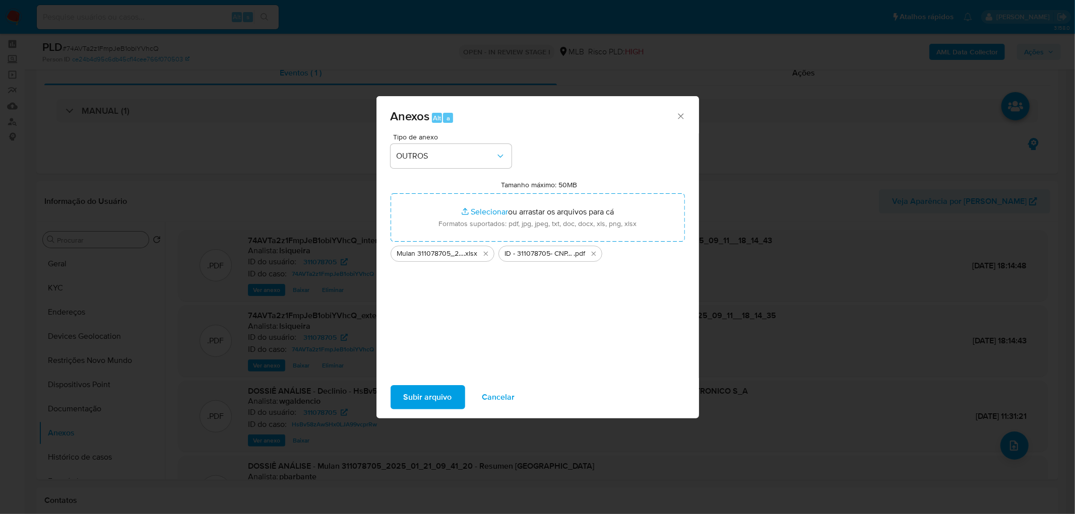
click at [433, 312] on span "Subir arquivo" at bounding box center [428, 397] width 48 height 22
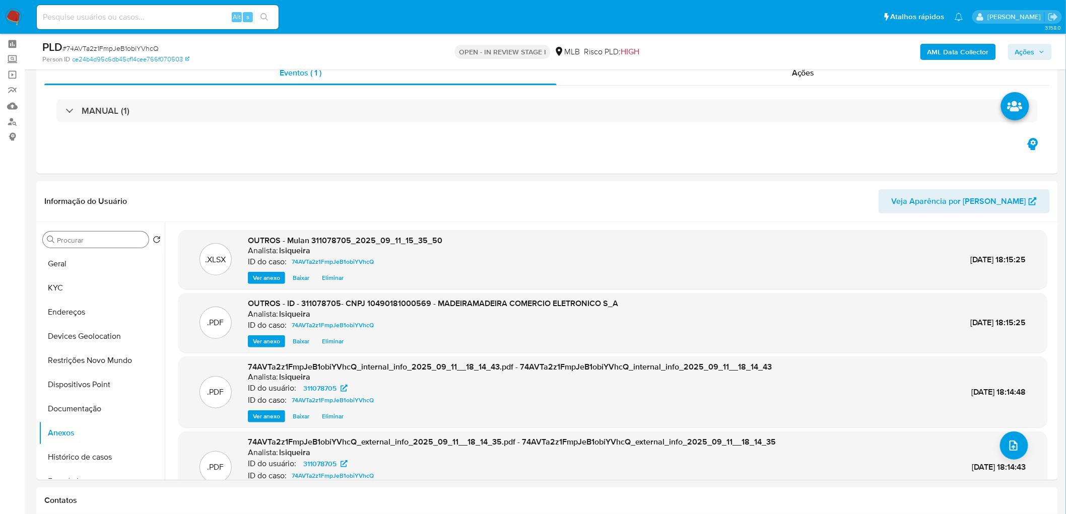
click at [716, 47] on span "Ações" at bounding box center [1025, 52] width 20 height 16
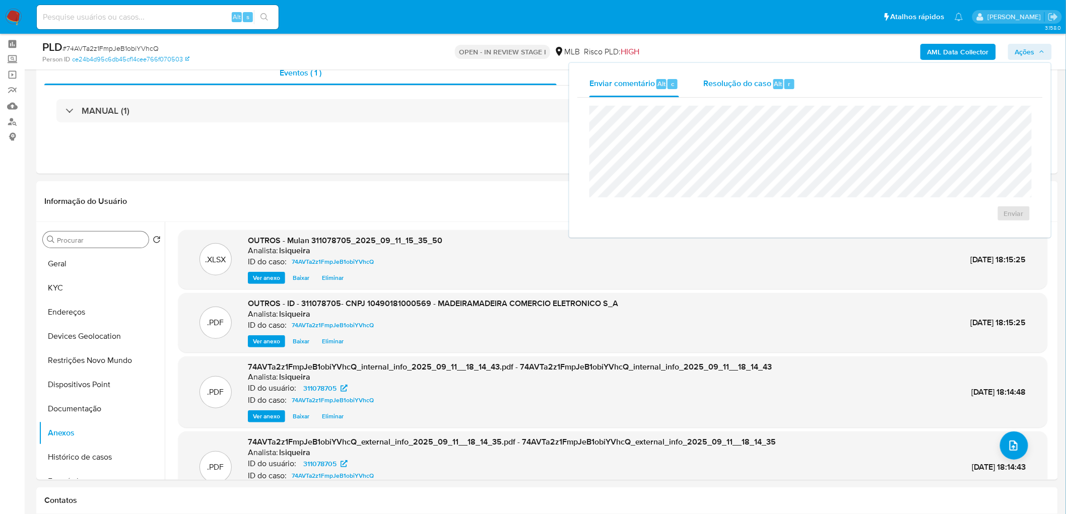
click at [716, 91] on div "Resolução do caso Alt r" at bounding box center [749, 84] width 92 height 26
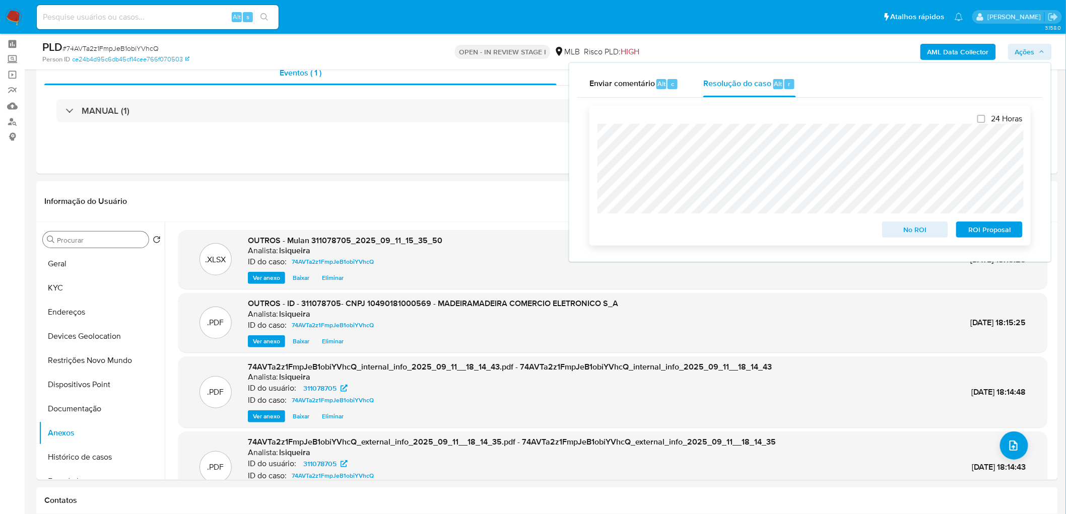
click at [716, 227] on span "No ROI" at bounding box center [915, 230] width 52 height 14
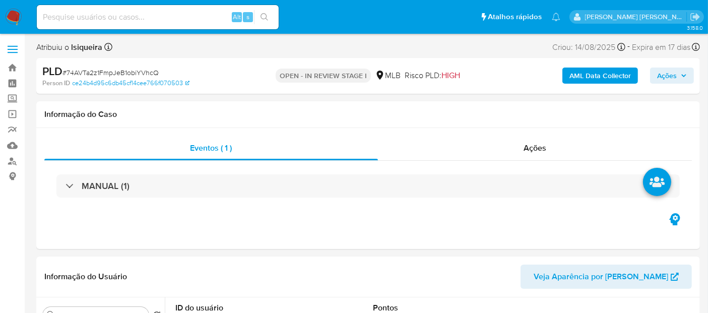
select select "10"
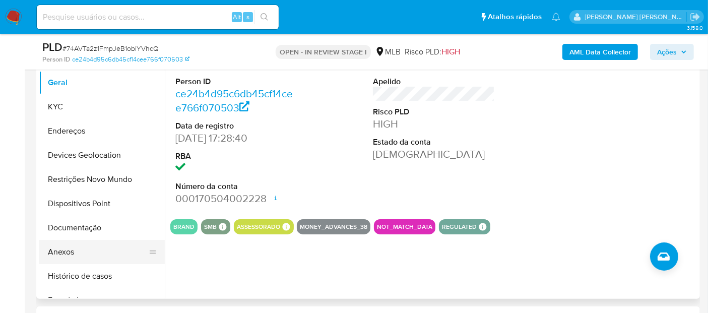
scroll to position [224, 0]
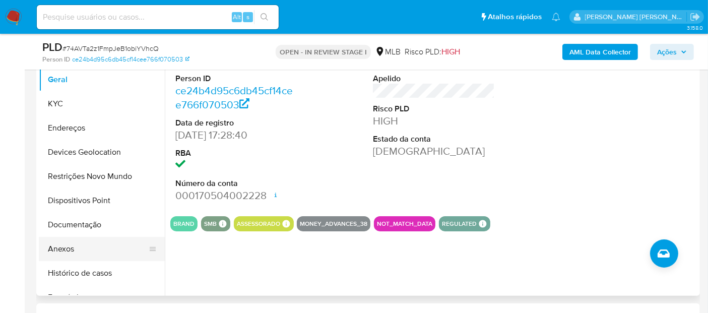
click at [59, 254] on button "Anexos" at bounding box center [98, 249] width 118 height 24
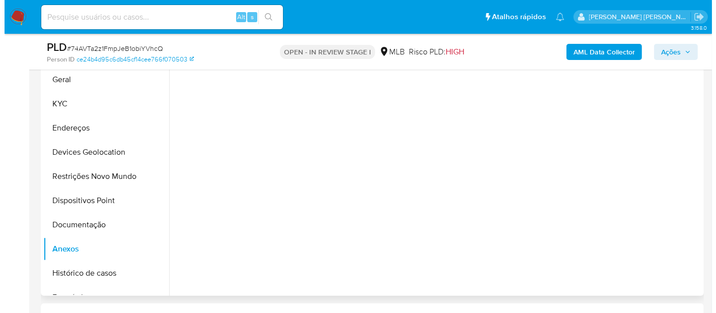
scroll to position [168, 0]
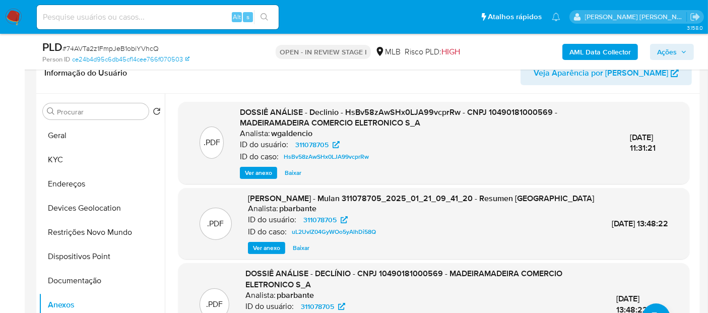
click at [259, 173] on span "Ver anexo" at bounding box center [258, 173] width 27 height 10
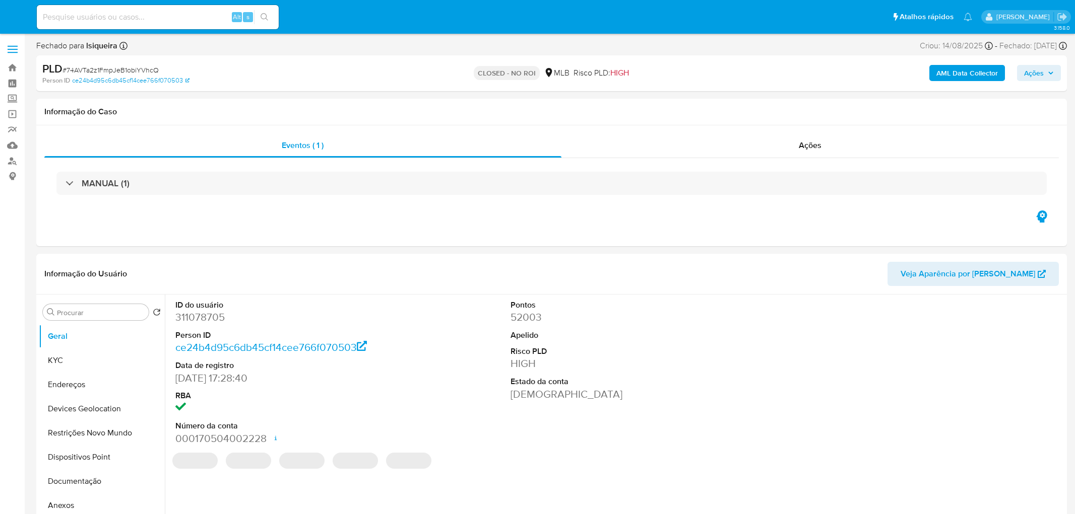
select select "10"
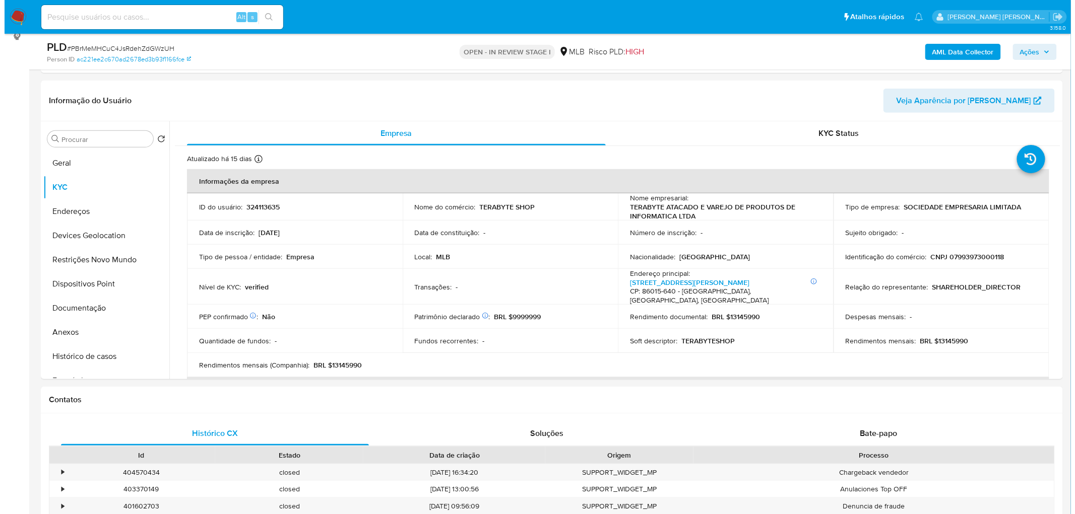
scroll to position [99, 0]
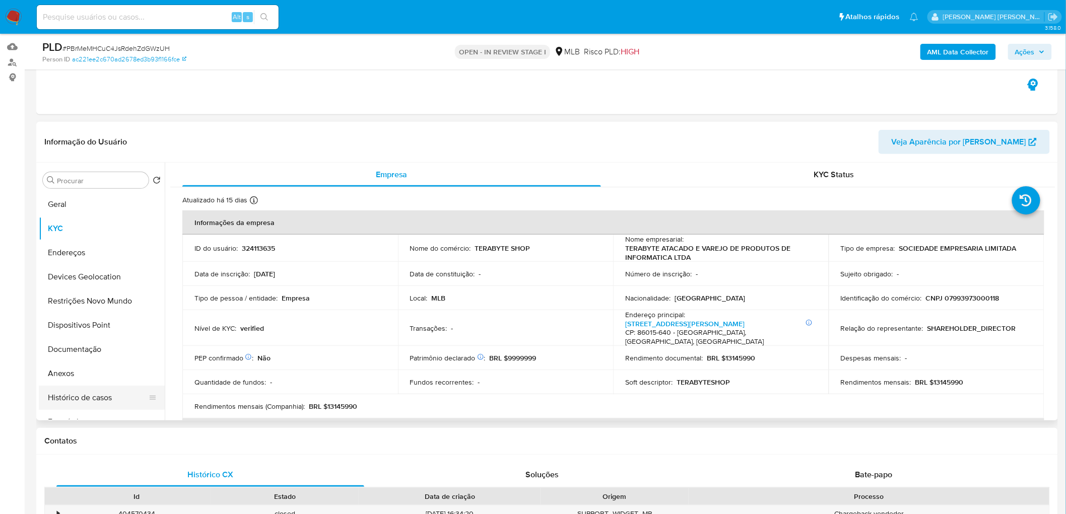
click at [81, 392] on button "Histórico de casos" at bounding box center [98, 398] width 118 height 24
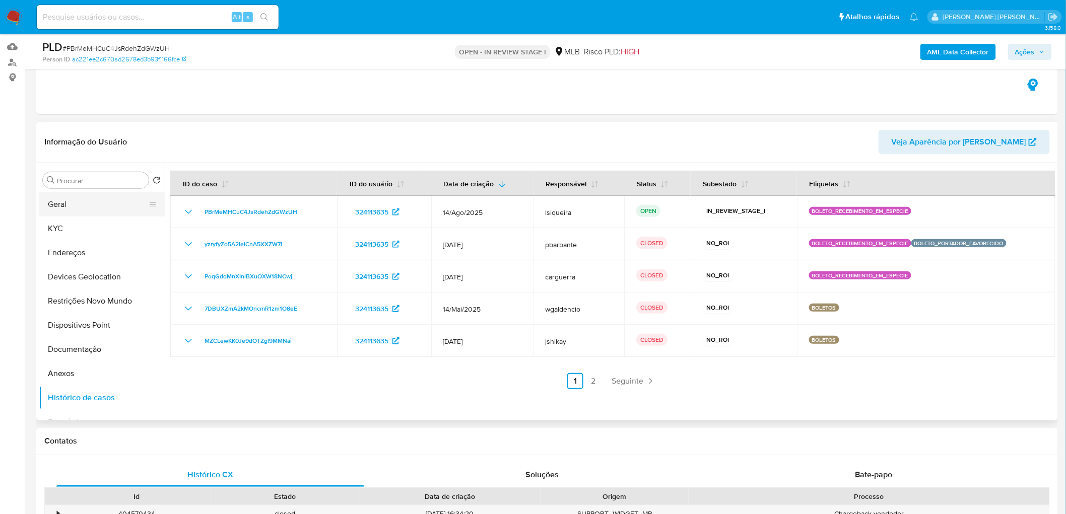
click at [93, 199] on button "Geral" at bounding box center [98, 204] width 118 height 24
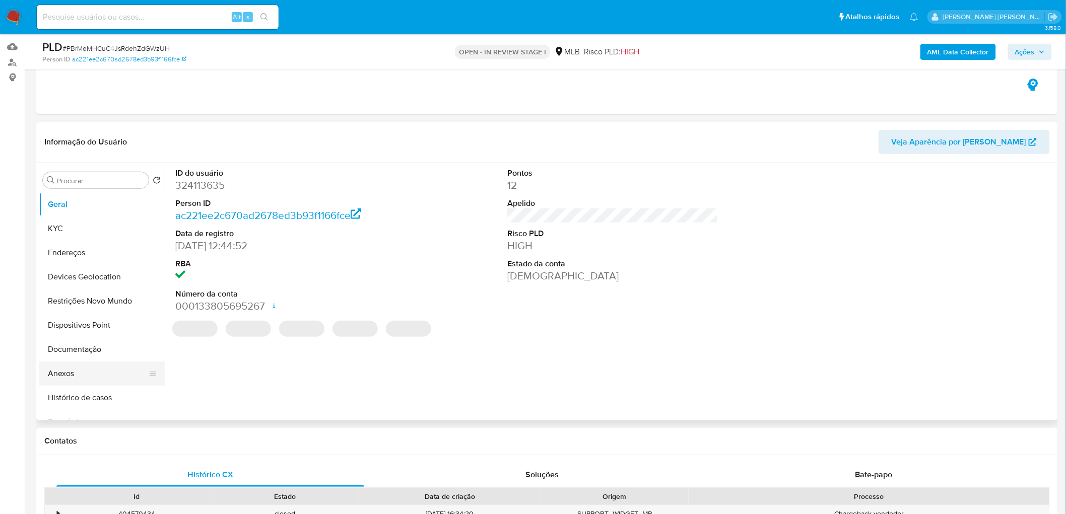
click at [80, 369] on button "Anexos" at bounding box center [98, 374] width 118 height 24
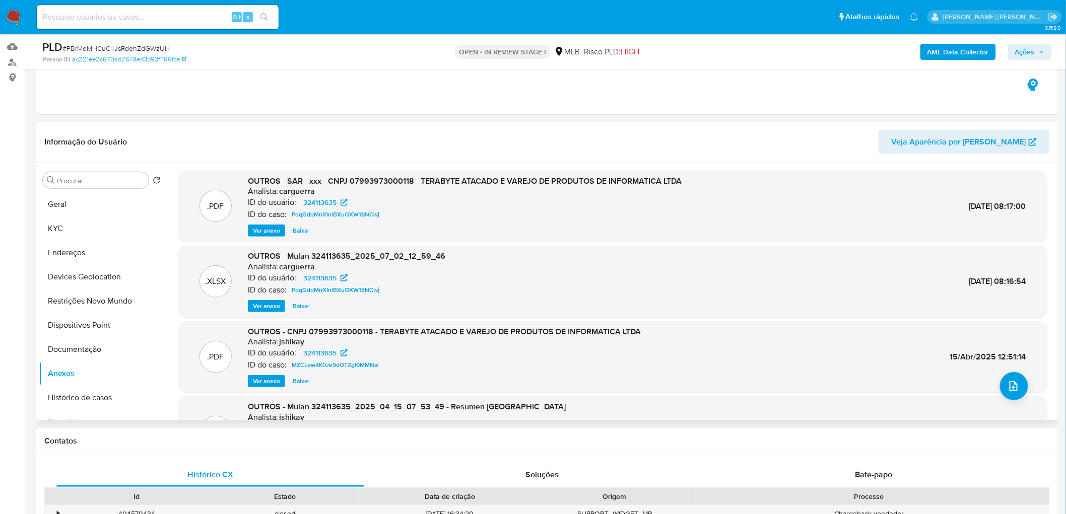
click at [264, 230] on span "Ver anexo" at bounding box center [266, 231] width 27 height 10
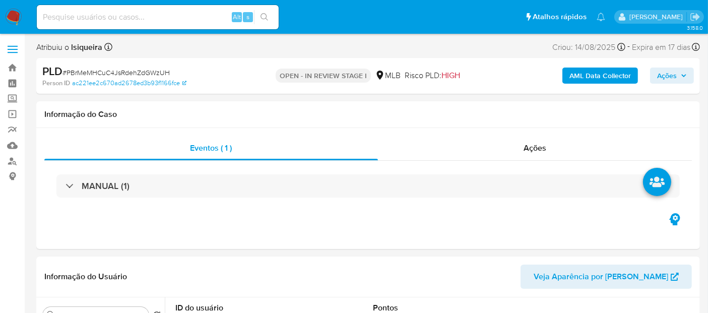
select select "10"
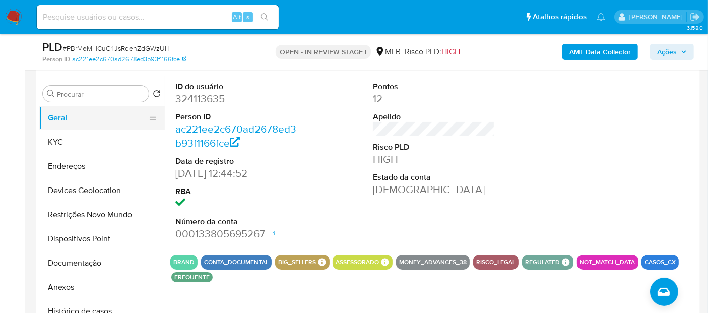
scroll to position [168, 0]
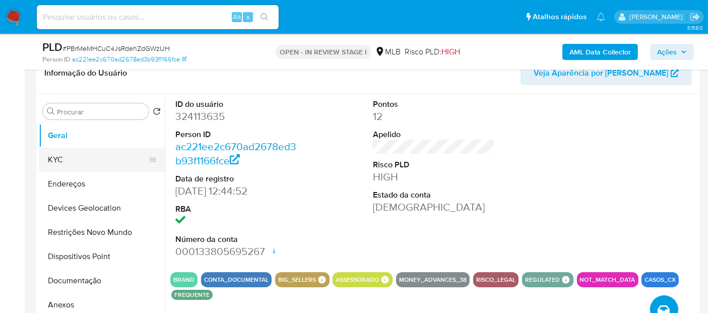
click at [131, 158] on button "KYC" at bounding box center [98, 160] width 118 height 24
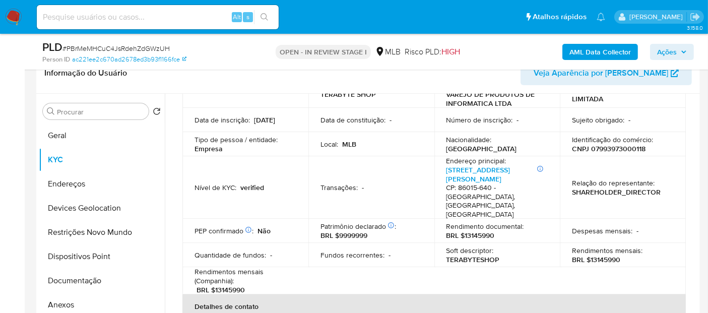
scroll to position [112, 0]
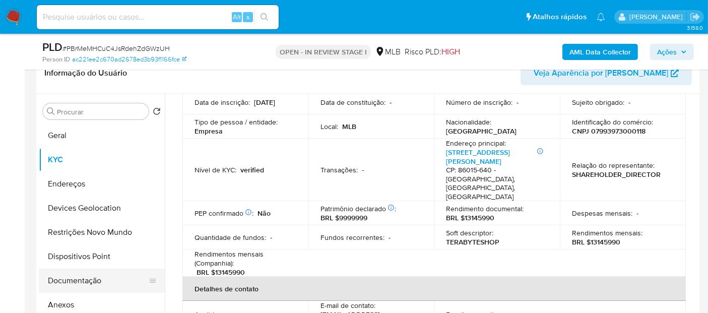
click at [78, 283] on button "Documentação" at bounding box center [98, 281] width 118 height 24
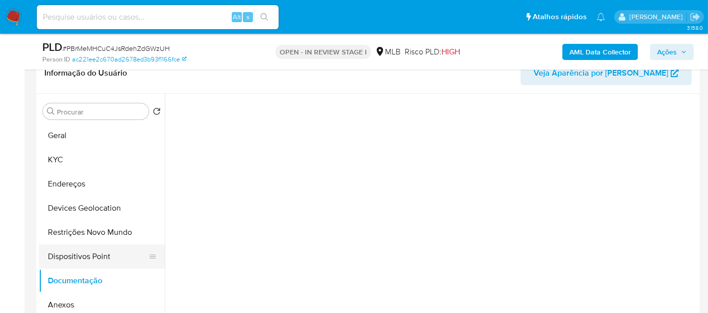
scroll to position [0, 0]
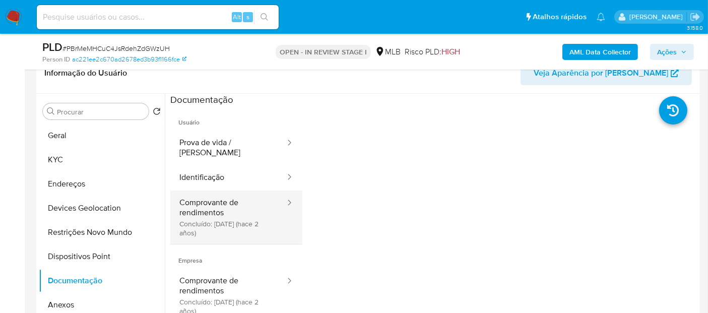
click at [203, 211] on button "Comprovante de rendimentos Concluído: [DATE] (hace 2 años)" at bounding box center [228, 216] width 116 height 53
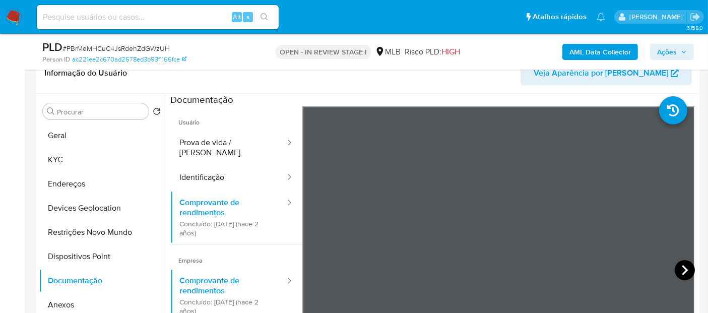
click at [682, 272] on icon at bounding box center [685, 270] width 6 height 10
click at [207, 165] on button "Identificação" at bounding box center [228, 178] width 116 height 26
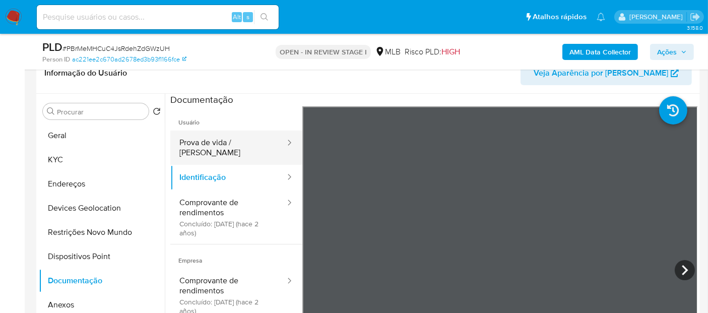
click at [214, 145] on button "Prova de vida / [PERSON_NAME]" at bounding box center [228, 147] width 116 height 34
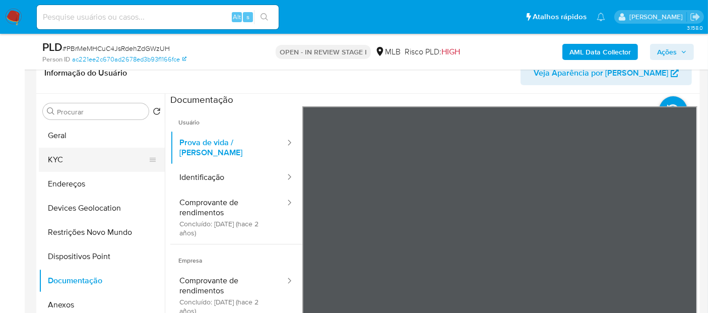
click at [73, 162] on button "KYC" at bounding box center [98, 160] width 118 height 24
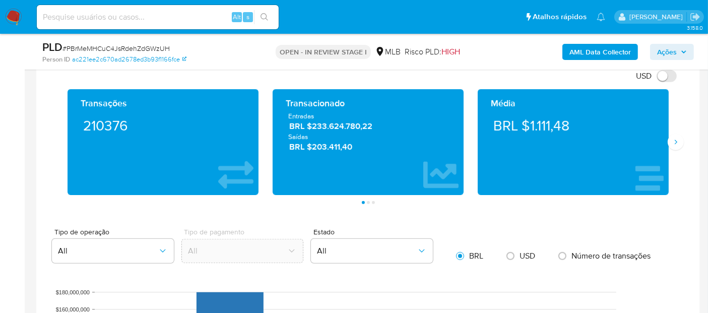
scroll to position [727, 0]
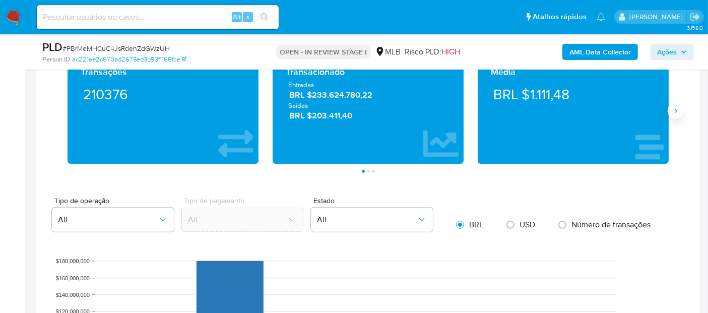
click at [674, 111] on icon "Siguiente" at bounding box center [676, 111] width 8 height 8
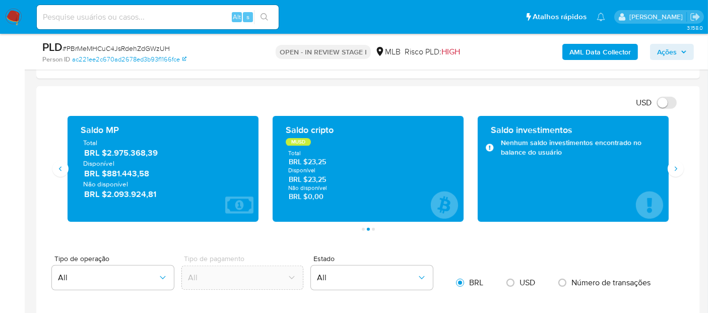
scroll to position [616, 0]
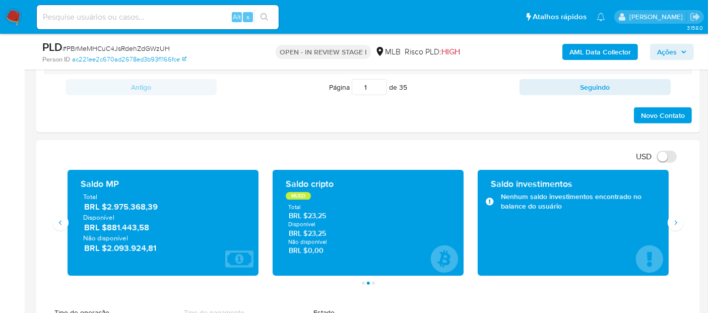
drag, startPoint x: 158, startPoint y: 228, endPoint x: 128, endPoint y: 230, distance: 30.3
click at [108, 228] on span "BRL $881.443,58" at bounding box center [163, 228] width 159 height 12
click at [674, 224] on icon "Siguiente" at bounding box center [676, 223] width 8 height 8
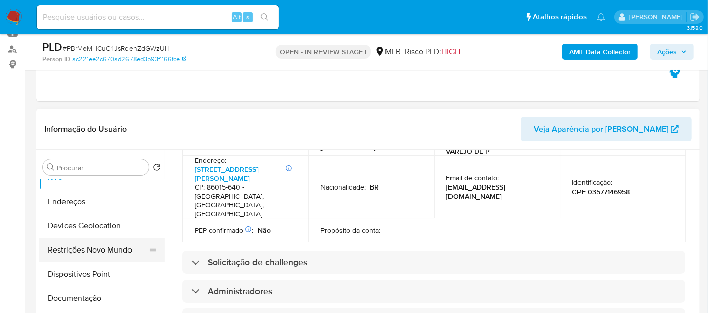
scroll to position [56, 0]
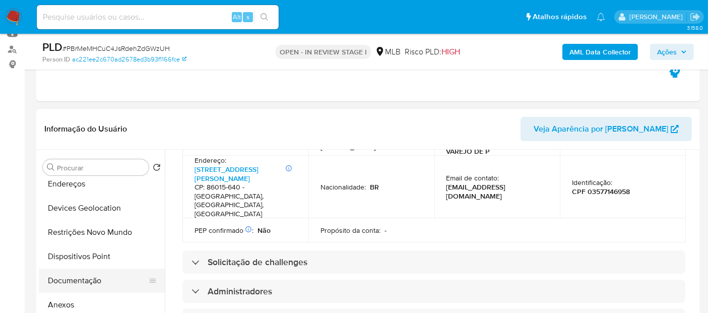
click at [97, 276] on button "Documentação" at bounding box center [98, 281] width 118 height 24
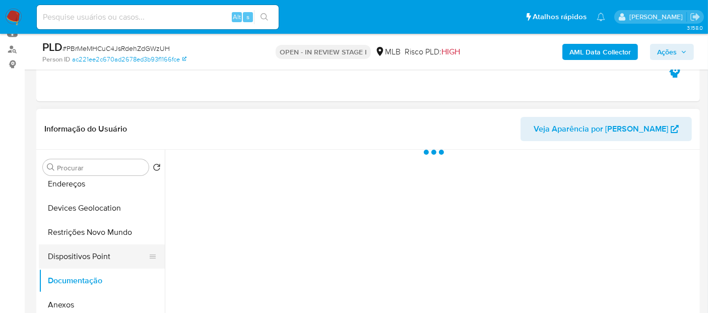
scroll to position [0, 0]
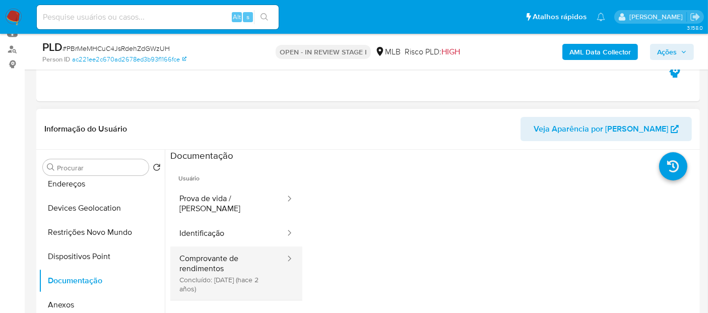
click at [209, 269] on button "Comprovante de rendimentos Concluído: 19/06/2023 (hace 2 años)" at bounding box center [228, 272] width 116 height 53
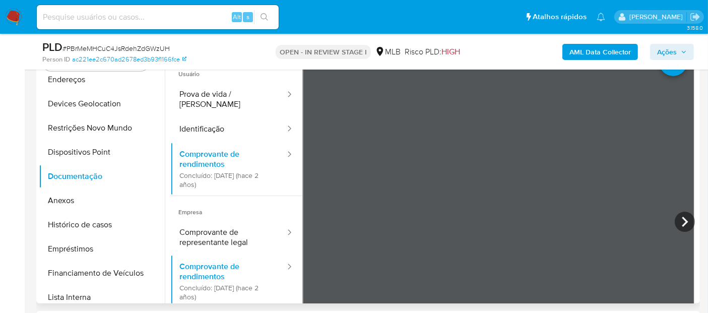
scroll to position [224, 0]
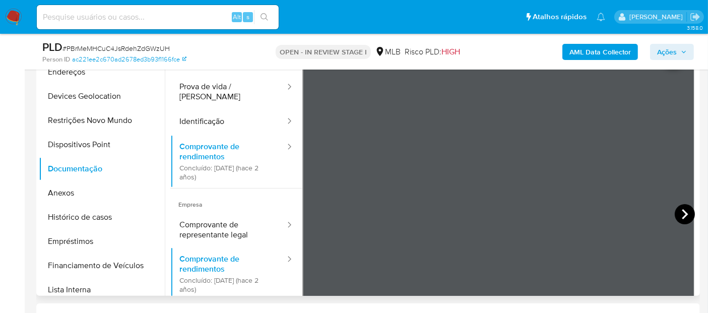
click at [677, 212] on icon at bounding box center [685, 214] width 20 height 20
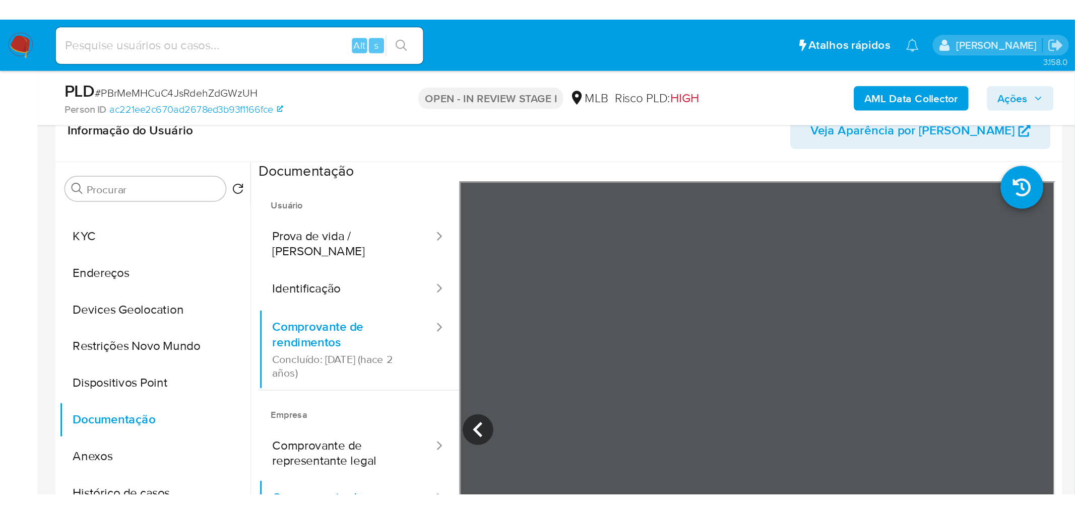
scroll to position [0, 0]
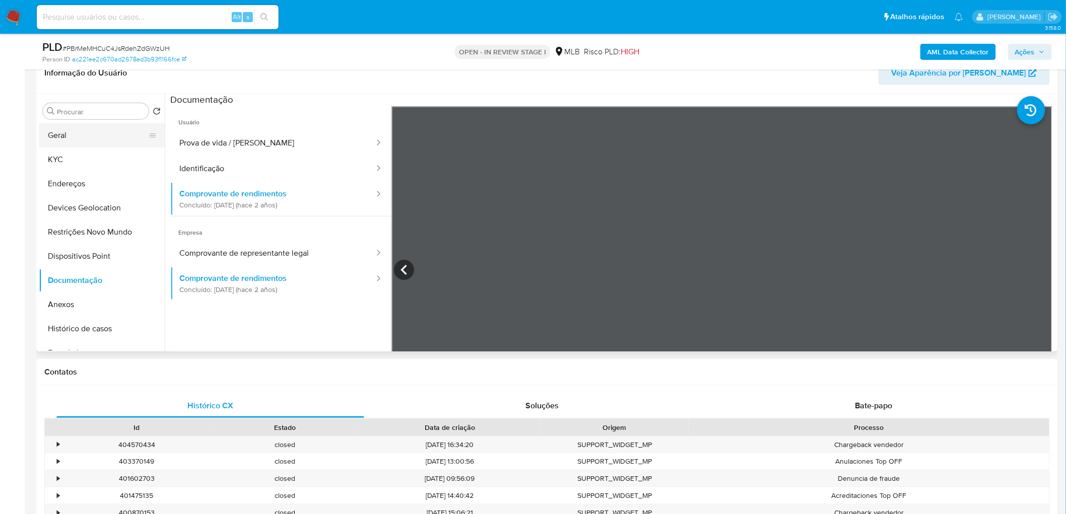
click at [96, 144] on button "Geral" at bounding box center [98, 135] width 118 height 24
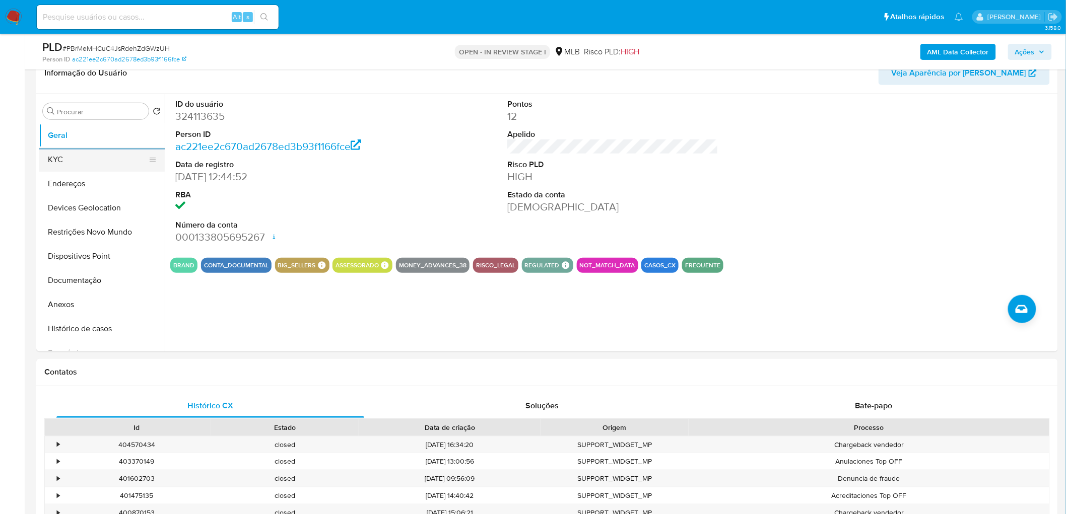
click at [85, 162] on button "KYC" at bounding box center [98, 160] width 118 height 24
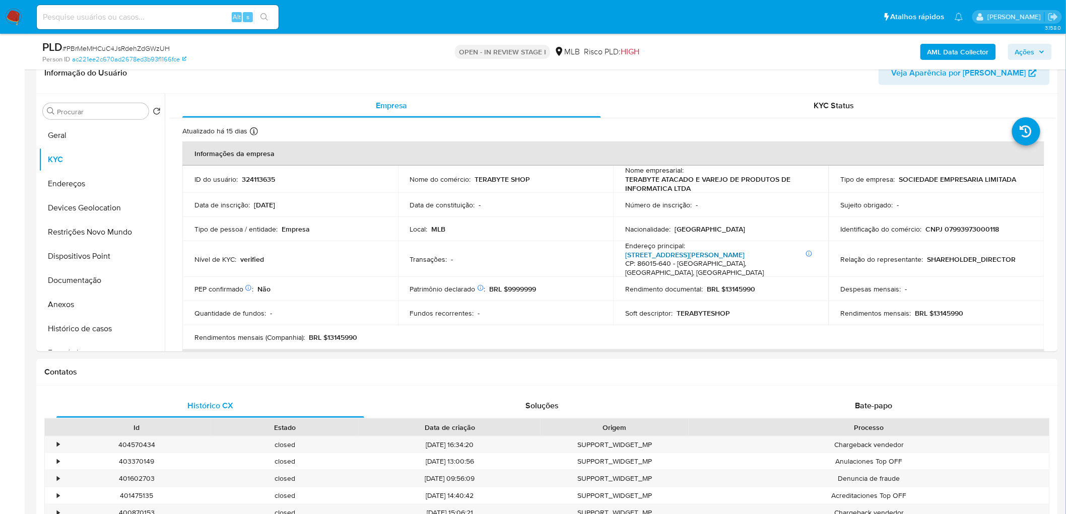
click at [688, 254] on link "Rua Dr Elias Cesar 125 , Caiçaras" at bounding box center [684, 255] width 119 height 10
click at [81, 184] on button "Endereços" at bounding box center [98, 184] width 118 height 24
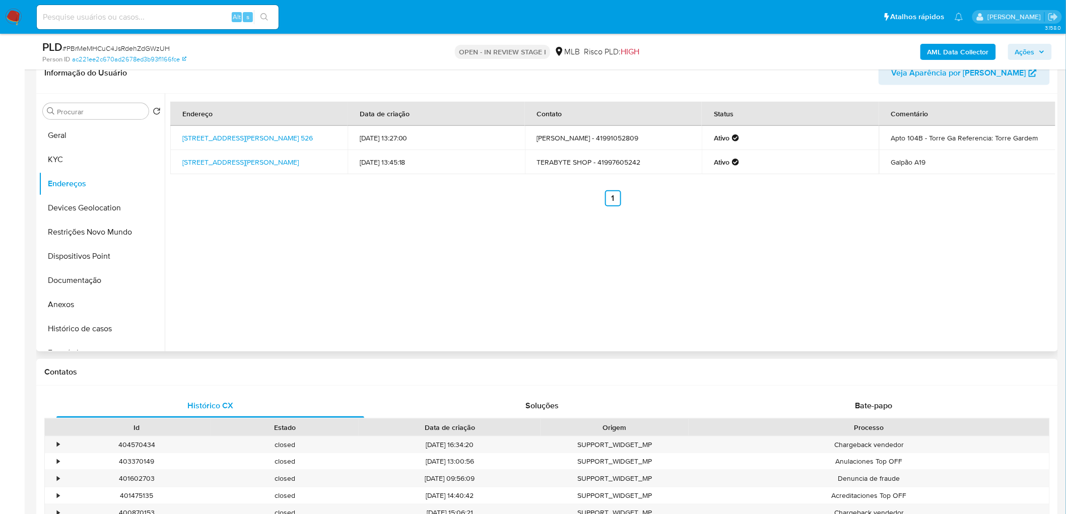
click at [358, 309] on div "Endereço Data de criação Contato Status Comentário Rua Leão Sallum 526, Curitib…" at bounding box center [610, 223] width 891 height 258
drag, startPoint x: 92, startPoint y: 212, endPoint x: 71, endPoint y: 219, distance: 22.3
click at [92, 212] on button "Devices Geolocation" at bounding box center [98, 208] width 118 height 24
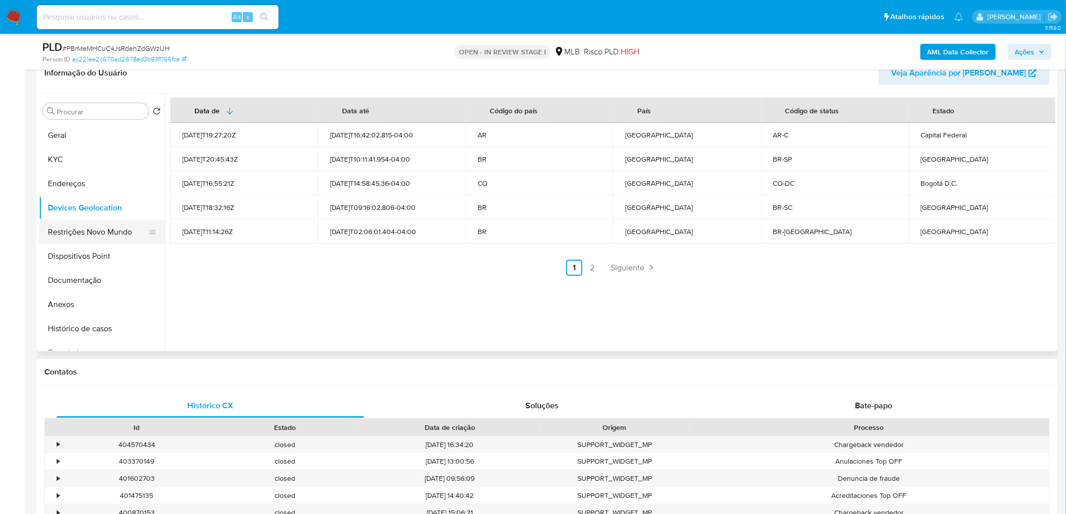
click at [111, 227] on button "Restrições Novo Mundo" at bounding box center [98, 232] width 118 height 24
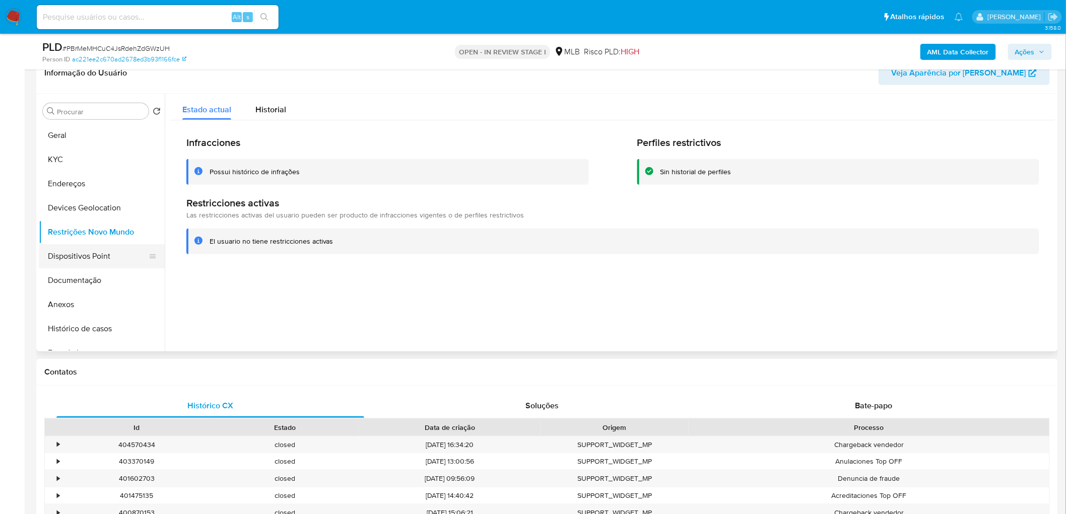
click at [88, 254] on button "Dispositivos Point" at bounding box center [98, 256] width 118 height 24
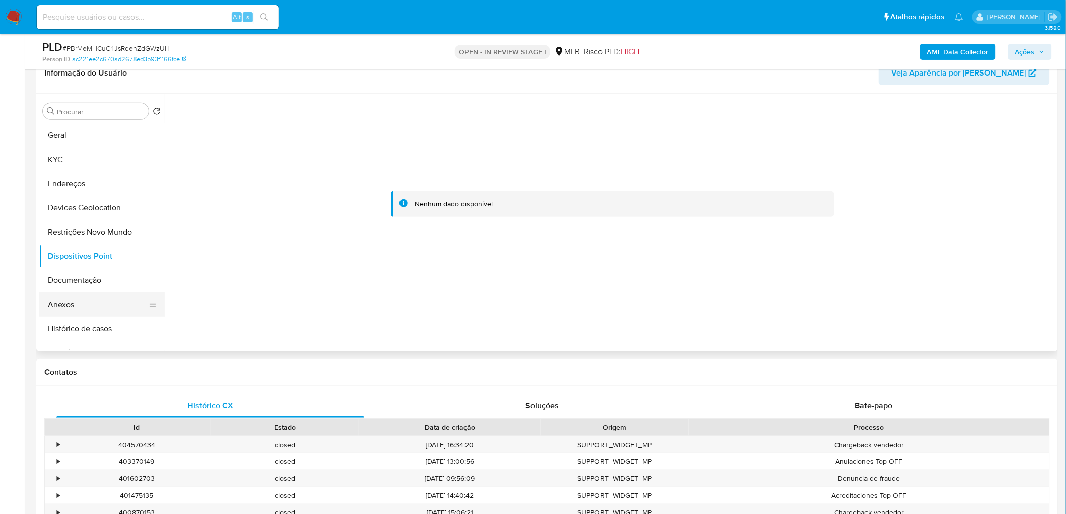
click at [90, 306] on button "Anexos" at bounding box center [98, 305] width 118 height 24
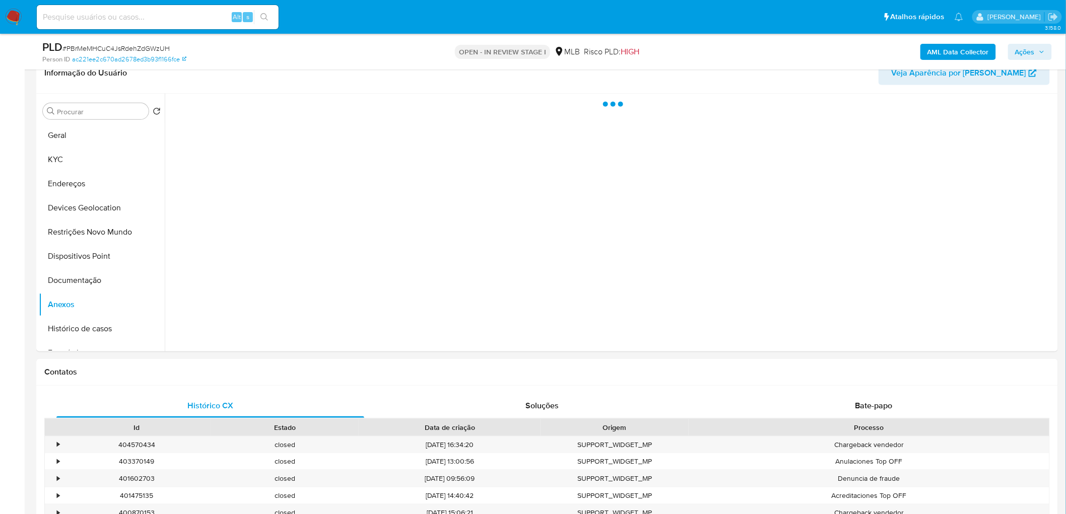
click at [967, 56] on b "AML Data Collector" at bounding box center [957, 52] width 61 height 16
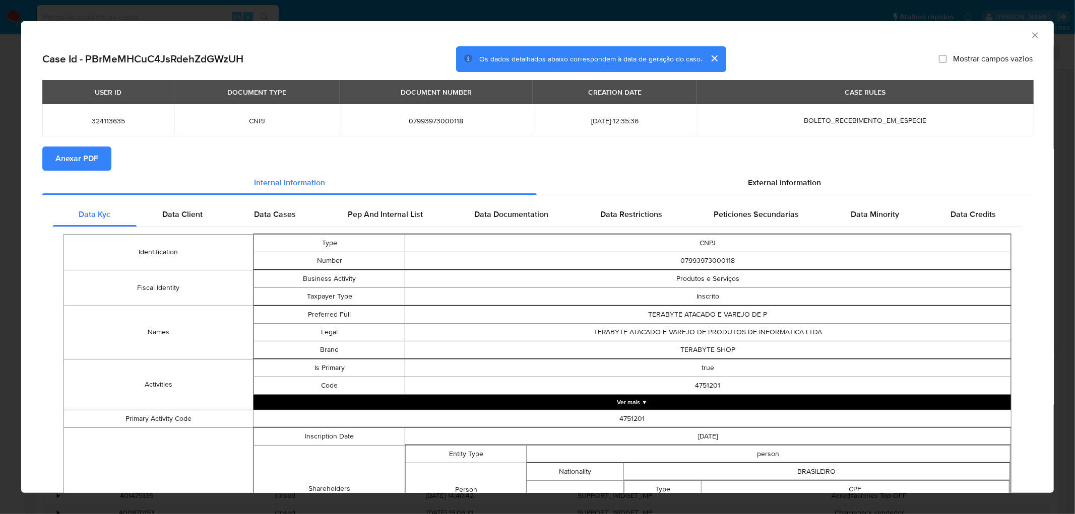
click at [89, 160] on span "Anexar PDF" at bounding box center [76, 159] width 43 height 22
click at [1030, 36] on icon "Fechar a janela" at bounding box center [1035, 35] width 10 height 10
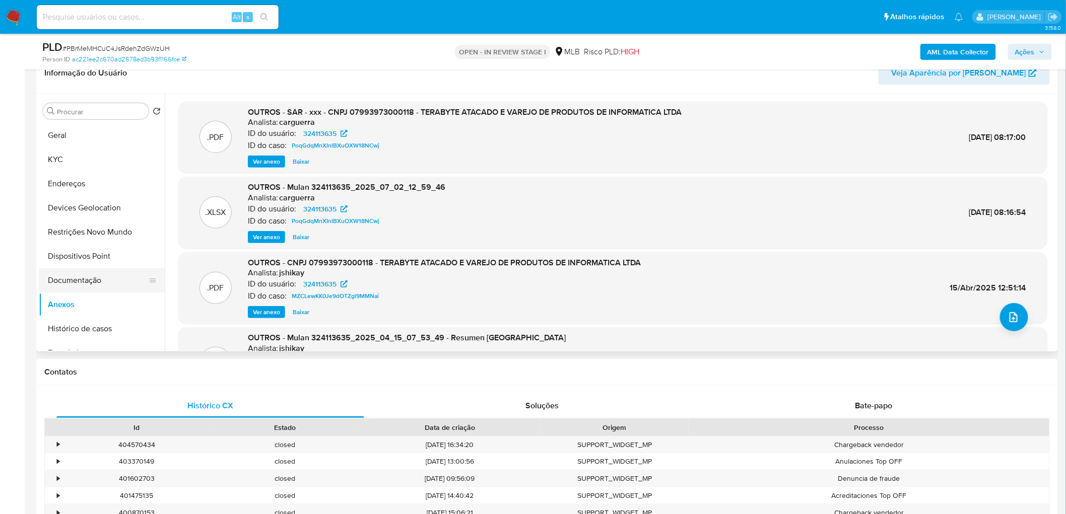
click at [87, 277] on button "Documentação" at bounding box center [98, 281] width 118 height 24
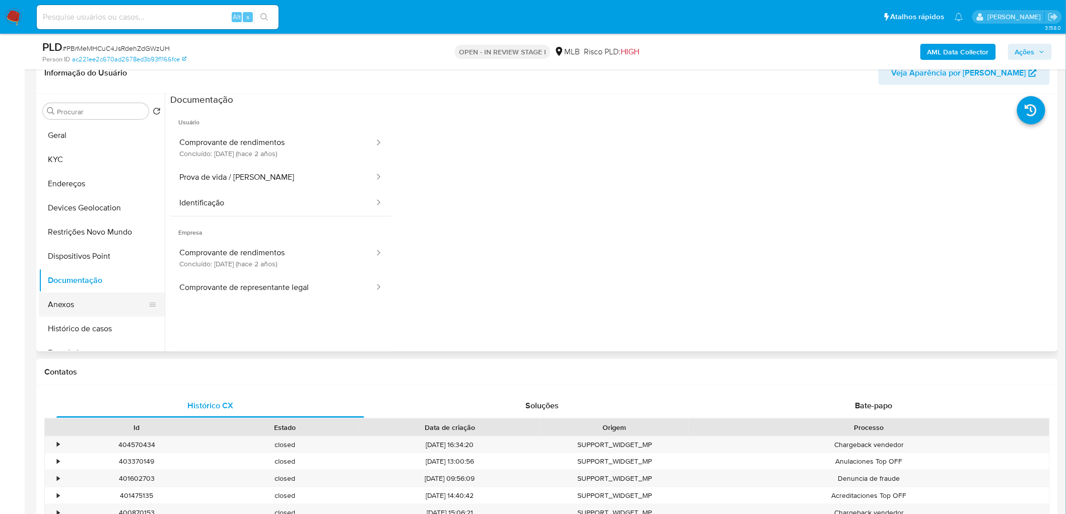
click at [87, 301] on button "Anexos" at bounding box center [98, 305] width 118 height 24
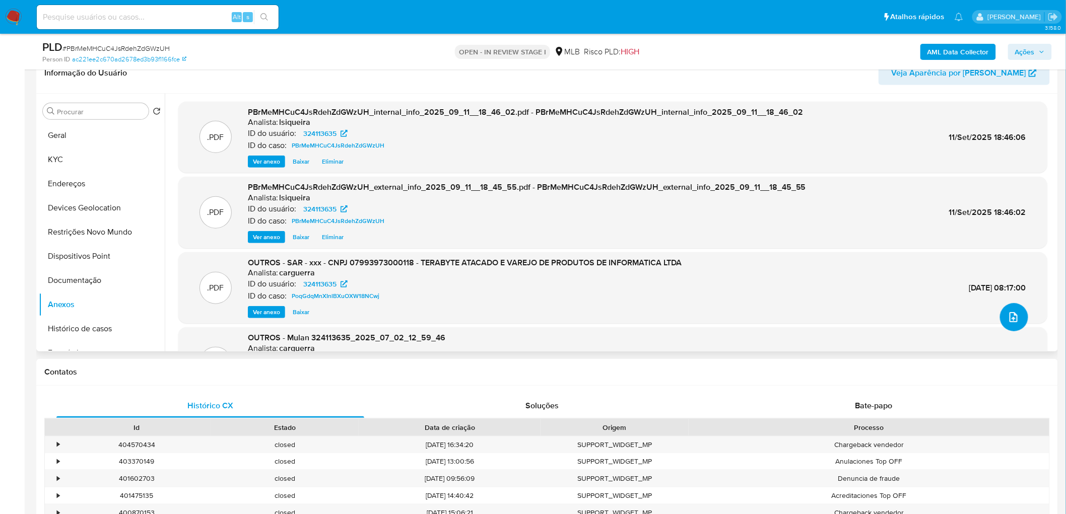
click at [1016, 320] on button "upload-file" at bounding box center [1014, 317] width 28 height 28
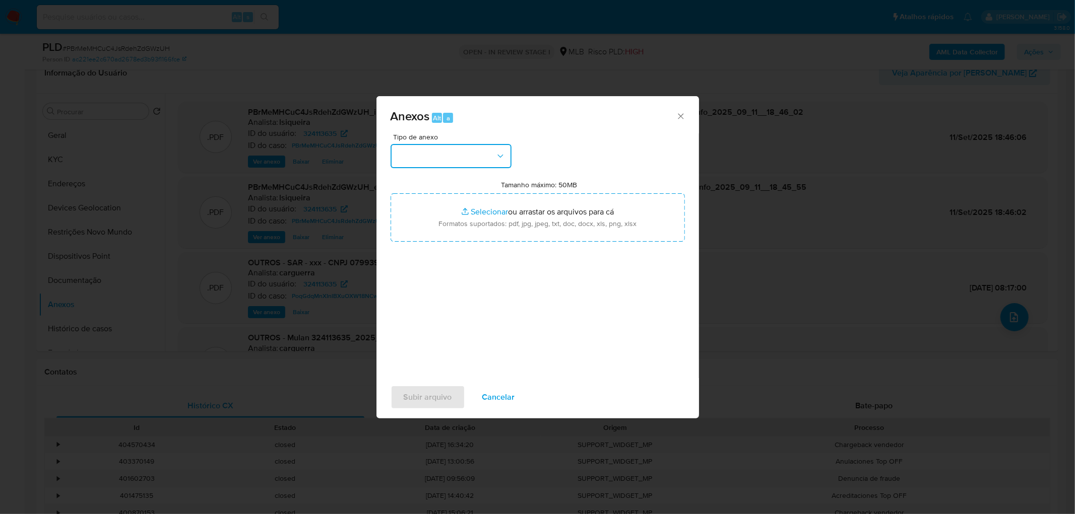
click at [446, 150] on button "button" at bounding box center [450, 156] width 121 height 24
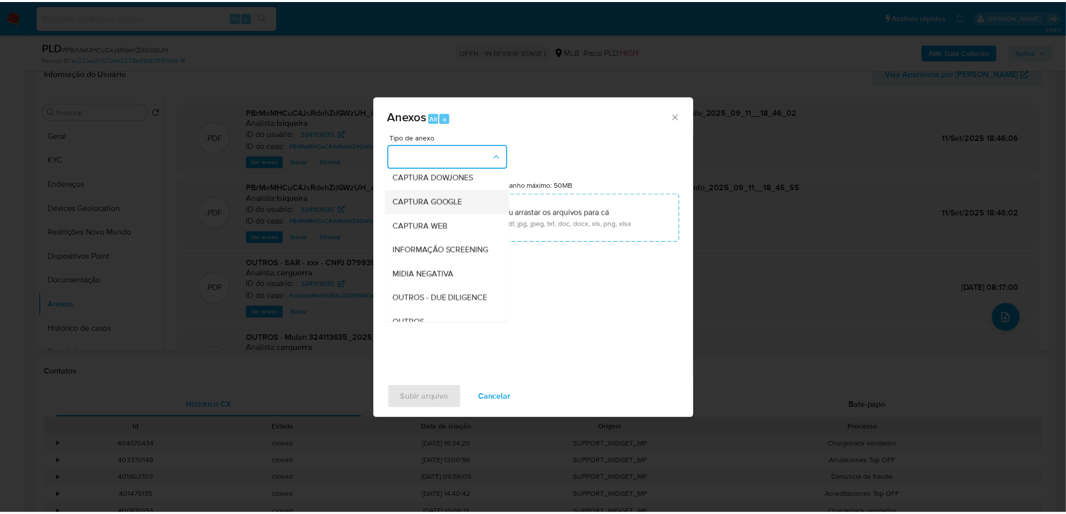
scroll to position [112, 0]
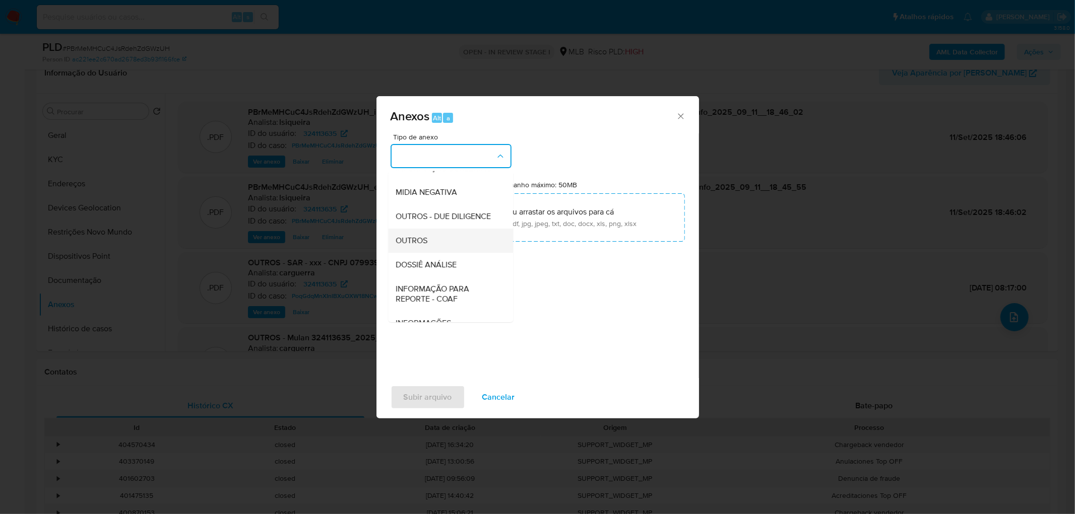
click at [439, 253] on div "OUTROS" at bounding box center [447, 241] width 103 height 24
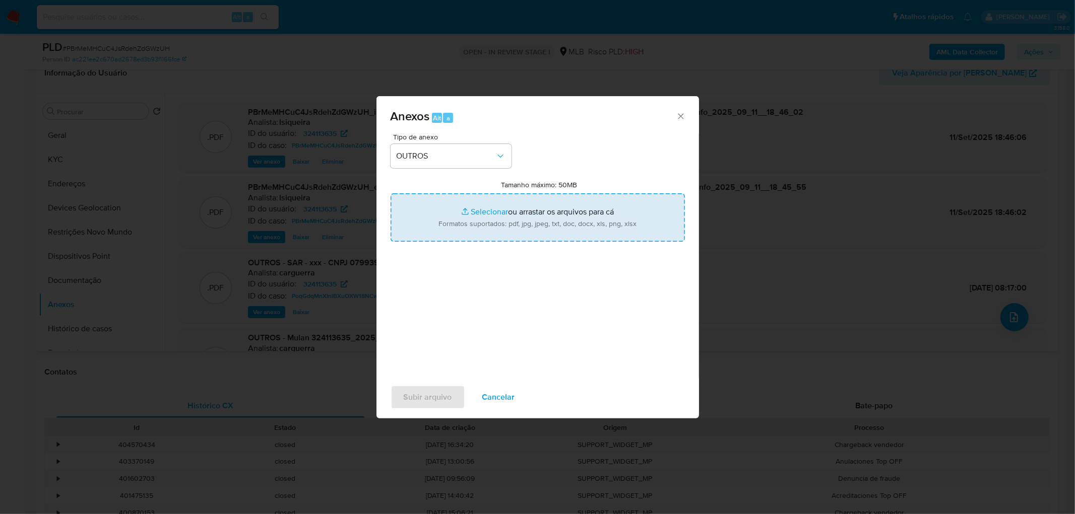
click at [489, 213] on input "Tamanho máximo: 50MB Selecionar arquivos" at bounding box center [537, 217] width 294 height 48
type input "C:\fakepath\ID- 324113635- CNPJ 07993973000118 - TERABYTE ATACADO E VAREJO DE P…"
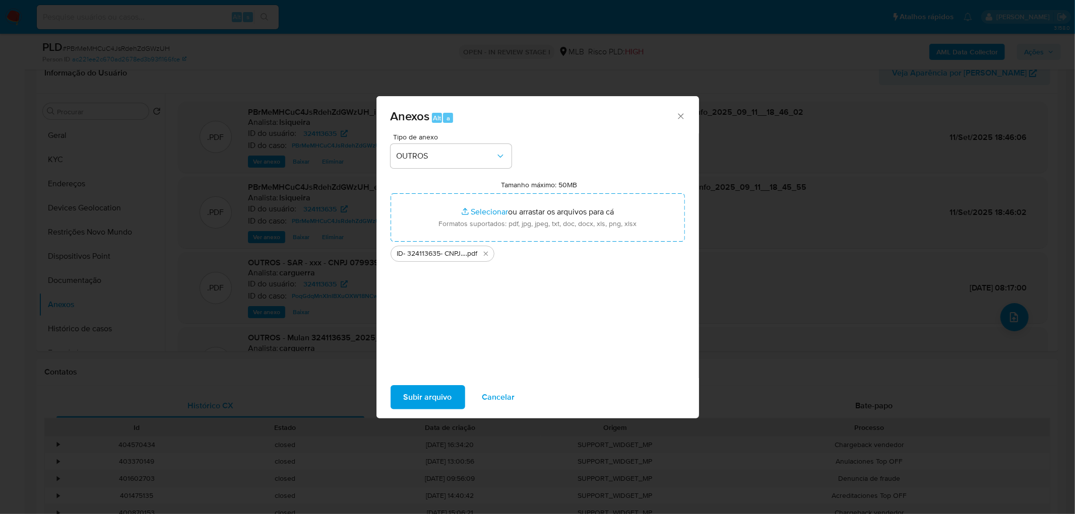
drag, startPoint x: 489, startPoint y: 213, endPoint x: 455, endPoint y: 403, distance: 193.5
click at [455, 403] on button "Subir arquivo" at bounding box center [427, 397] width 75 height 24
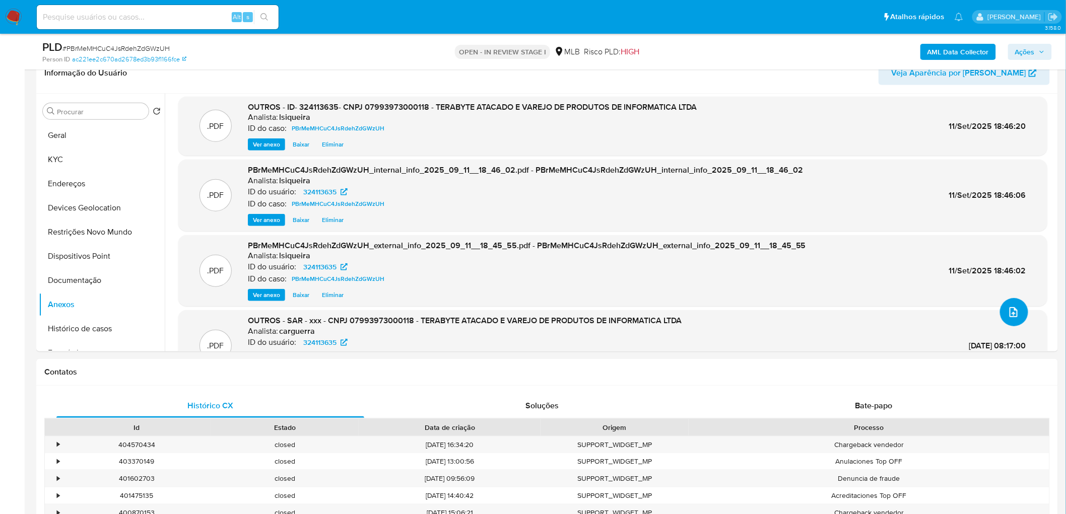
scroll to position [0, 0]
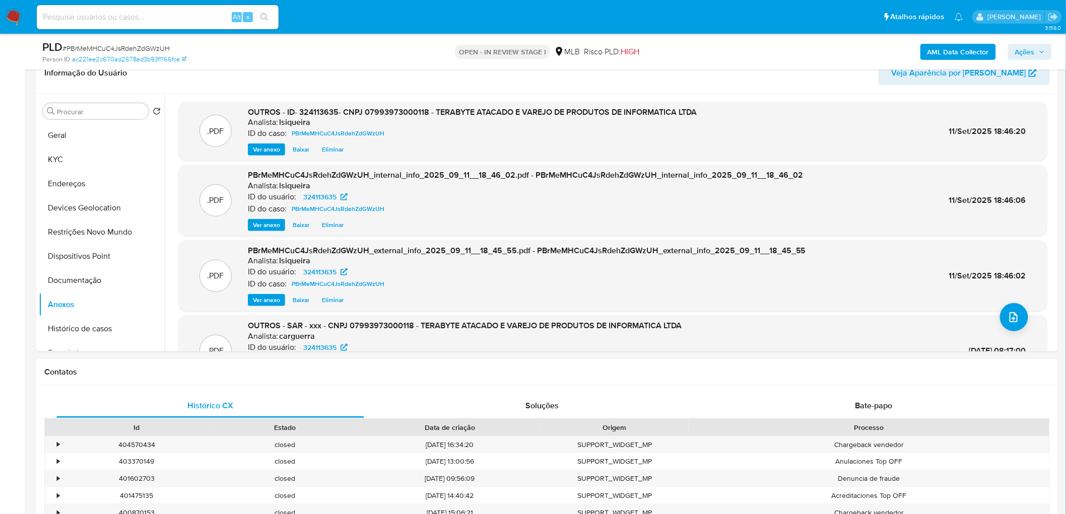
click at [1027, 52] on span "Ações" at bounding box center [1025, 52] width 20 height 16
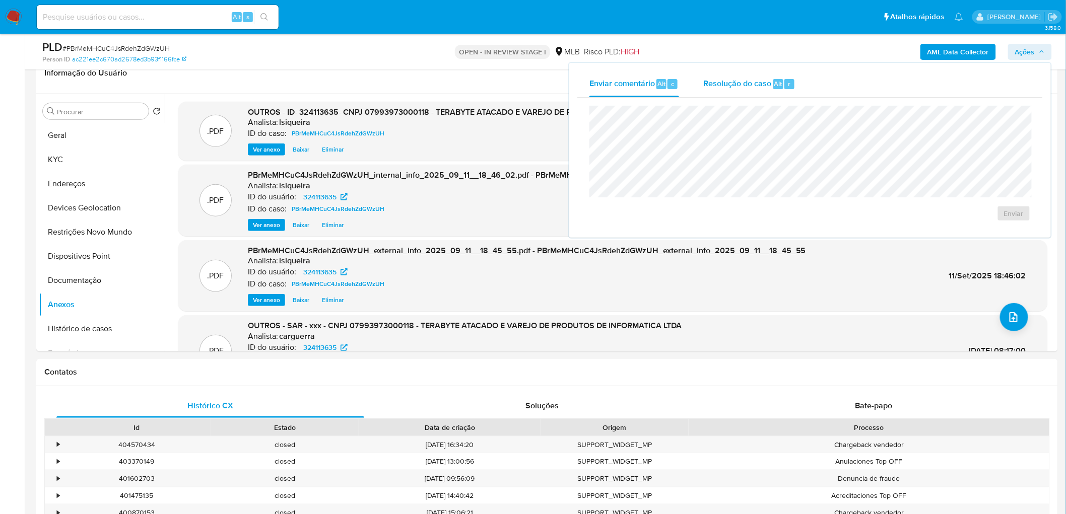
click at [728, 82] on span "Resolução do caso" at bounding box center [737, 84] width 68 height 12
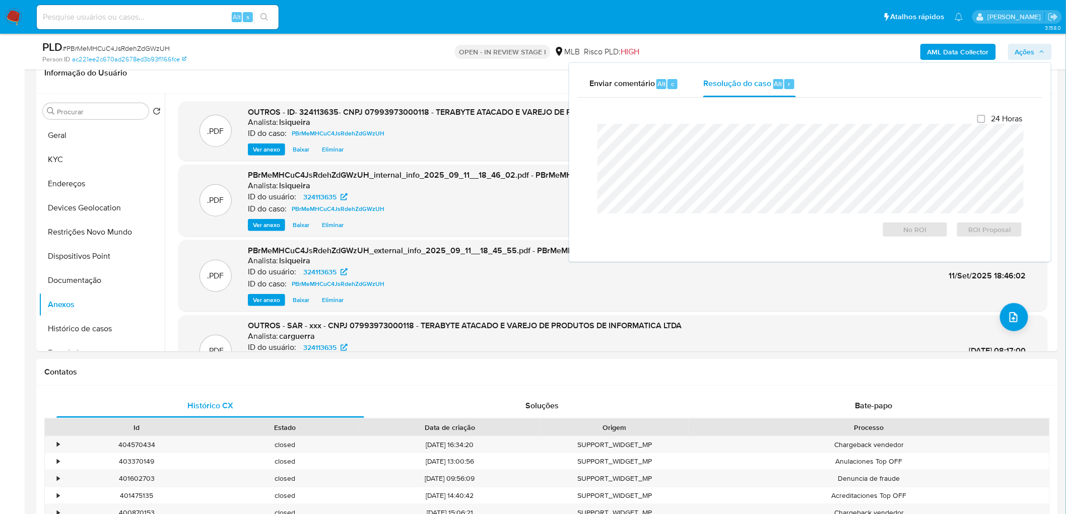
click at [638, 103] on div "Fechamento do caso 24 Horas No ROI ROI Proposal" at bounding box center [809, 176] width 465 height 156
click at [616, 79] on span "Enviar comentário" at bounding box center [621, 84] width 65 height 12
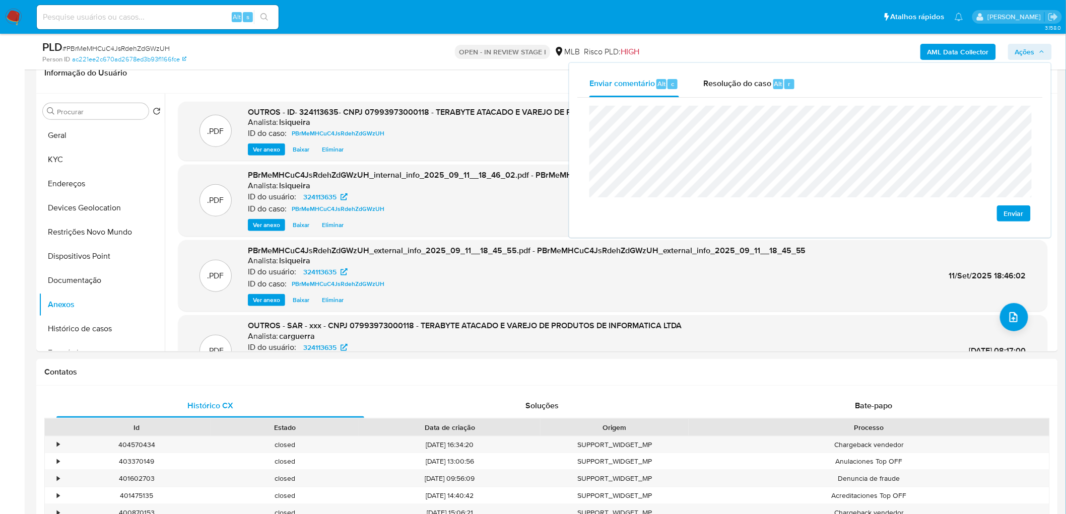
click at [1025, 212] on button "Enviar" at bounding box center [1014, 214] width 34 height 16
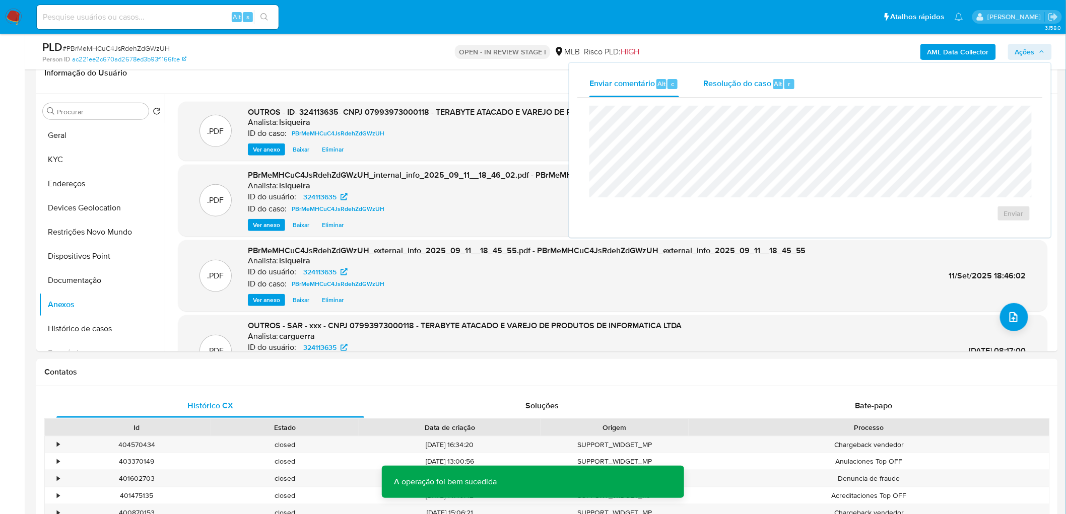
click at [761, 86] on span "Resolução do caso" at bounding box center [737, 84] width 68 height 12
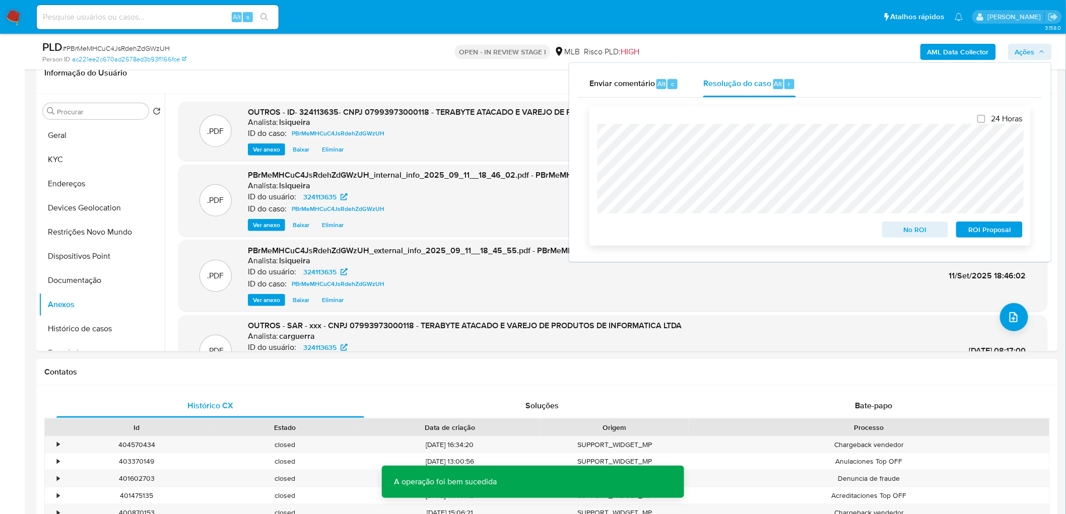
click at [913, 229] on span "No ROI" at bounding box center [915, 230] width 52 height 14
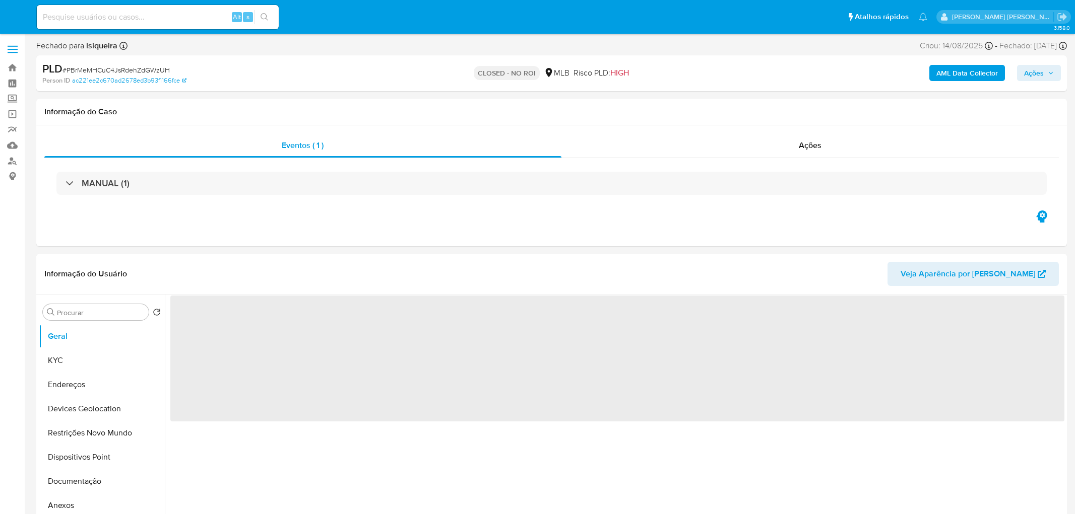
select select "10"
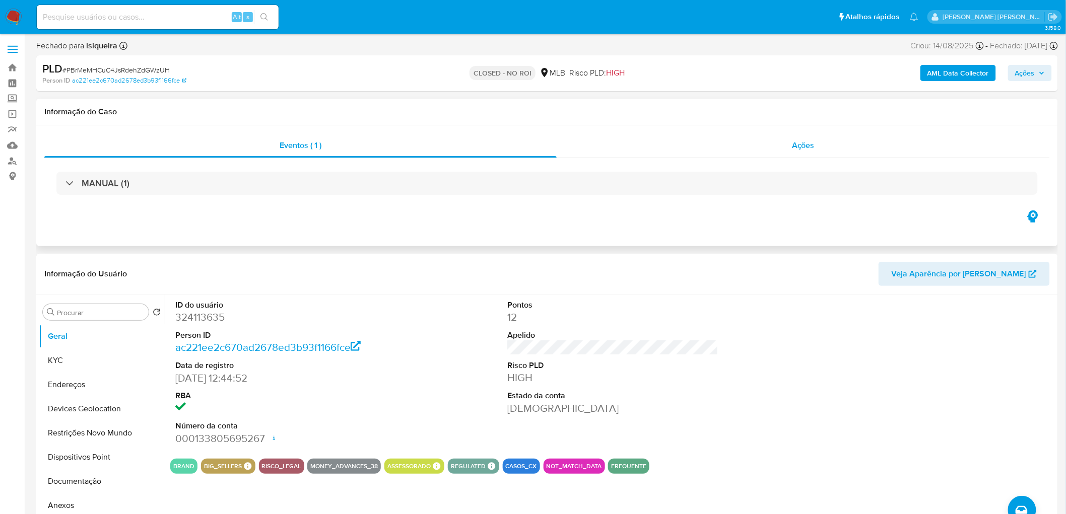
click at [761, 150] on div "Ações" at bounding box center [803, 145] width 493 height 24
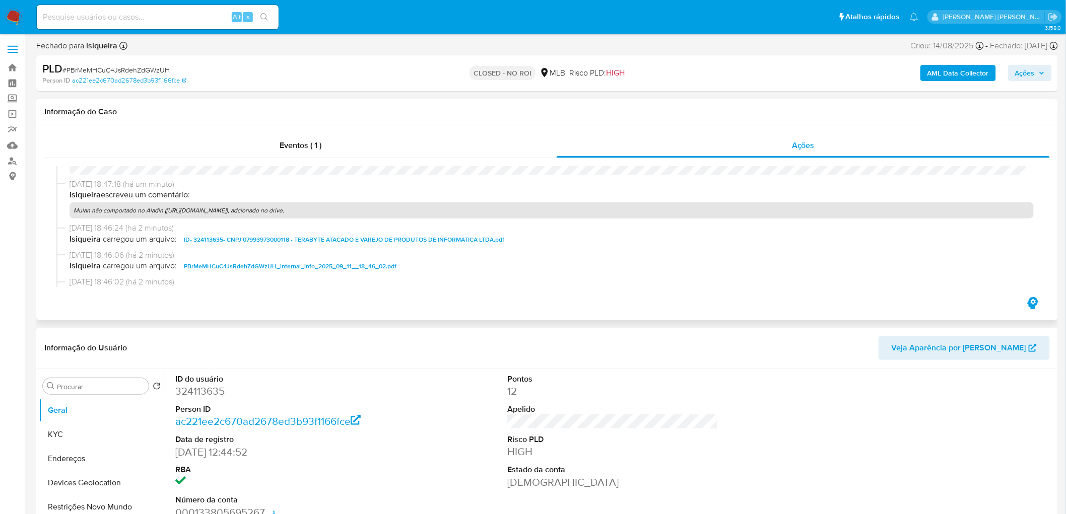
scroll to position [112, 0]
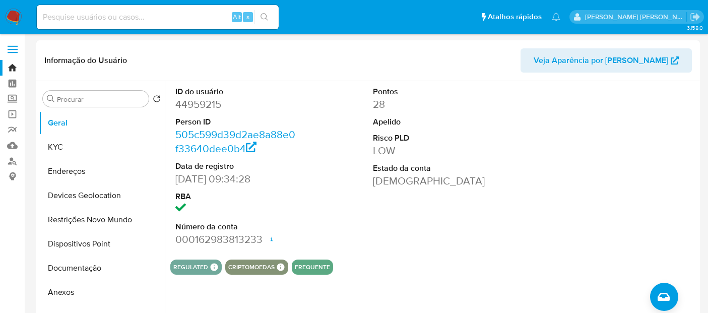
select select "10"
click at [13, 18] on img at bounding box center [13, 17] width 17 height 17
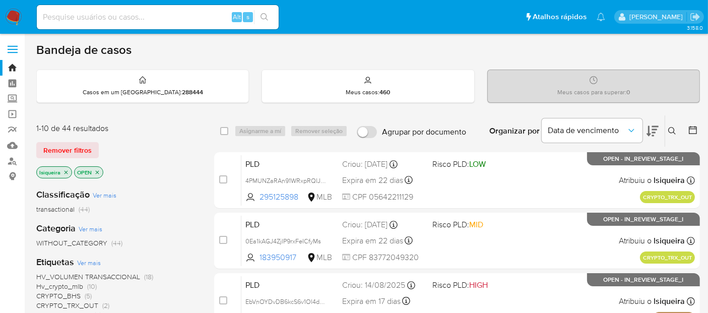
click at [657, 128] on icon at bounding box center [652, 131] width 12 height 12
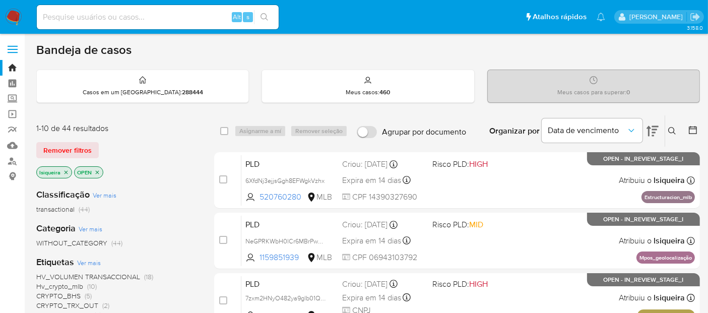
click at [658, 129] on icon at bounding box center [652, 131] width 12 height 12
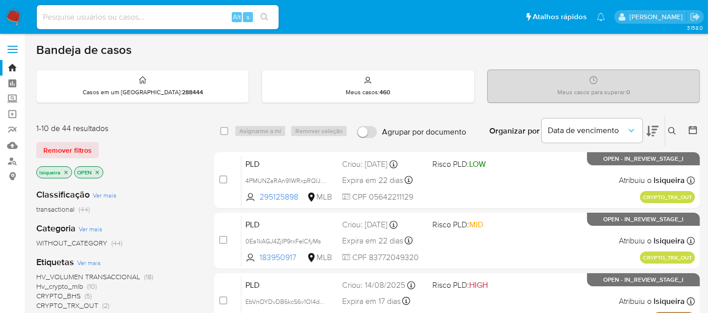
click at [658, 129] on icon at bounding box center [652, 131] width 12 height 12
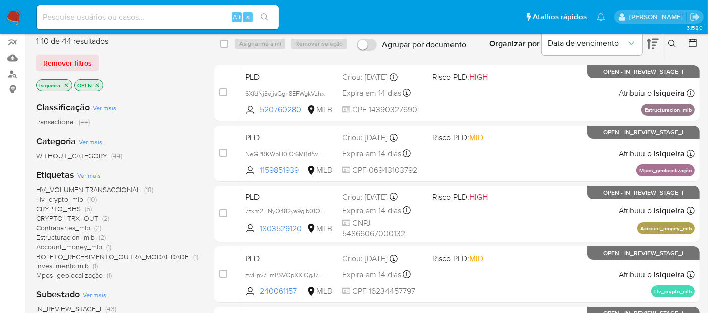
scroll to position [112, 0]
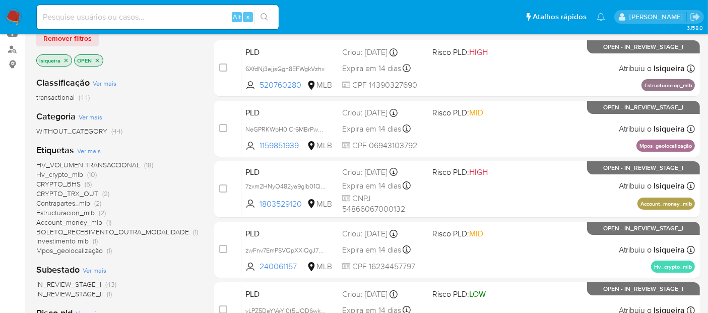
click at [78, 221] on span "Account_money_mlb" at bounding box center [69, 222] width 66 height 10
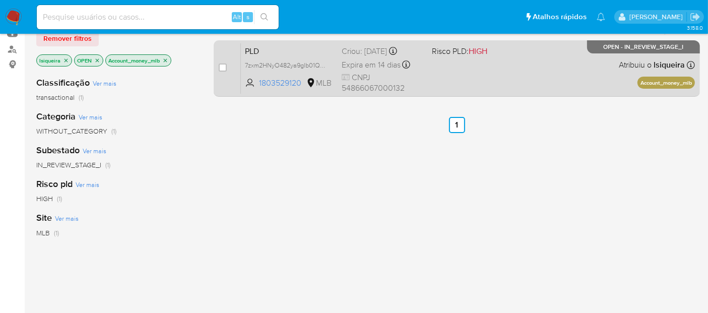
click at [520, 74] on div "PLD 7zxm2HNyO482ya9glb01QEAA 1803529120 MLB Risco PLD: HIGH Criou: 12/08/2025 C…" at bounding box center [468, 68] width 454 height 51
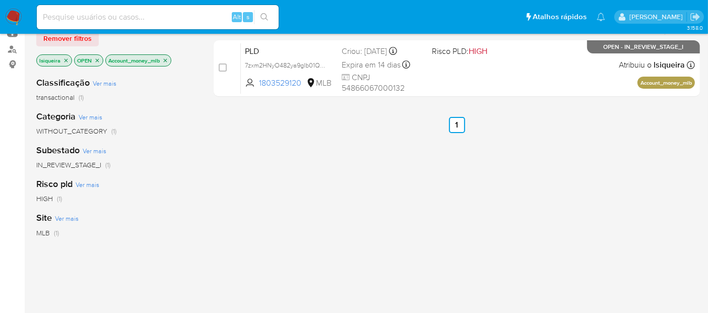
click at [168, 58] on icon "close-filter" at bounding box center [165, 60] width 6 height 6
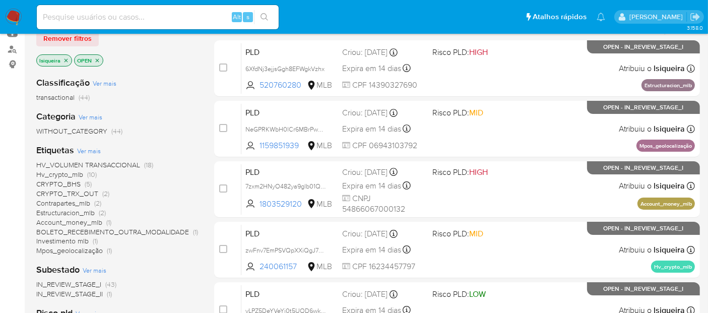
click at [85, 209] on span "Estructuracion_mlb" at bounding box center [65, 213] width 58 height 10
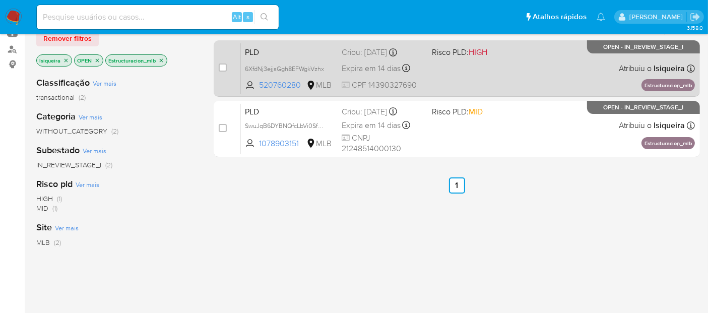
click at [502, 70] on div "PLD 6XfdNj3ejjsGgh8EFWgkVzhx 520760280 MLB Risco PLD: HIGH Criou: 12/08/2025 Cr…" at bounding box center [468, 68] width 454 height 51
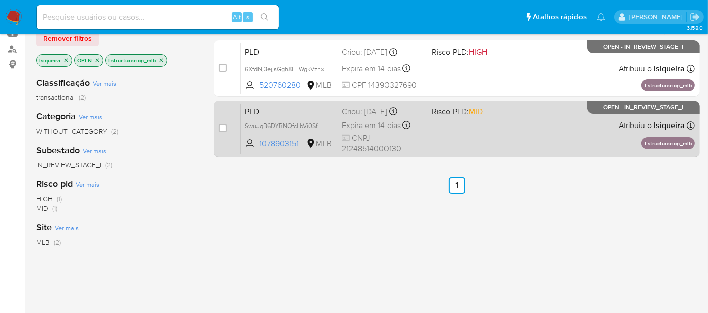
click at [465, 130] on div "PLD SwuJqB6DYBNQfcLbVi0SfVQq 1078903151 MLB Risco PLD: MID Criou: 12/08/2025 Cr…" at bounding box center [468, 128] width 454 height 51
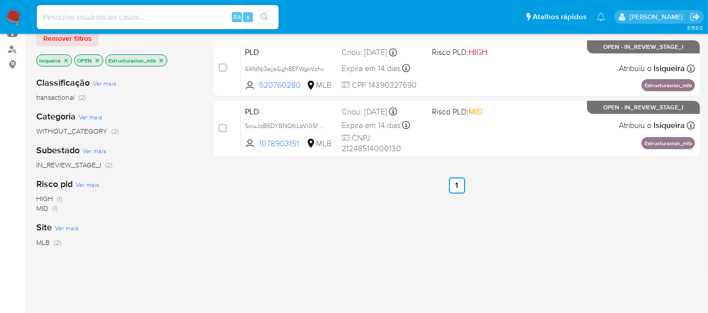
click at [165, 59] on p "Estructuracion_mlb" at bounding box center [136, 60] width 61 height 11
click at [160, 58] on icon "close-filter" at bounding box center [162, 60] width 4 height 4
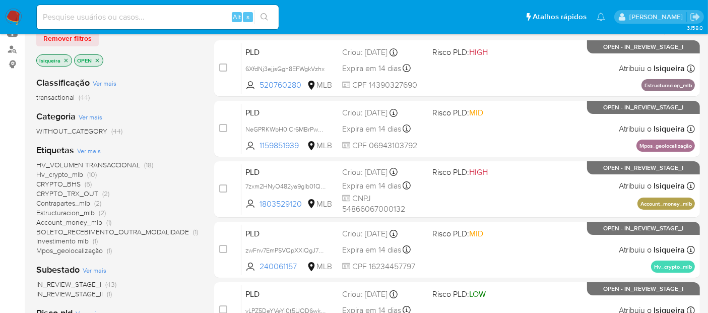
click at [73, 182] on span "CRYPTO_BHS" at bounding box center [58, 184] width 44 height 10
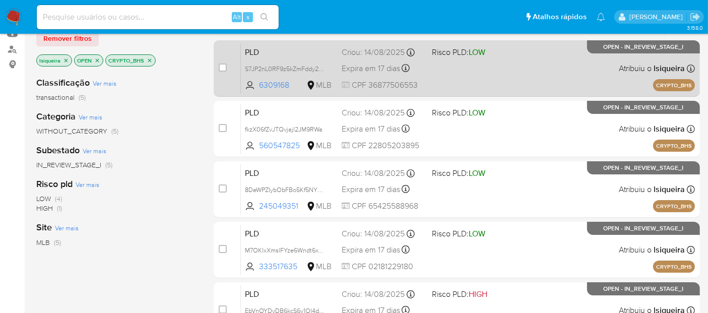
click at [504, 70] on div "PLD S7JP2nL0RF9z5kZmFddy25dO 6309168 MLB Risco PLD: LOW Criou: 14/08/2025 Criou…" at bounding box center [468, 68] width 454 height 51
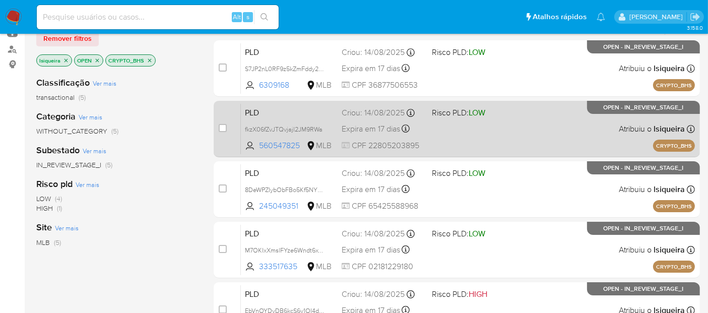
click at [464, 130] on div "PLD fkzX06fZvJTQvjajl2JM9RWa 560547825 MLB Risco PLD: LOW Criou: 14/08/2025 Cri…" at bounding box center [468, 128] width 454 height 51
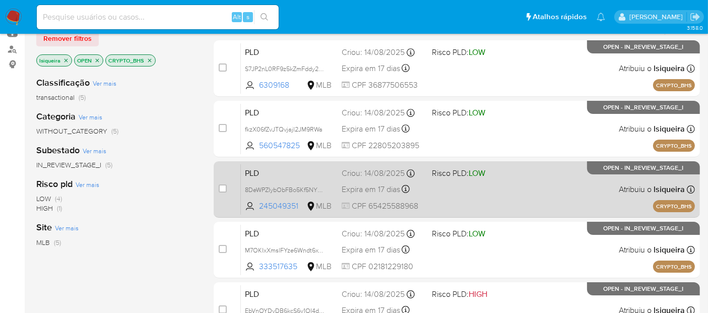
click at [453, 188] on div "PLD 8DeWPZIybObFBo5Kf5NYE3MP 245049351 MLB Risco PLD: LOW Criou: 14/08/2025 Cri…" at bounding box center [468, 189] width 454 height 51
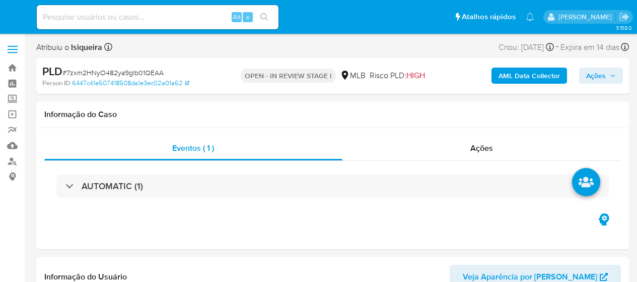
select select "10"
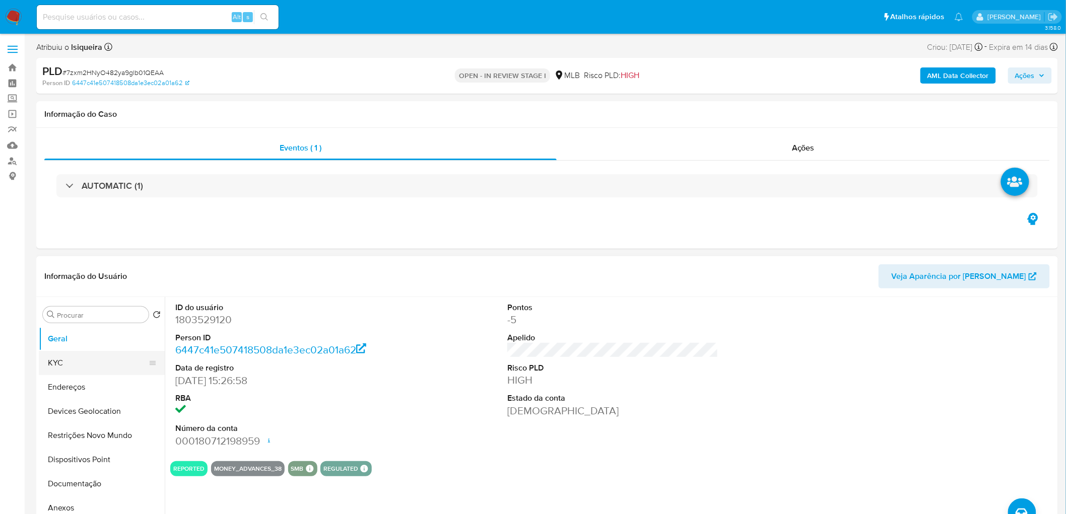
click at [87, 281] on button "KYC" at bounding box center [98, 363] width 118 height 24
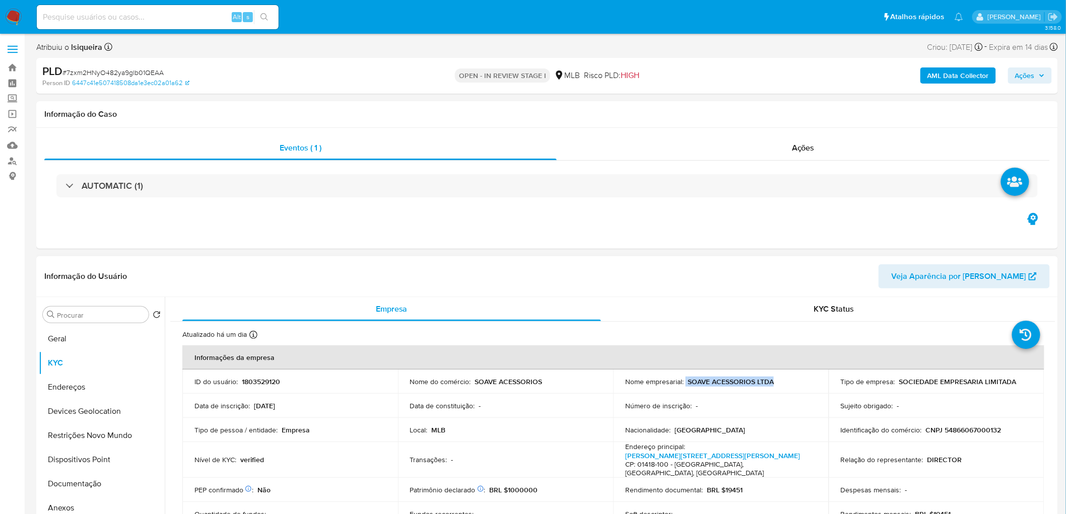
drag, startPoint x: 794, startPoint y: 383, endPoint x: 684, endPoint y: 381, distance: 110.4
click at [637, 281] on div "Nome empresarial : SOAVE ACESSORIOS LTDA" at bounding box center [720, 381] width 191 height 9
copy div "SOAVE ACESSORIOS LTDA"
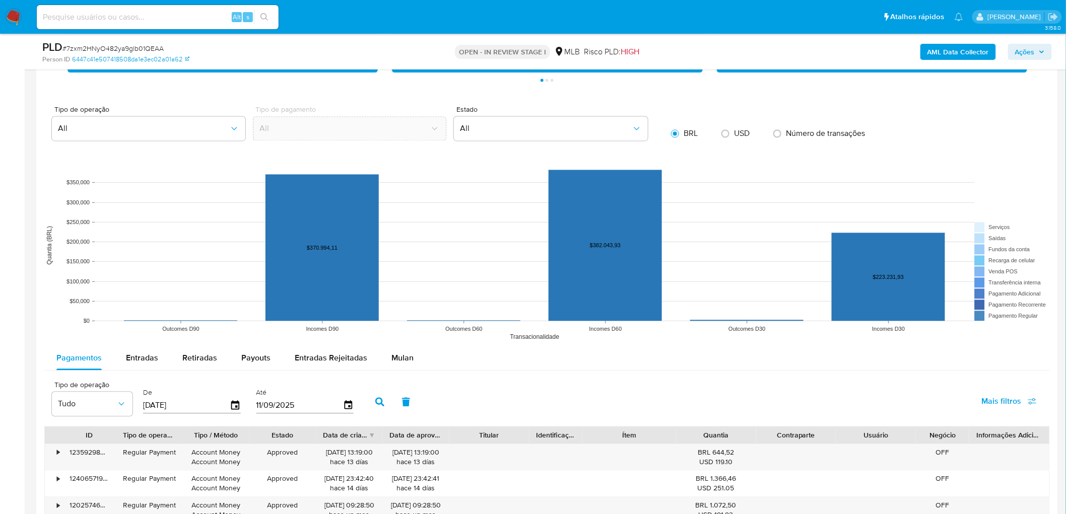
scroll to position [839, 0]
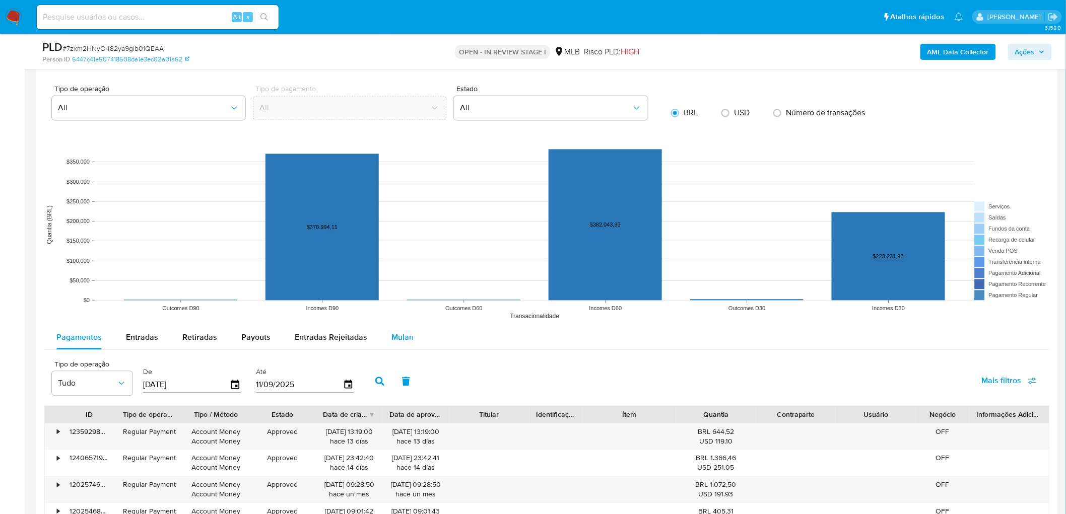
click at [418, 281] on button "Mulan" at bounding box center [402, 337] width 46 height 24
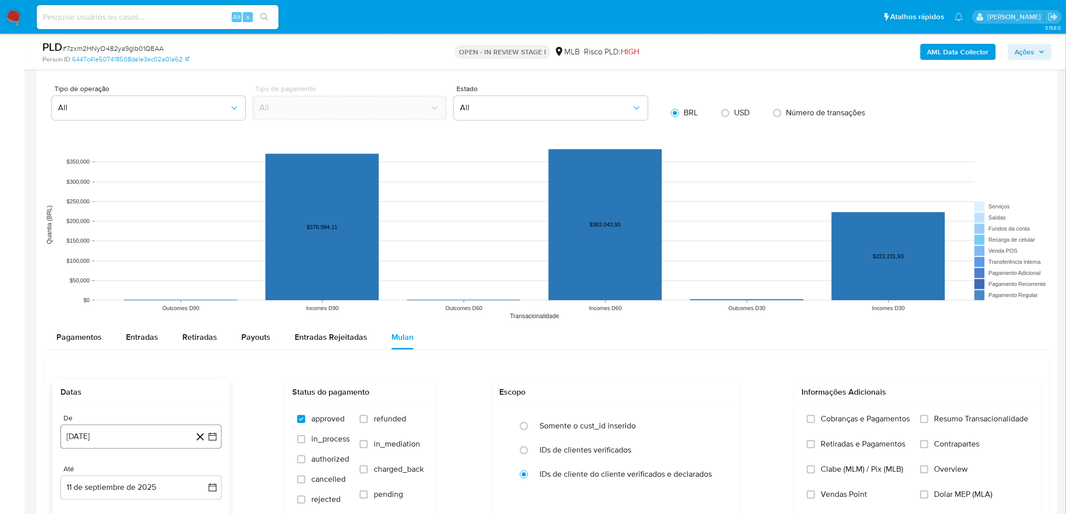
click at [135, 281] on button "[DATE]" at bounding box center [140, 437] width 161 height 24
click at [132, 281] on span "agosto 2024" at bounding box center [136, 283] width 46 height 10
click at [207, 270] on icon "Año siguiente" at bounding box center [201, 271] width 12 height 12
click at [101, 281] on button "[DATE]" at bounding box center [97, 365] width 28 height 16
click at [102, 281] on button "1" at bounding box center [101, 320] width 16 height 16
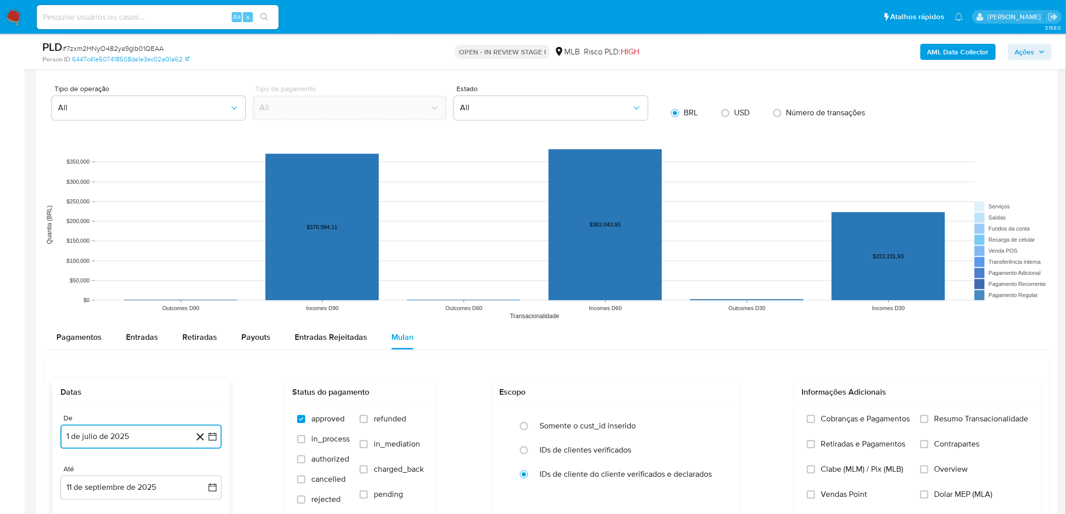
drag, startPoint x: 108, startPoint y: 480, endPoint x: 106, endPoint y: 475, distance: 5.7
click at [107, 281] on button "11 de septiembre de 2025" at bounding box center [140, 488] width 161 height 24
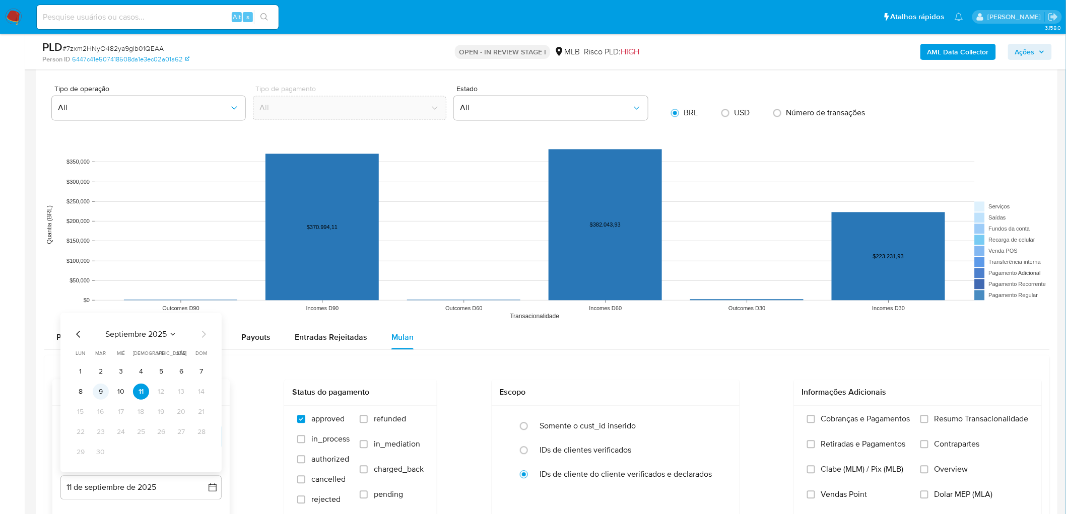
click at [98, 281] on button "9" at bounding box center [101, 391] width 16 height 16
click at [637, 281] on span "Resumo Transacionalidade" at bounding box center [981, 419] width 94 height 10
click at [637, 281] on input "Resumo Transacionalidade" at bounding box center [924, 419] width 8 height 8
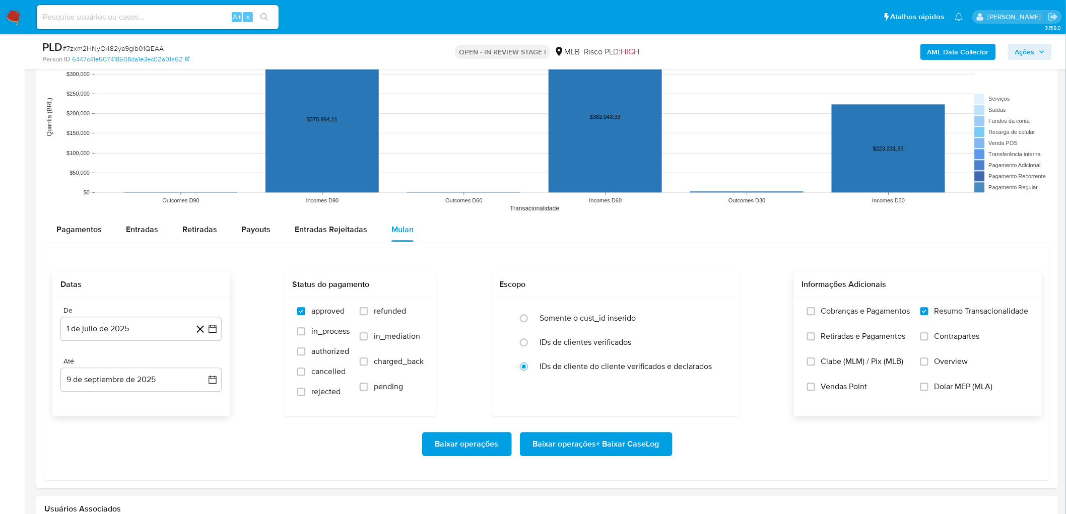
scroll to position [951, 0]
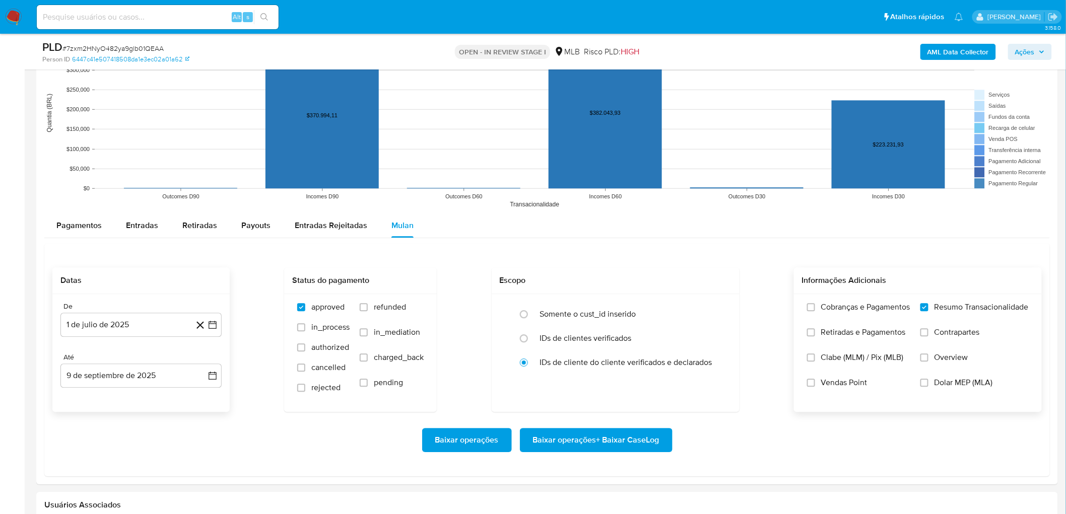
click at [637, 281] on span "Vendas Point" at bounding box center [844, 383] width 46 height 10
click at [637, 281] on input "Vendas Point" at bounding box center [811, 383] width 8 height 8
click at [579, 281] on span "Baixar operações + Baixar CaseLog" at bounding box center [596, 440] width 126 height 22
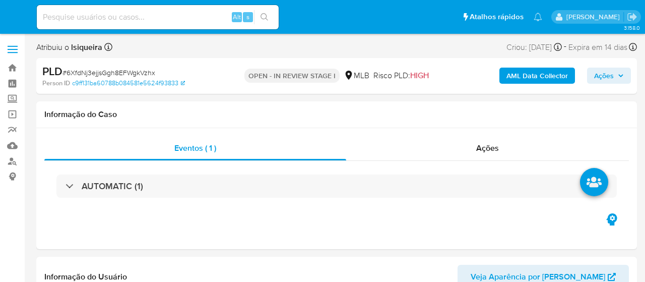
select select "10"
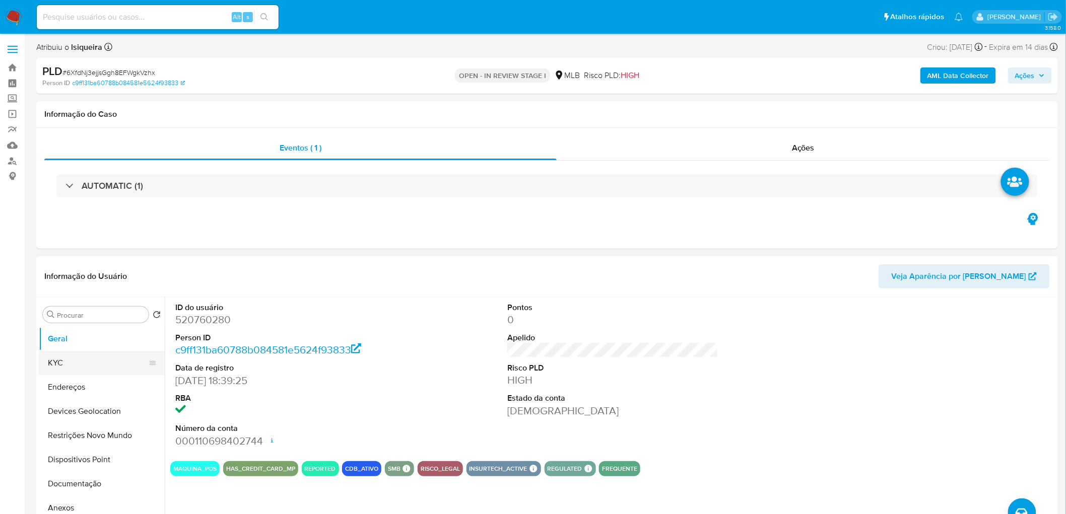
click at [95, 281] on button "KYC" at bounding box center [98, 363] width 118 height 24
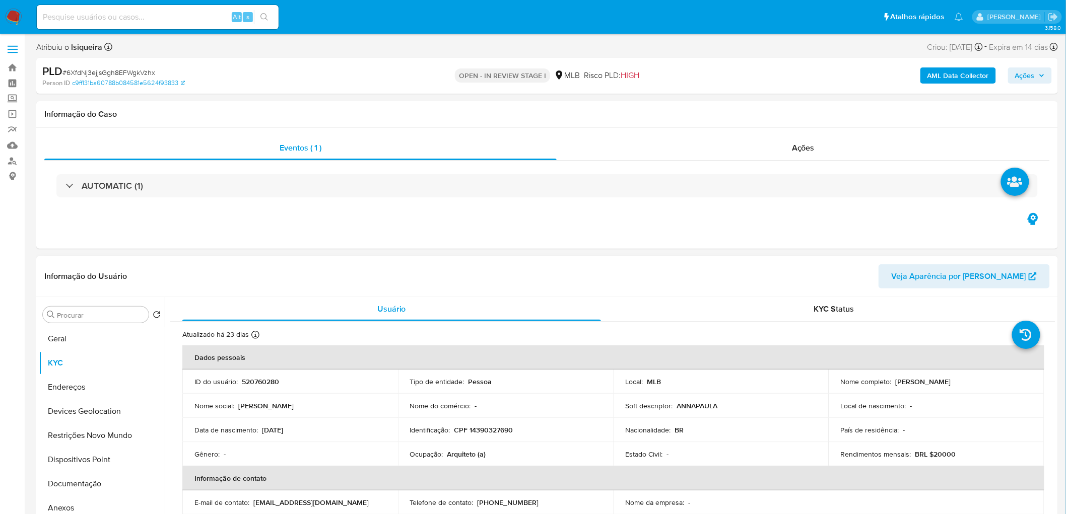
drag, startPoint x: 1011, startPoint y: 381, endPoint x: 894, endPoint y: 383, distance: 116.9
click at [644, 281] on div "Nome completo : [PERSON_NAME]" at bounding box center [936, 381] width 191 height 9
copy p "[PERSON_NAME]"
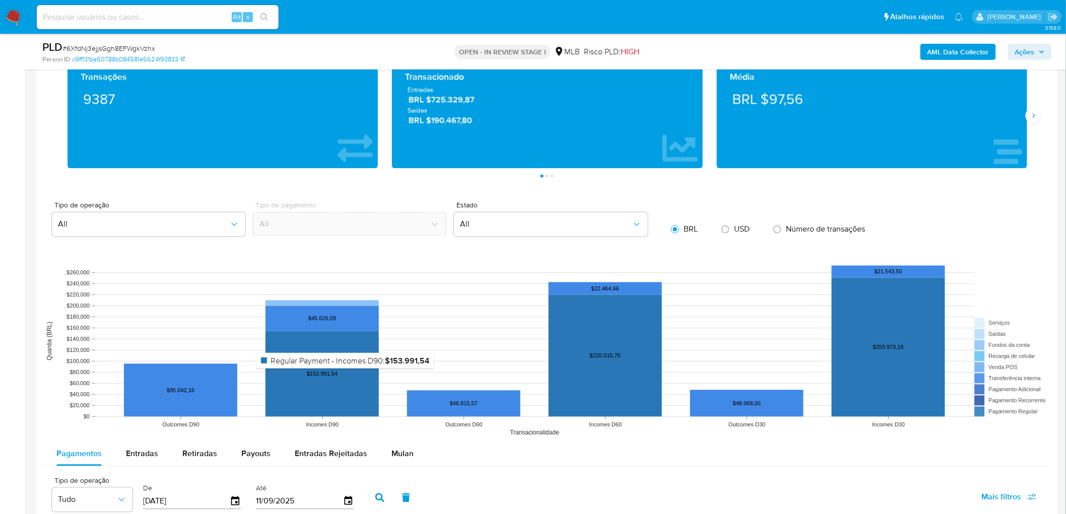
scroll to position [727, 0]
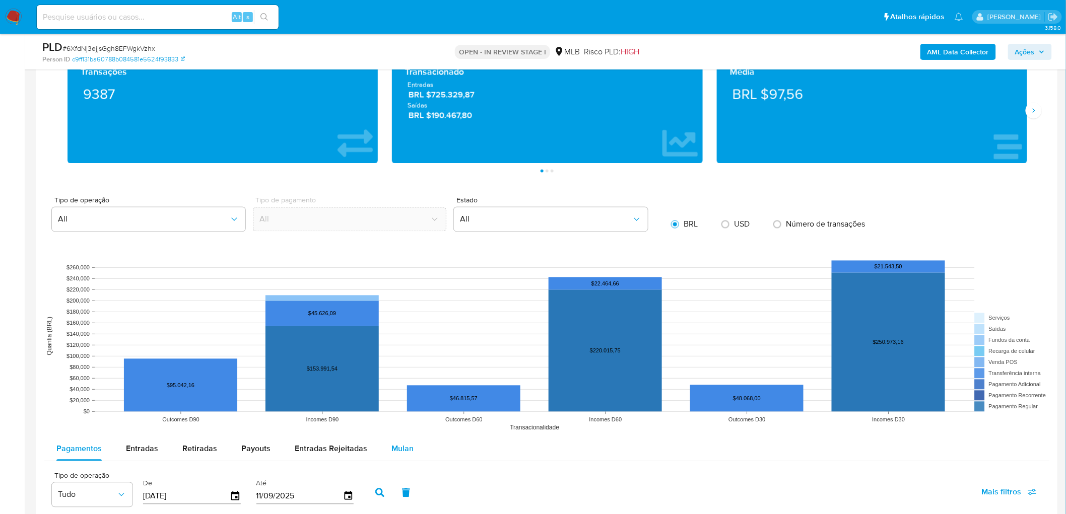
drag, startPoint x: 396, startPoint y: 456, endPoint x: 410, endPoint y: 452, distance: 14.2
click at [396, 281] on div "Mulan" at bounding box center [402, 449] width 22 height 24
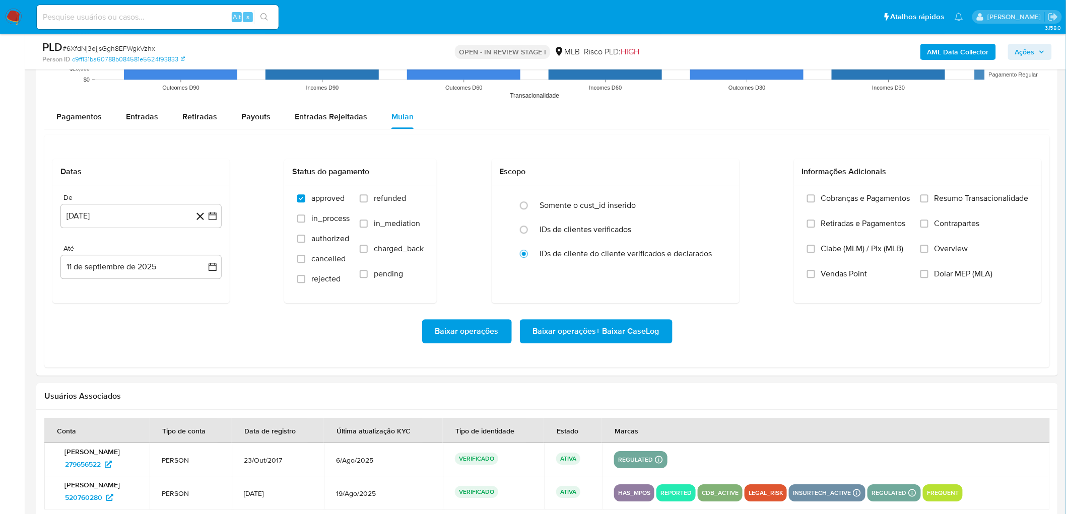
scroll to position [1063, 0]
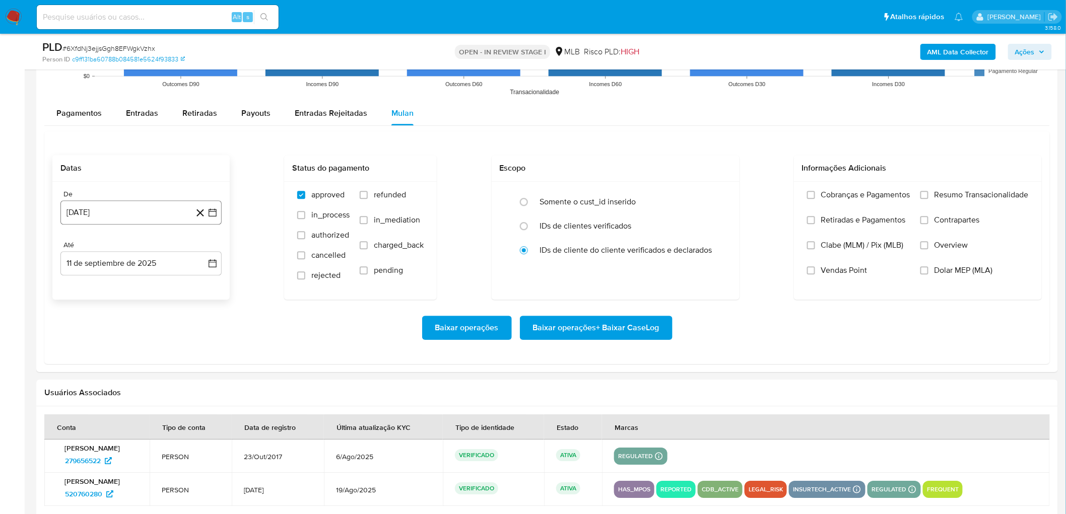
click at [105, 218] on button "[DATE]" at bounding box center [140, 212] width 161 height 24
click at [135, 247] on span "agosto 2024" at bounding box center [136, 249] width 46 height 10
click at [204, 250] on icon "Año siguiente" at bounding box center [201, 249] width 12 height 12
click at [94, 281] on span "[DATE]" at bounding box center [97, 342] width 22 height 8
click at [103, 281] on button "1" at bounding box center [101, 286] width 16 height 16
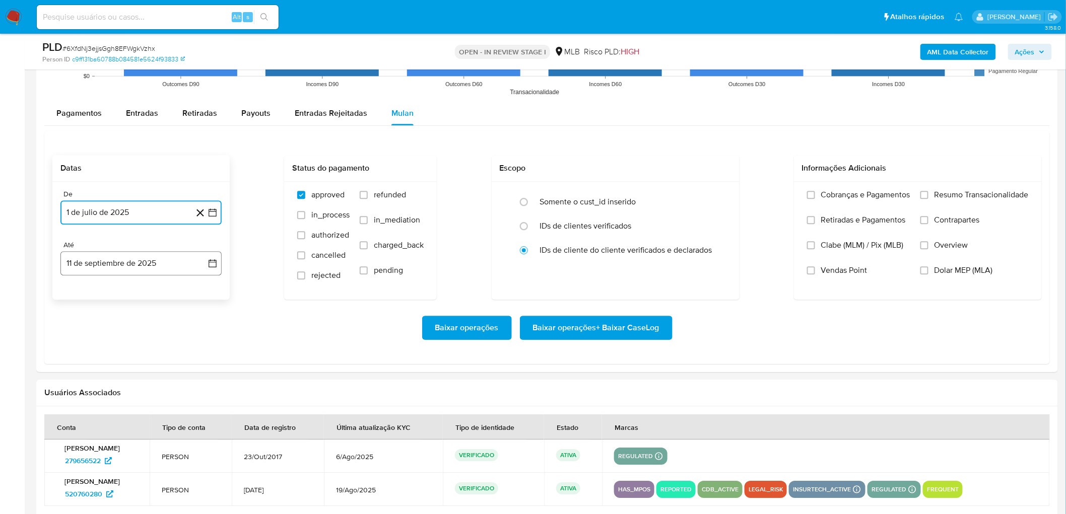
click at [128, 264] on button "11 de septiembre de 2025" at bounding box center [140, 263] width 161 height 24
click at [102, 281] on button "9" at bounding box center [101, 357] width 16 height 16
click at [644, 193] on span "Resumo Transacionalidade" at bounding box center [981, 195] width 94 height 10
click at [644, 193] on input "Resumo Transacionalidade" at bounding box center [924, 195] width 8 height 8
click at [644, 271] on span "Vendas Point" at bounding box center [844, 270] width 46 height 10
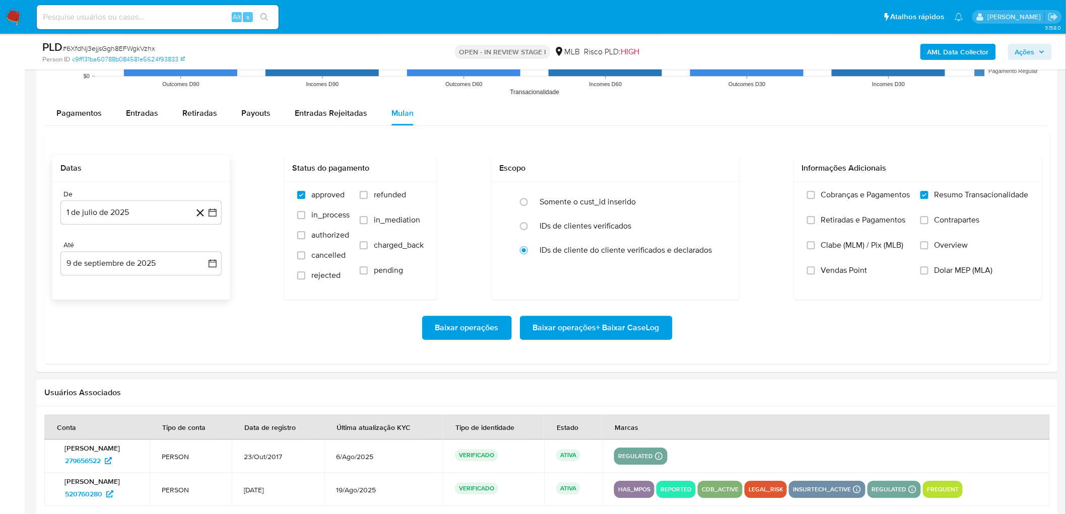
click at [614, 281] on span "Baixar operações + Baixar CaseLog" at bounding box center [596, 328] width 126 height 22
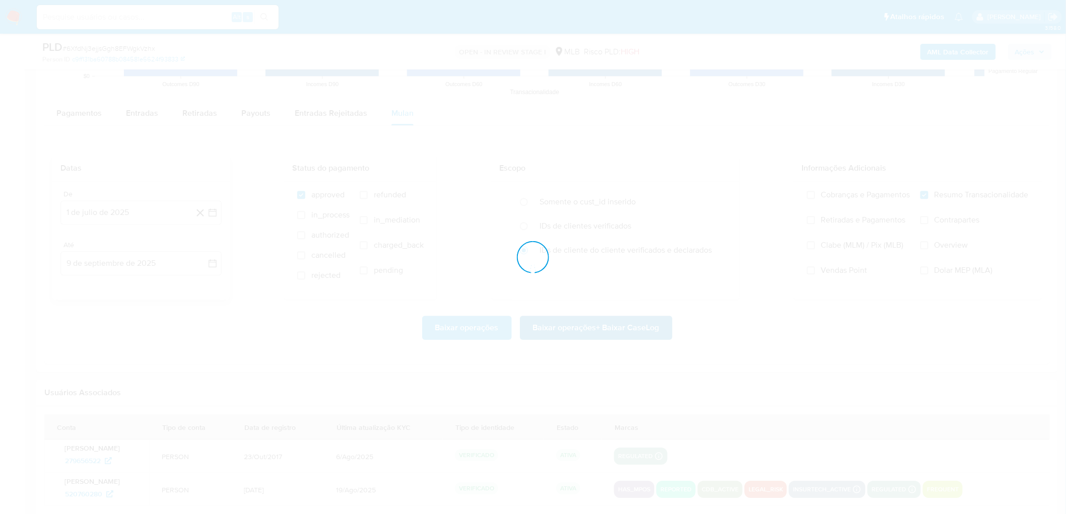
click at [614, 281] on div at bounding box center [533, 257] width 1066 height 514
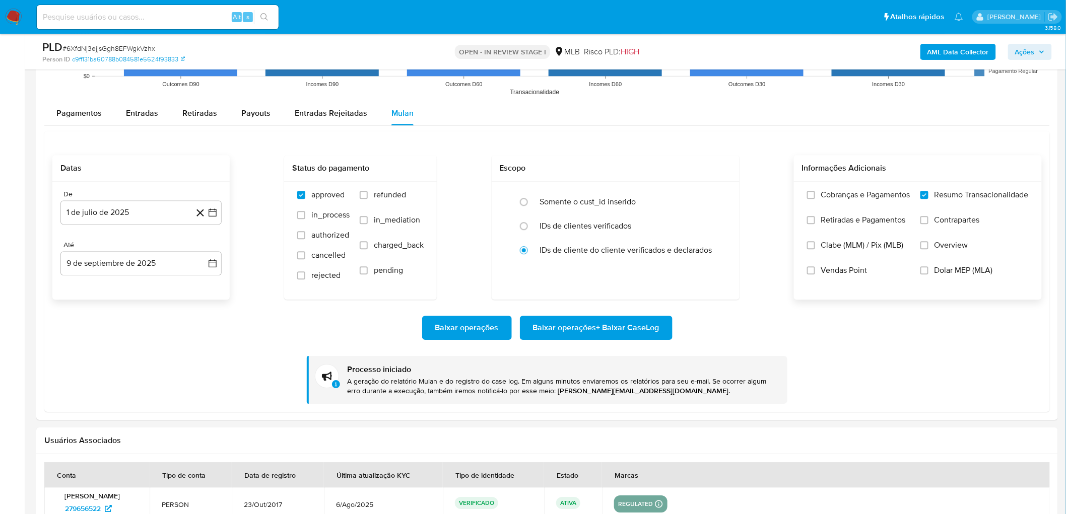
click at [644, 272] on span "Vendas Point" at bounding box center [844, 270] width 46 height 10
click at [644, 272] on input "Vendas Point" at bounding box center [811, 270] width 8 height 8
click at [644, 274] on input "Vendas Point" at bounding box center [811, 270] width 8 height 8
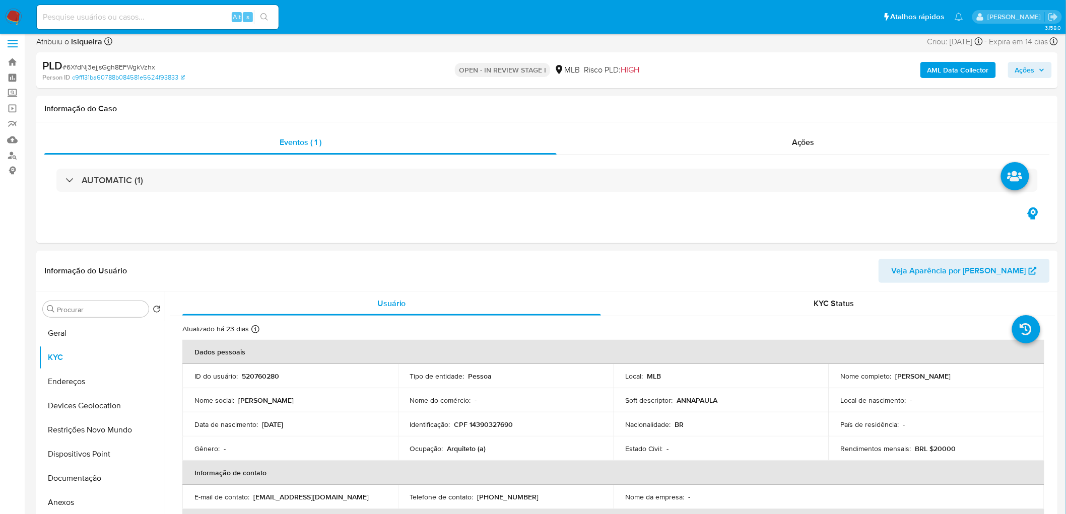
scroll to position [3, 0]
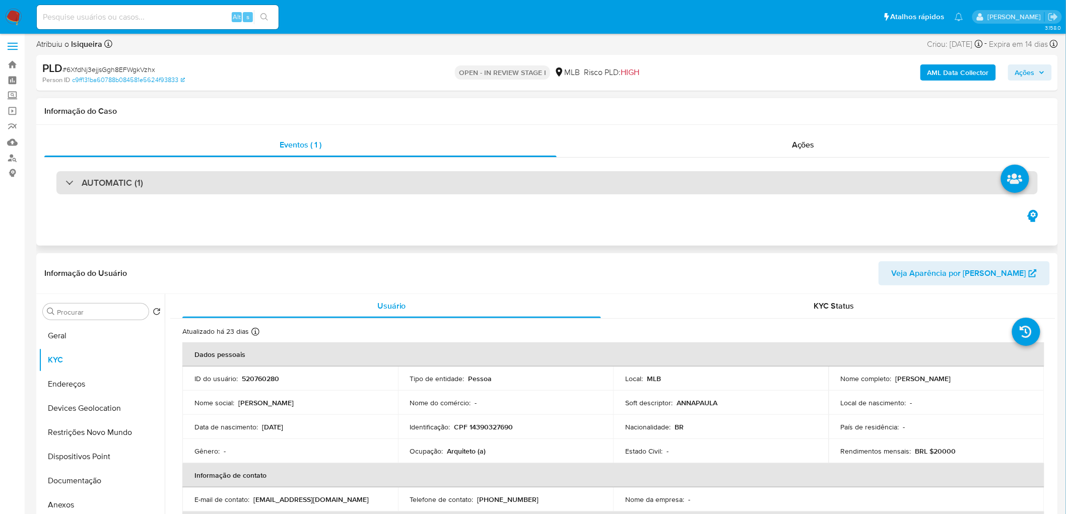
click at [199, 175] on div "AUTOMATIC (1)" at bounding box center [546, 182] width 981 height 23
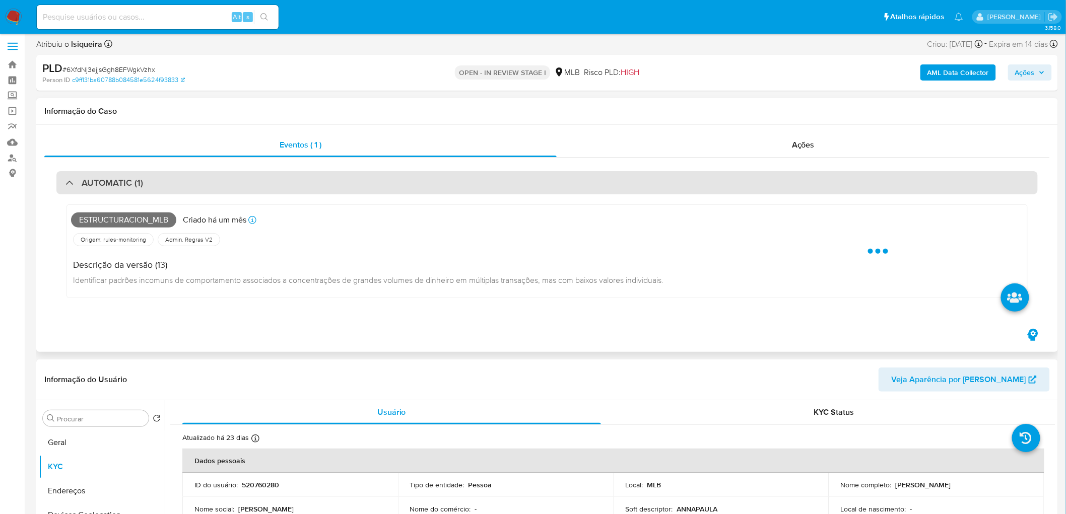
click at [199, 175] on div "AUTOMATIC (1)" at bounding box center [546, 182] width 981 height 23
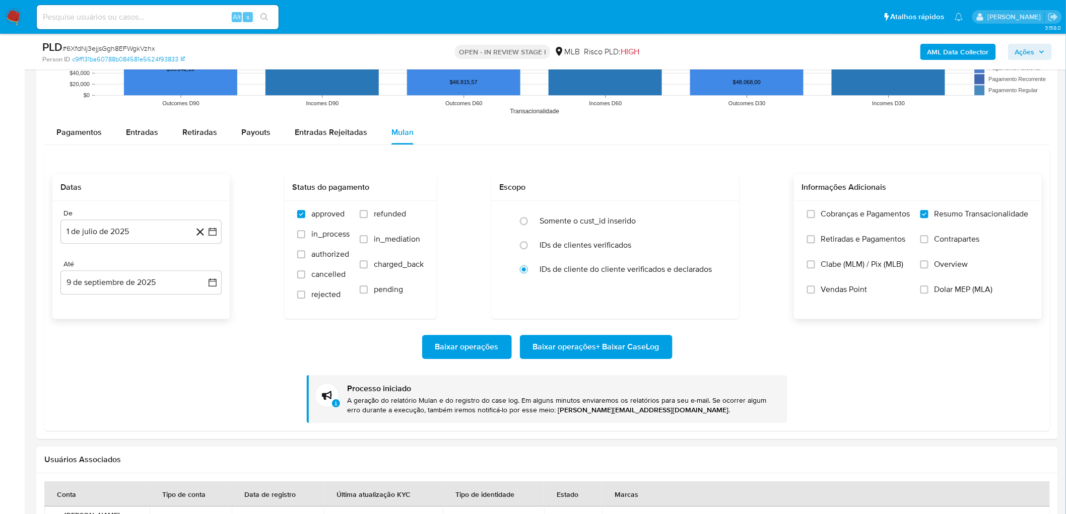
scroll to position [1040, 0]
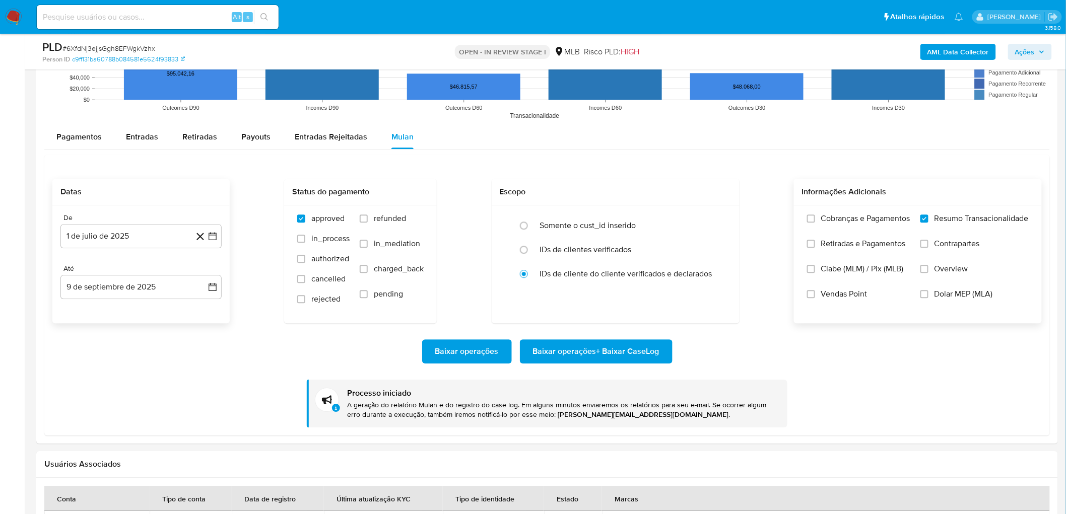
click at [644, 281] on span "Vendas Point" at bounding box center [844, 294] width 46 height 10
click at [644, 281] on input "Vendas Point" at bounding box center [811, 294] width 8 height 8
click at [568, 281] on span "Baixar operações + Baixar CaseLog" at bounding box center [596, 352] width 126 height 22
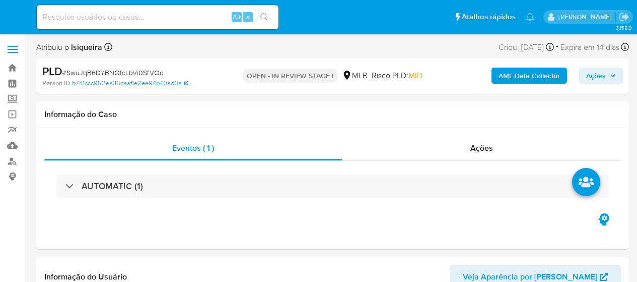
select select "10"
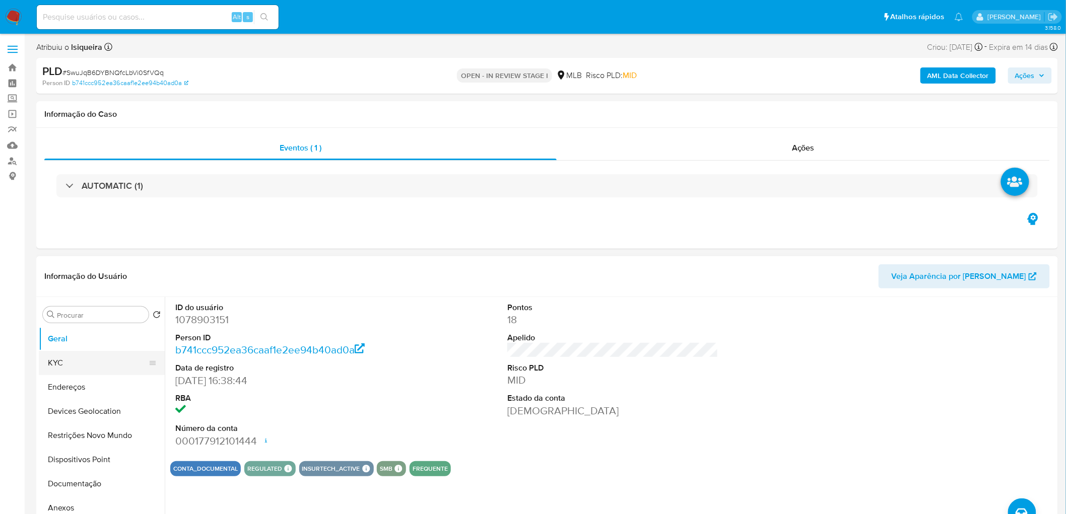
click at [108, 281] on button "KYC" at bounding box center [98, 363] width 118 height 24
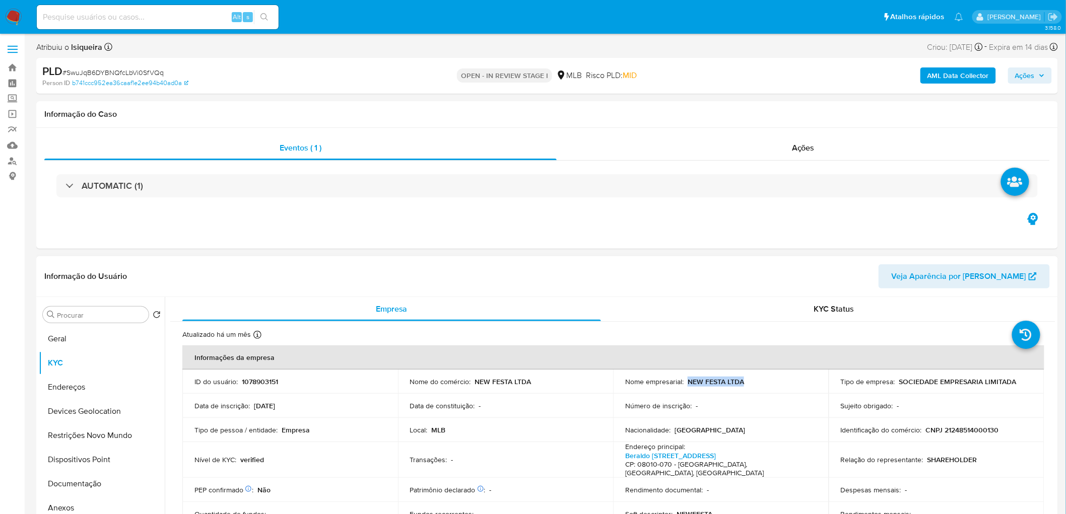
drag, startPoint x: 759, startPoint y: 381, endPoint x: 686, endPoint y: 381, distance: 72.5
click at [637, 281] on div "Nome empresarial : NEW FESTA LTDA" at bounding box center [720, 381] width 191 height 9
copy p "NEW FESTA LTDA"
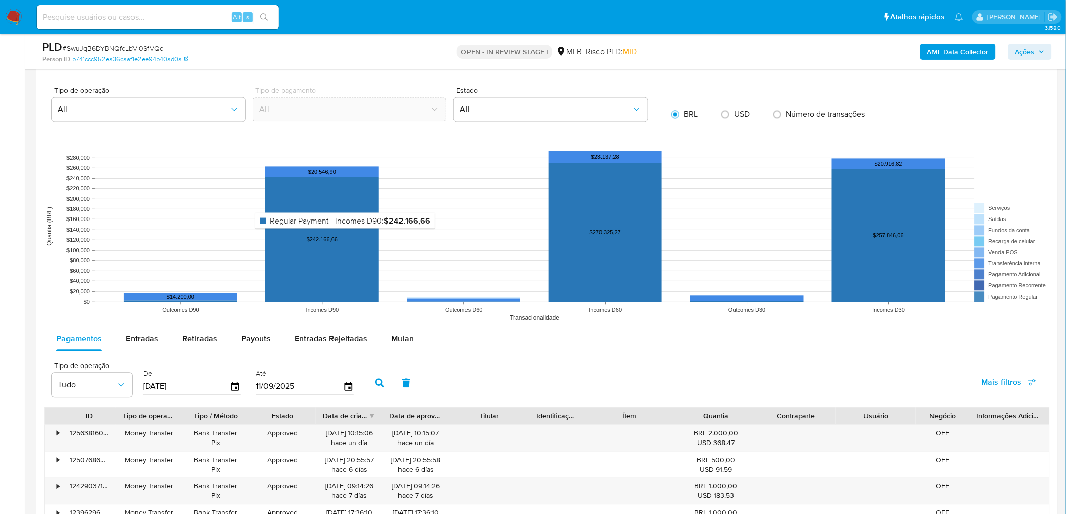
scroll to position [839, 0]
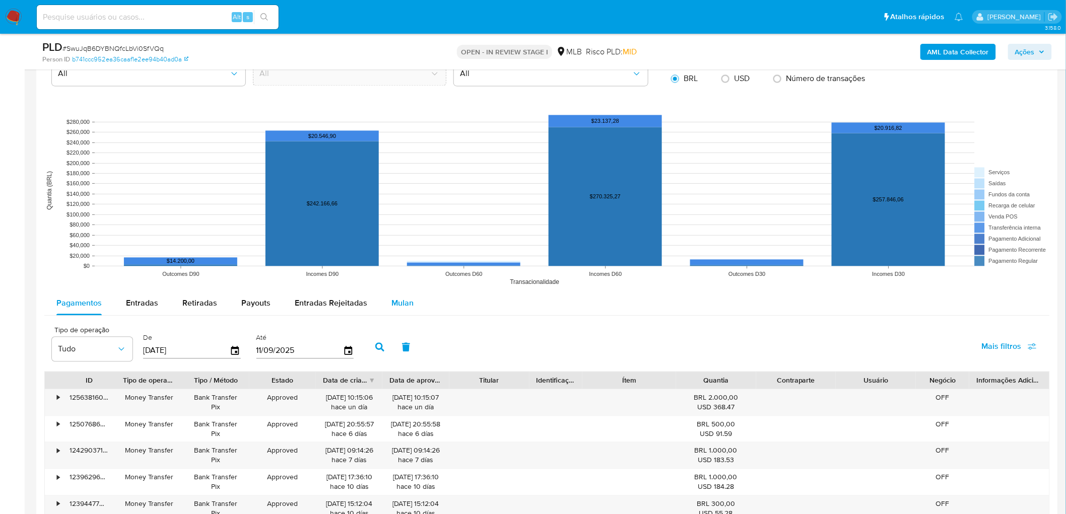
click at [400, 281] on span "Mulan" at bounding box center [402, 303] width 22 height 12
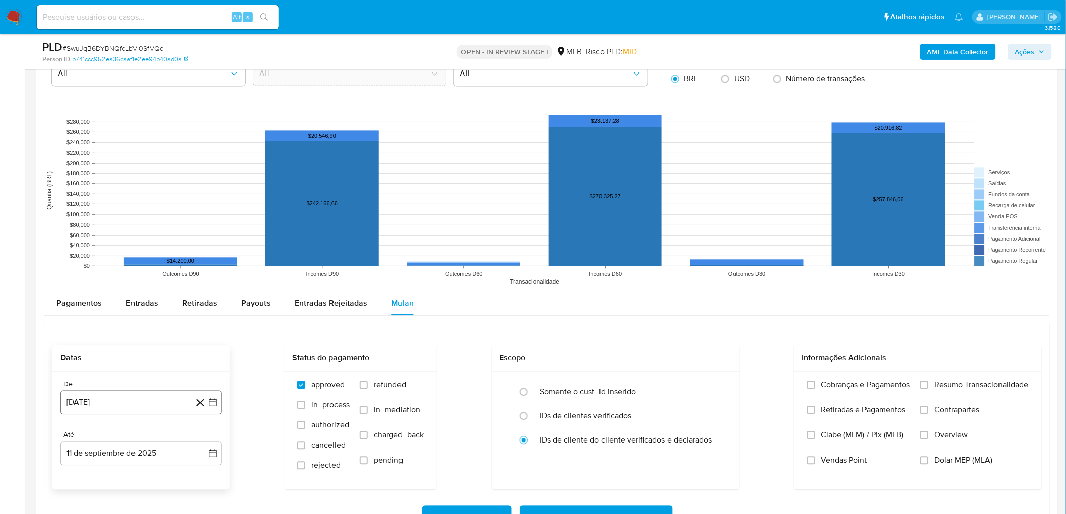
click at [103, 281] on button "[DATE]" at bounding box center [140, 402] width 161 height 24
click at [132, 245] on span "agosto 2024" at bounding box center [136, 249] width 46 height 10
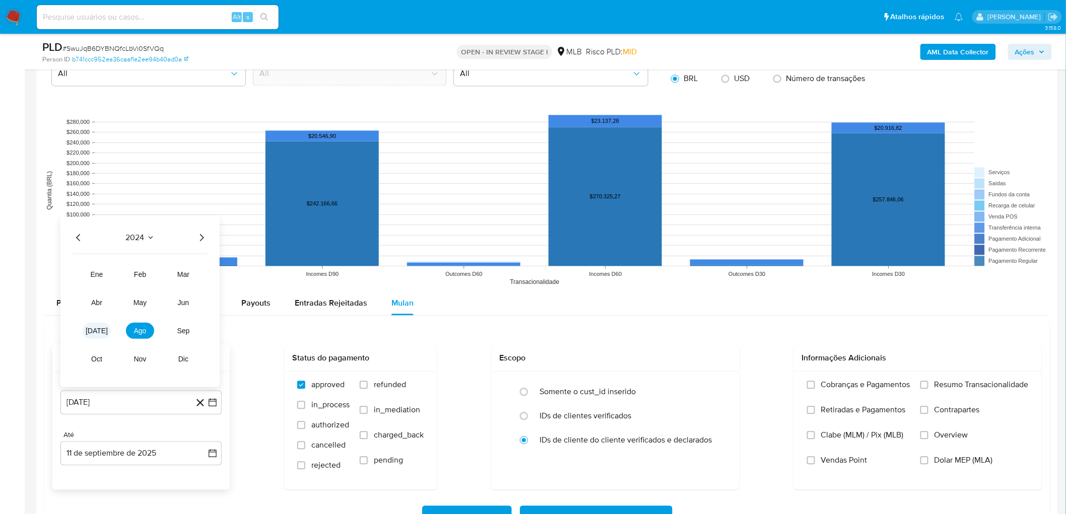
click at [91, 281] on button "[DATE]" at bounding box center [97, 330] width 28 height 16
click at [154, 250] on span "julio 2024" at bounding box center [136, 249] width 38 height 10
click at [203, 240] on icon "Año siguiente" at bounding box center [201, 237] width 12 height 12
click at [102, 281] on button "[DATE]" at bounding box center [97, 330] width 28 height 16
click at [102, 281] on button "1" at bounding box center [101, 286] width 16 height 16
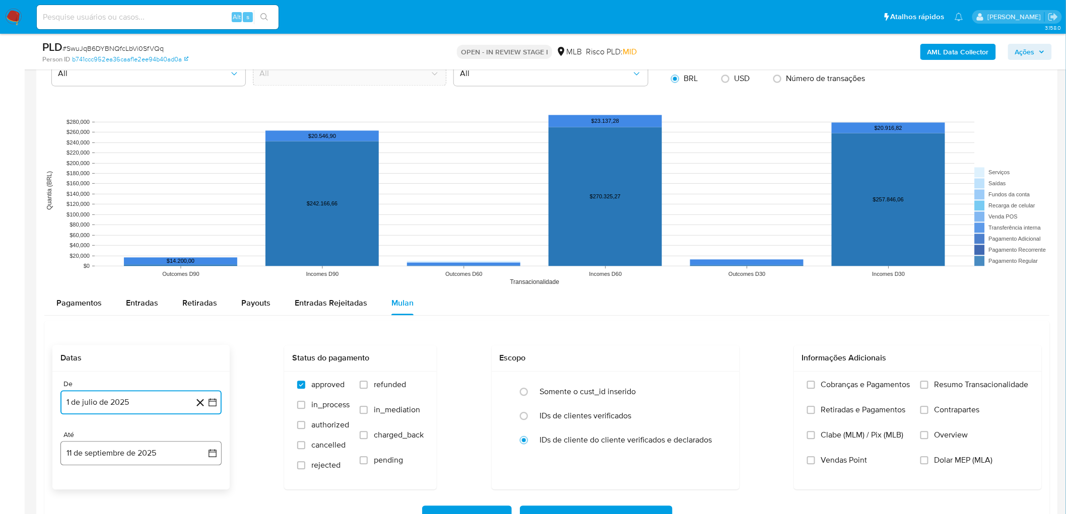
click at [94, 281] on button "11 de septiembre de 2025" at bounding box center [140, 453] width 161 height 24
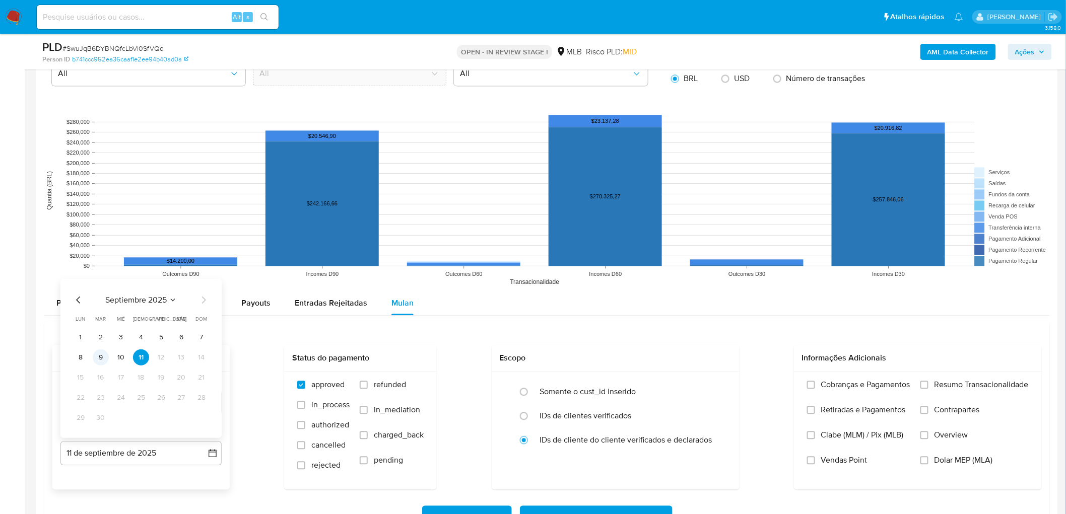
click at [99, 281] on button "9" at bounding box center [101, 357] width 16 height 16
click at [637, 281] on span "Resumo Transacionalidade" at bounding box center [981, 385] width 94 height 10
click at [637, 281] on input "Resumo Transacionalidade" at bounding box center [924, 385] width 8 height 8
click at [637, 281] on label "Vendas Point" at bounding box center [858, 467] width 103 height 25
click at [637, 281] on input "Vendas Point" at bounding box center [811, 460] width 8 height 8
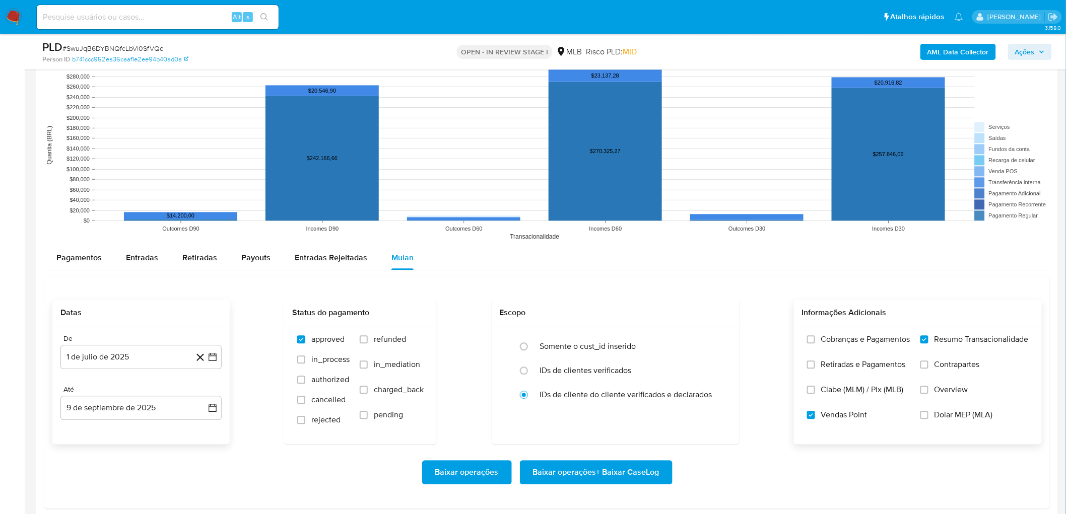
scroll to position [895, 0]
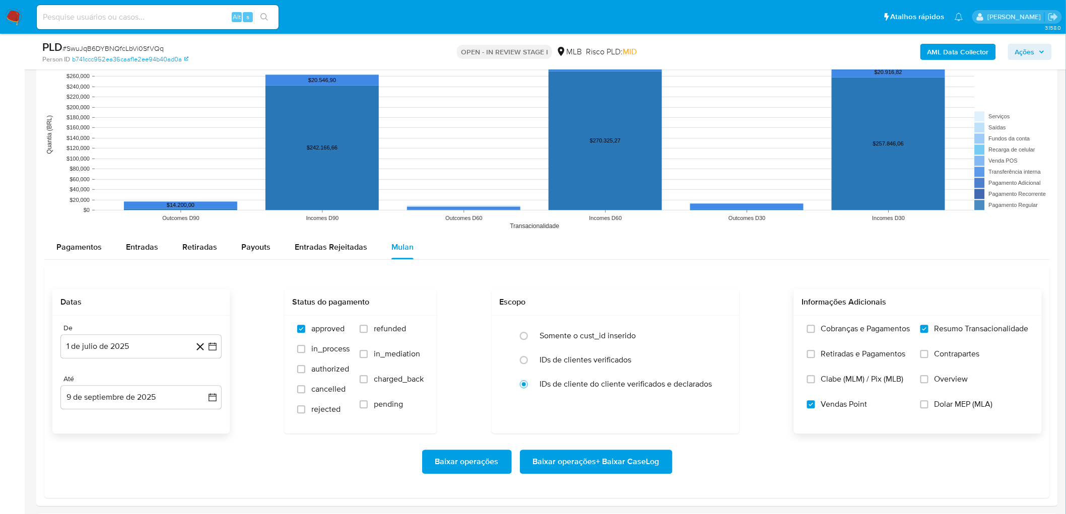
click at [620, 281] on span "Baixar operações + Baixar CaseLog" at bounding box center [596, 462] width 126 height 22
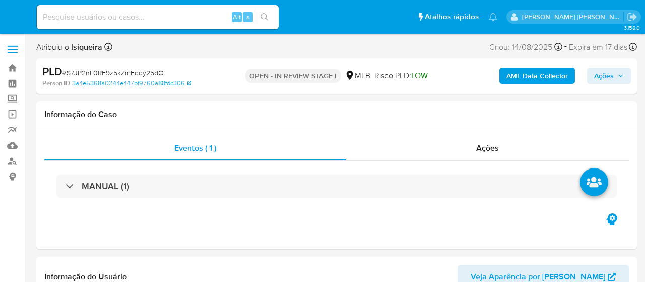
select select "10"
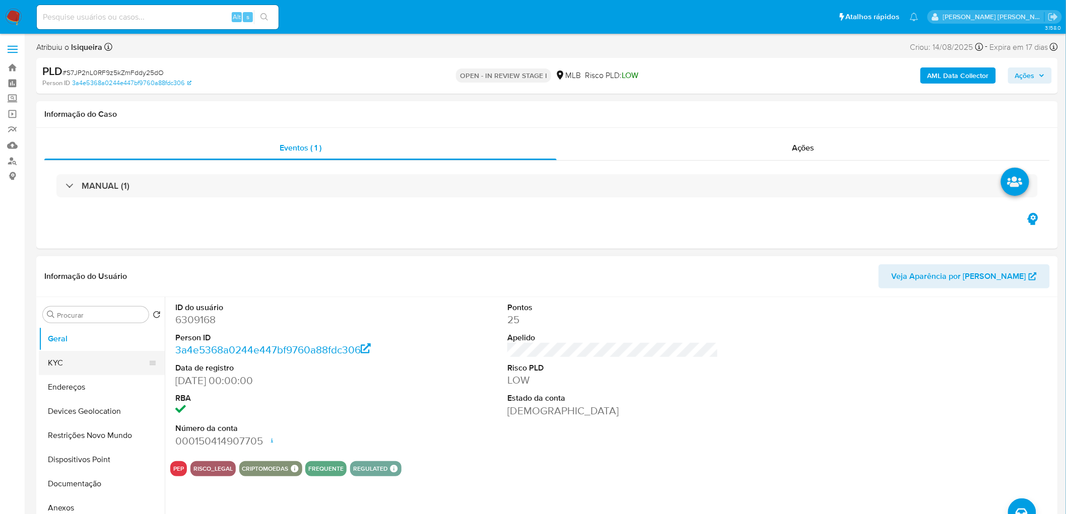
drag, startPoint x: 85, startPoint y: 360, endPoint x: 96, endPoint y: 360, distance: 11.6
click at [85, 281] on button "KYC" at bounding box center [98, 363] width 118 height 24
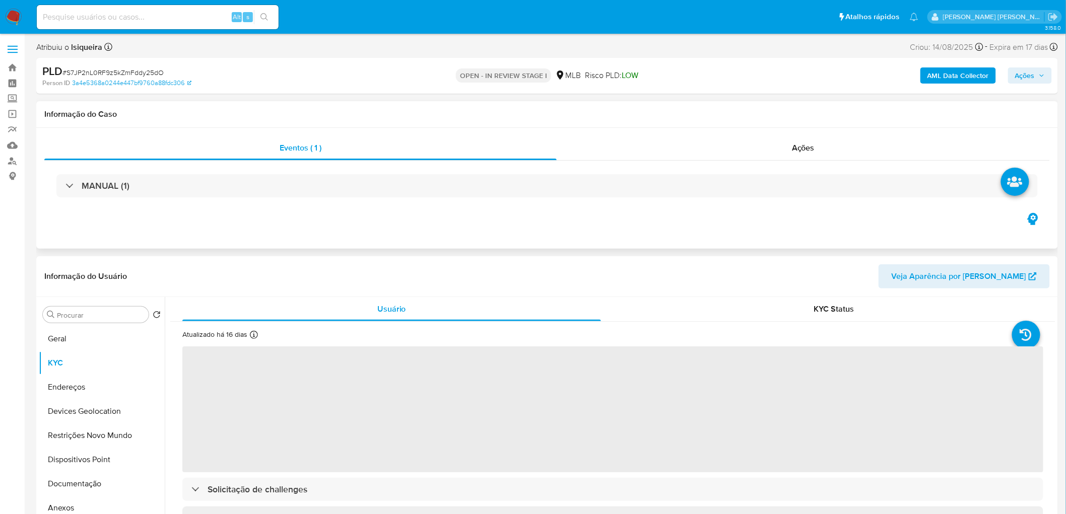
scroll to position [56, 0]
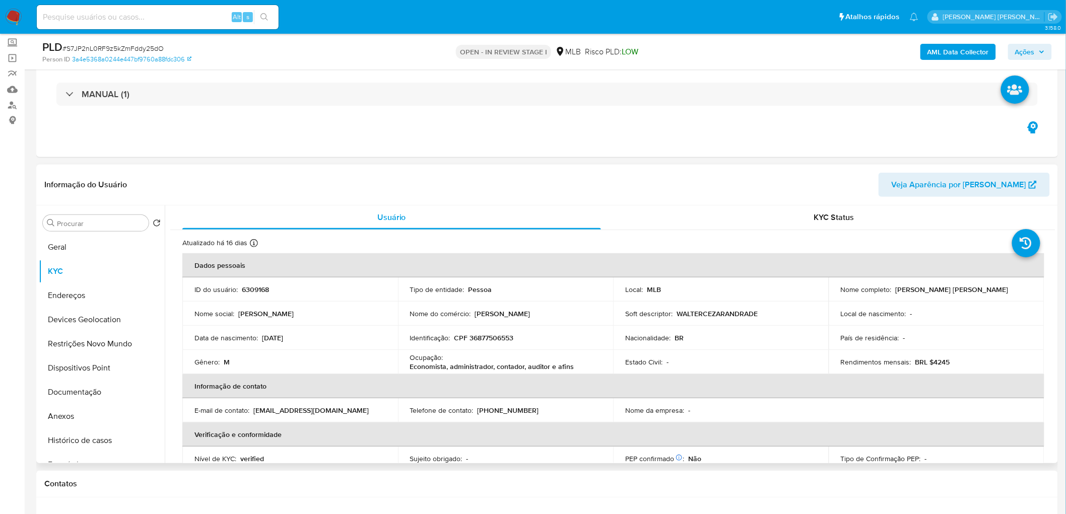
drag, startPoint x: 1004, startPoint y: 291, endPoint x: 894, endPoint y: 290, distance: 110.3
click at [644, 281] on div "Nome completo : Walter Cezar Andrade de Santana" at bounding box center [936, 289] width 191 height 9
copy p "Walter Cezar Andrade de Santana"
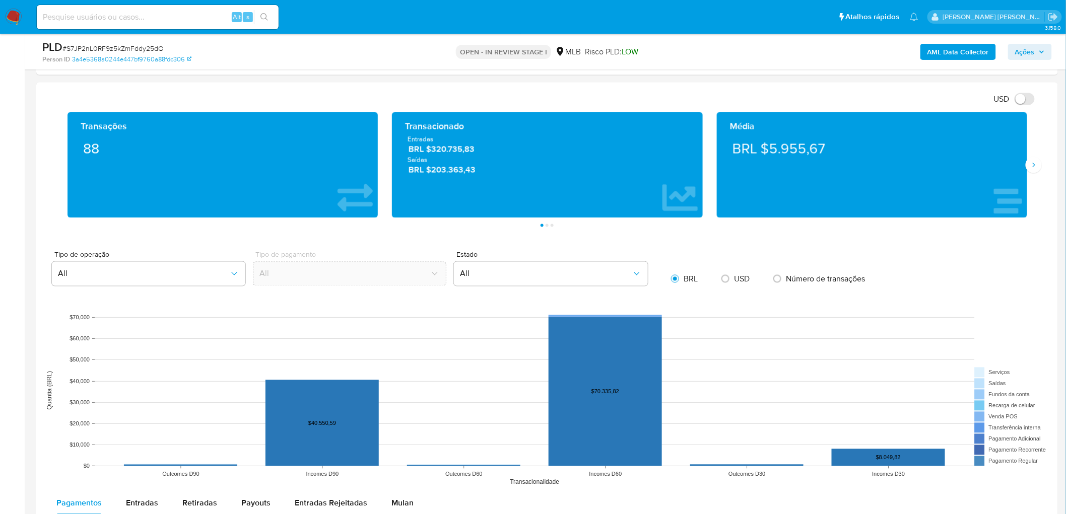
scroll to position [672, 0]
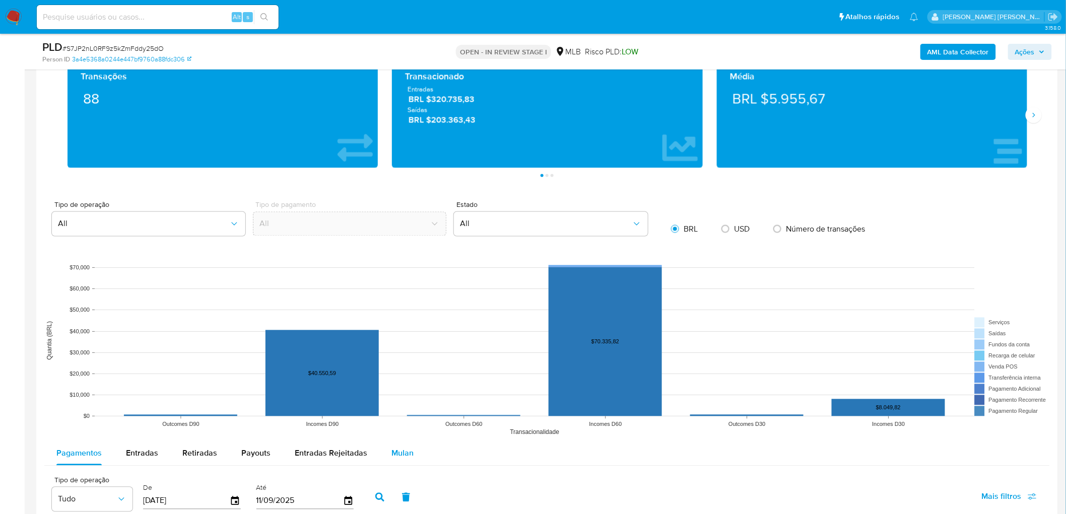
click at [407, 281] on span "Mulan" at bounding box center [402, 454] width 22 height 12
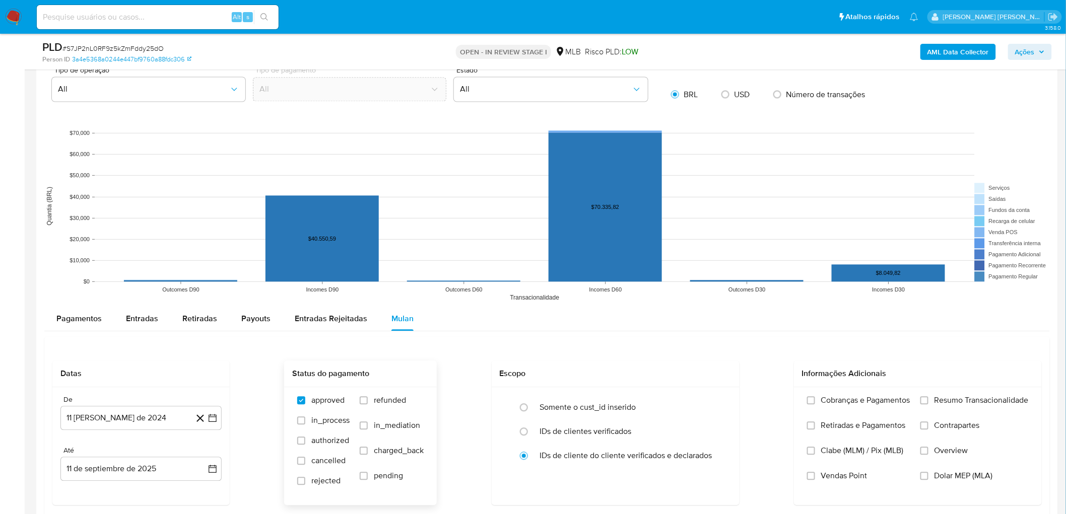
scroll to position [839, 0]
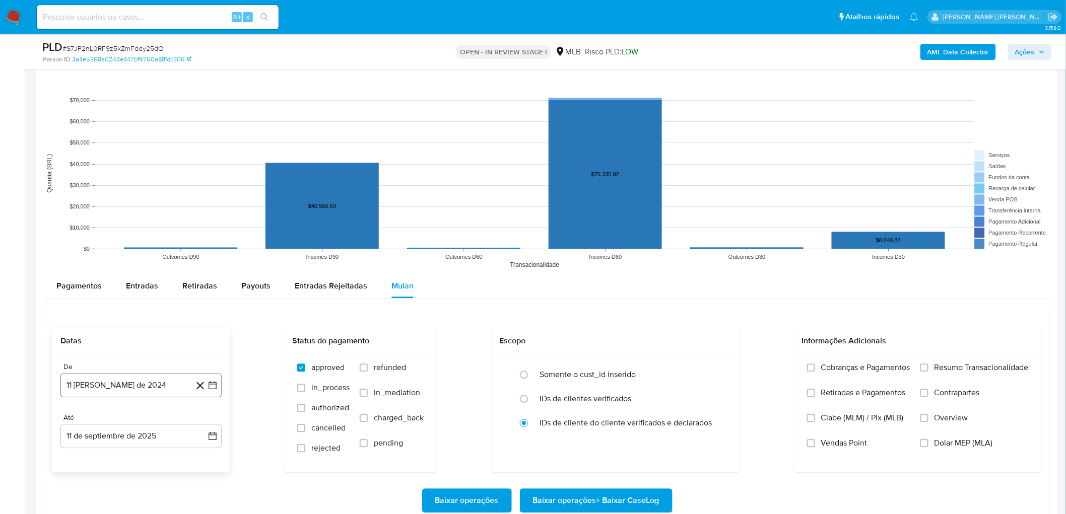
click at [98, 281] on button "[DATE]" at bounding box center [140, 385] width 161 height 24
click at [136, 236] on span "agosto 2024" at bounding box center [136, 232] width 46 height 10
click at [203, 221] on icon "Año siguiente" at bounding box center [202, 220] width 4 height 7
click at [105, 281] on button "[DATE]" at bounding box center [97, 314] width 28 height 16
click at [106, 271] on button "1" at bounding box center [101, 269] width 16 height 16
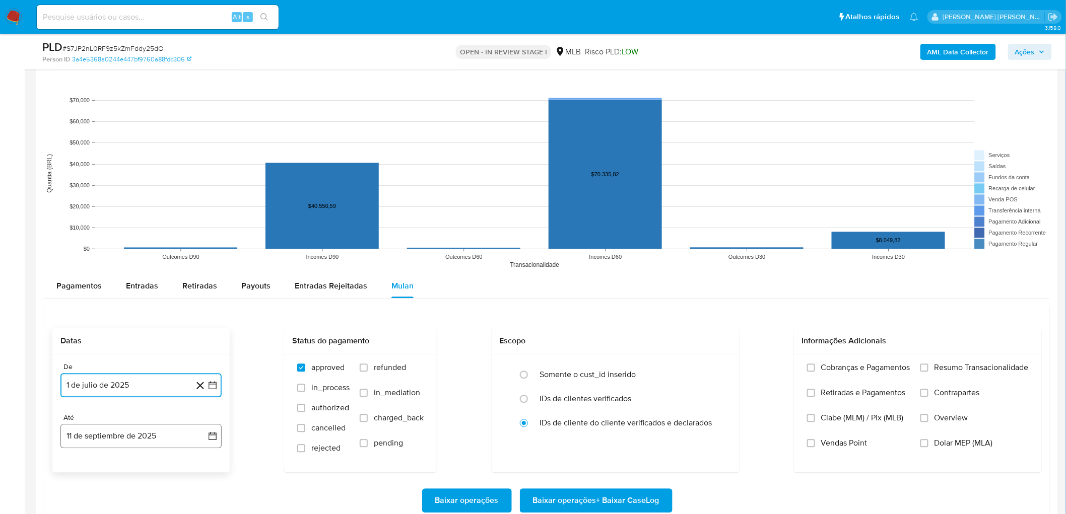
click at [104, 281] on button "11 de septiembre de 2025" at bounding box center [140, 436] width 161 height 24
click at [100, 281] on button "9" at bounding box center [101, 340] width 16 height 16
click at [644, 281] on input "Resumo Transacionalidade" at bounding box center [924, 368] width 8 height 8
click at [644, 281] on span "Vendas Point" at bounding box center [844, 443] width 46 height 10
click at [644, 281] on input "Vendas Point" at bounding box center [811, 443] width 8 height 8
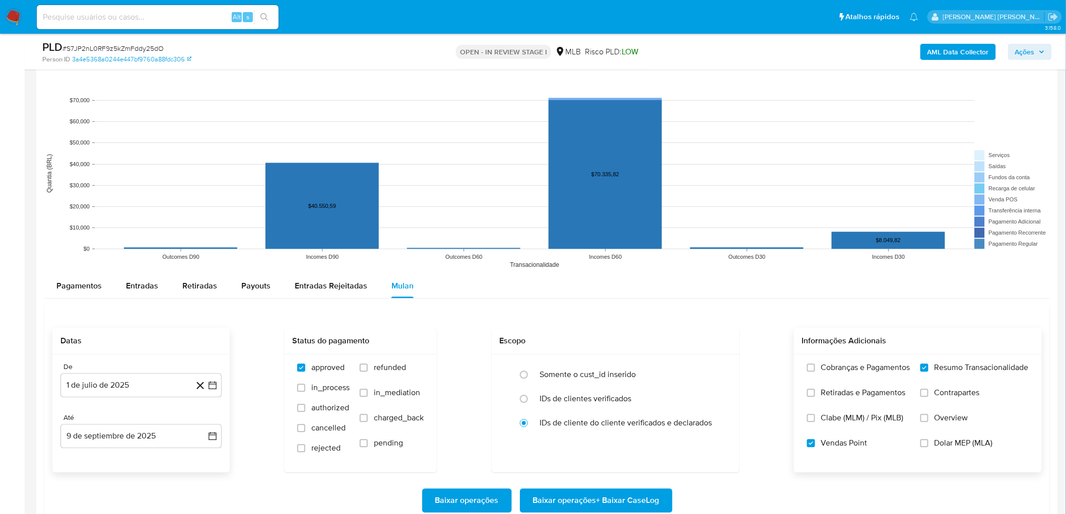
click at [620, 281] on span "Baixar operações + Baixar CaseLog" at bounding box center [596, 501] width 126 height 22
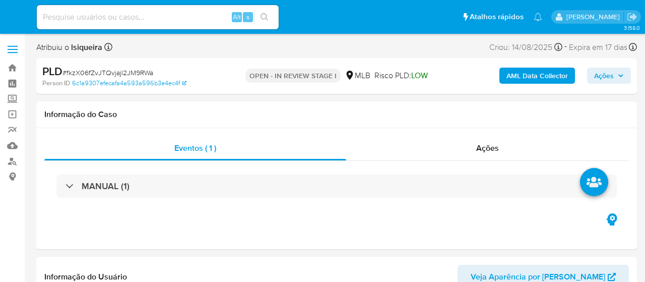
select select "10"
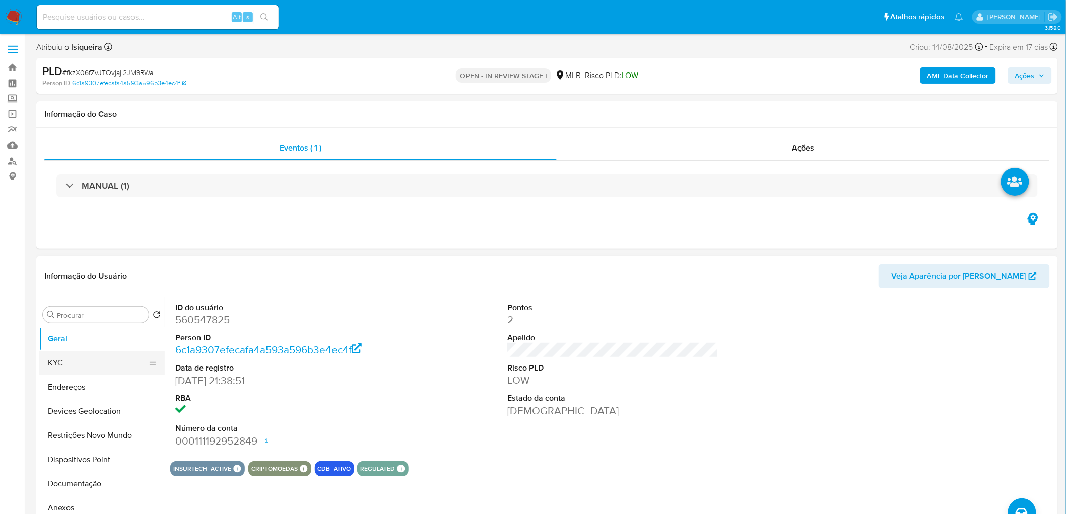
click at [80, 281] on button "KYC" at bounding box center [98, 363] width 118 height 24
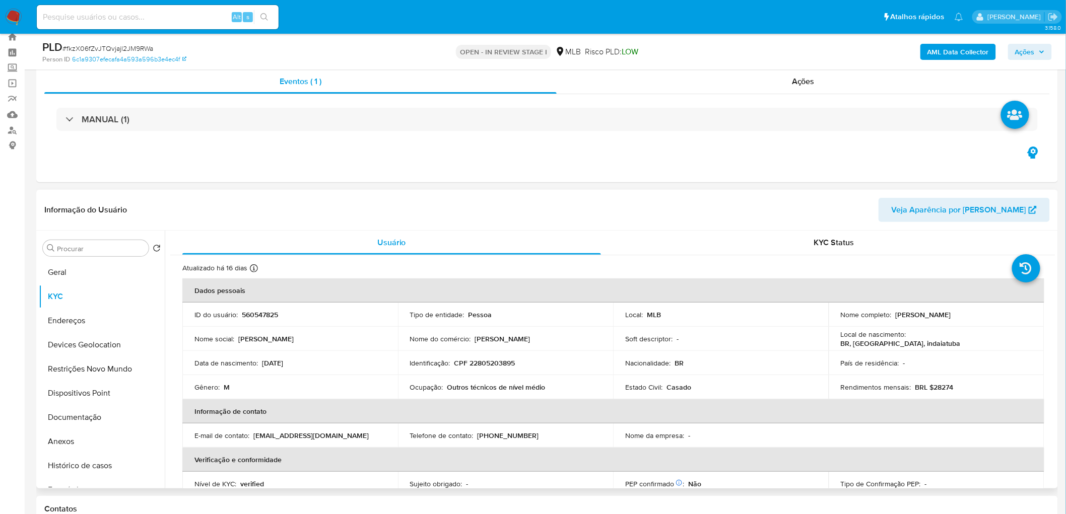
scroll to position [56, 0]
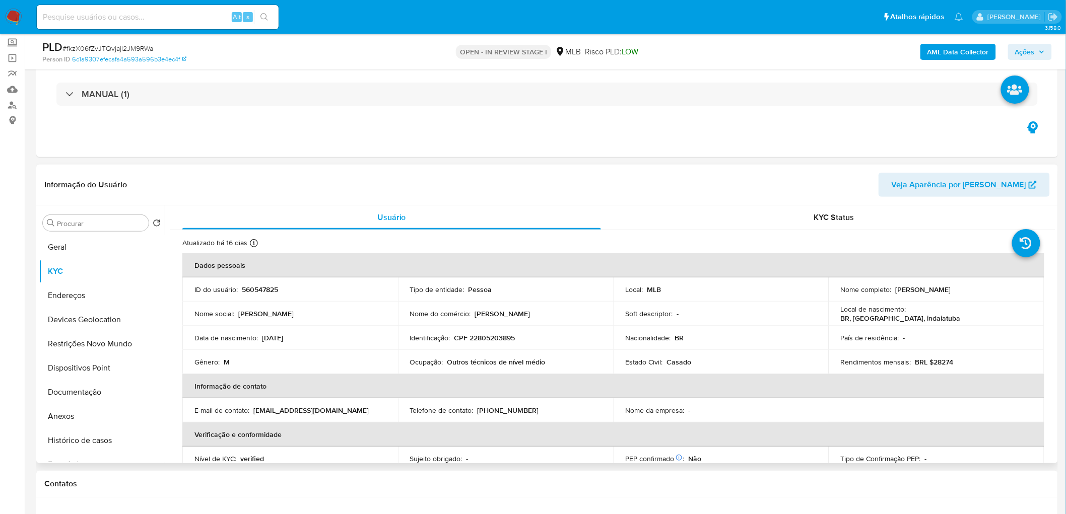
drag, startPoint x: 973, startPoint y: 296, endPoint x: 894, endPoint y: 285, distance: 80.4
click at [644, 281] on td "Nome completo : [PERSON_NAME]" at bounding box center [937, 290] width 216 height 24
copy p "[PERSON_NAME]"
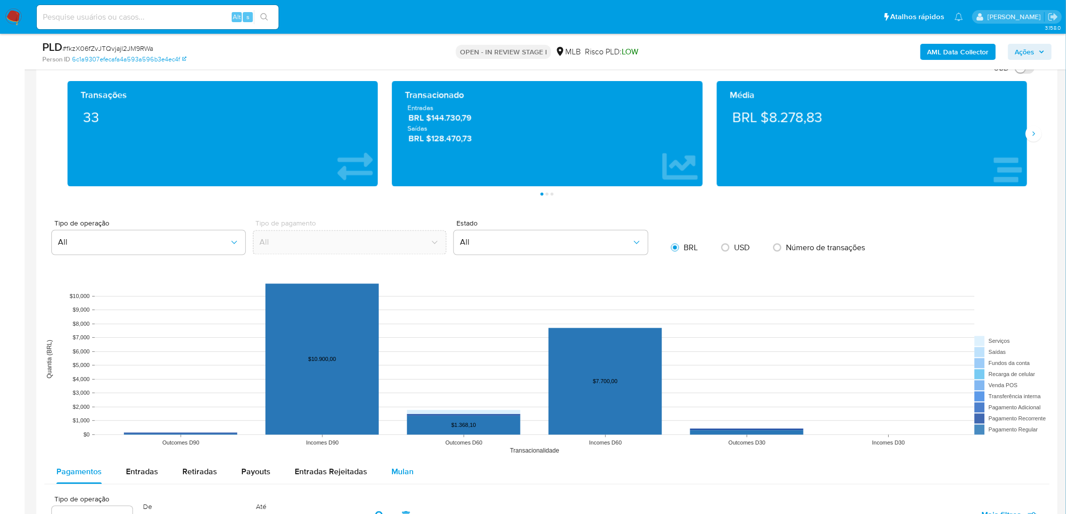
scroll to position [672, 0]
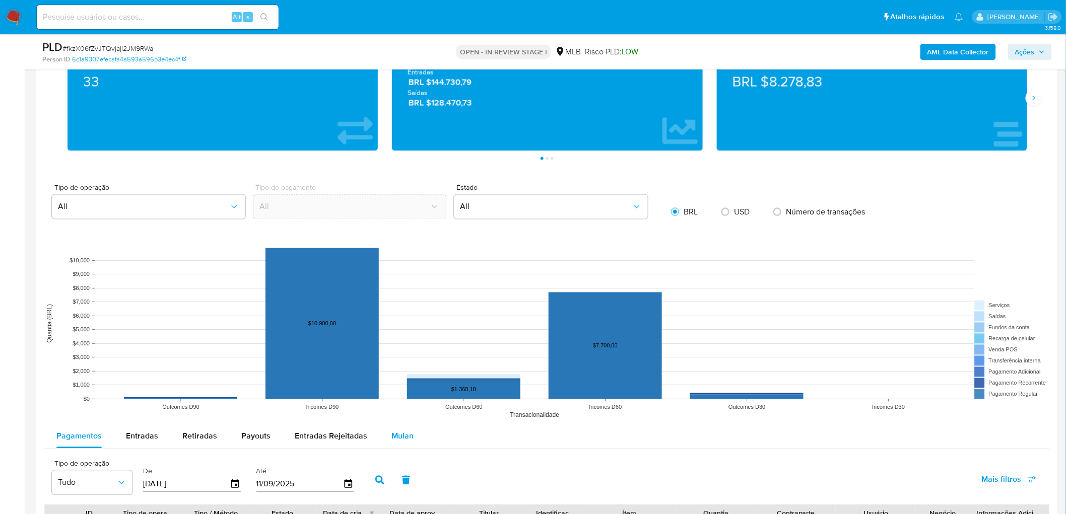
click at [400, 281] on span "Mulan" at bounding box center [402, 437] width 22 height 12
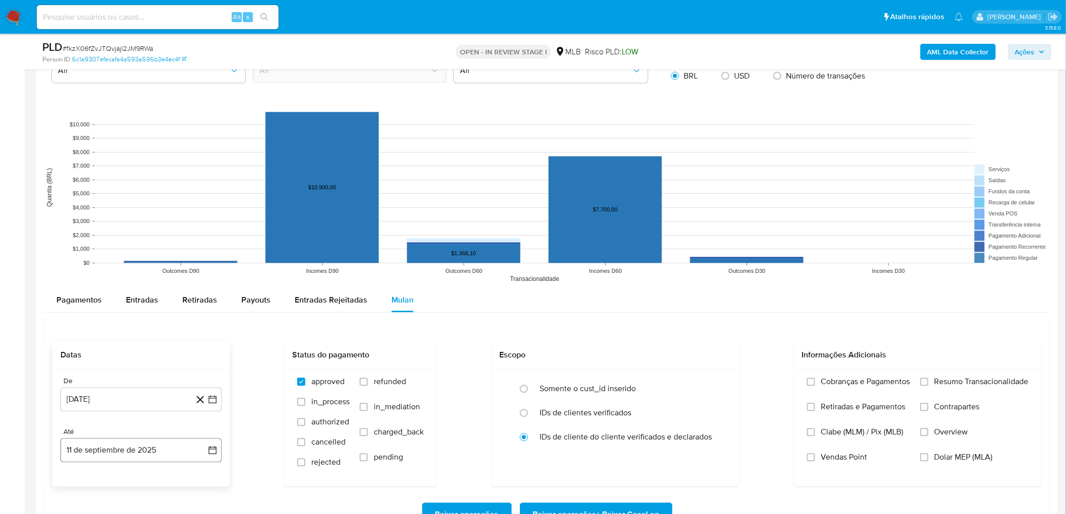
scroll to position [839, 0]
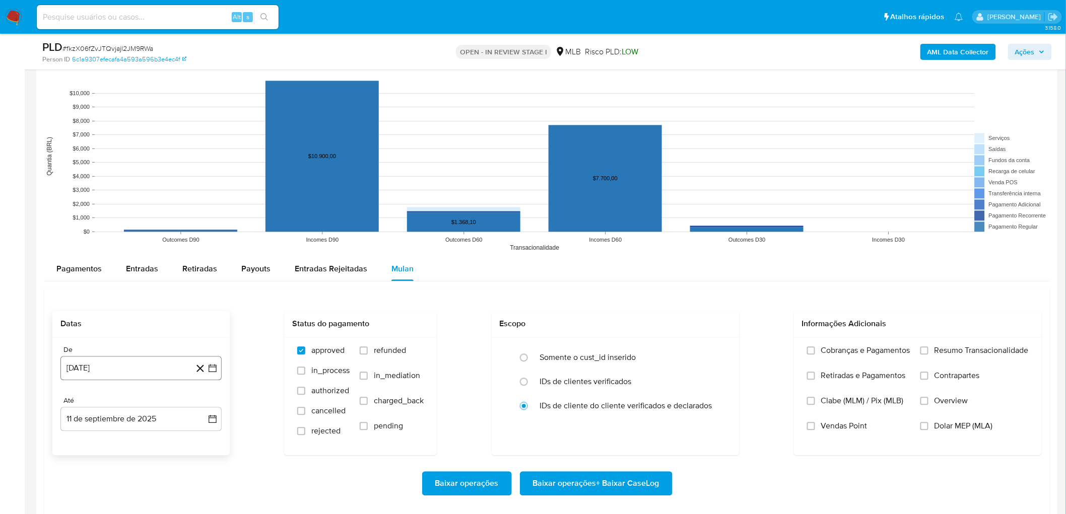
click at [110, 281] on button "[DATE]" at bounding box center [140, 368] width 161 height 24
click at [140, 225] on div "[DATE] [DATE] lun lunes mar martes mié miércoles jue jueves vie viernes sáb sáb…" at bounding box center [141, 275] width 137 height 132
click at [147, 215] on span "agosto 2024" at bounding box center [136, 215] width 46 height 10
click at [202, 203] on icon "Año siguiente" at bounding box center [201, 203] width 12 height 12
click at [88, 281] on button "[DATE]" at bounding box center [97, 297] width 28 height 16
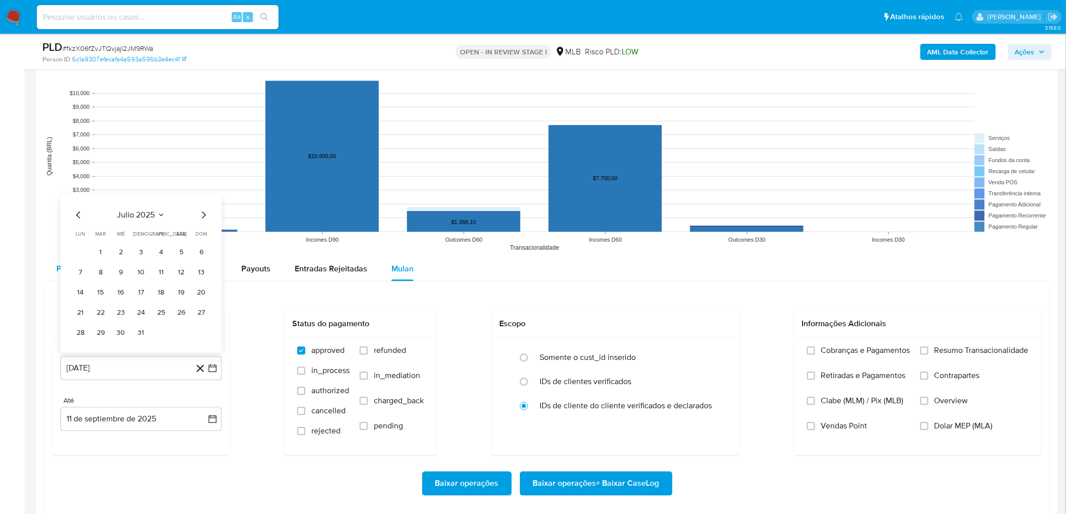
drag, startPoint x: 103, startPoint y: 248, endPoint x: 103, endPoint y: 260, distance: 12.6
click at [103, 248] on button "1" at bounding box center [101, 252] width 16 height 16
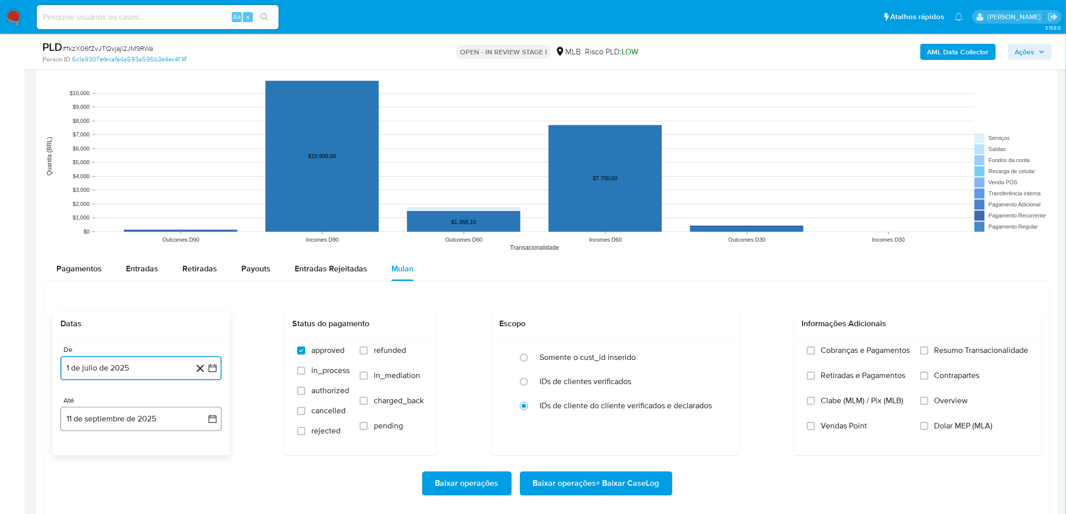
click at [138, 281] on button "11 de septiembre de 2025" at bounding box center [140, 419] width 161 height 24
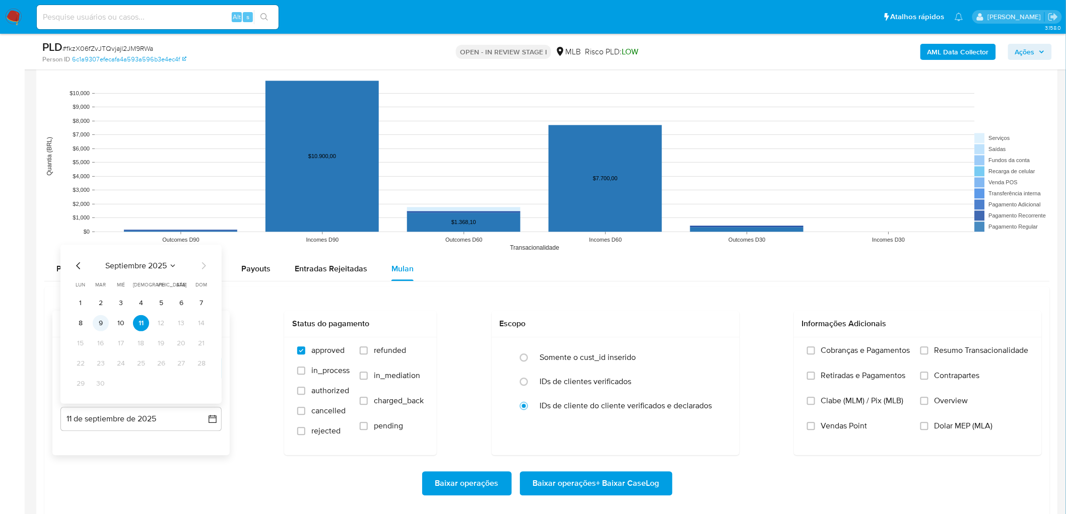
click at [104, 281] on button "9" at bounding box center [101, 323] width 16 height 16
click at [644, 281] on span "Resumo Transacionalidade" at bounding box center [981, 351] width 94 height 10
click at [644, 281] on input "Resumo Transacionalidade" at bounding box center [924, 351] width 8 height 8
click at [644, 281] on span "Vendas Point" at bounding box center [844, 426] width 46 height 10
click at [644, 281] on input "Vendas Point" at bounding box center [811, 426] width 8 height 8
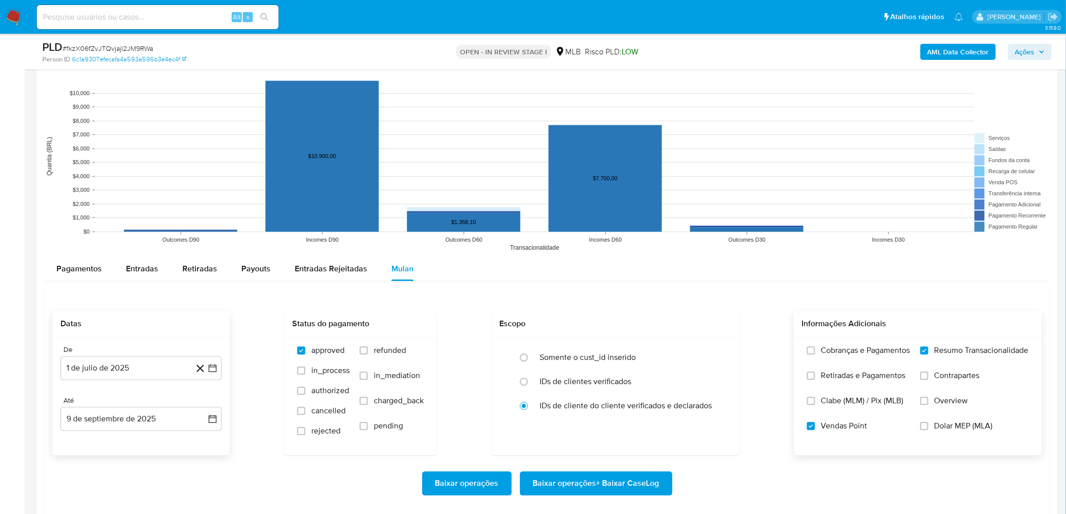
click at [566, 281] on span "Baixar operações + Baixar CaseLog" at bounding box center [596, 484] width 126 height 22
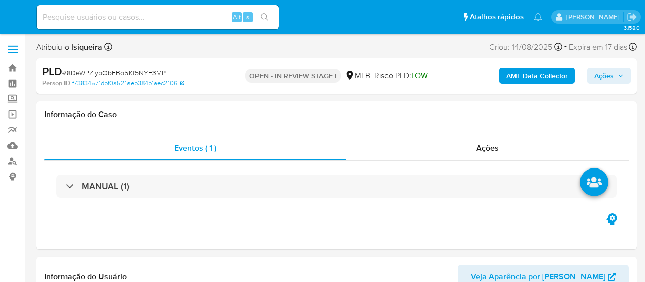
select select "10"
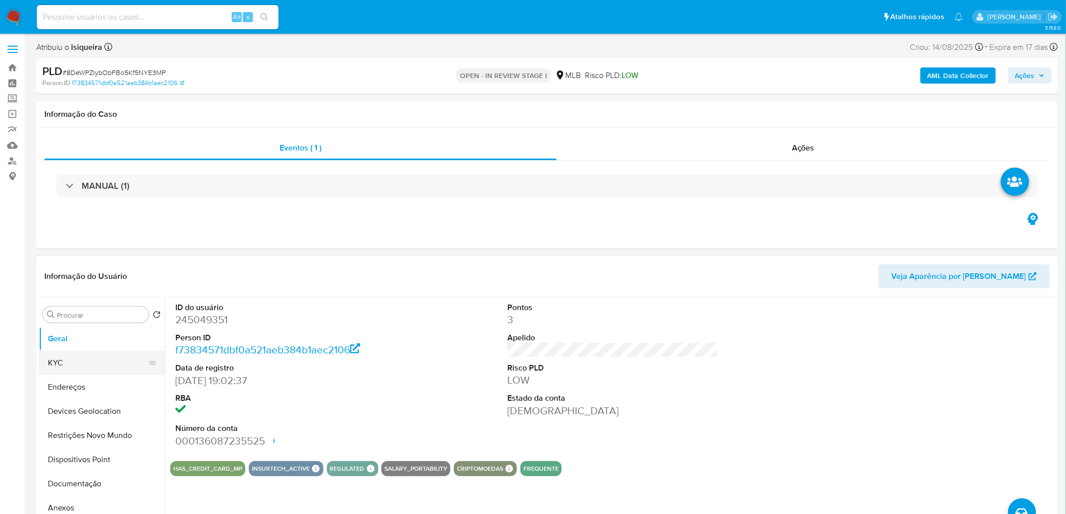
click at [81, 281] on button "KYC" at bounding box center [98, 363] width 118 height 24
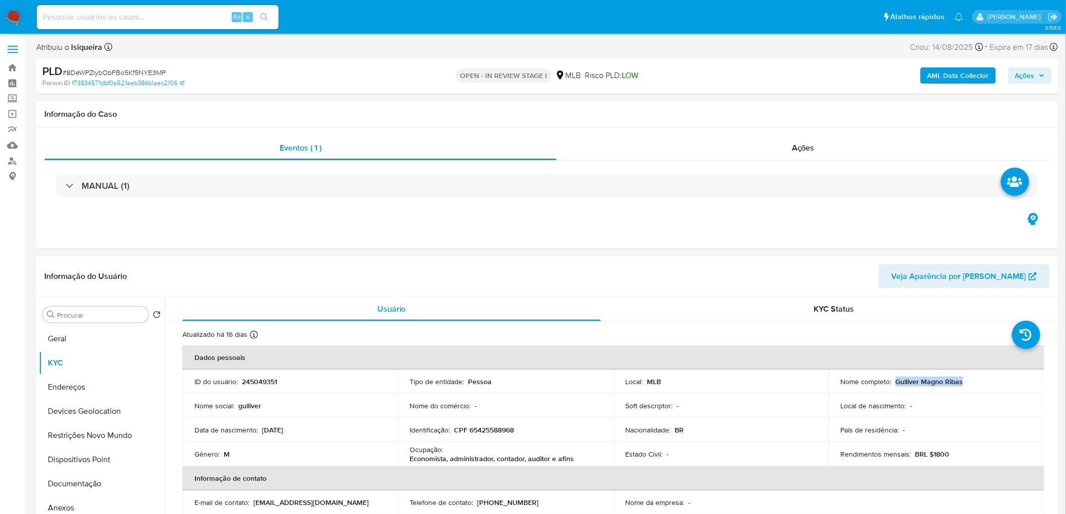
drag, startPoint x: 979, startPoint y: 384, endPoint x: 894, endPoint y: 383, distance: 85.1
click at [644, 281] on div "Nome completo : [PERSON_NAME]" at bounding box center [936, 381] width 191 height 9
copy p "Gulliver Magno Ribas"
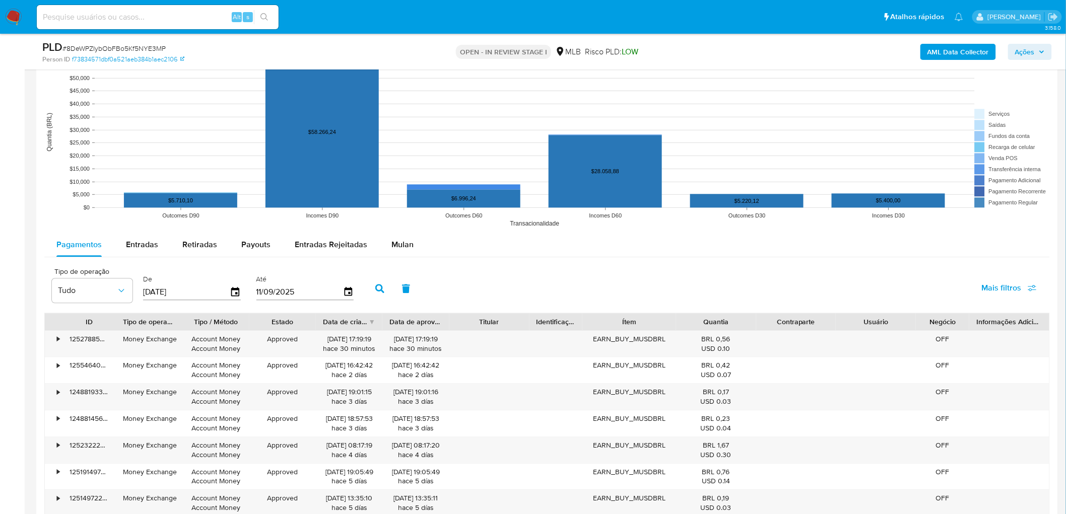
scroll to position [1008, 0]
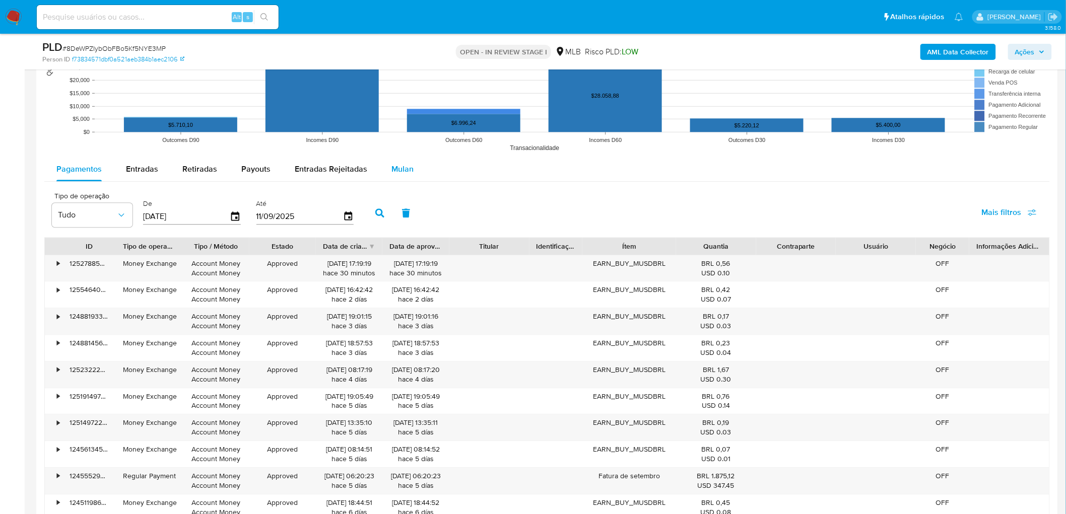
click at [396, 177] on div "Mulan" at bounding box center [402, 169] width 22 height 24
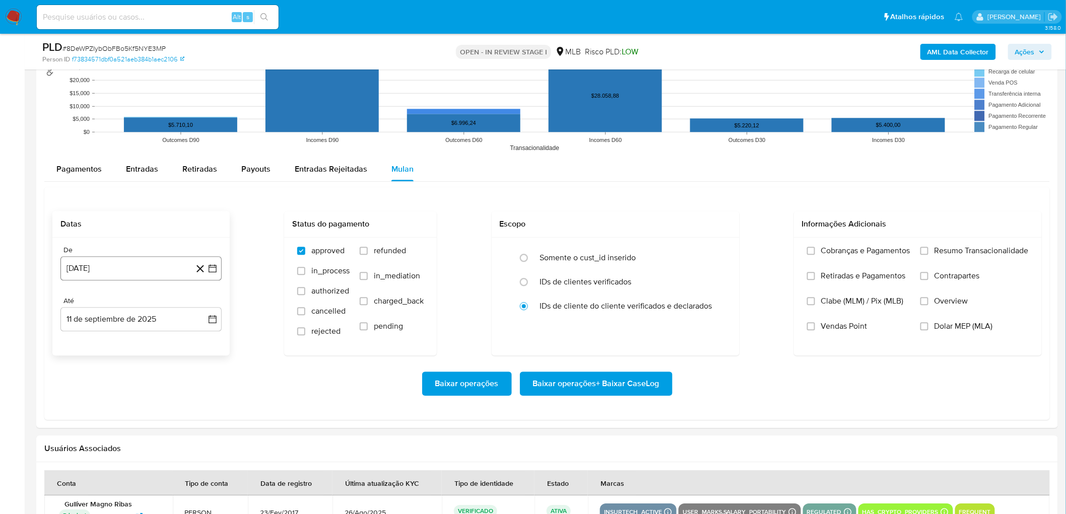
click at [147, 259] on button "[DATE]" at bounding box center [140, 268] width 161 height 24
click at [139, 281] on span "agosto 2024" at bounding box center [136, 305] width 46 height 10
click at [203, 281] on icon "Año siguiente" at bounding box center [202, 304] width 4 height 7
click at [95, 281] on button "[DATE]" at bounding box center [97, 398] width 28 height 16
click at [98, 281] on button "1" at bounding box center [101, 342] width 16 height 16
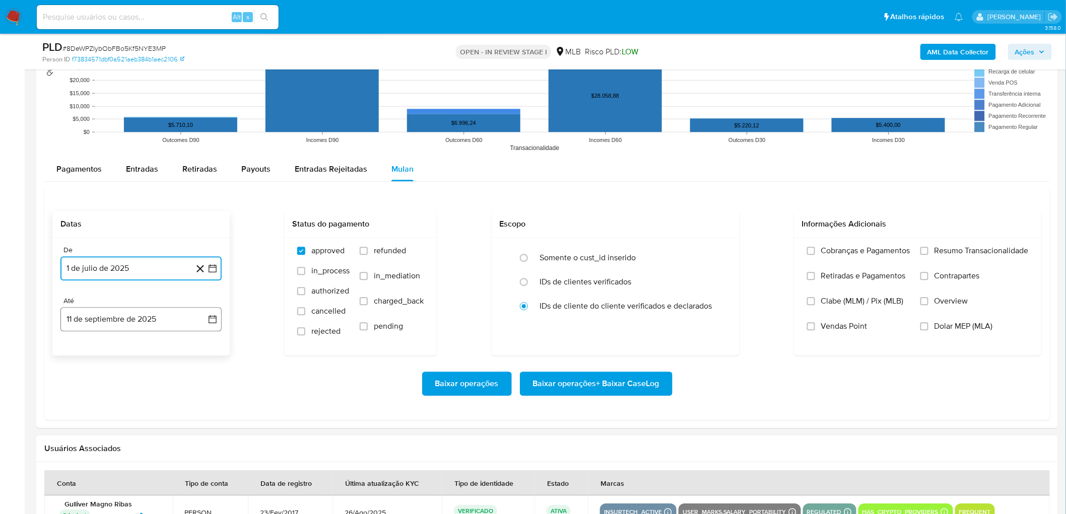
click at [123, 281] on button "11 de septiembre de 2025" at bounding box center [140, 319] width 161 height 24
click at [101, 281] on button "9" at bounding box center [101, 413] width 16 height 16
click at [644, 253] on label "Resumo Transacionalidade" at bounding box center [974, 258] width 108 height 25
click at [644, 253] on input "Resumo Transacionalidade" at bounding box center [924, 251] width 8 height 8
click at [644, 281] on span "Vendas Point" at bounding box center [844, 326] width 46 height 10
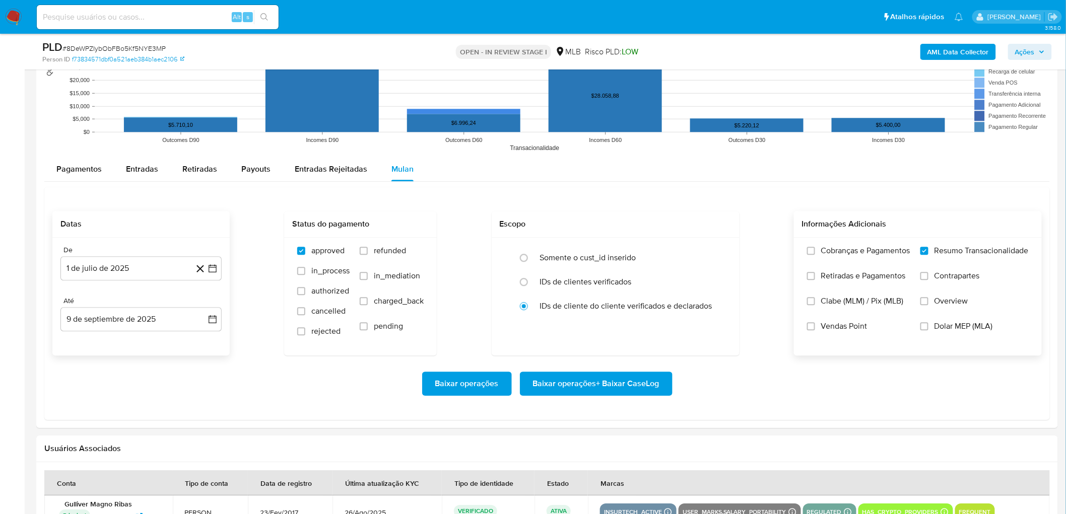
click at [644, 281] on input "Vendas Point" at bounding box center [811, 326] width 8 height 8
click at [578, 281] on span "Baixar operações + Baixar CaseLog" at bounding box center [596, 384] width 126 height 22
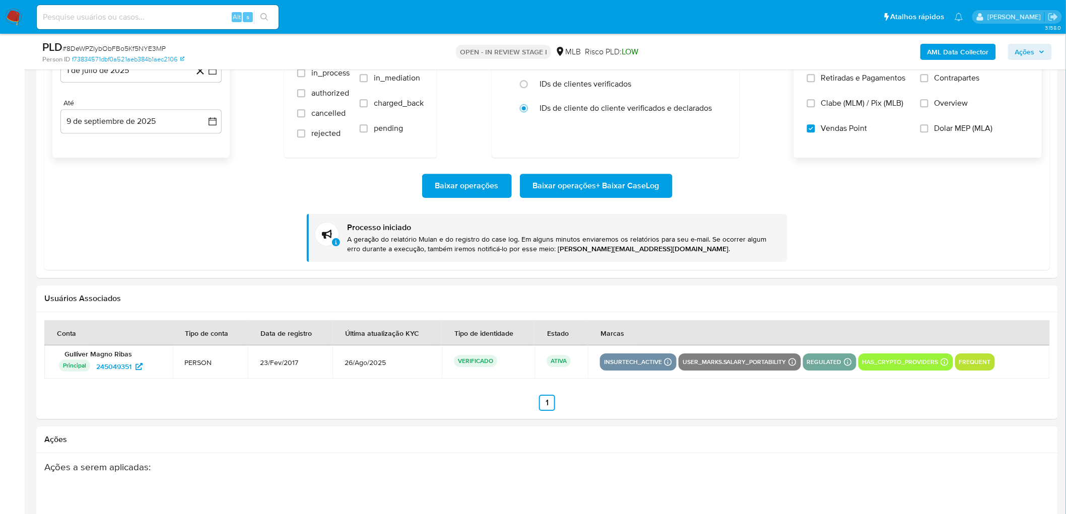
scroll to position [1287, 0]
